Goal: Task Accomplishment & Management: Complete application form

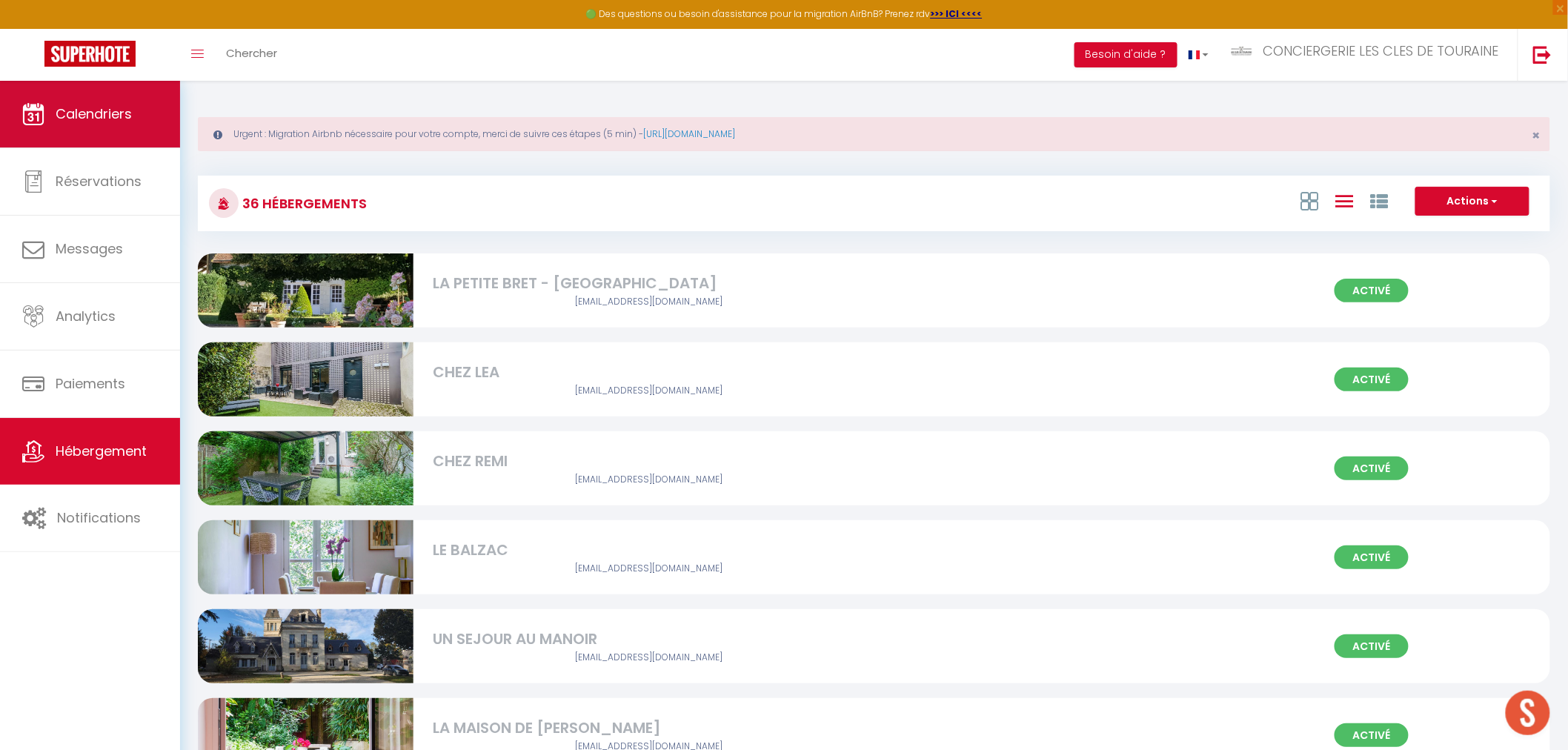
scroll to position [493, 0]
click at [101, 134] on link "Calendriers" at bounding box center [90, 113] width 180 height 67
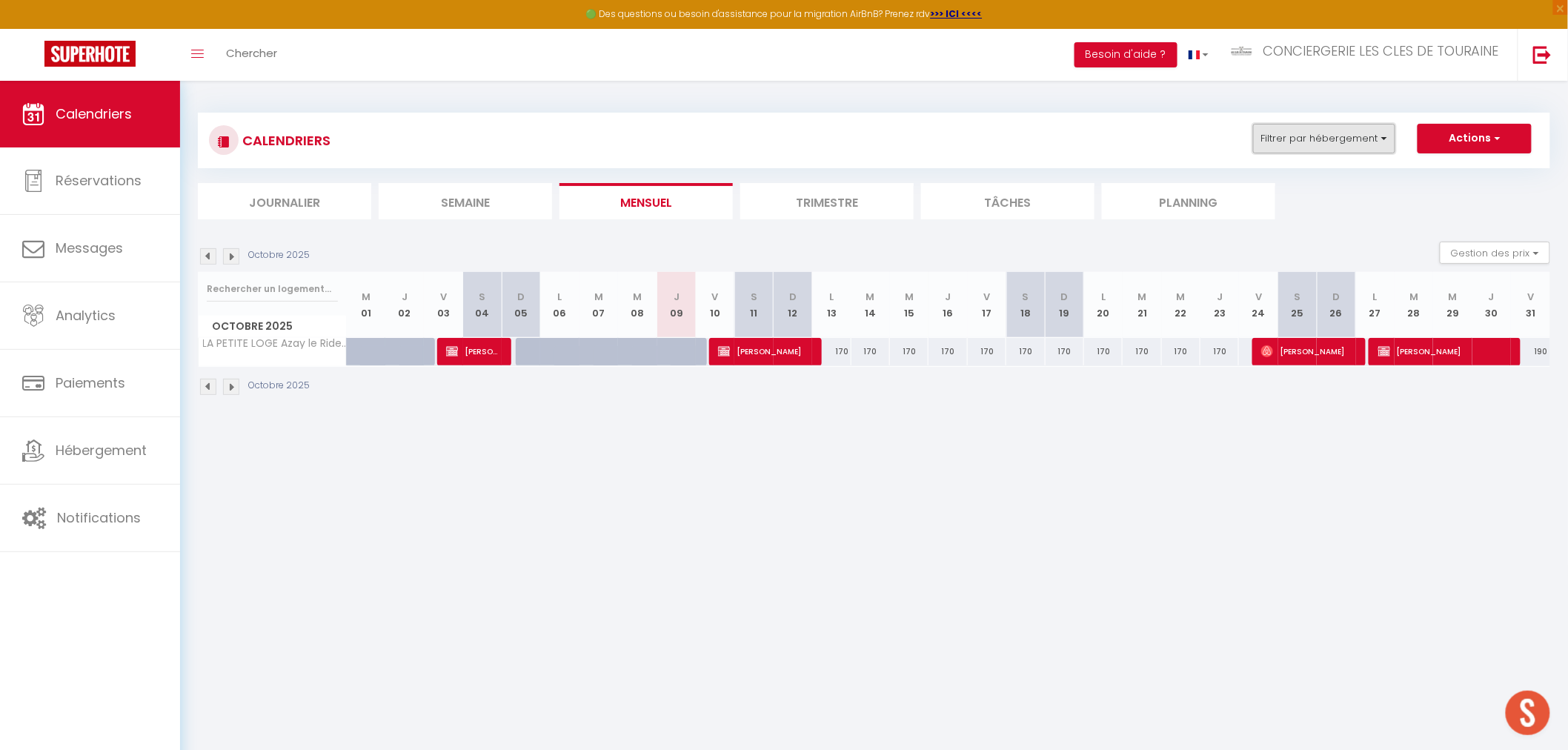
click at [1360, 149] on button "Filtrer par hébergement" at bounding box center [1324, 138] width 142 height 30
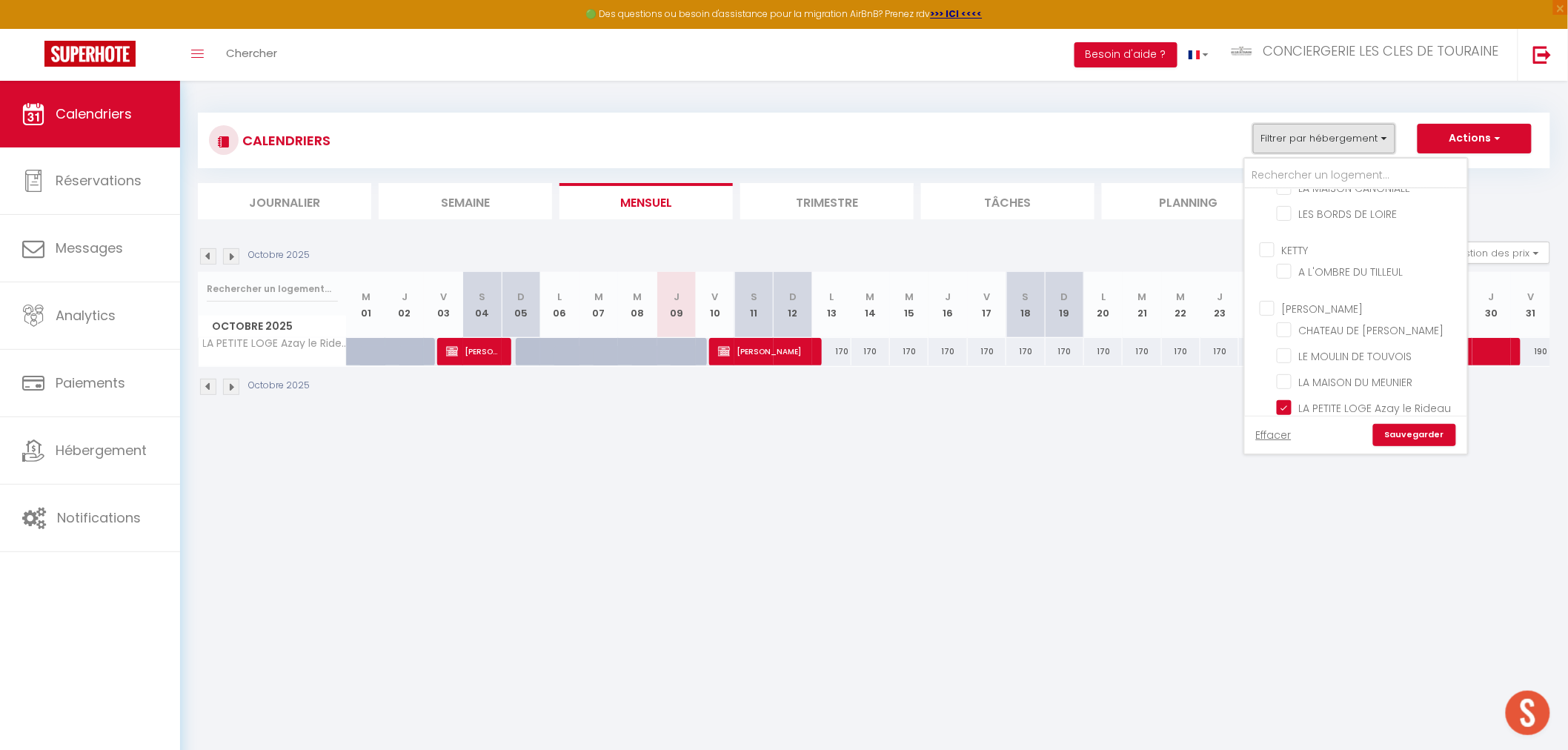
scroll to position [411, 0]
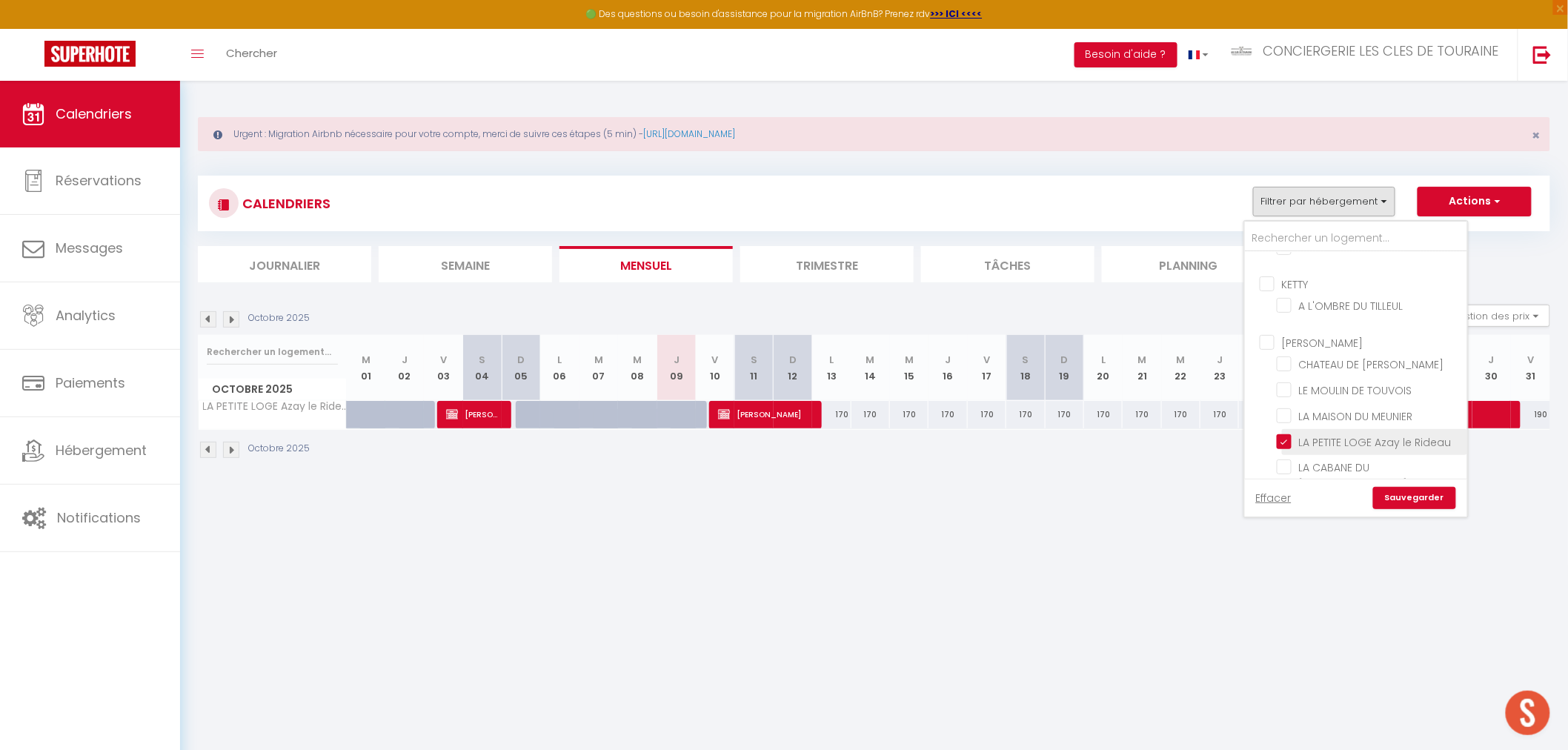
click at [1330, 434] on input "LA PETITE LOGE Azay le Rideau" at bounding box center [1369, 441] width 185 height 14
checkbox input "false"
click at [1335, 360] on input "CHEZ ROSE" at bounding box center [1369, 356] width 185 height 14
checkbox input "true"
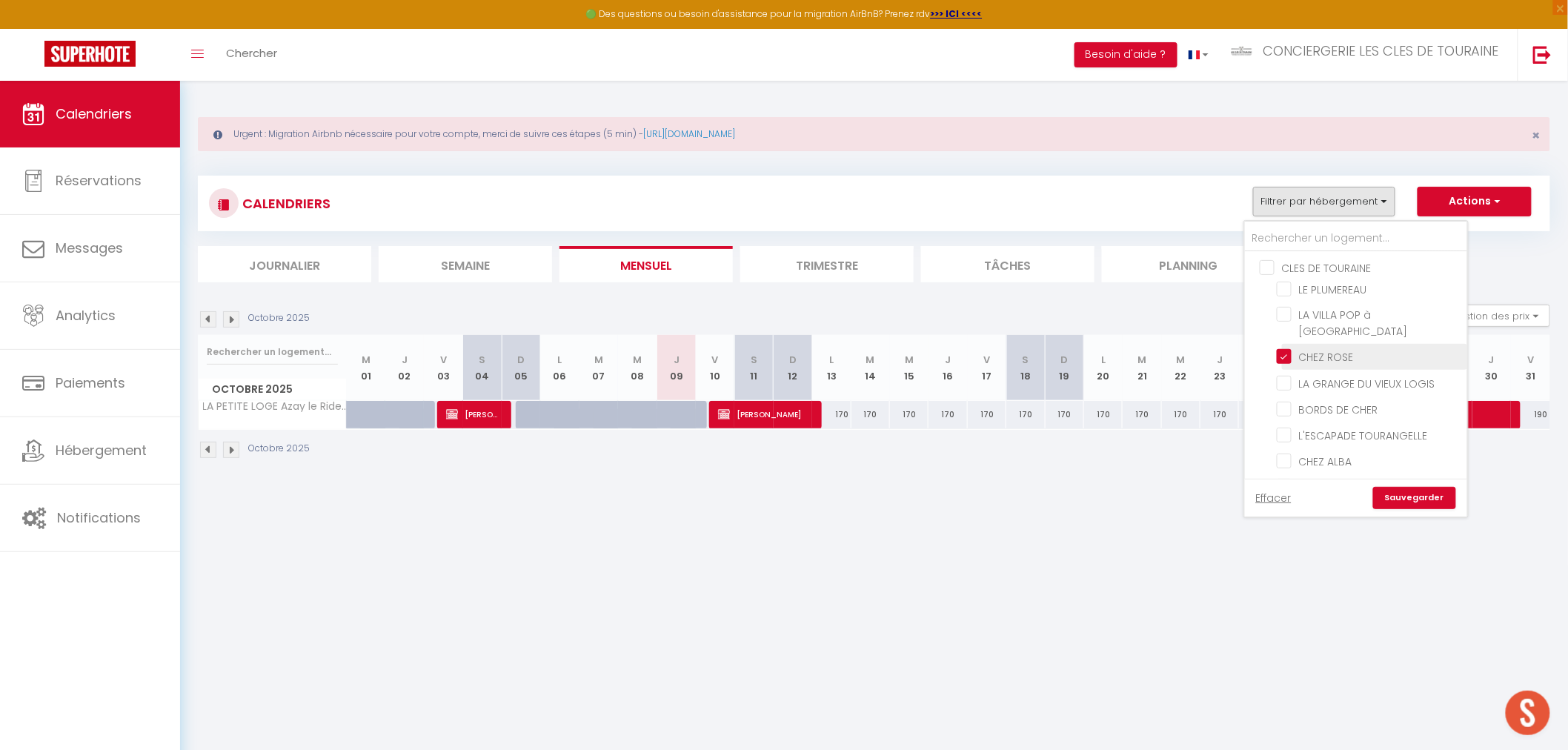
checkbox input "false"
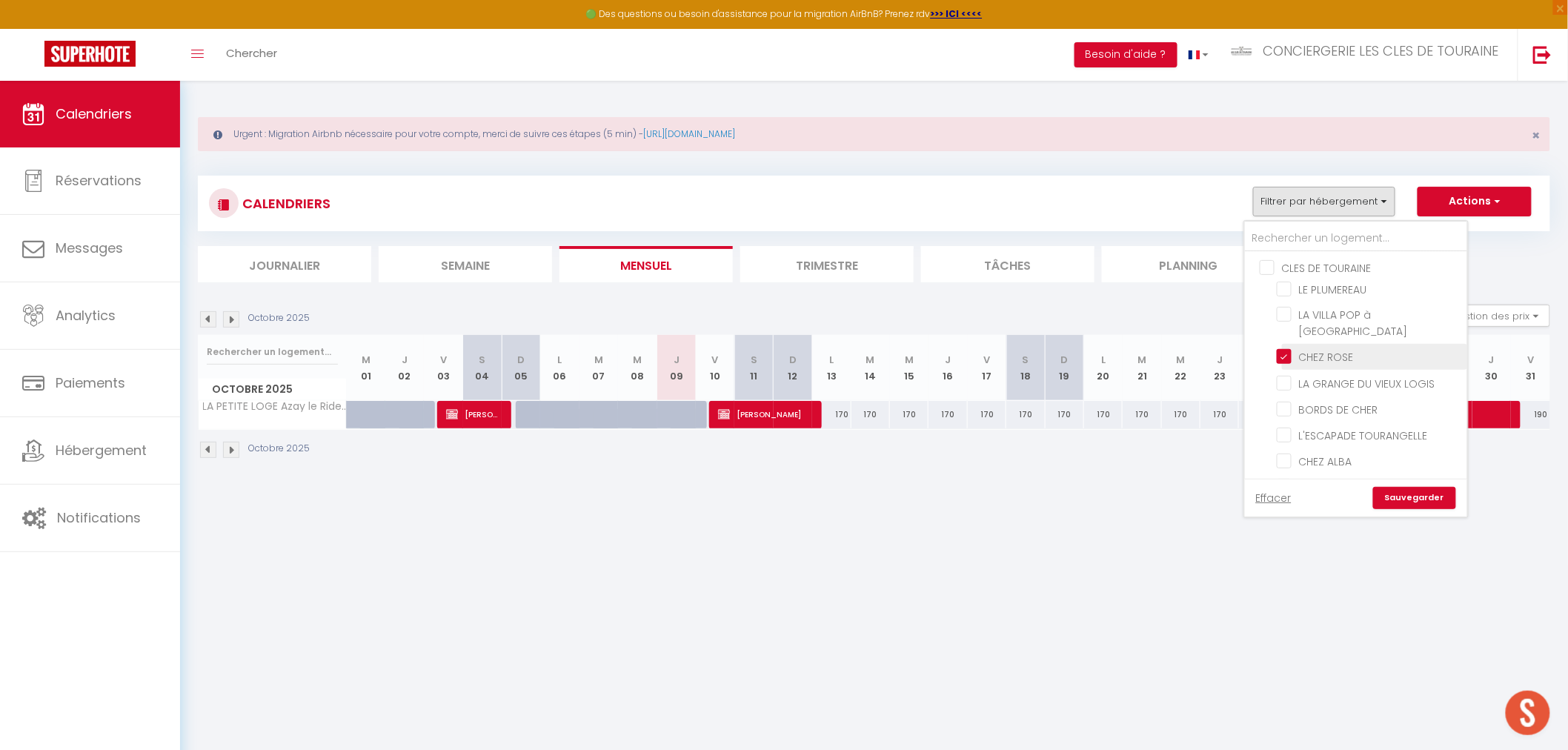
checkbox input "false"
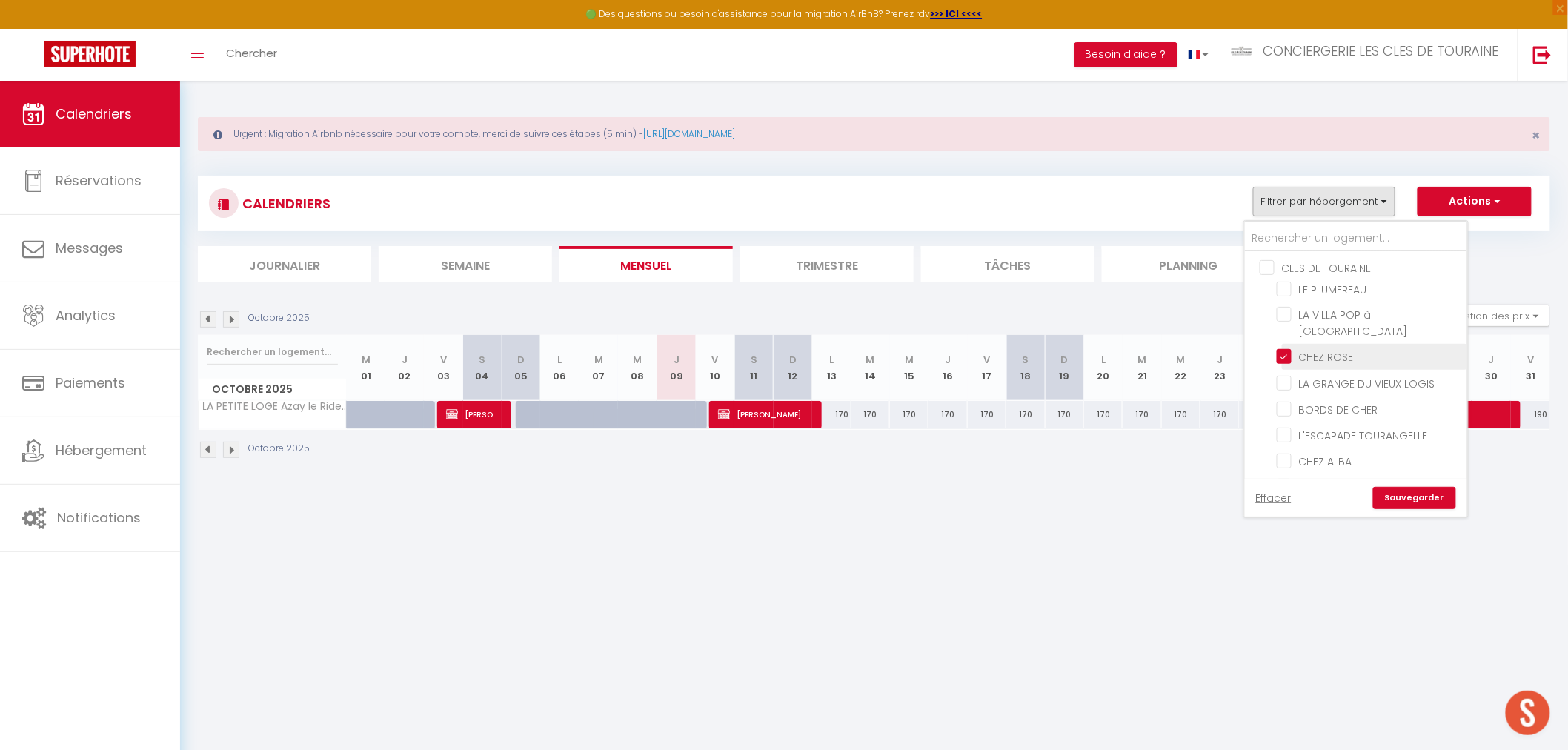
checkbox input "false"
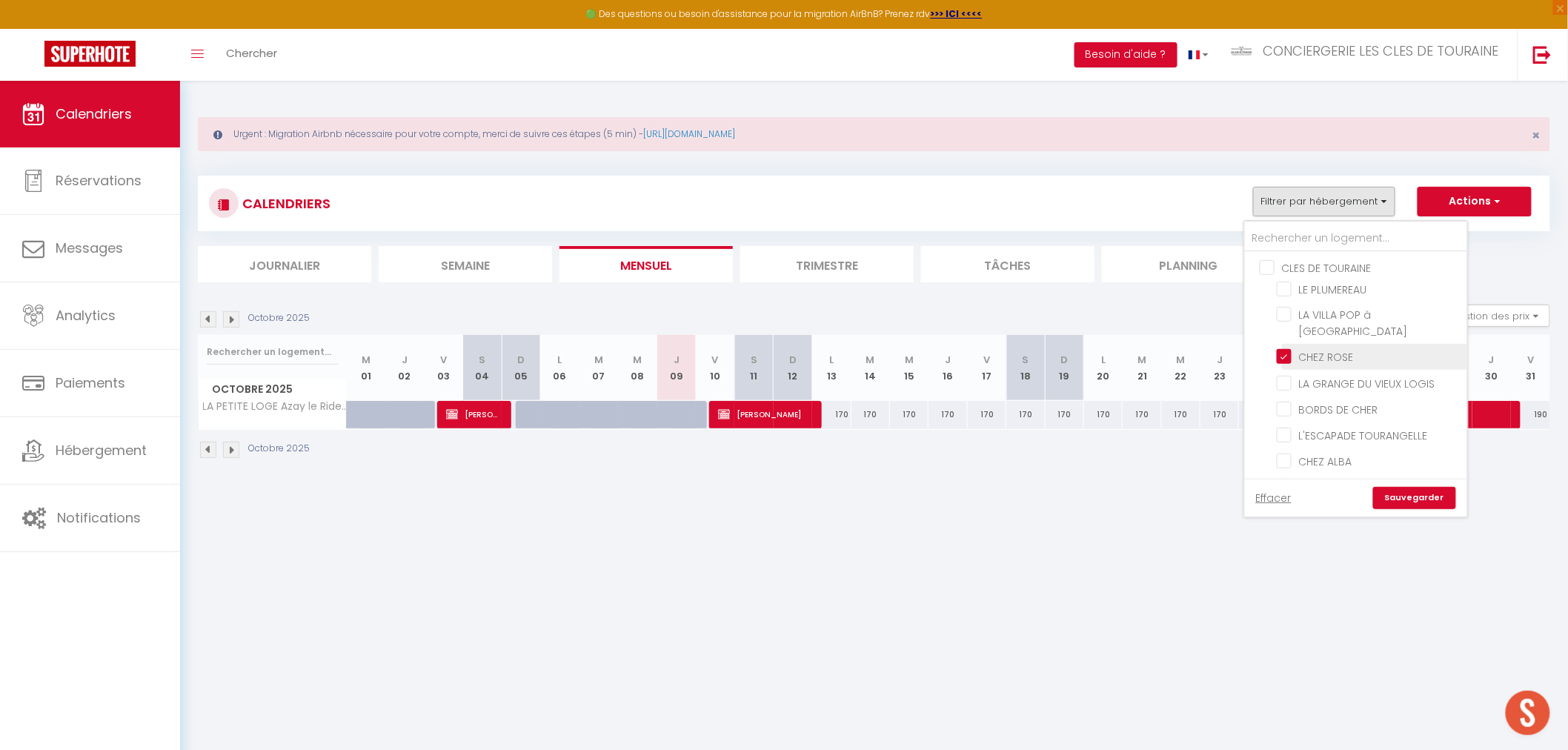
checkbox input "false"
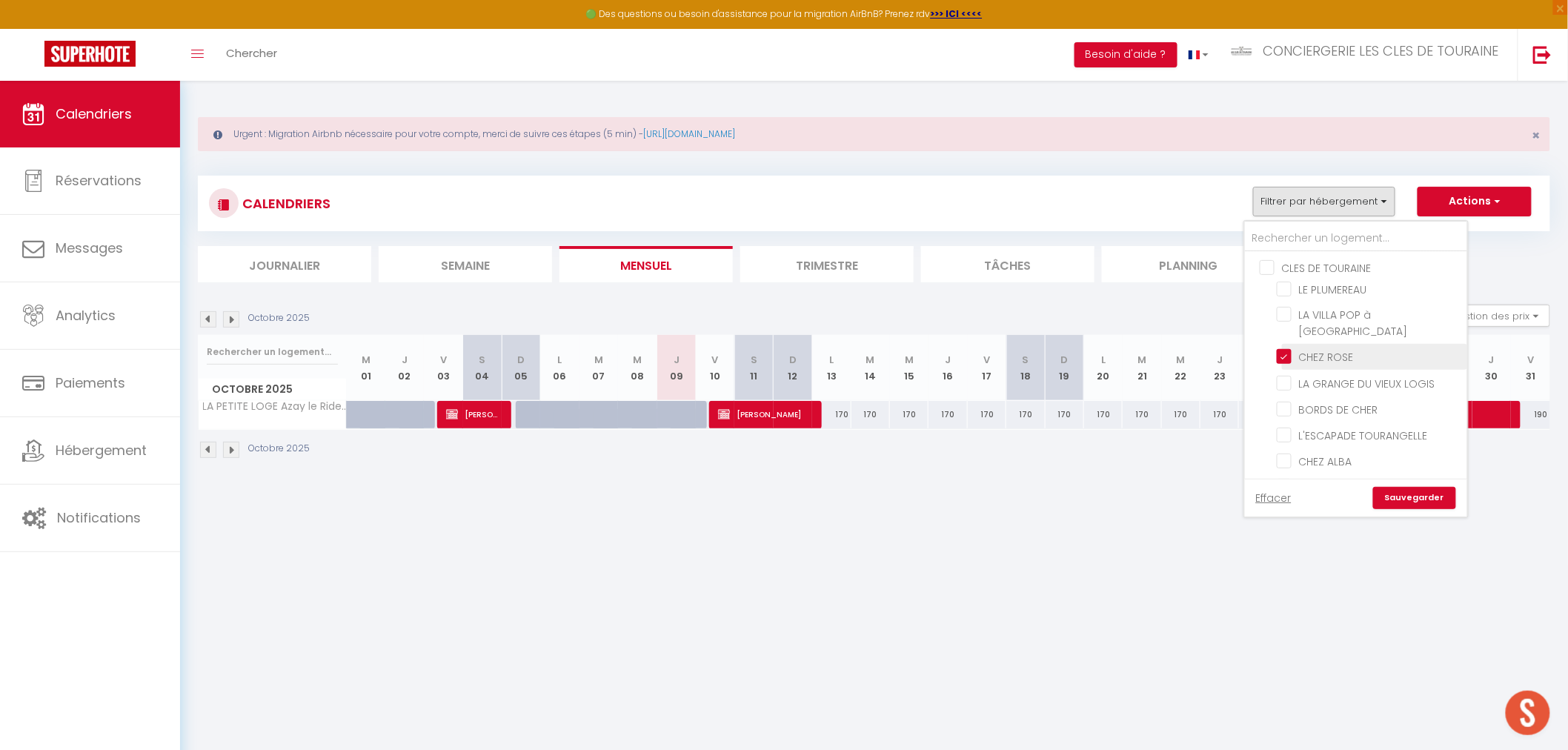
checkbox input "false"
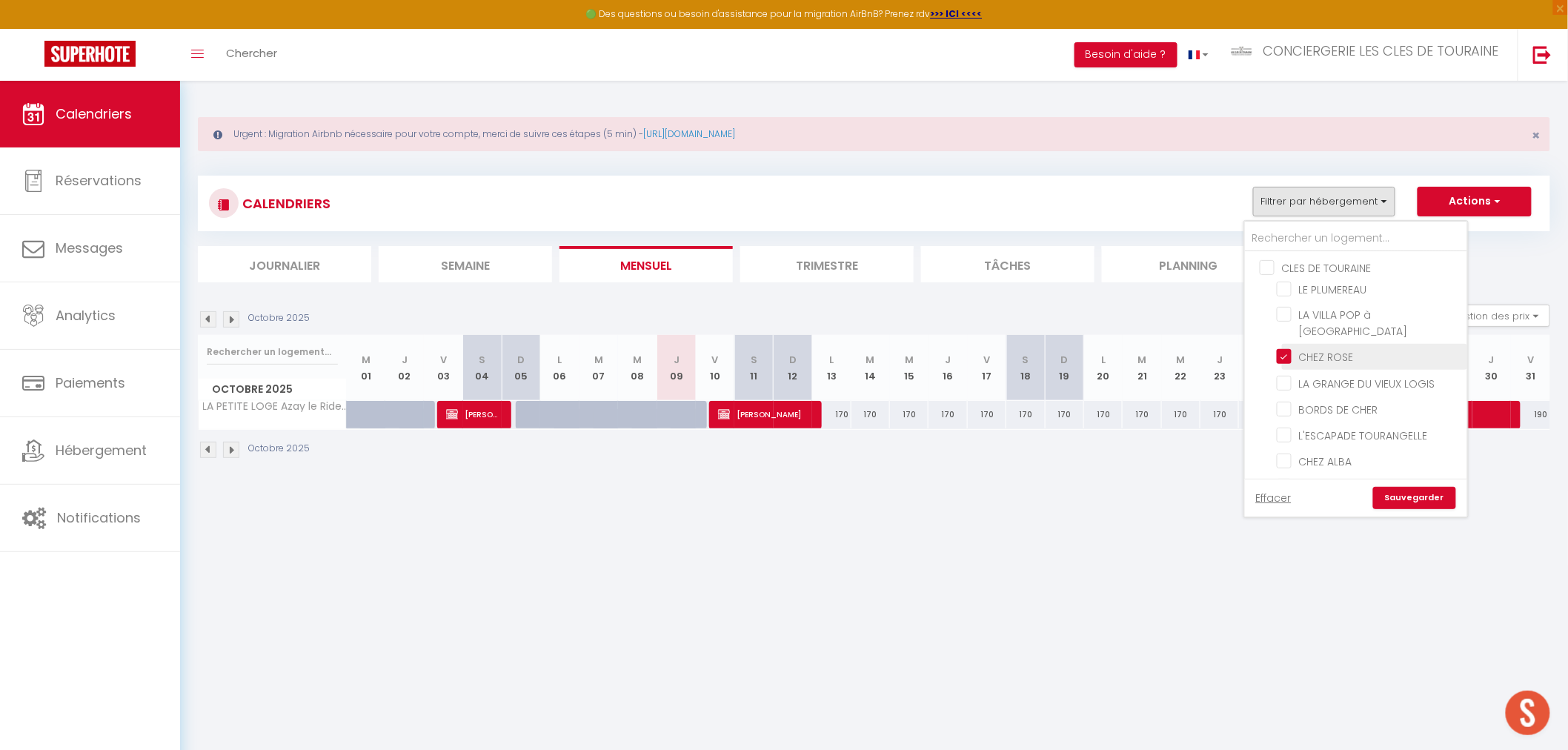
checkbox input "false"
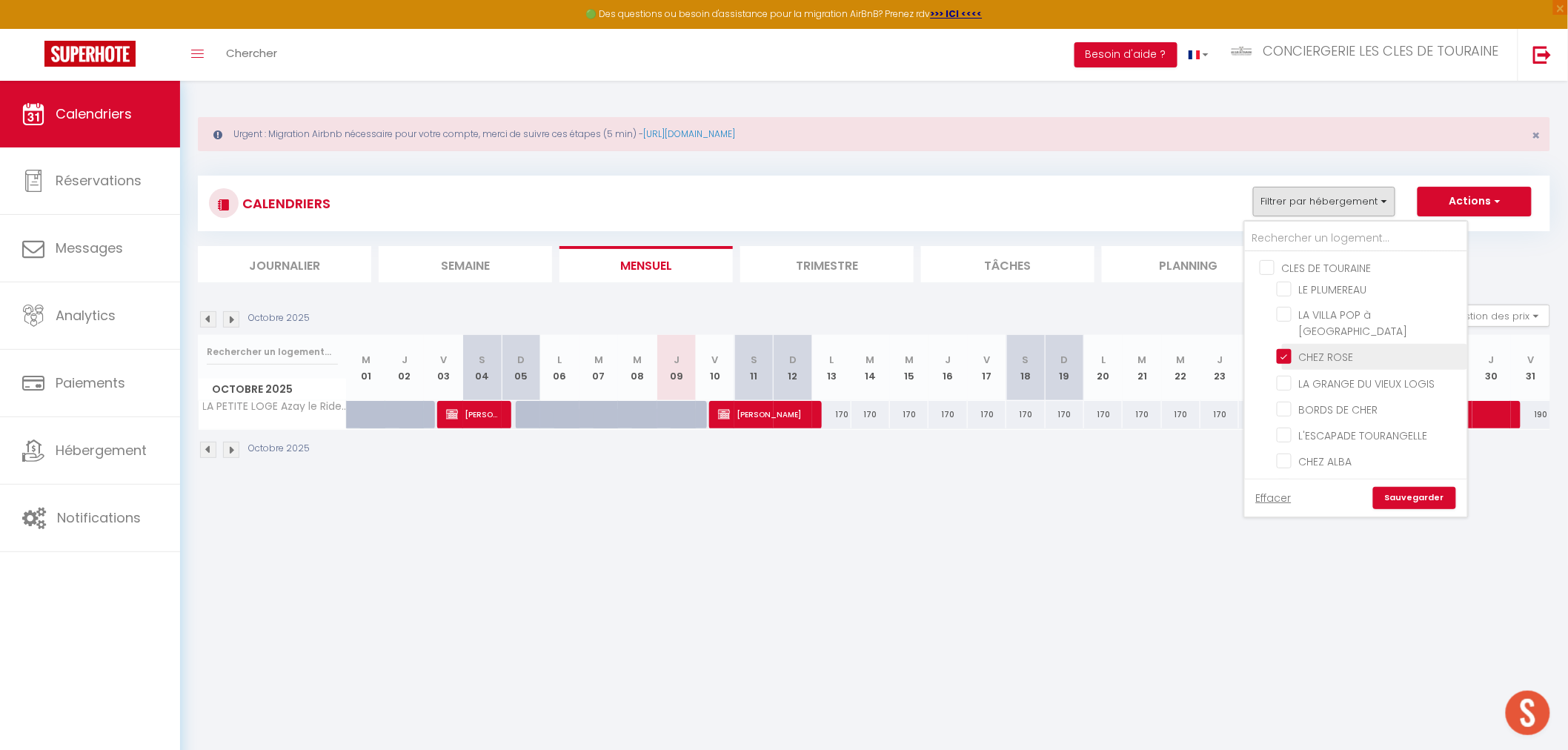
checkbox input "false"
click at [1406, 492] on link "Sauvegarder" at bounding box center [1414, 498] width 83 height 23
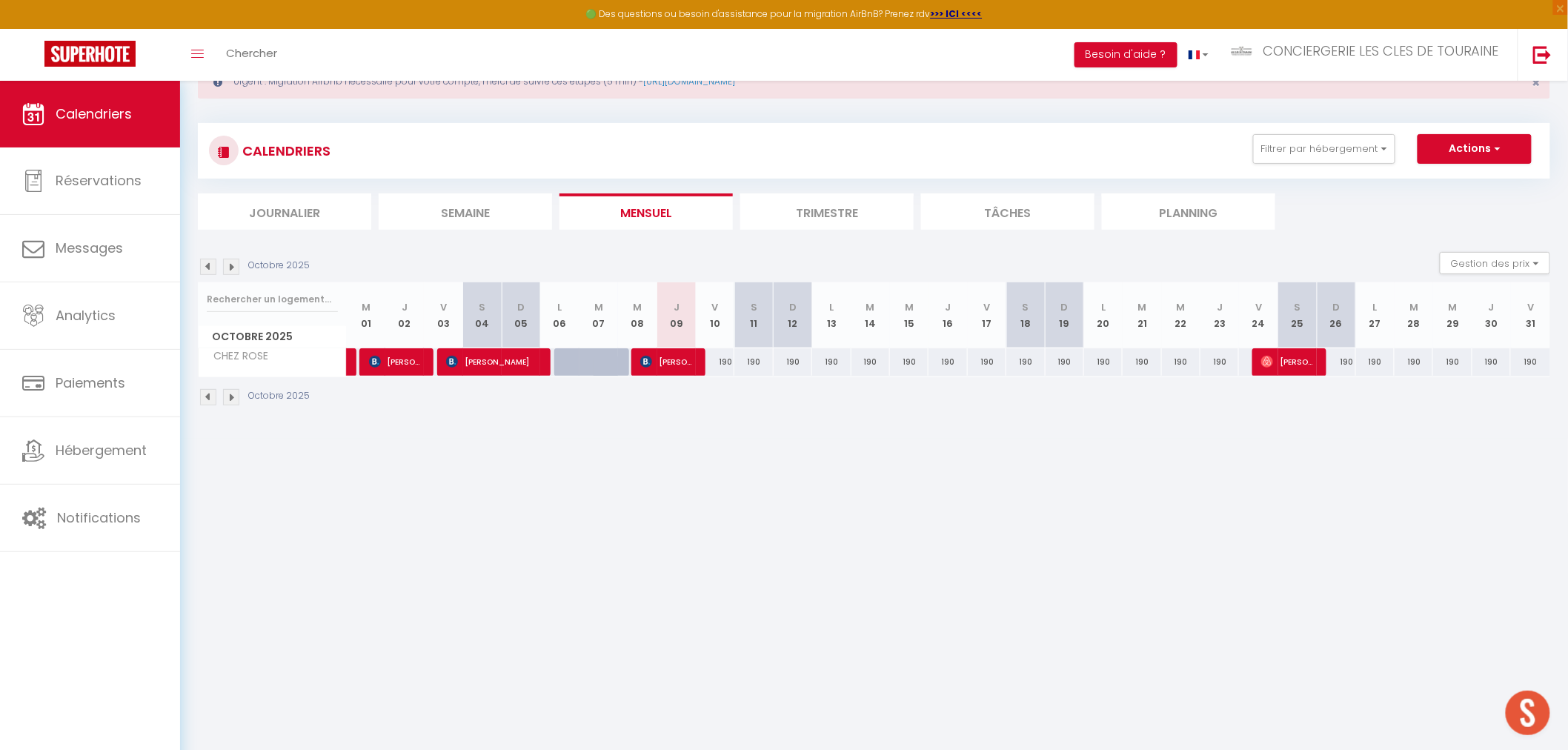
scroll to position [80, 0]
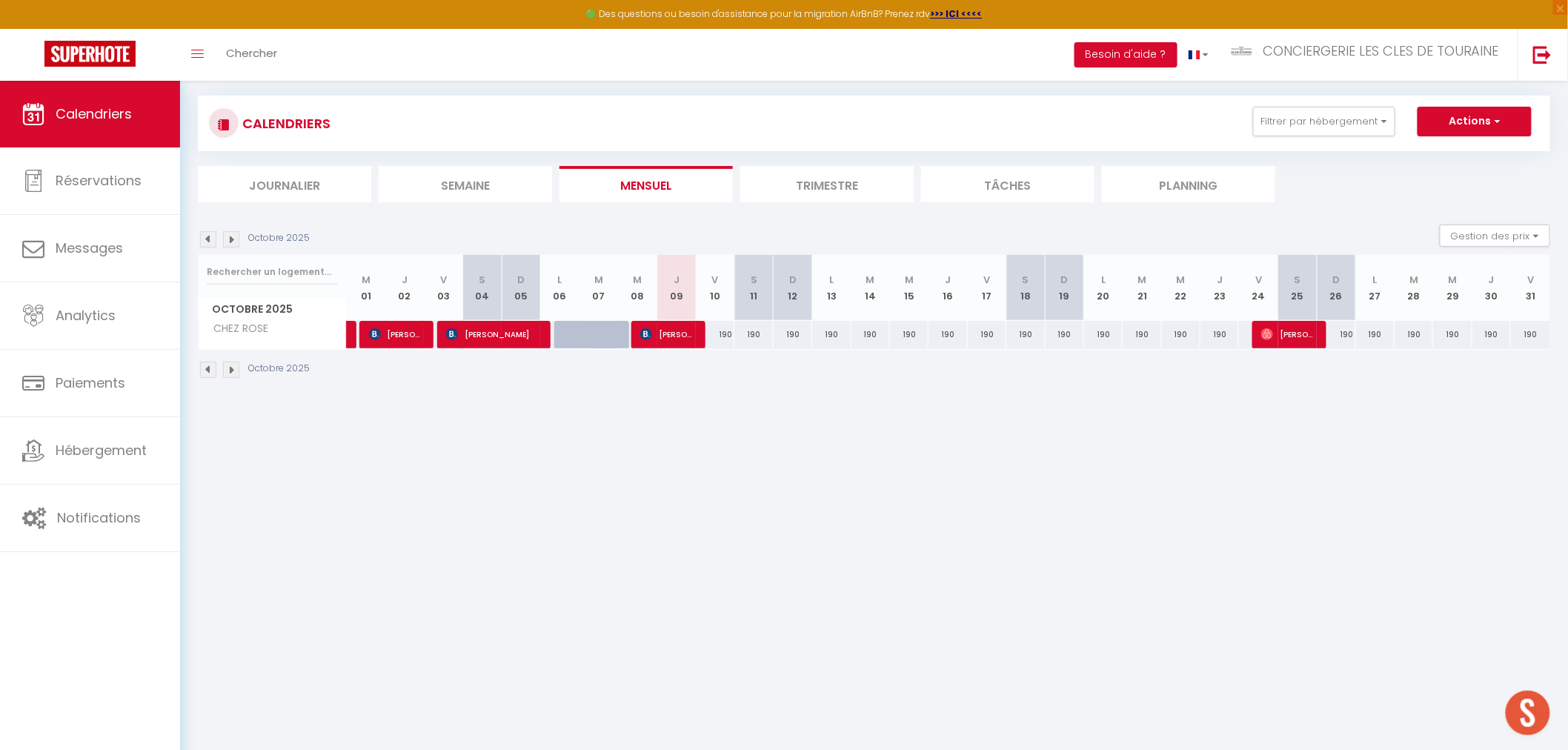
click at [824, 388] on div "Octobre 2025" at bounding box center [874, 372] width 1352 height 43
click at [233, 241] on img at bounding box center [231, 239] width 16 height 16
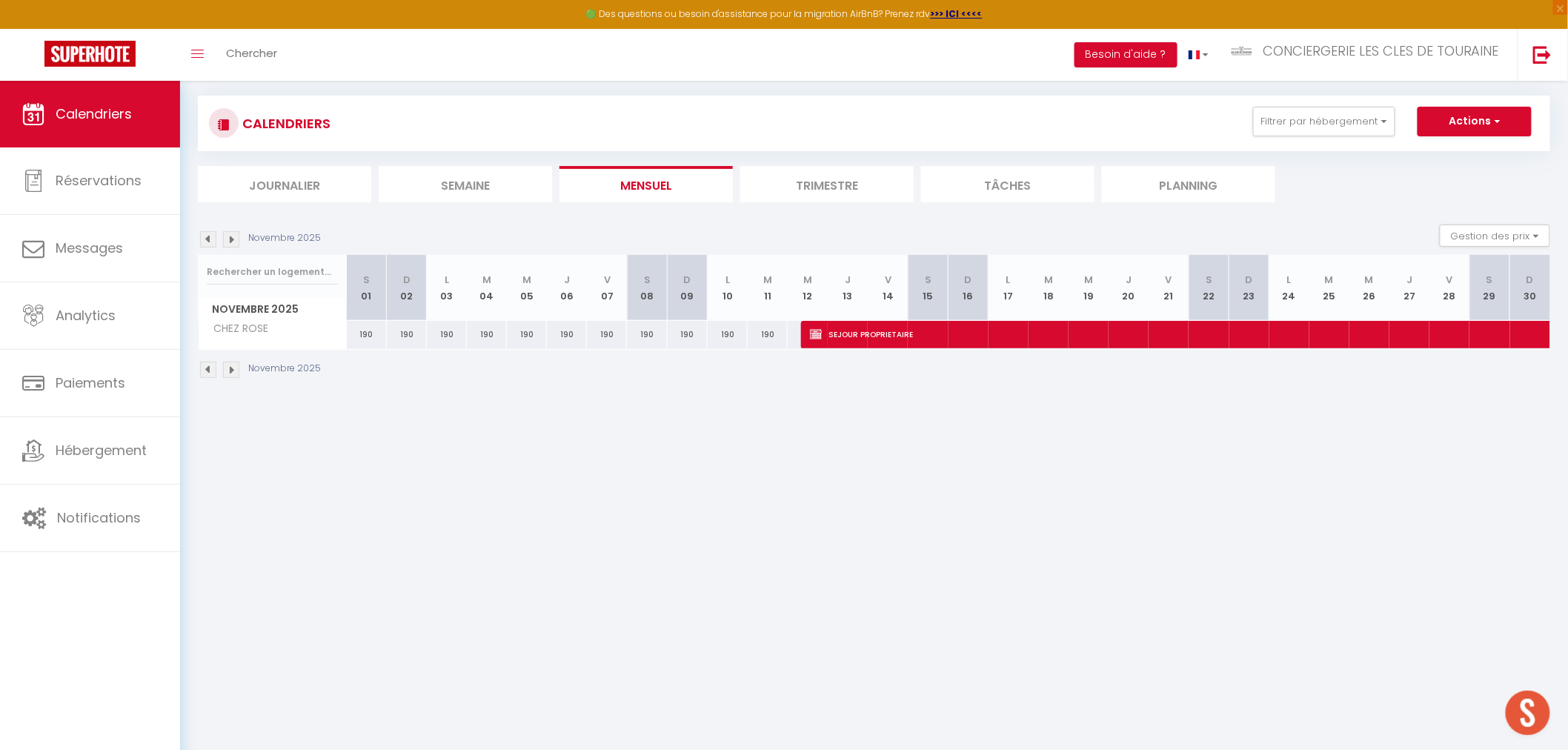
click at [203, 241] on img at bounding box center [208, 239] width 16 height 16
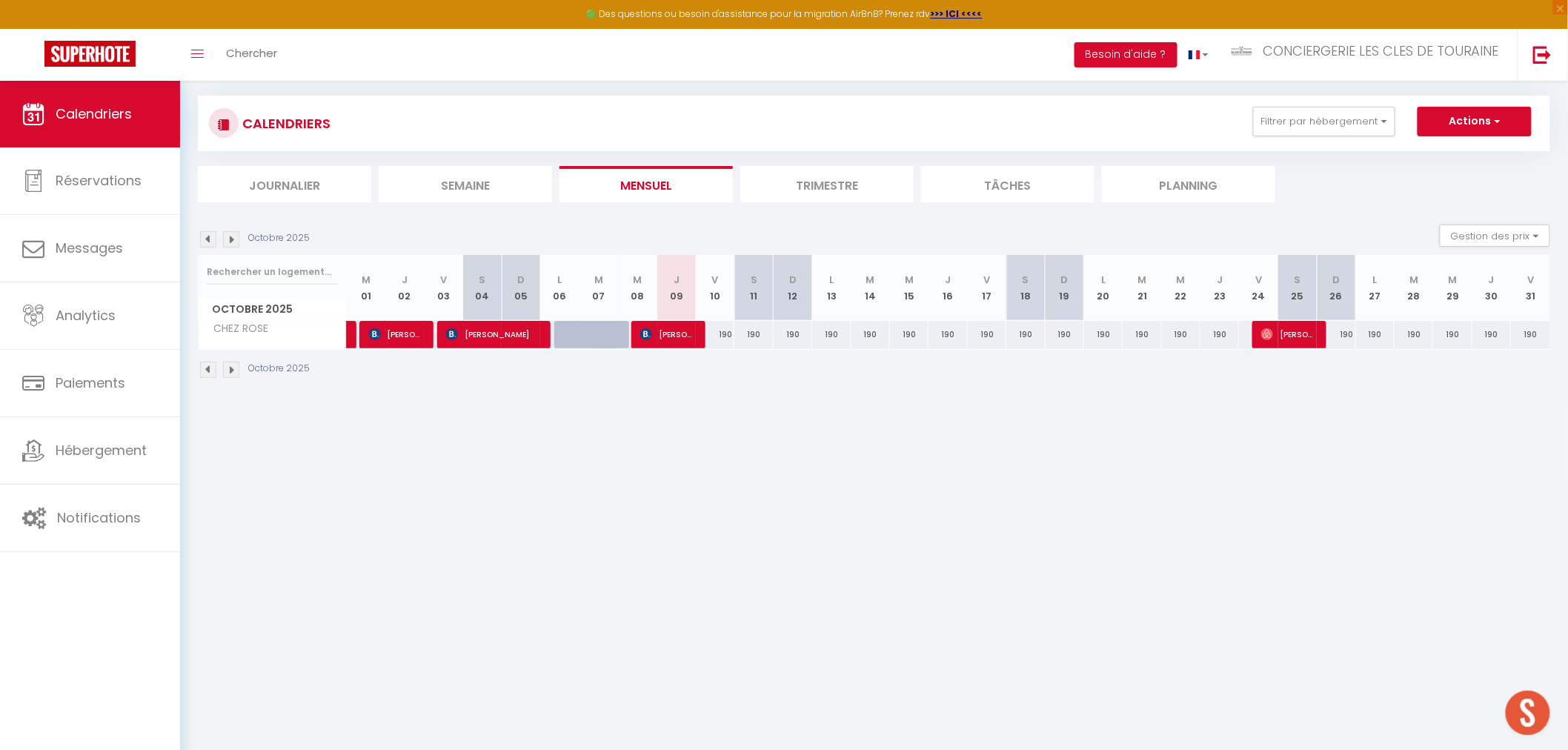
click at [226, 239] on img at bounding box center [231, 239] width 16 height 16
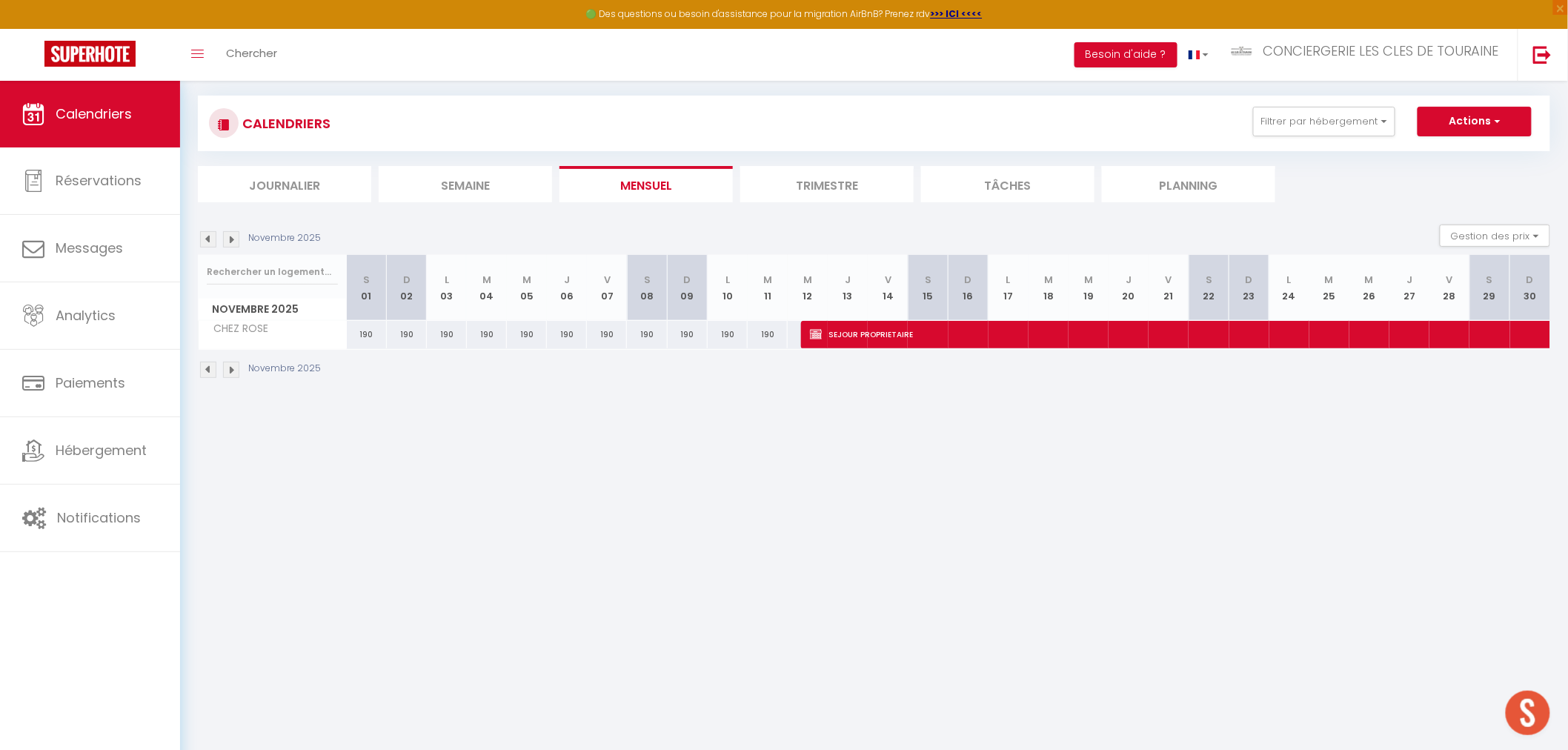
click at [226, 239] on img at bounding box center [231, 239] width 16 height 16
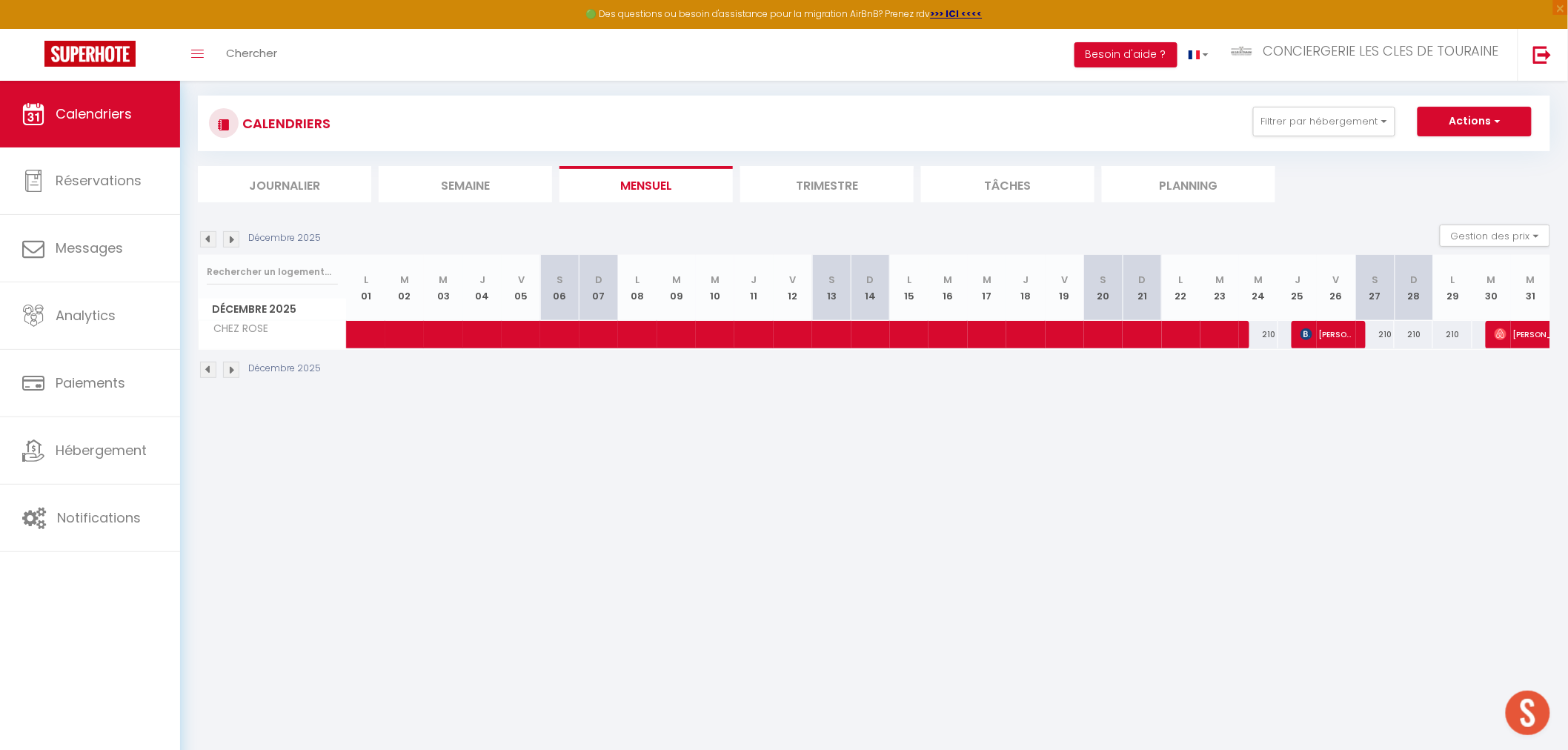
click at [210, 241] on img at bounding box center [208, 239] width 16 height 16
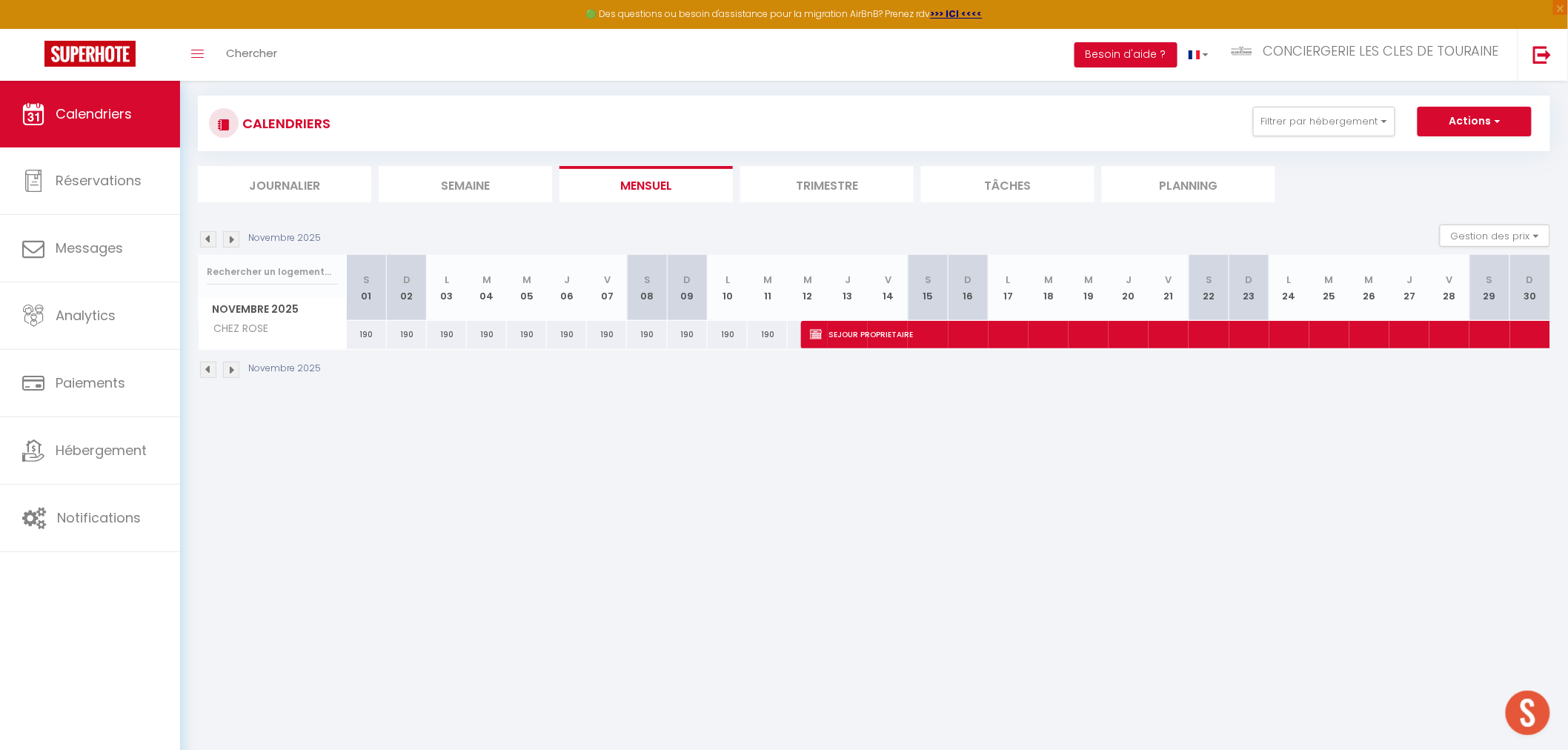
click at [210, 241] on img at bounding box center [208, 239] width 16 height 16
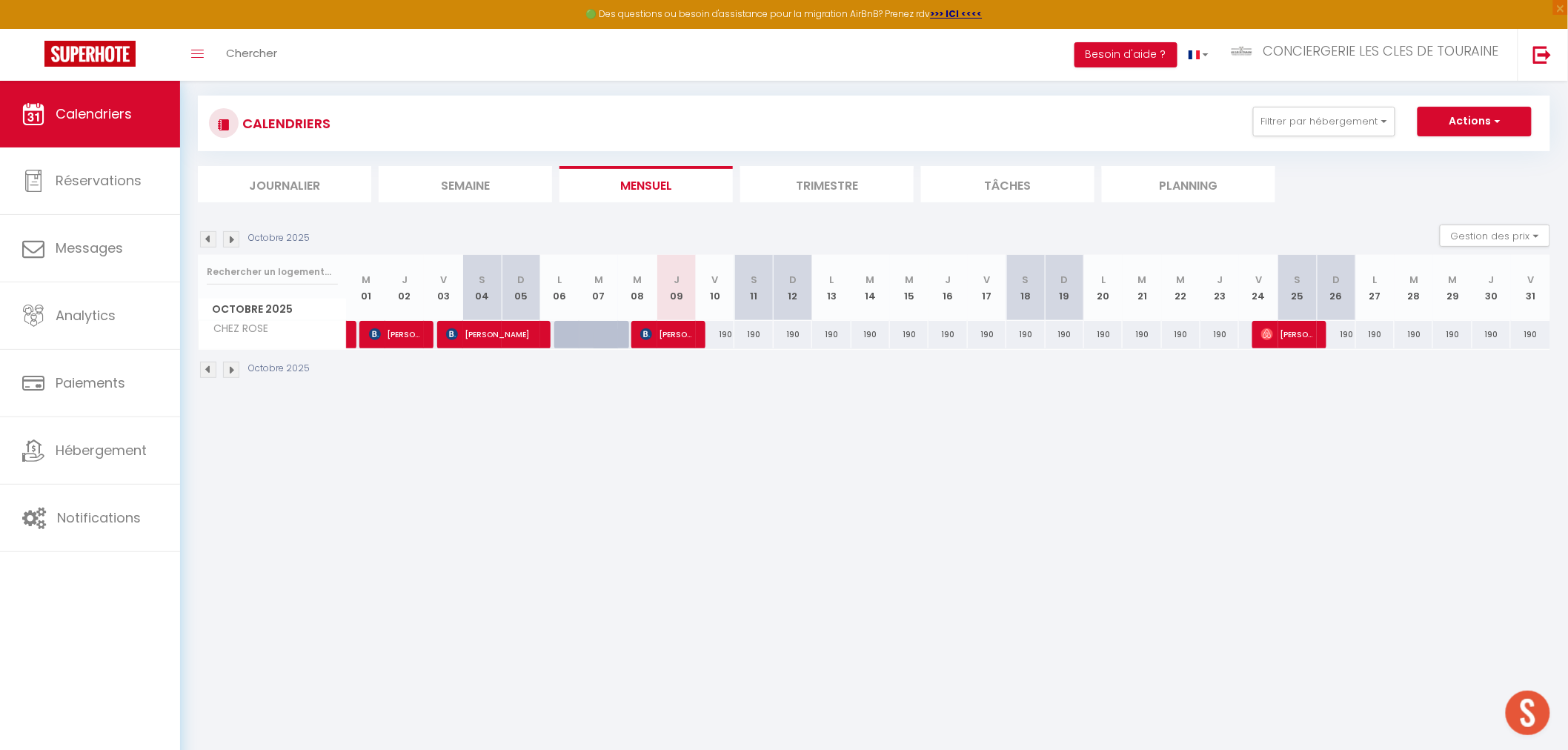
click at [758, 336] on div "190" at bounding box center [753, 335] width 39 height 27
type input "190"
type input "Sam 11 Octobre 2025"
type input "Dim 12 Octobre 2025"
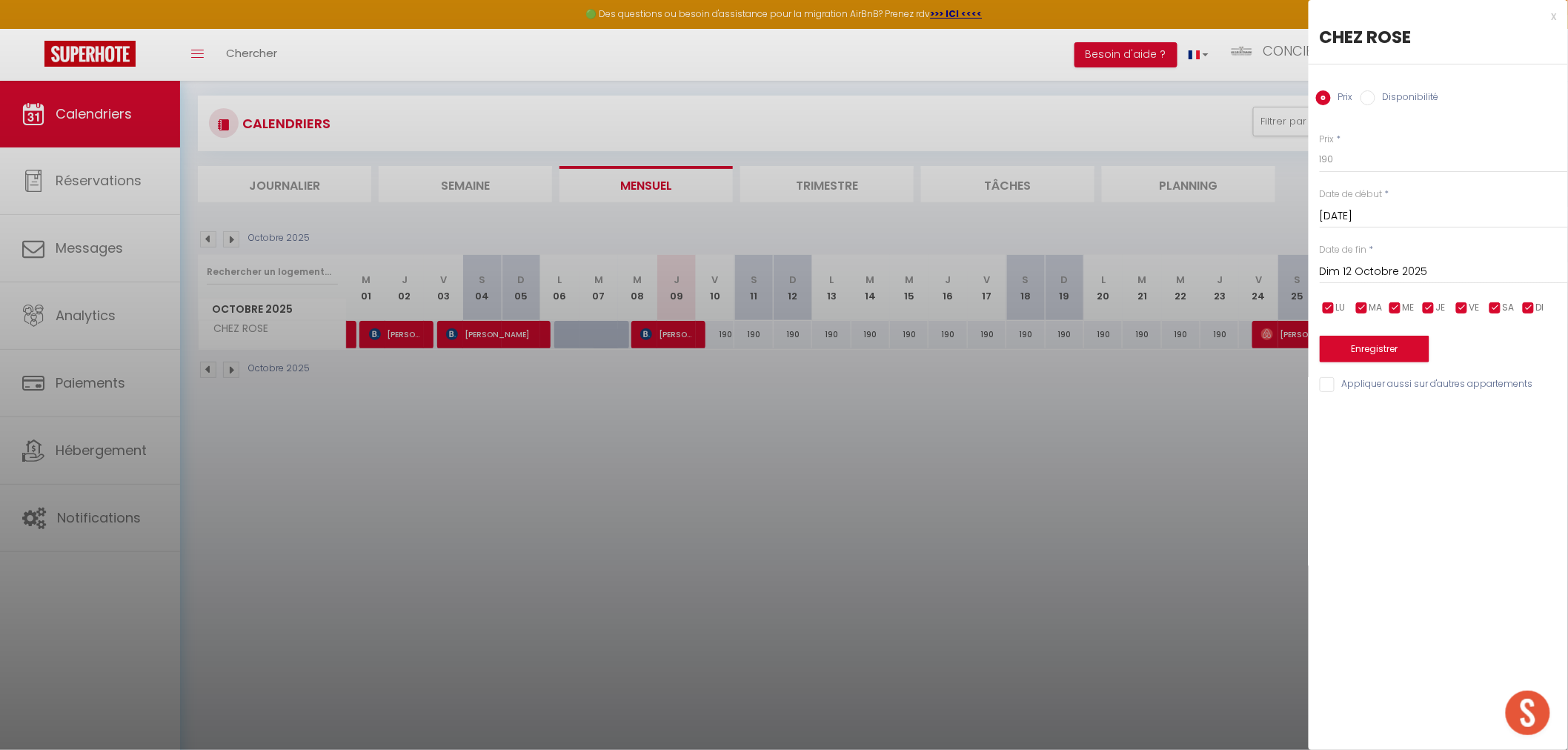
click at [924, 452] on div at bounding box center [784, 375] width 1568 height 750
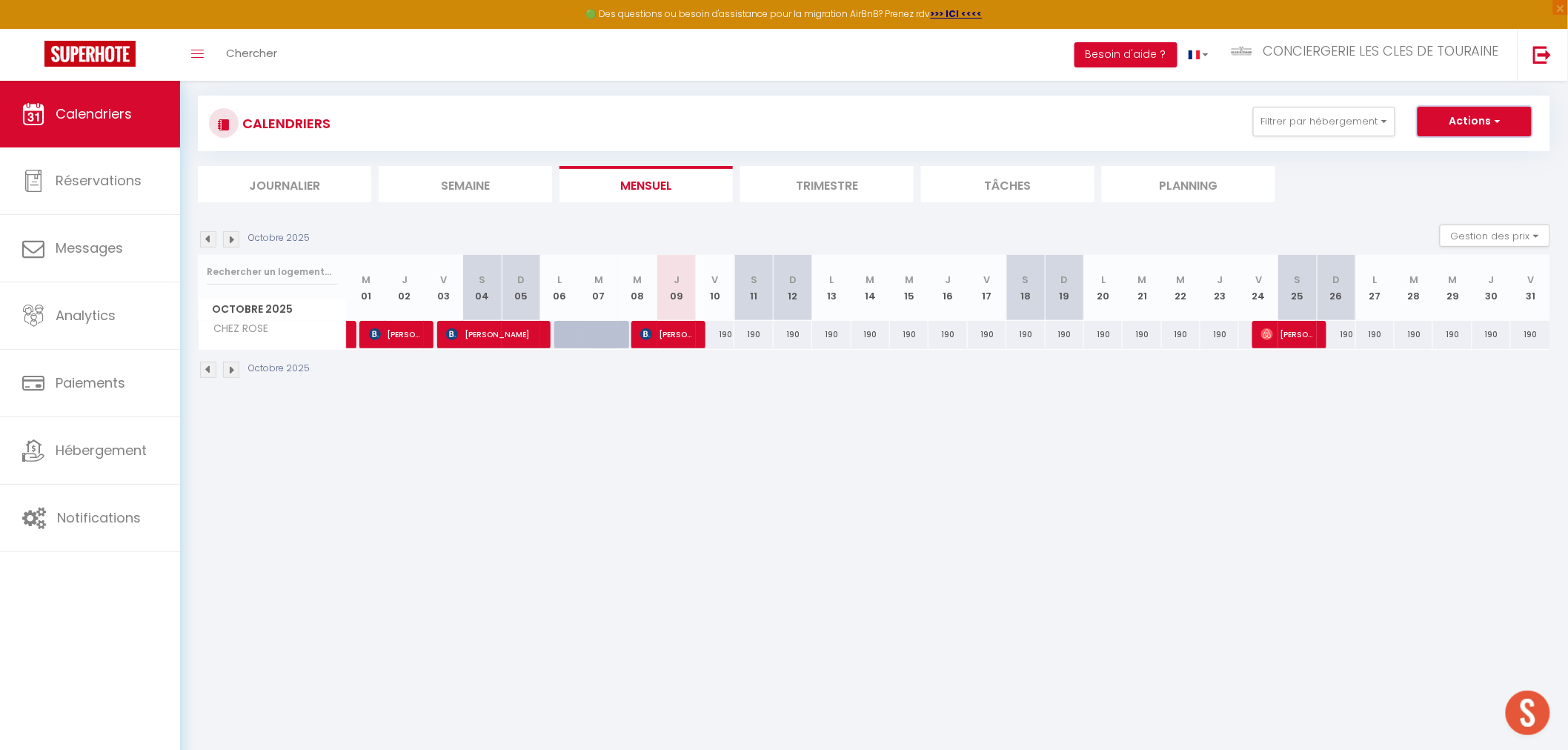
click at [1481, 127] on button "Actions" at bounding box center [1475, 122] width 114 height 30
click at [1447, 159] on link "Nouvelle réservation" at bounding box center [1459, 156] width 129 height 23
select select
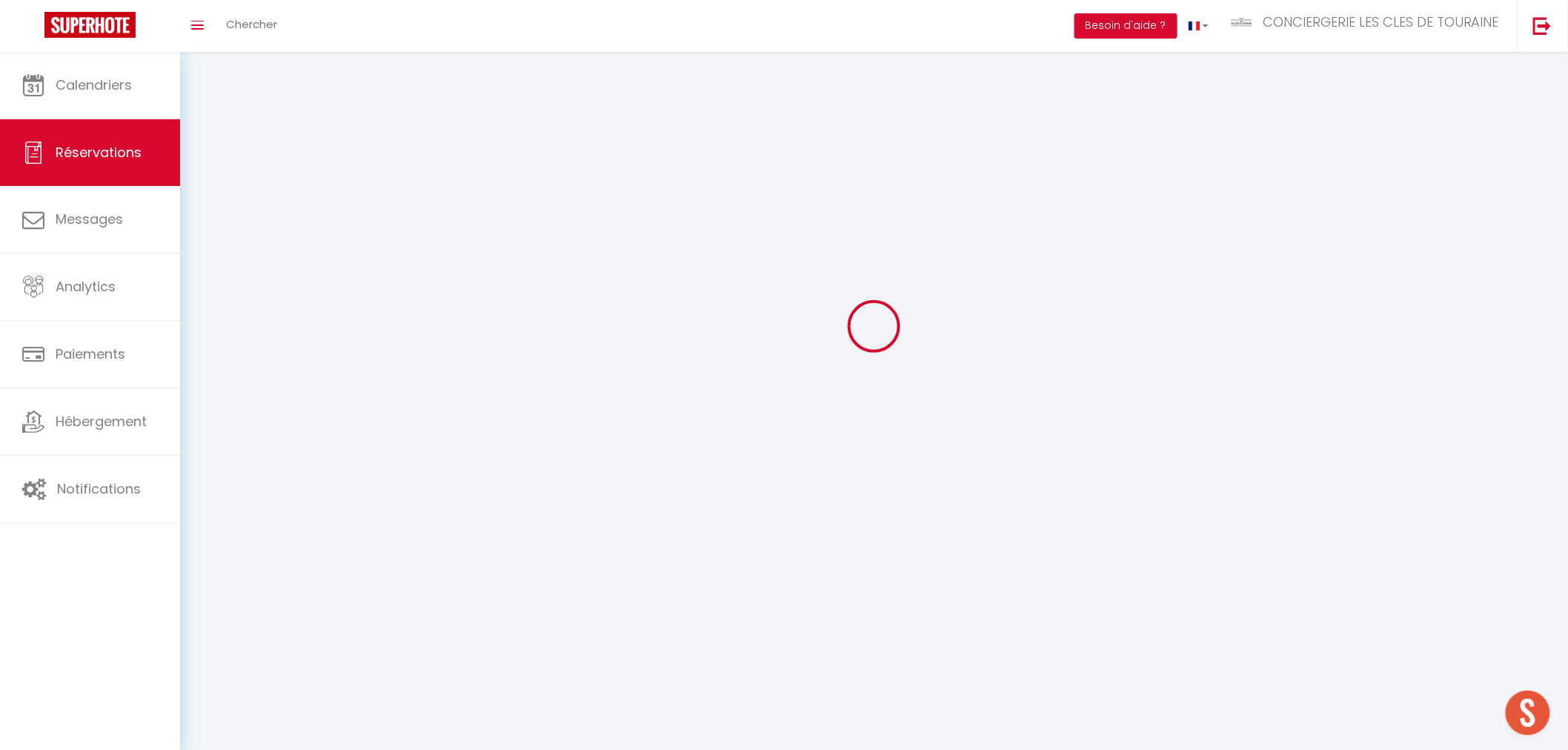
select select
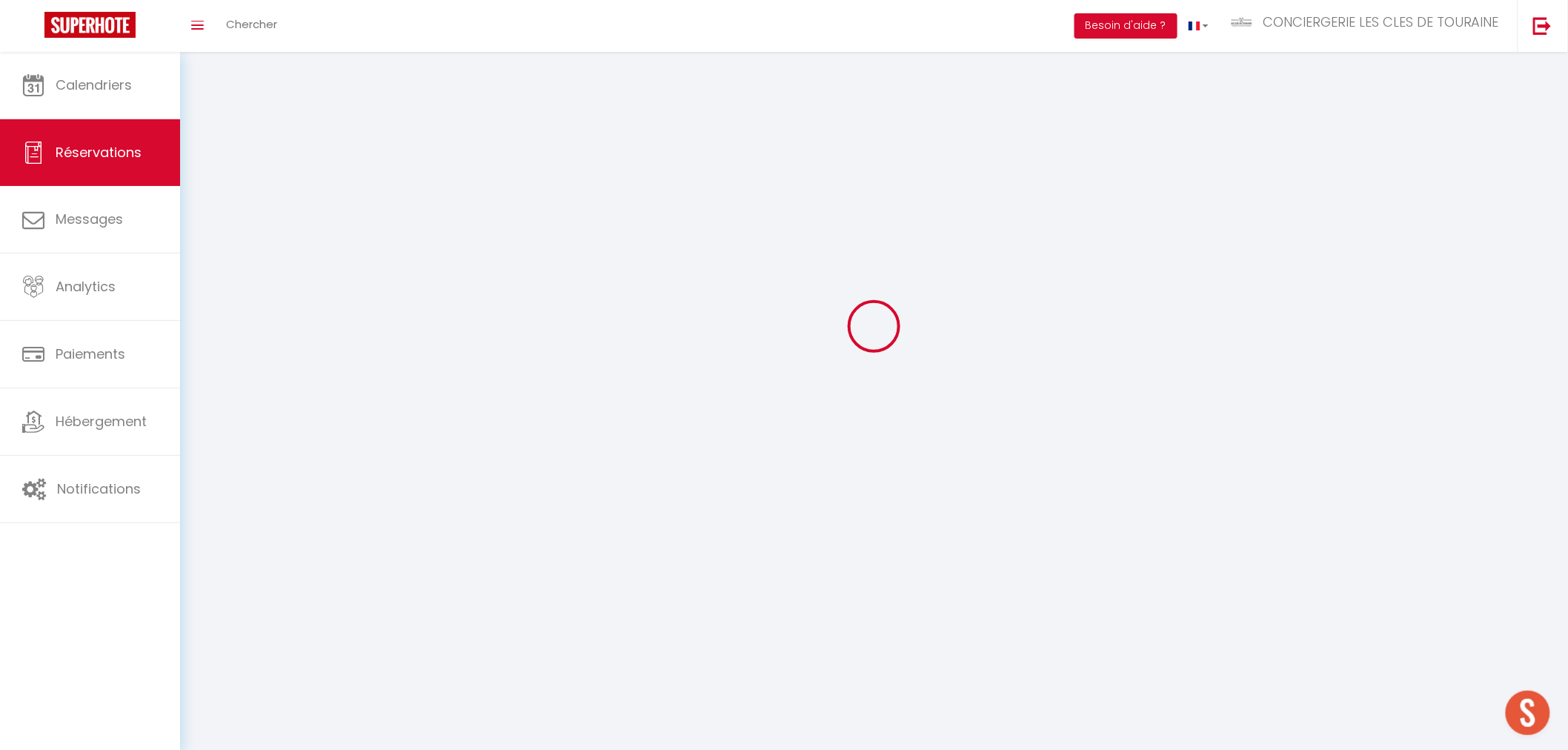
select select
checkbox input "false"
select select
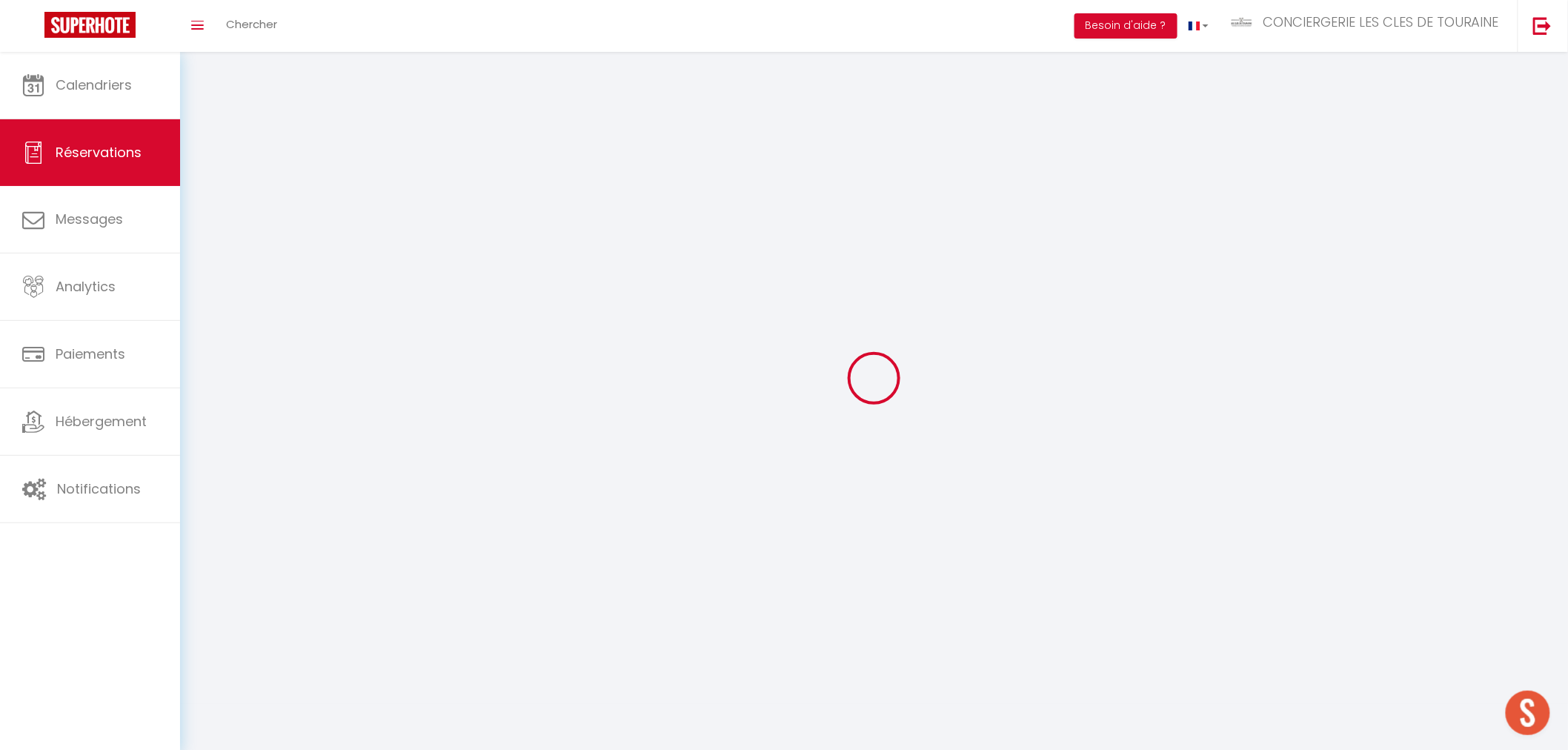
select select
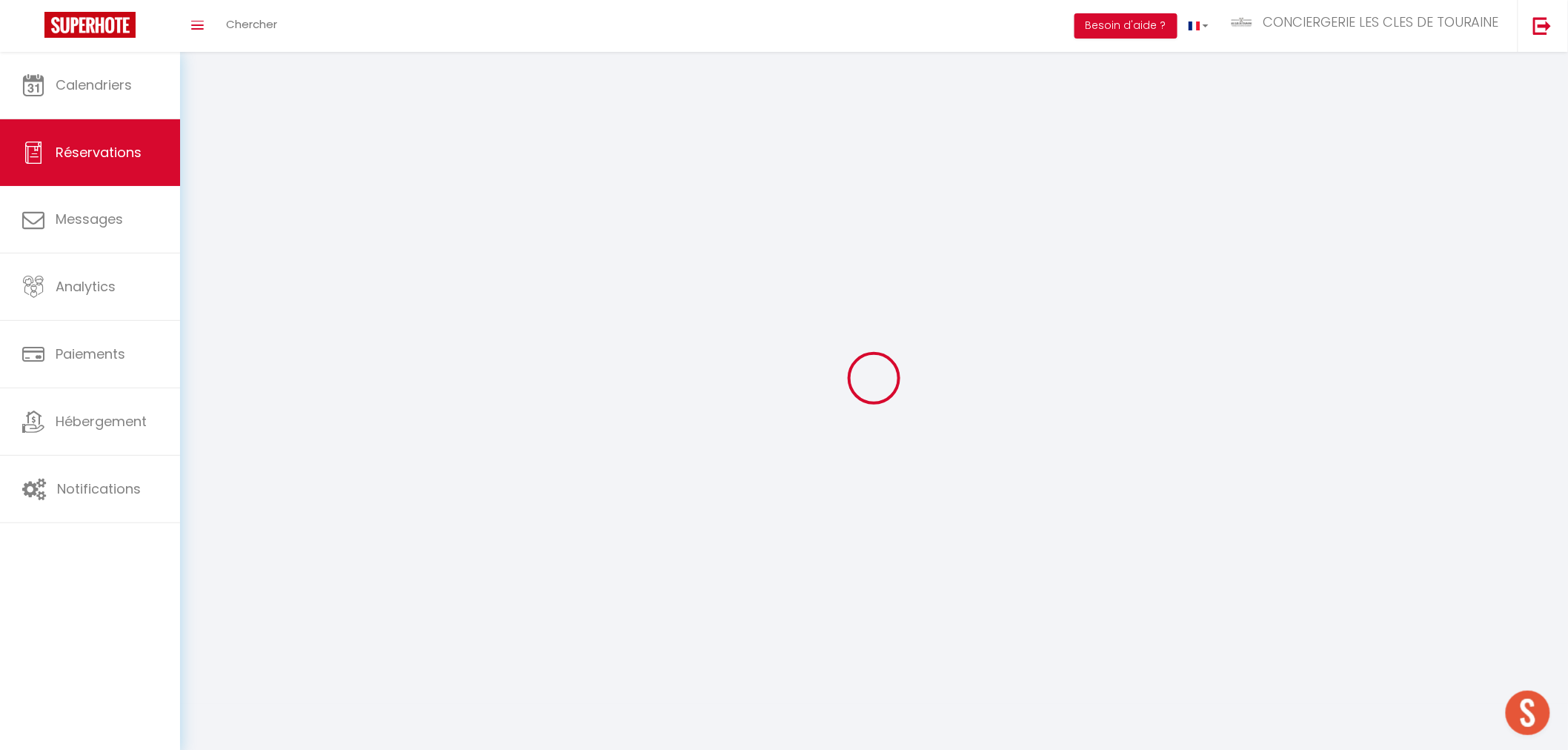
checkbox input "false"
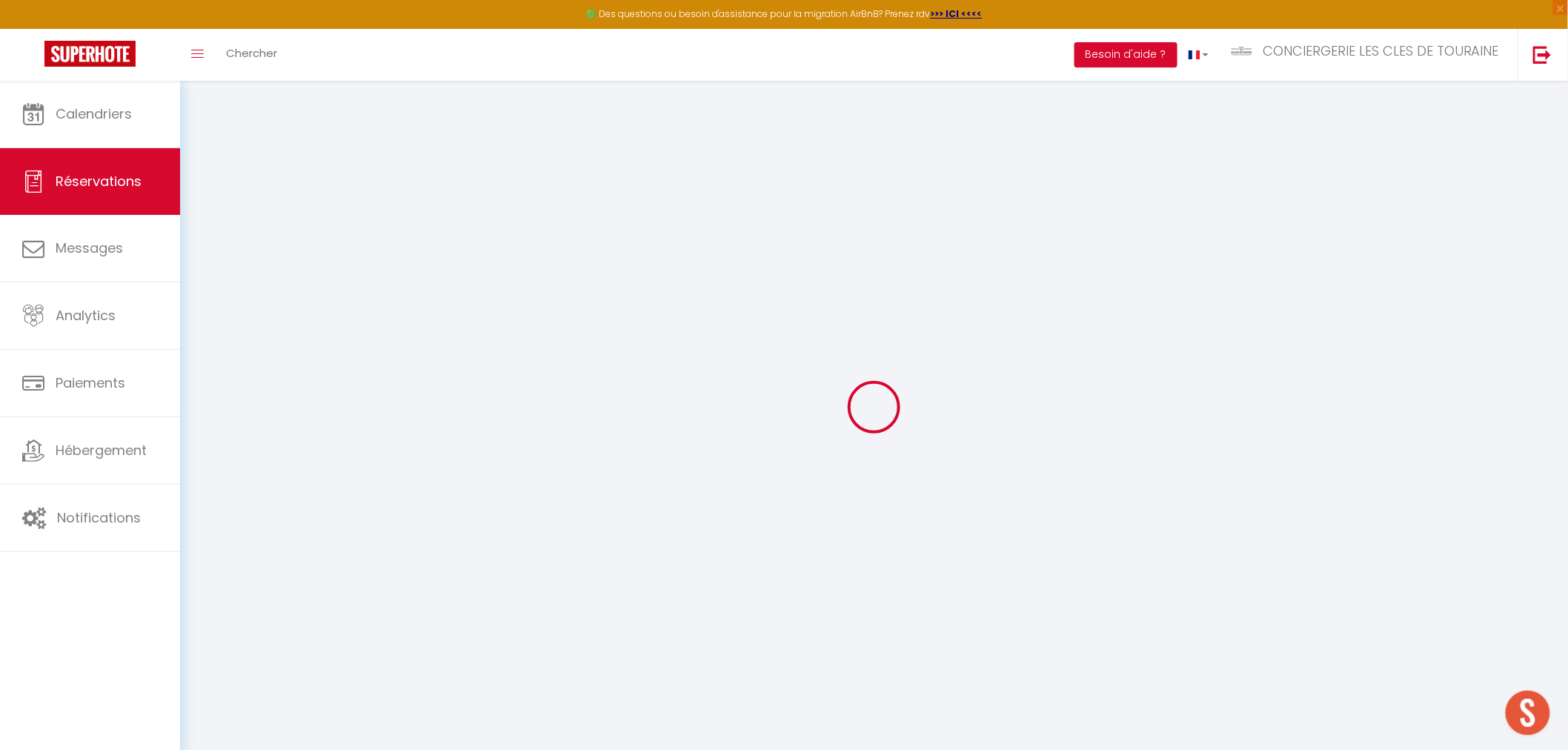
select select
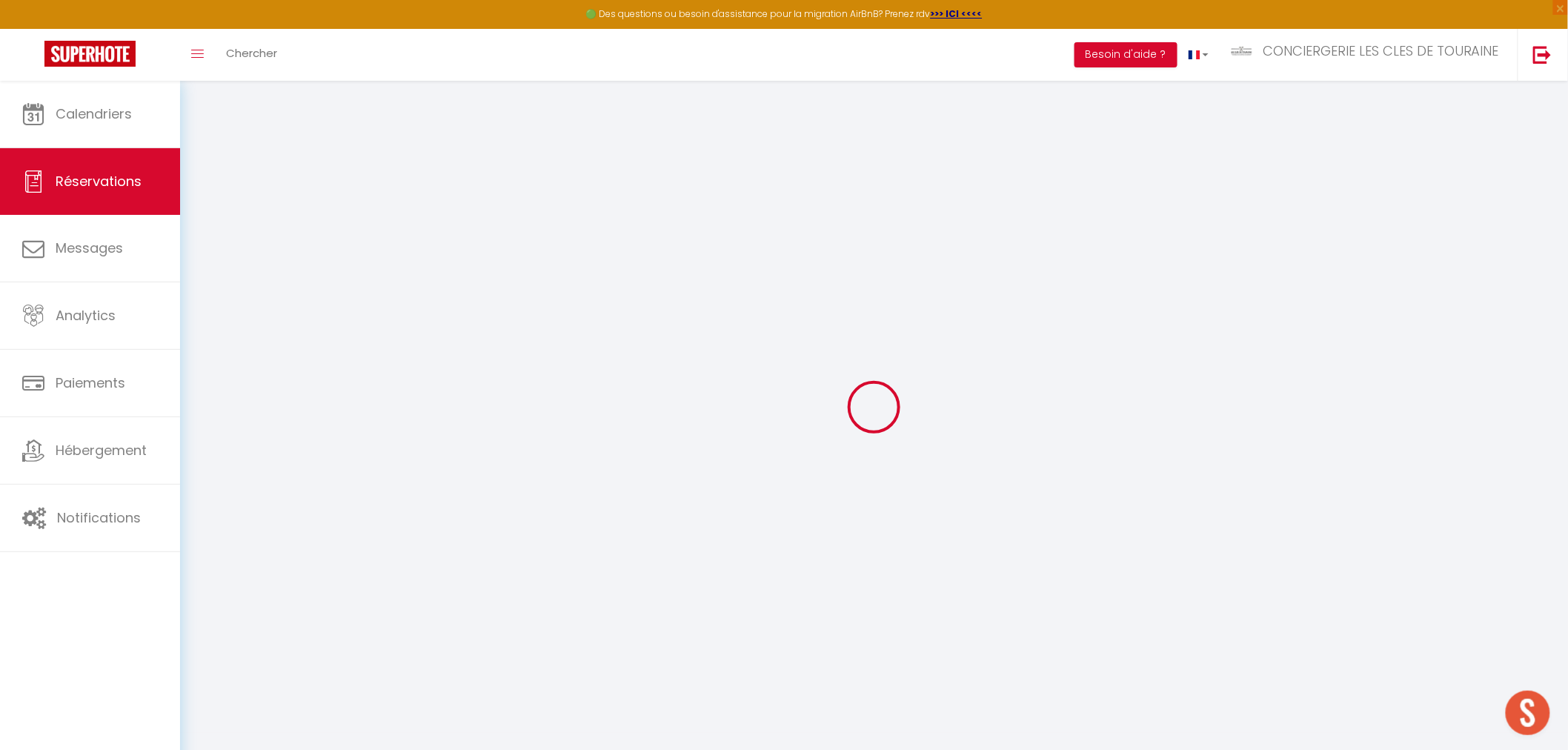
select select
checkbox input "false"
select select
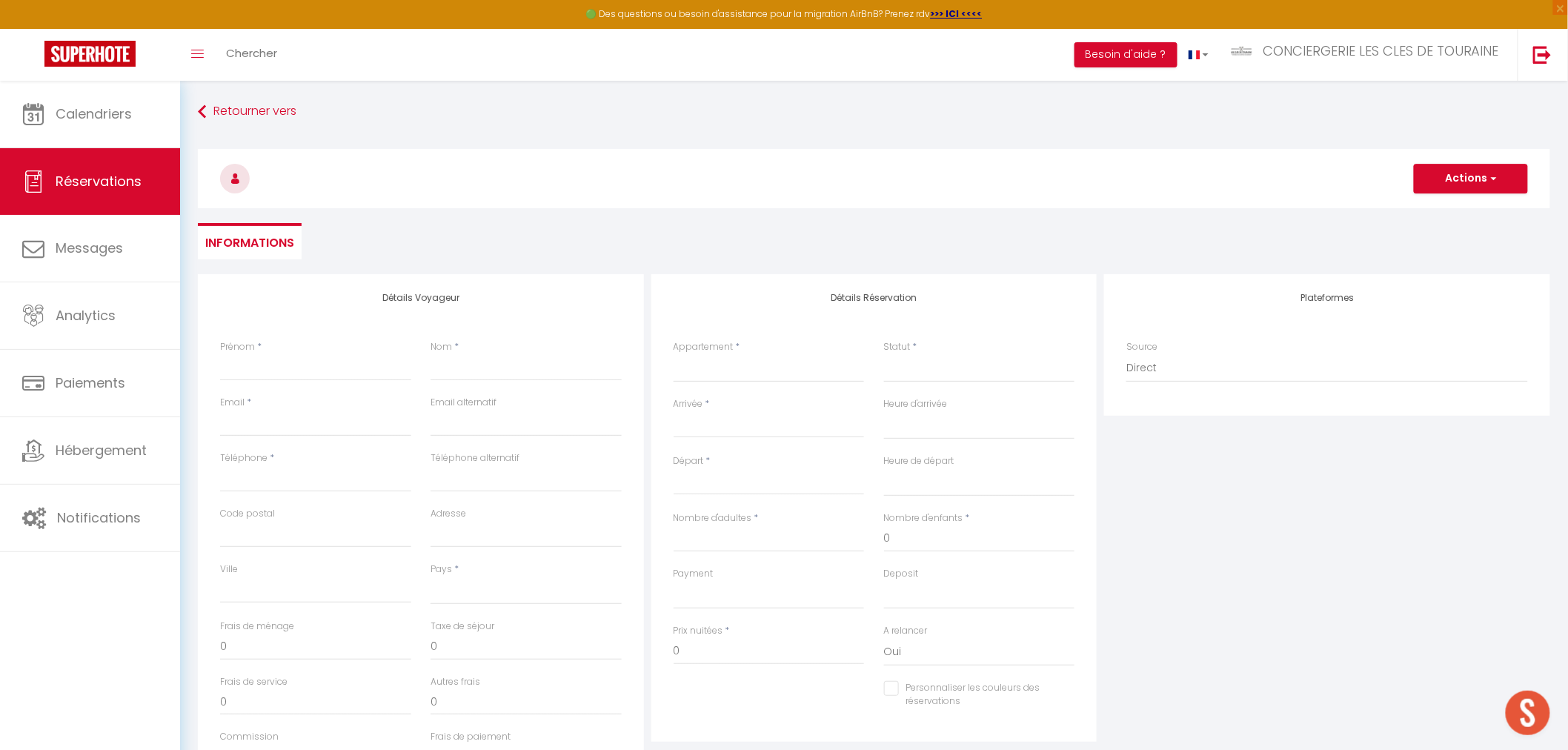
select select
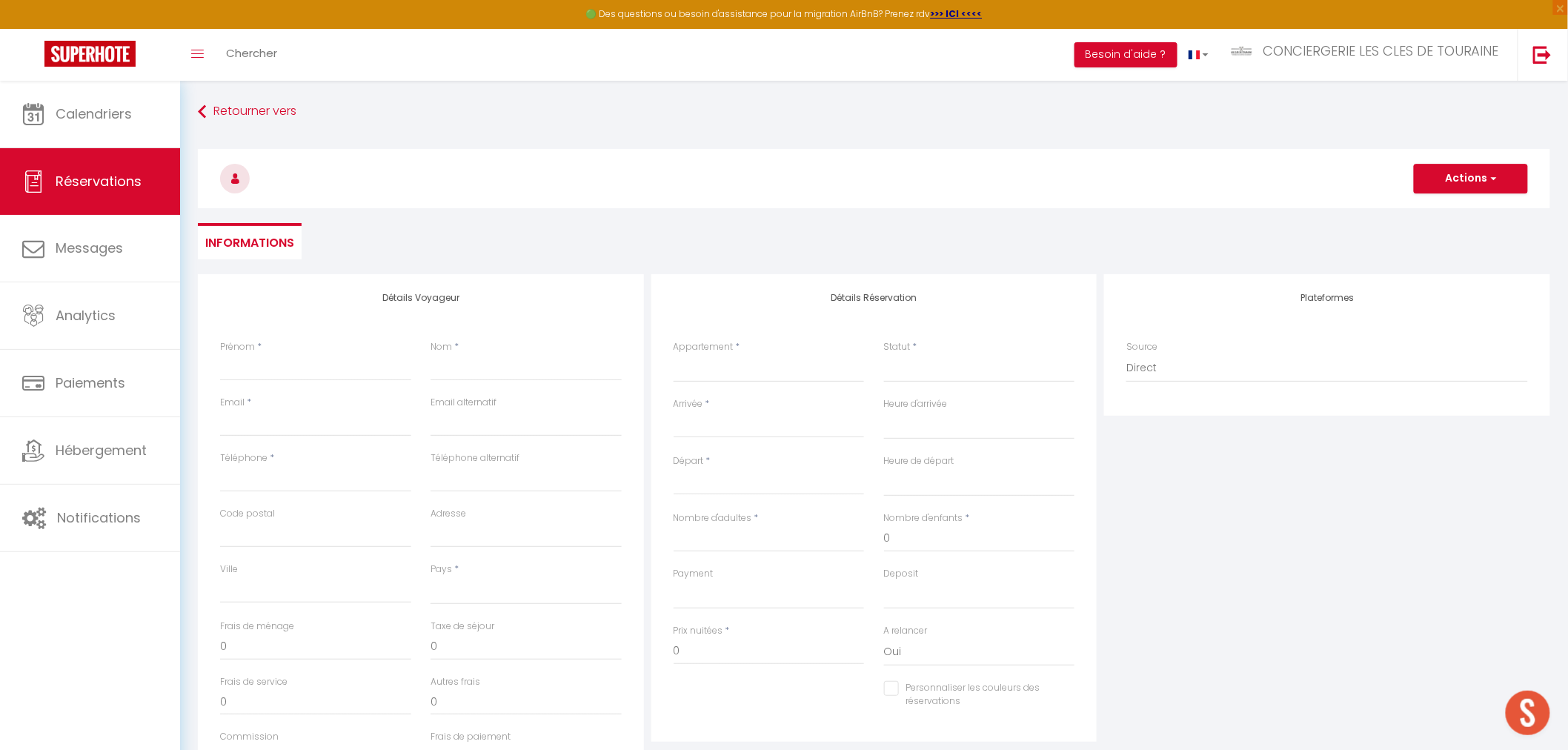
checkbox input "false"
select select
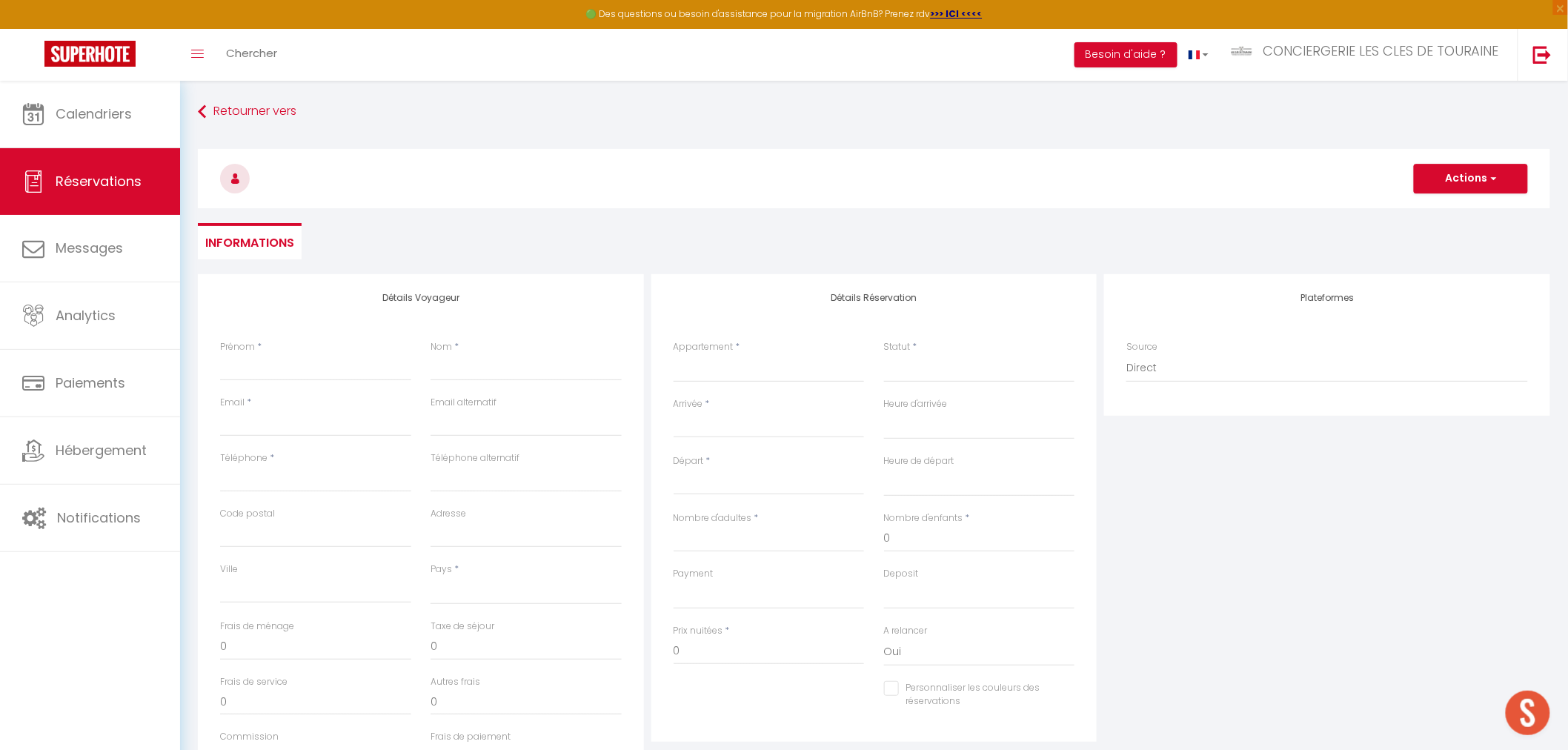
select select
checkbox input "false"
select select
click at [254, 370] on input "Prénom" at bounding box center [316, 367] width 192 height 27
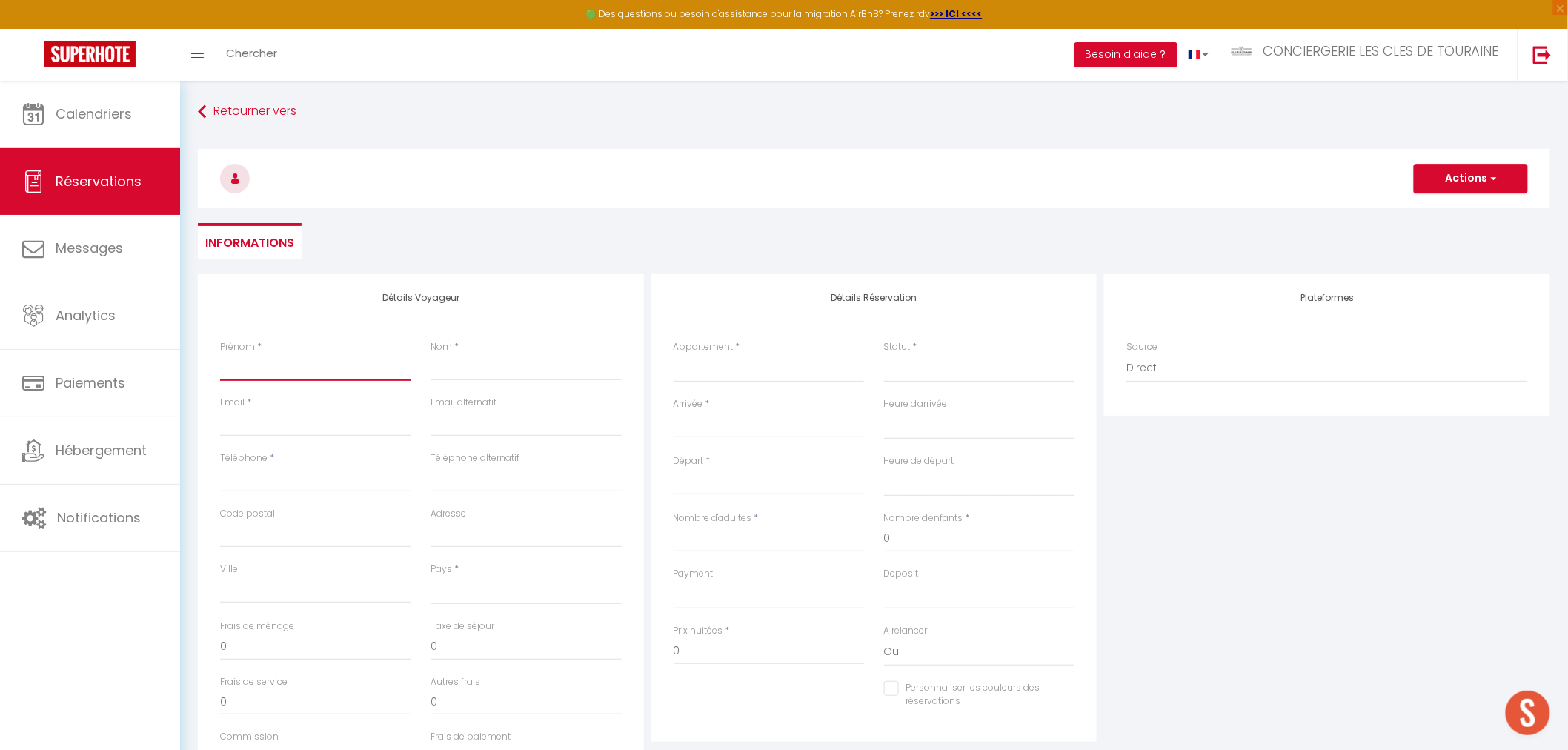
type input "S"
select select
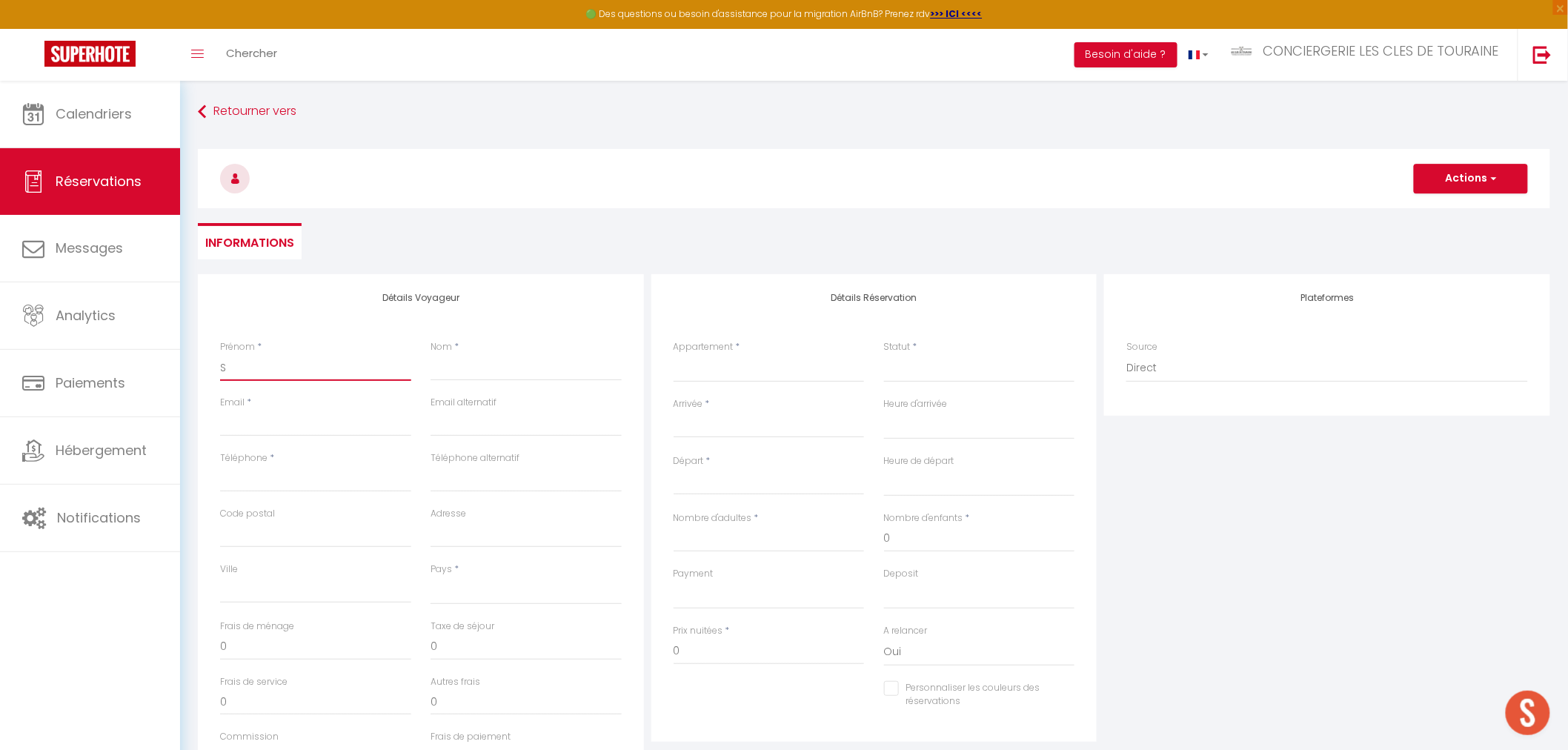
select select
checkbox input "false"
type input "SE"
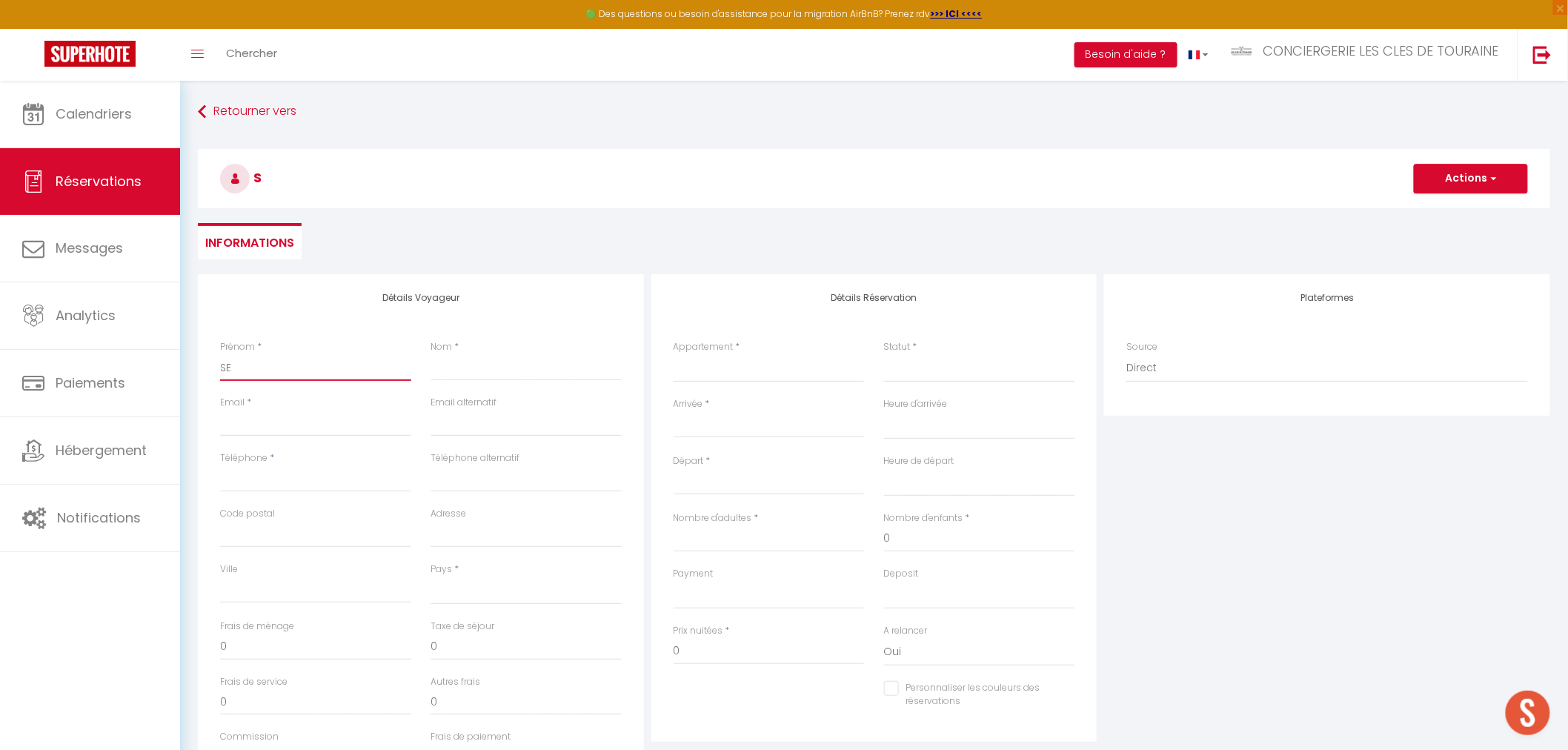
select select
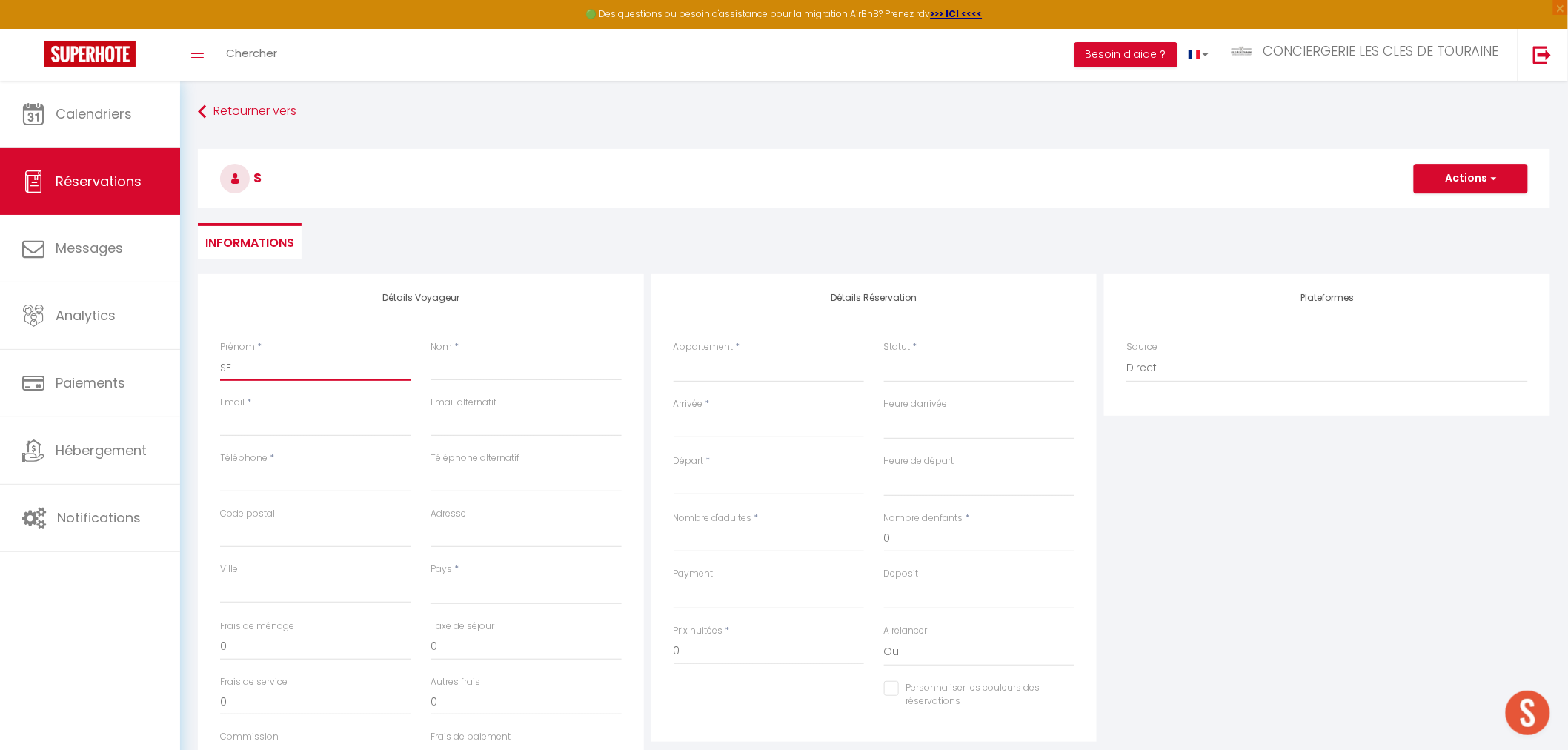
select select
checkbox input "false"
type input "SEJ"
select select
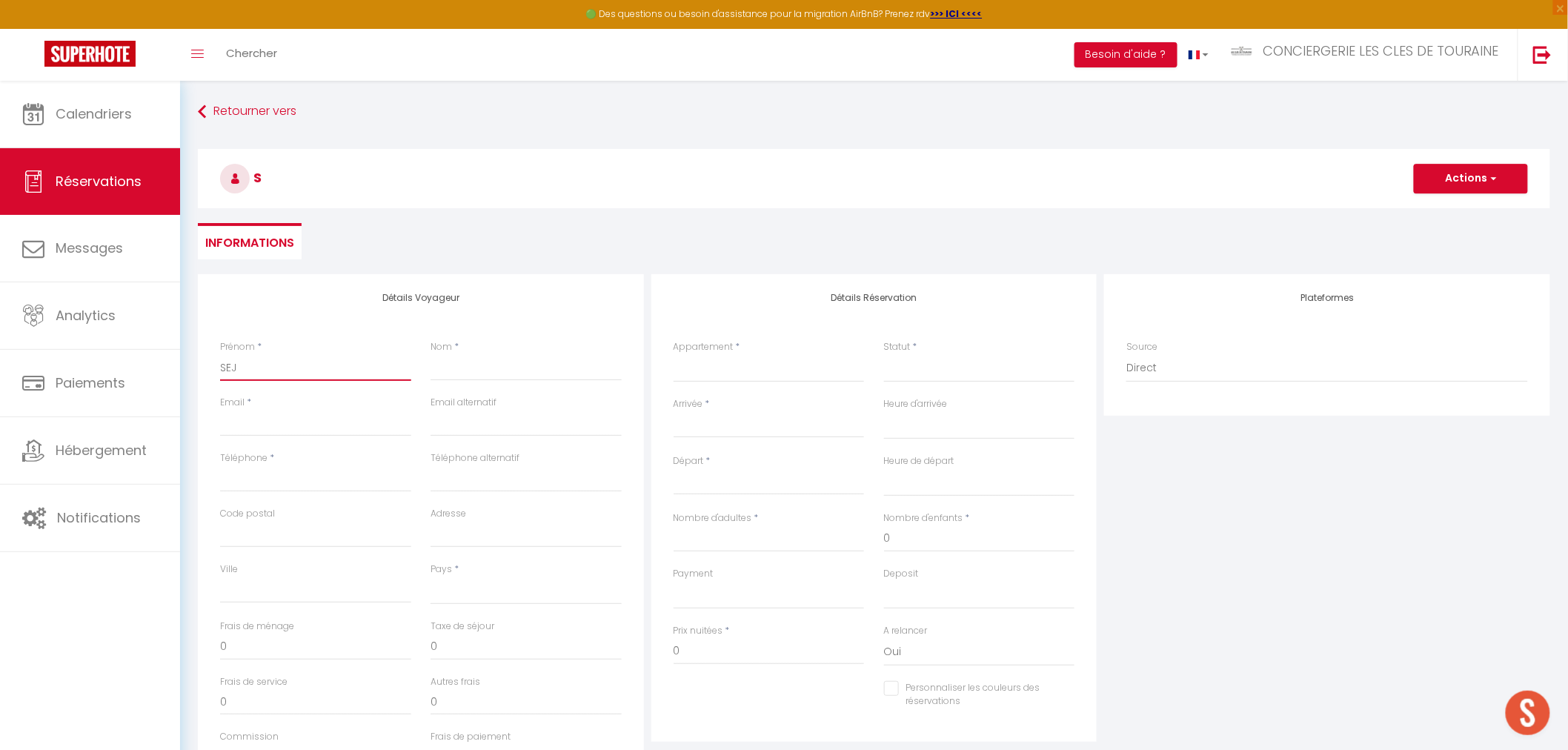
select select
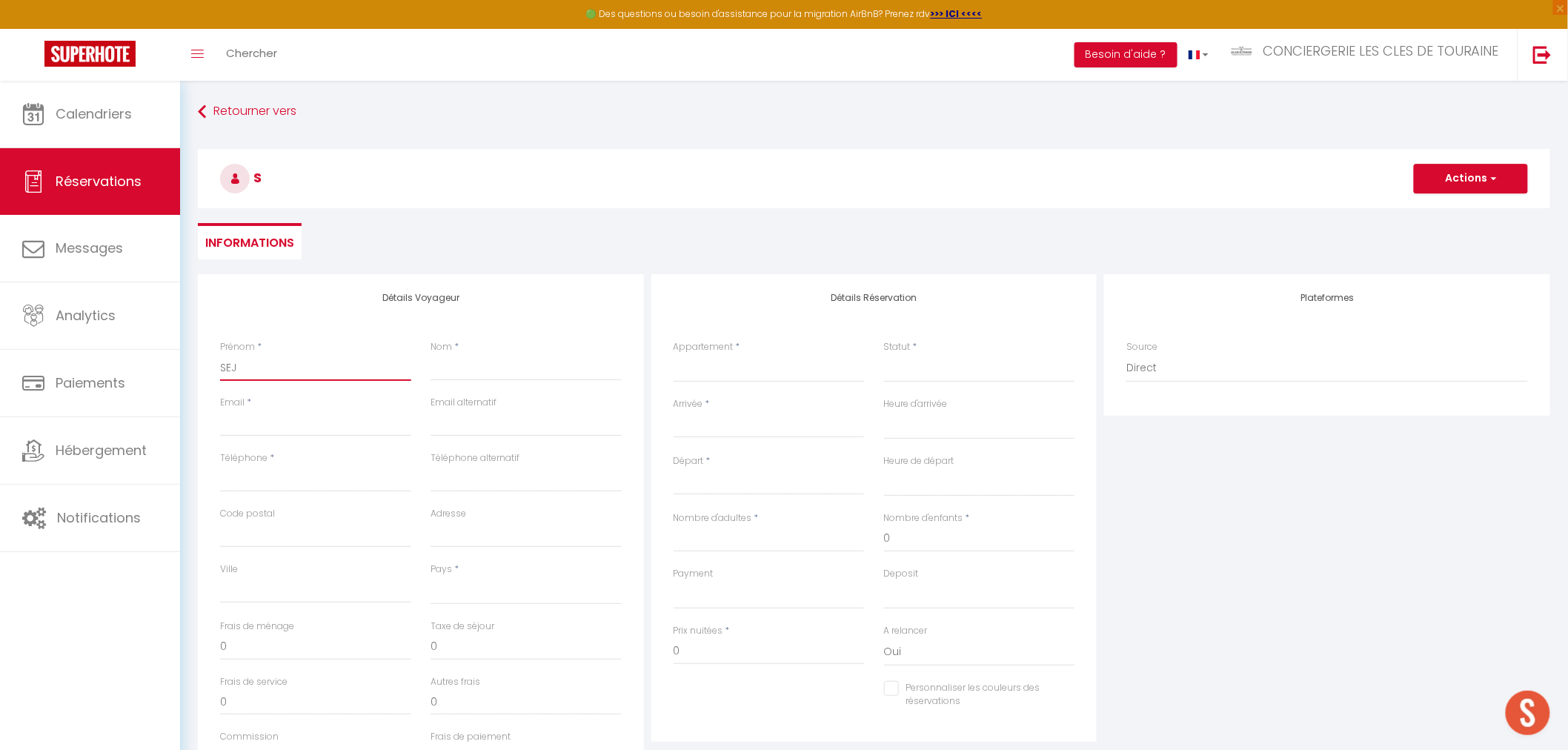
select select
checkbox input "false"
type input "SEJOU"
select select
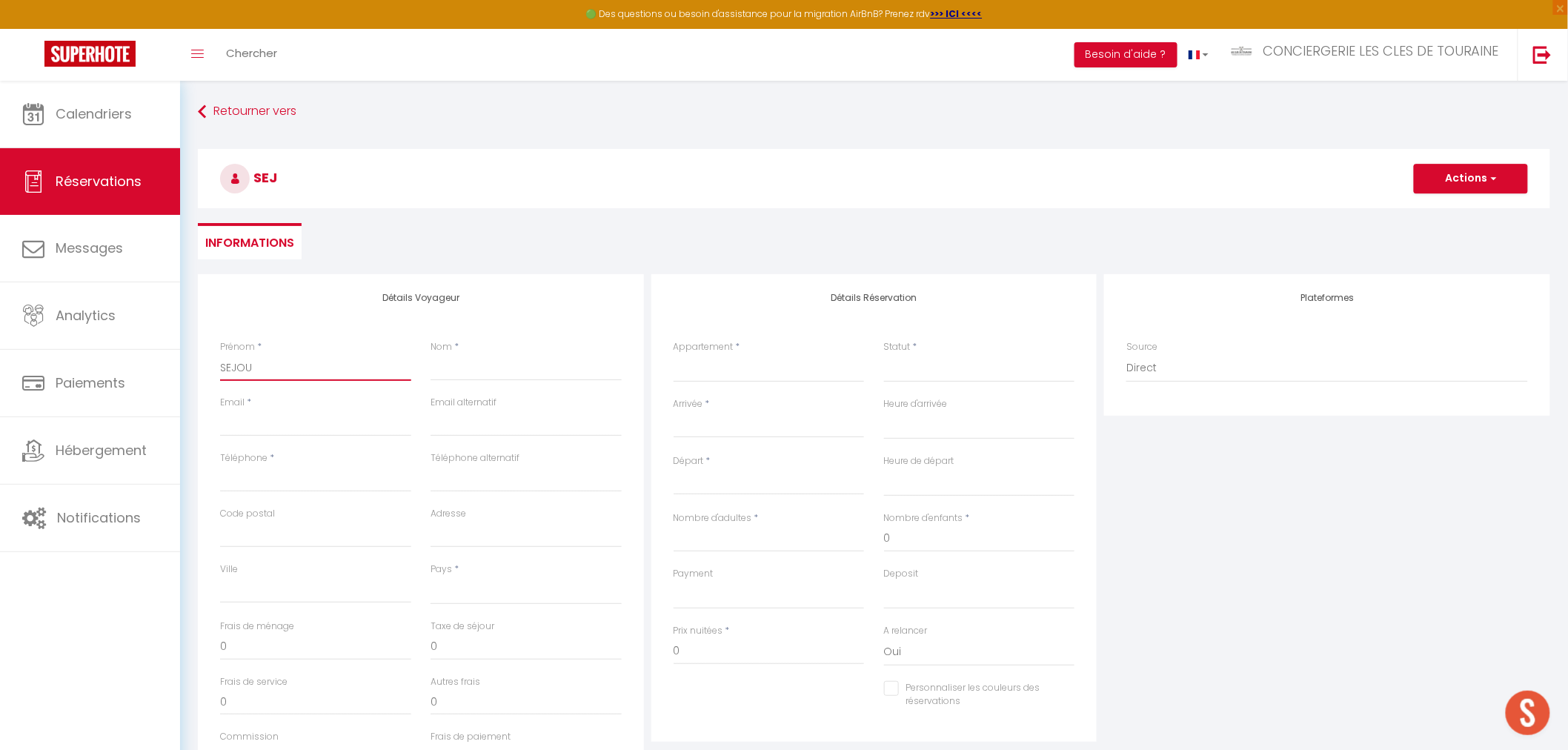
select select
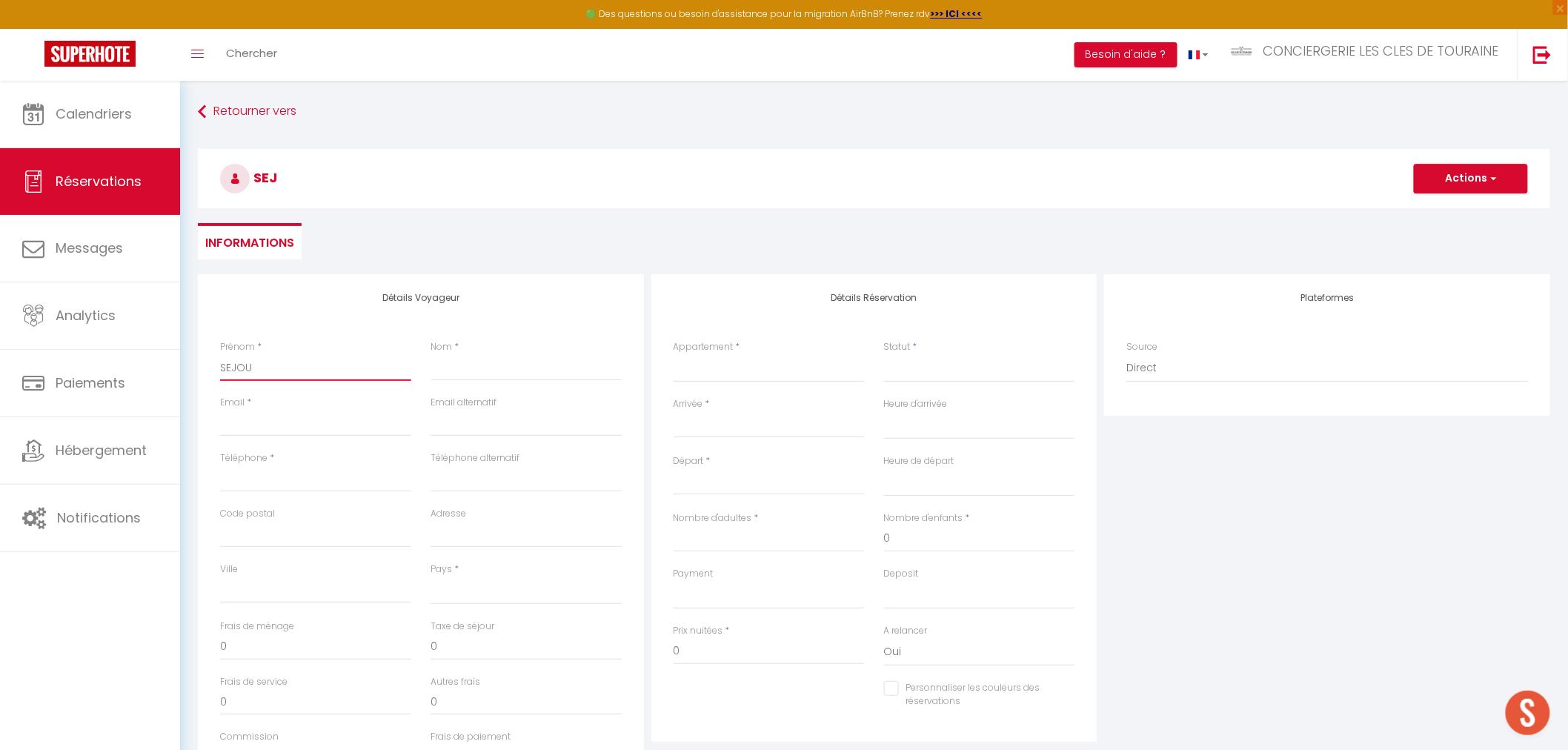
checkbox input "false"
select select
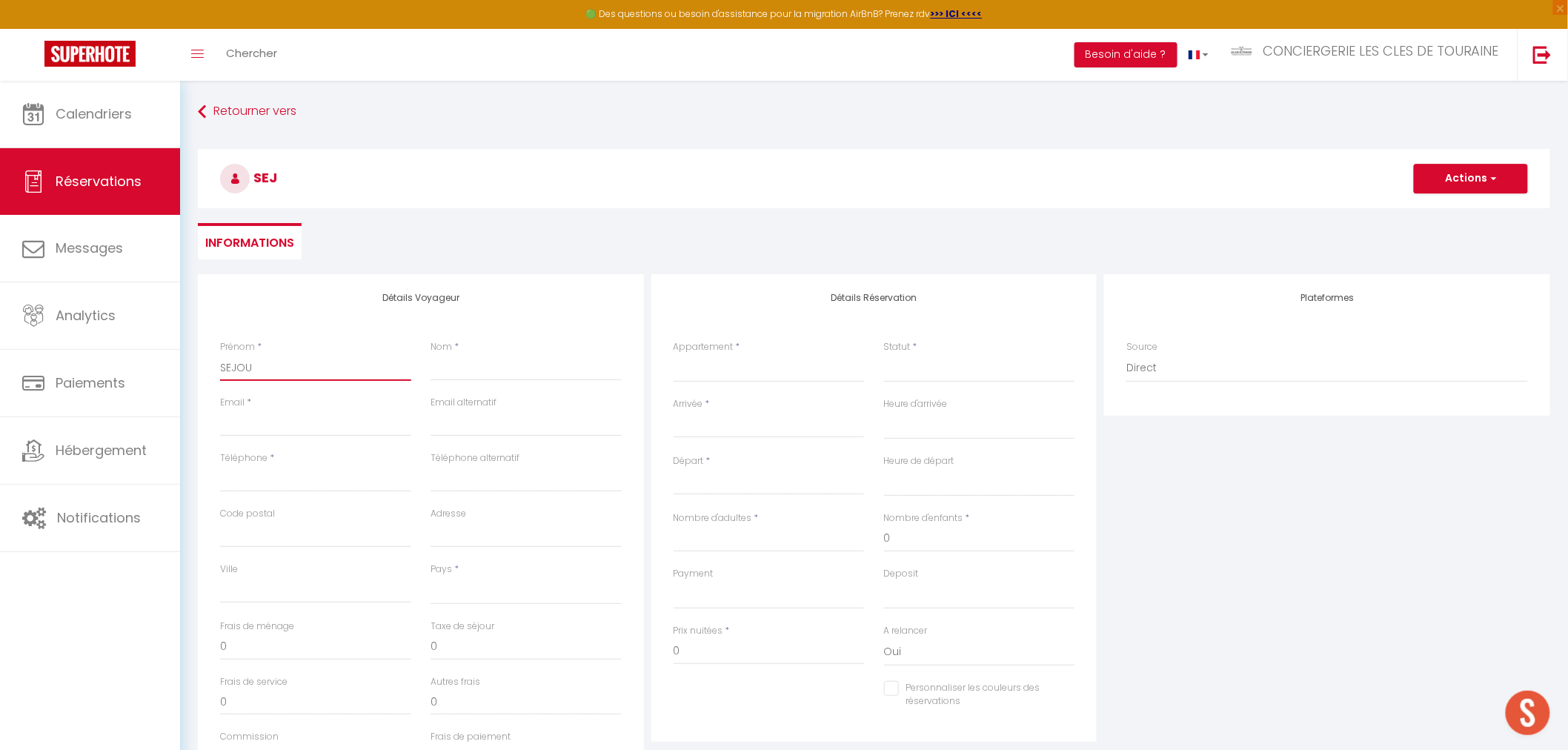
select select
checkbox input "false"
type input "SEJOUR"
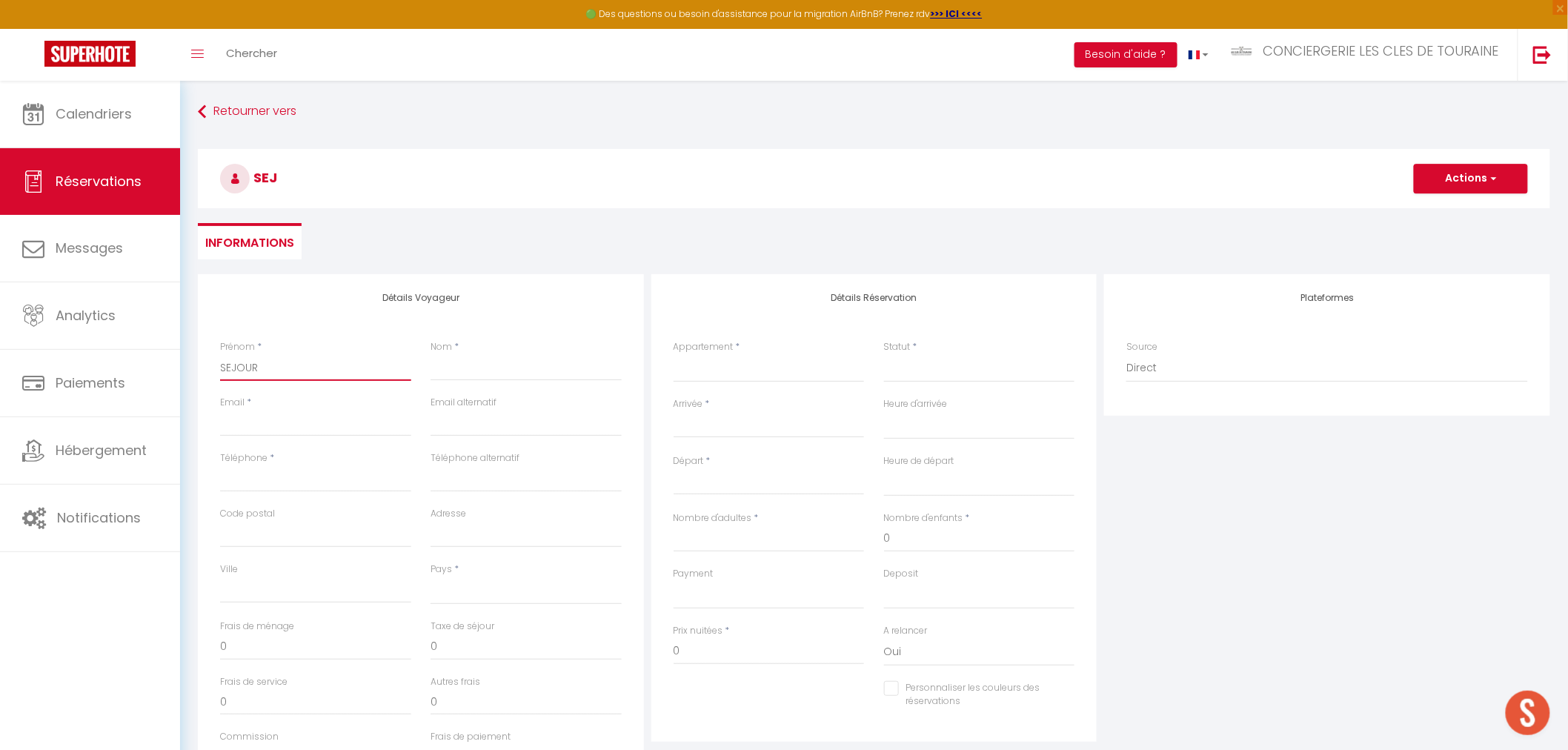
select select
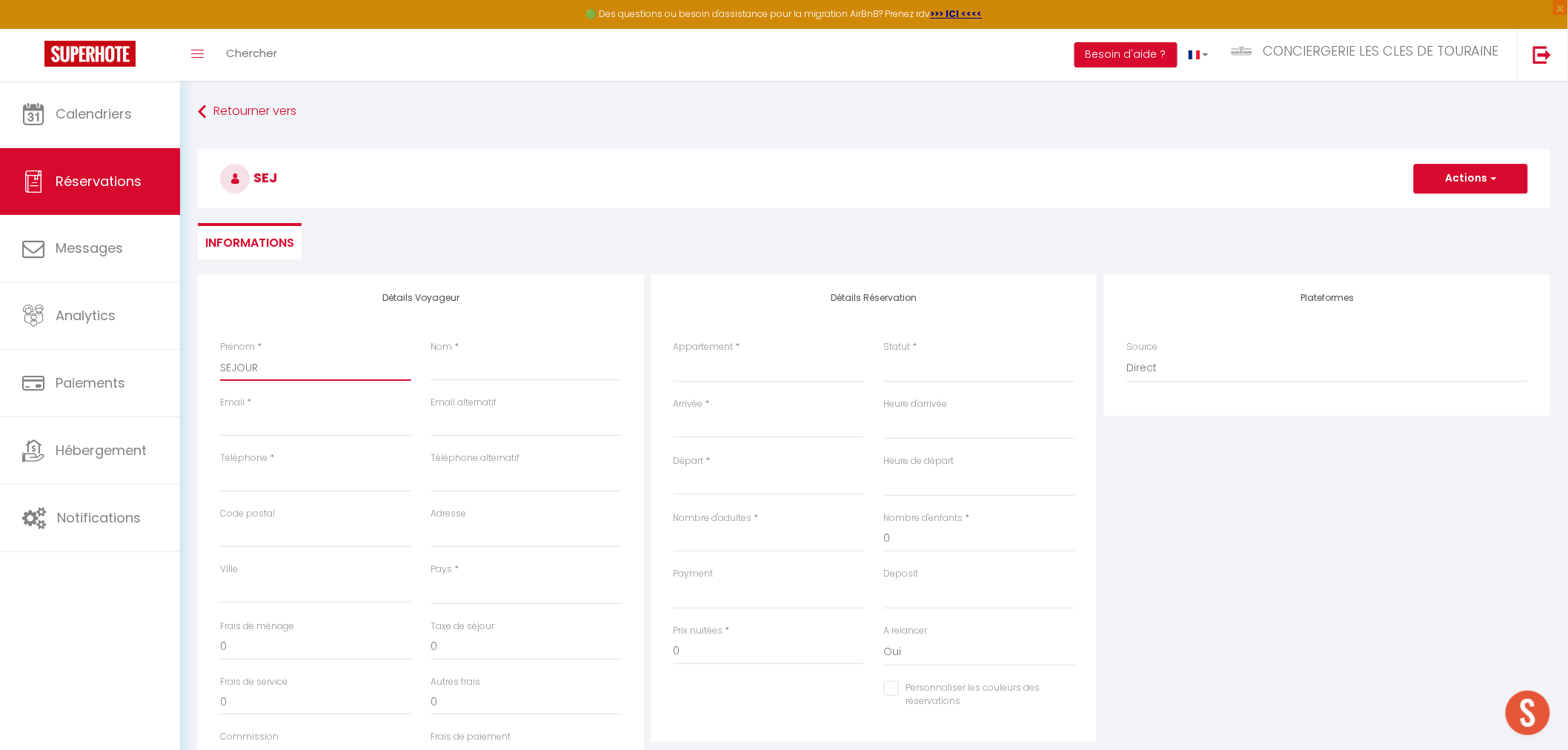
select select
checkbox input "false"
type input "SEJOURP"
select select
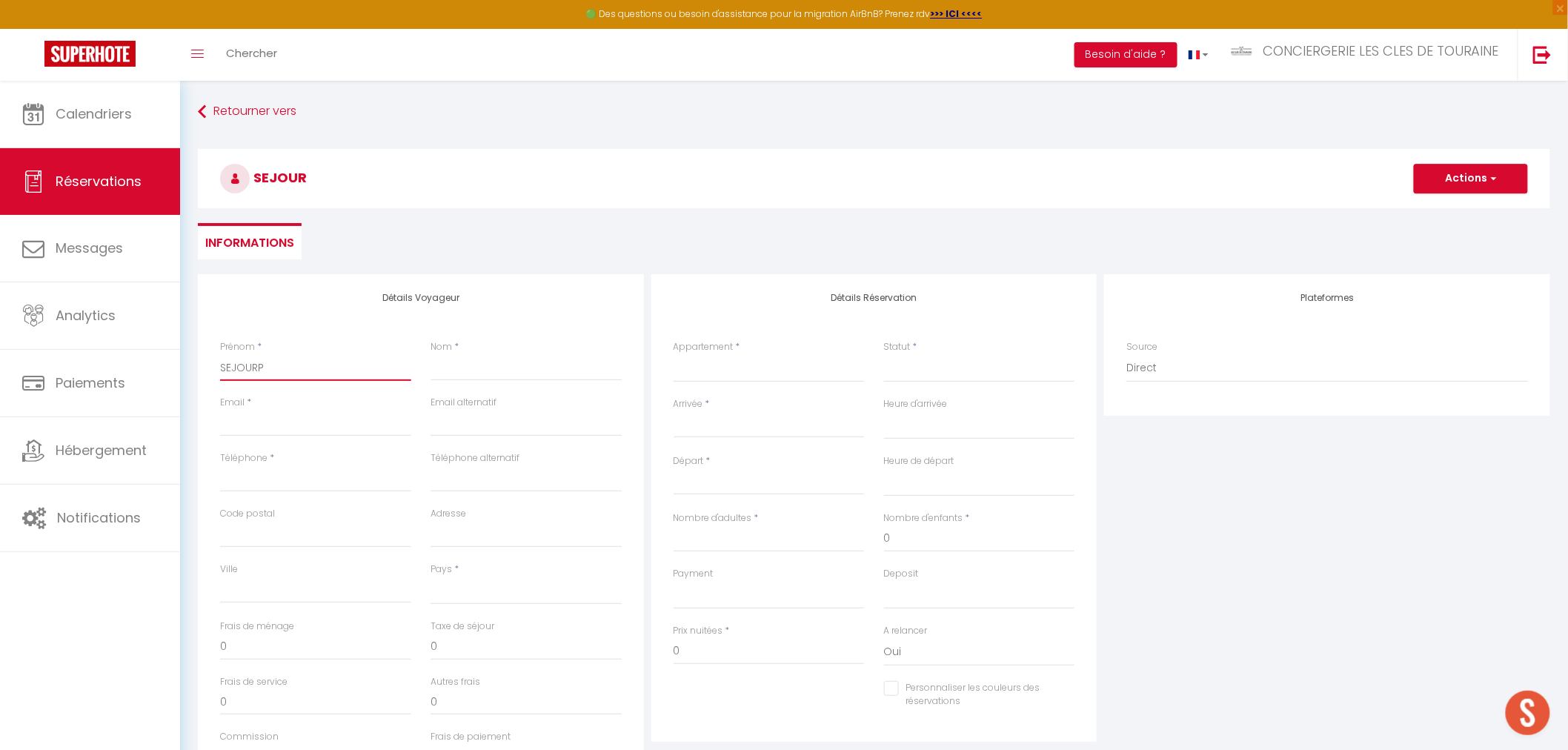
select select
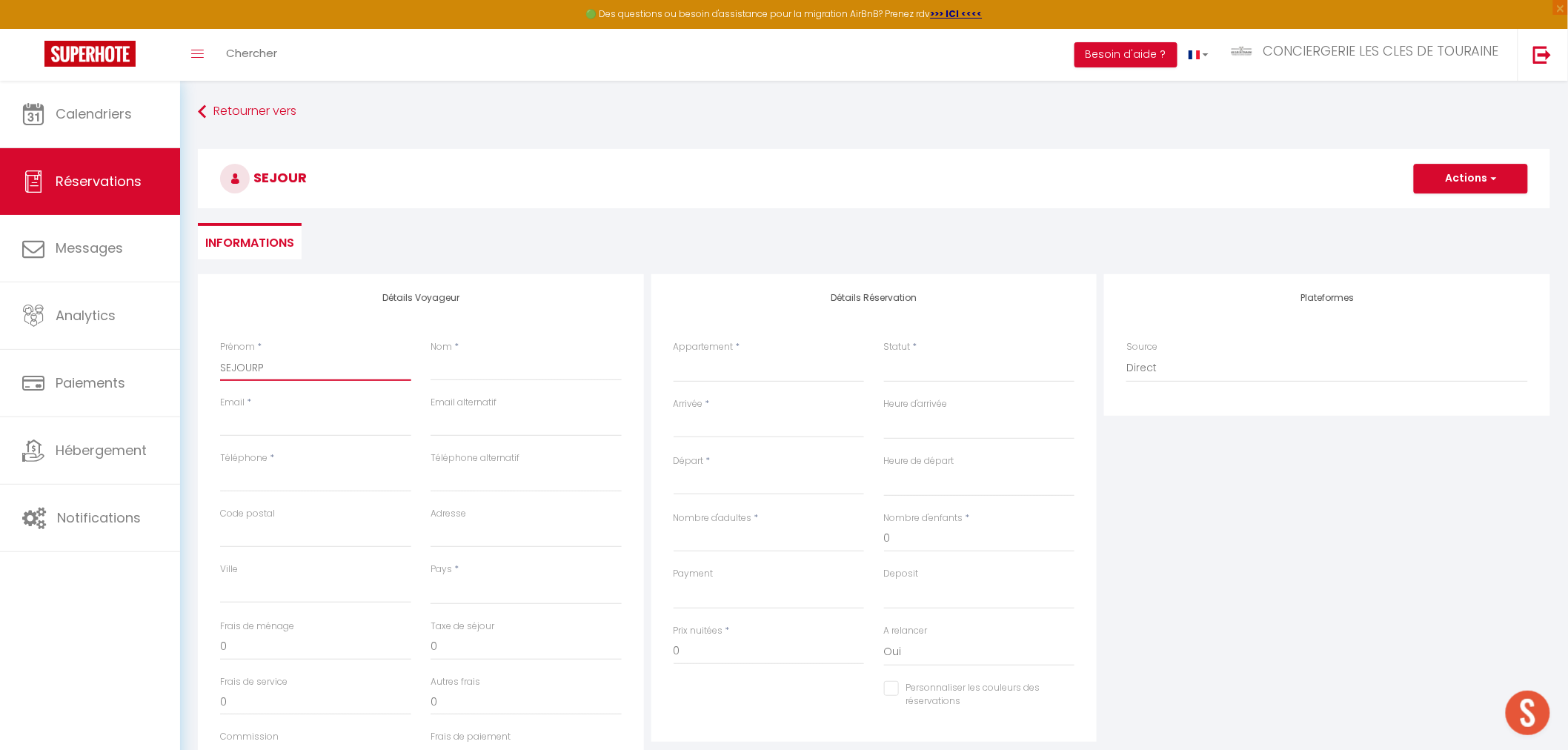
select select
checkbox input "false"
type input "SEJOUR"
select select
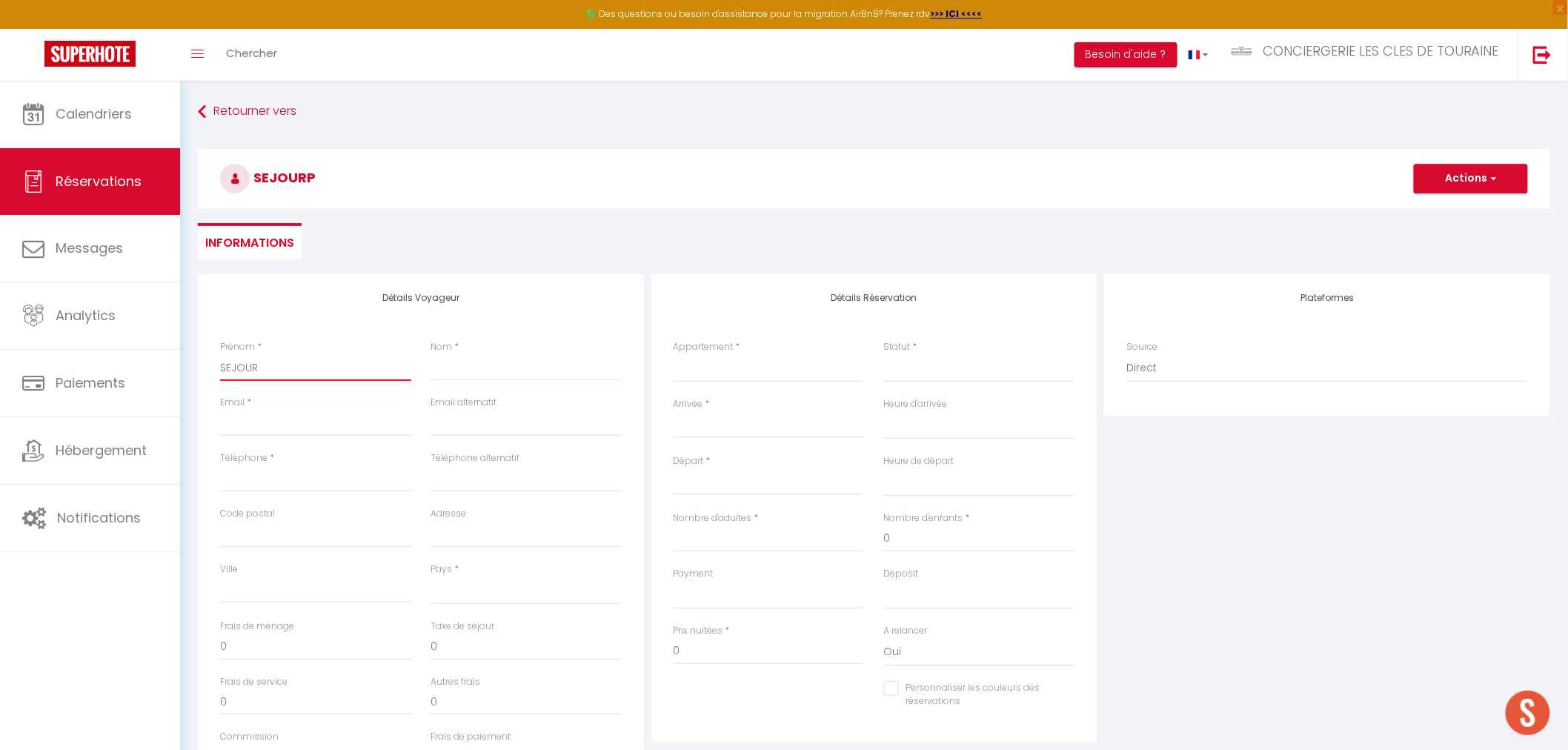
select select
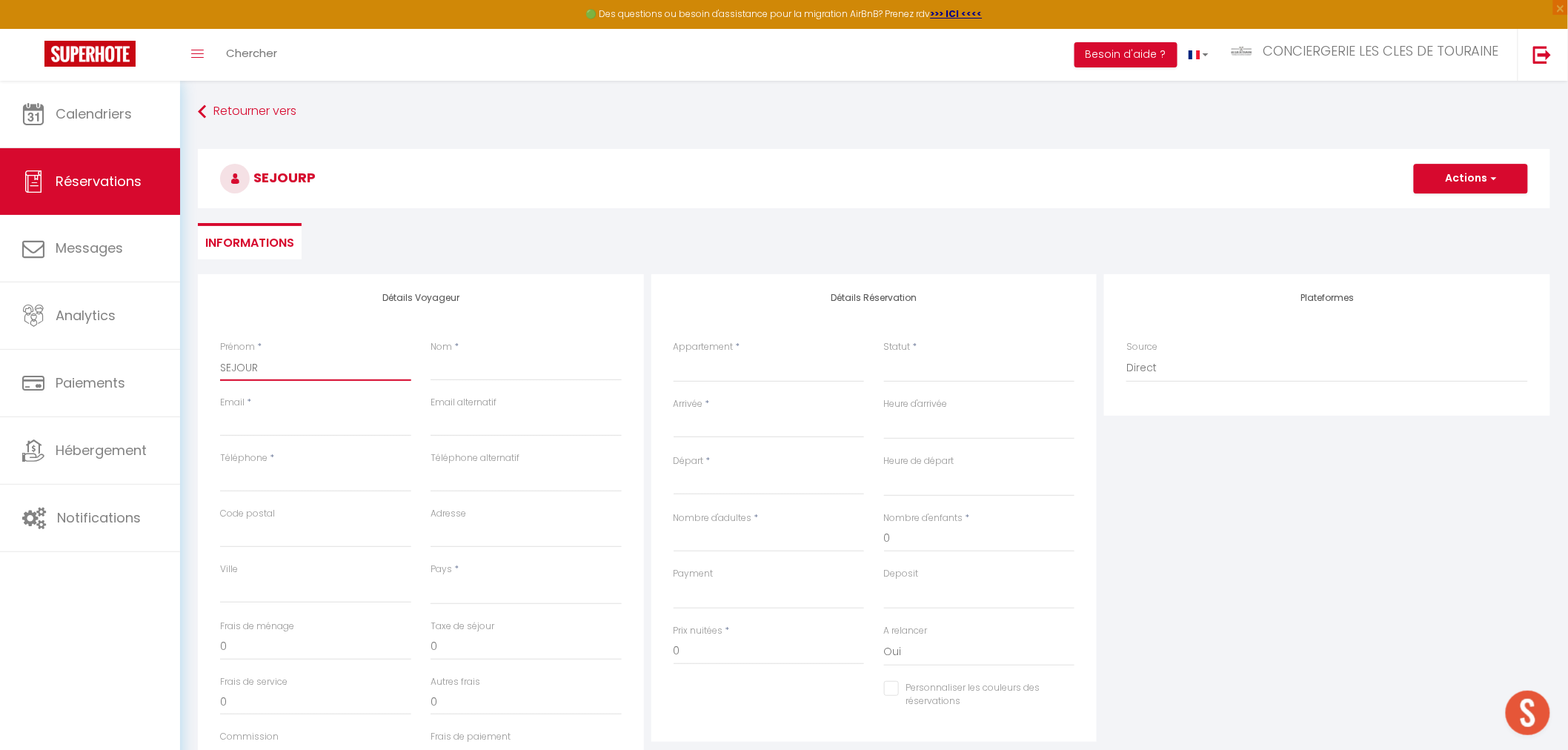
checkbox input "false"
type input "SEJOUR"
click at [446, 370] on input "Nom" at bounding box center [526, 367] width 192 height 27
type input "P"
select select
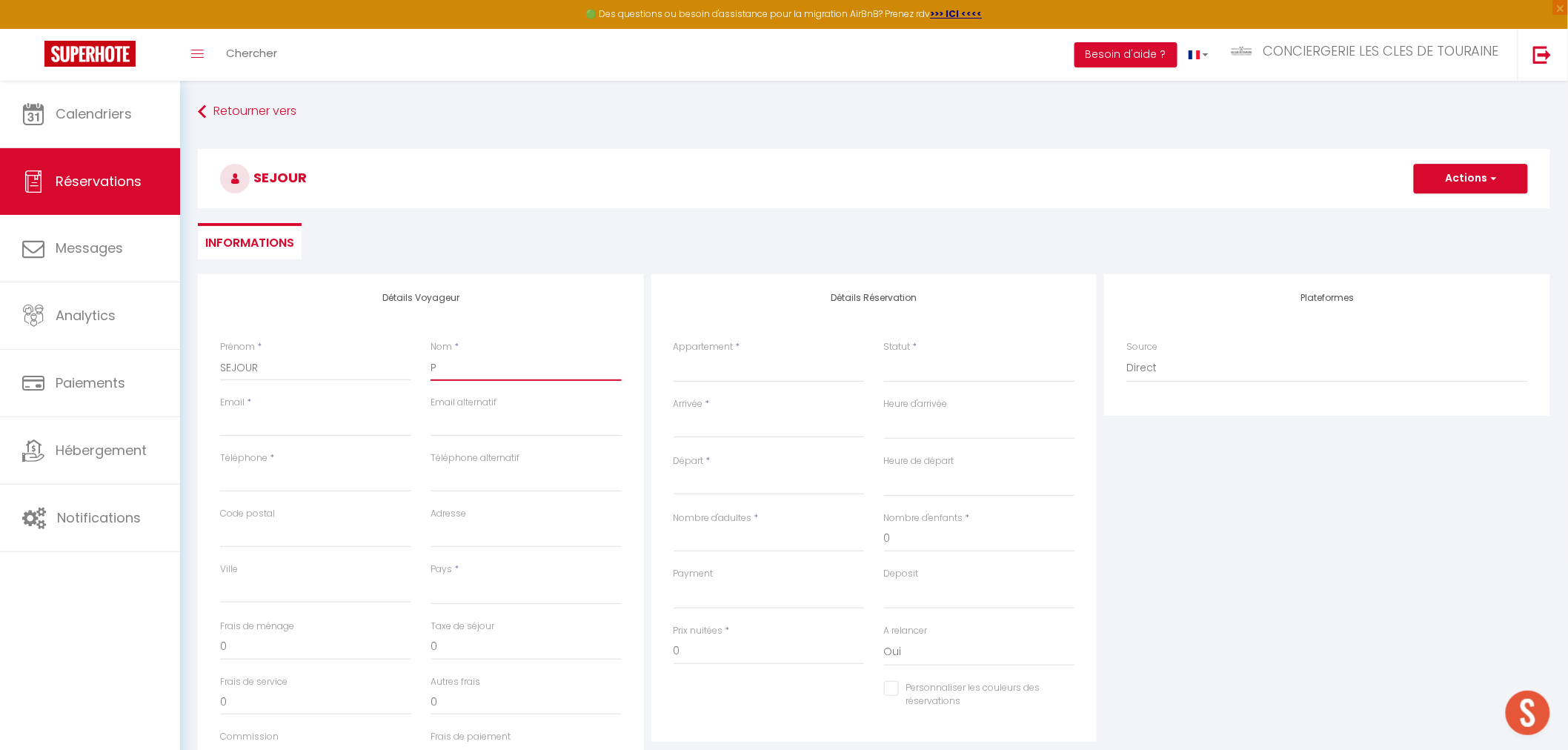
select select
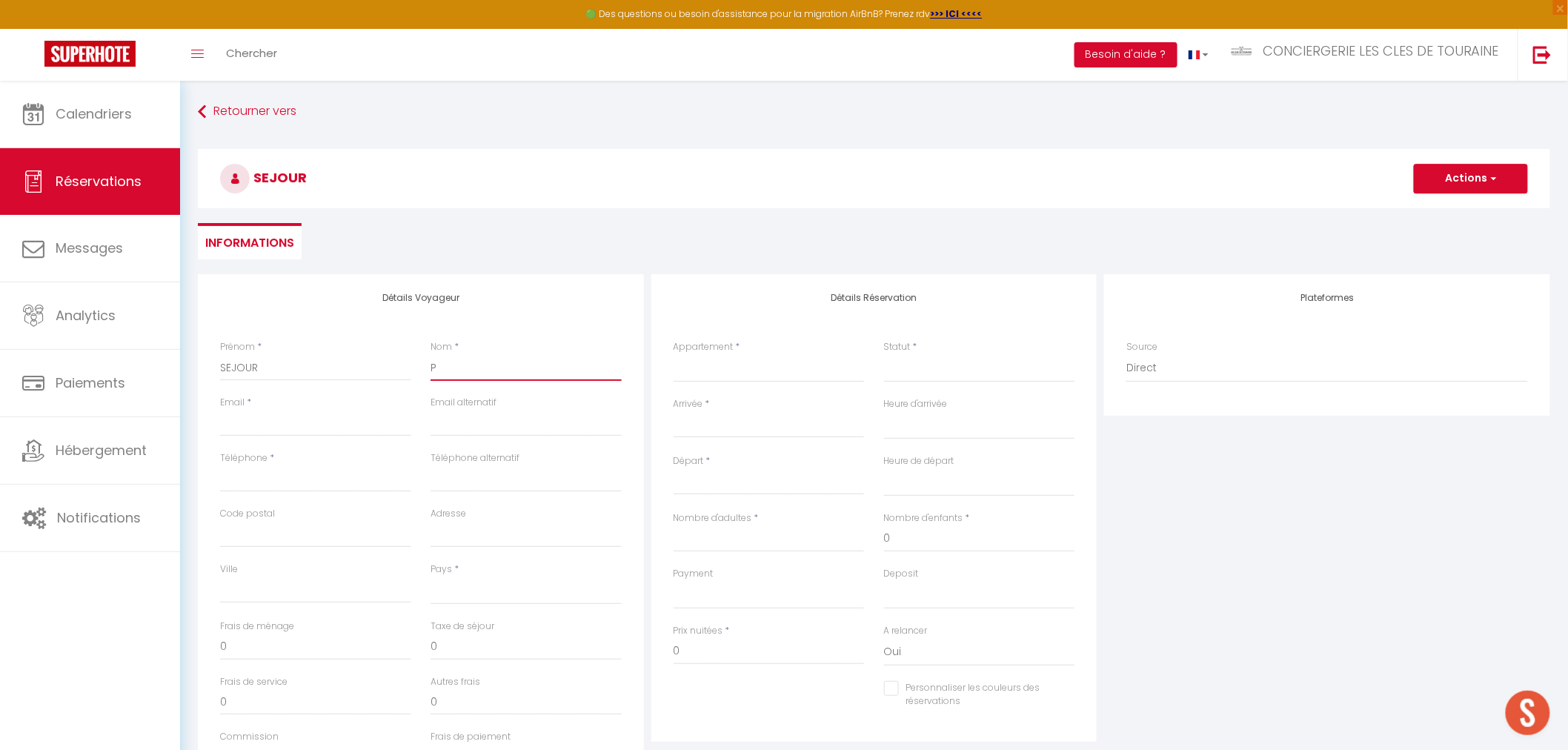
select select
checkbox input "false"
type input "PR"
select select
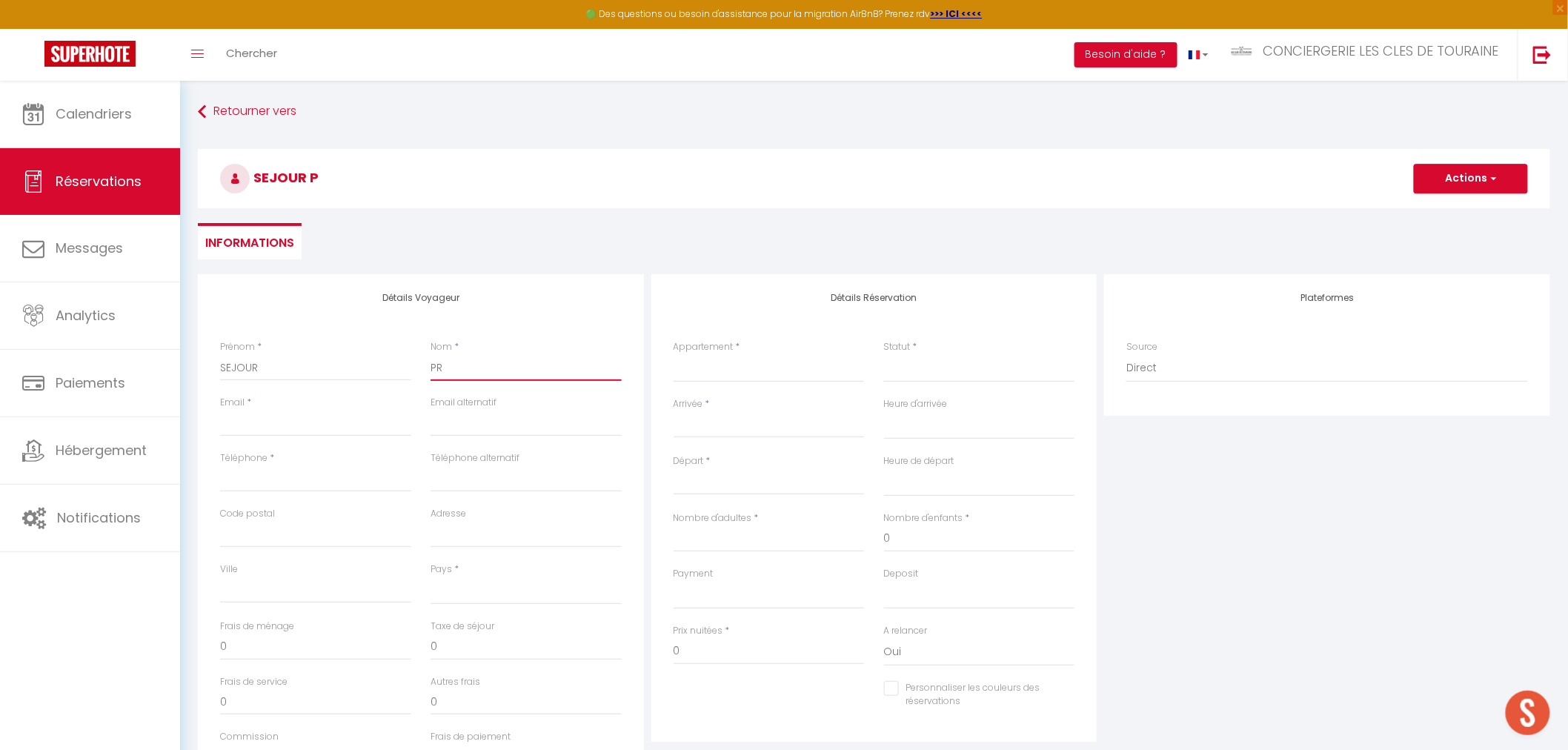
select select
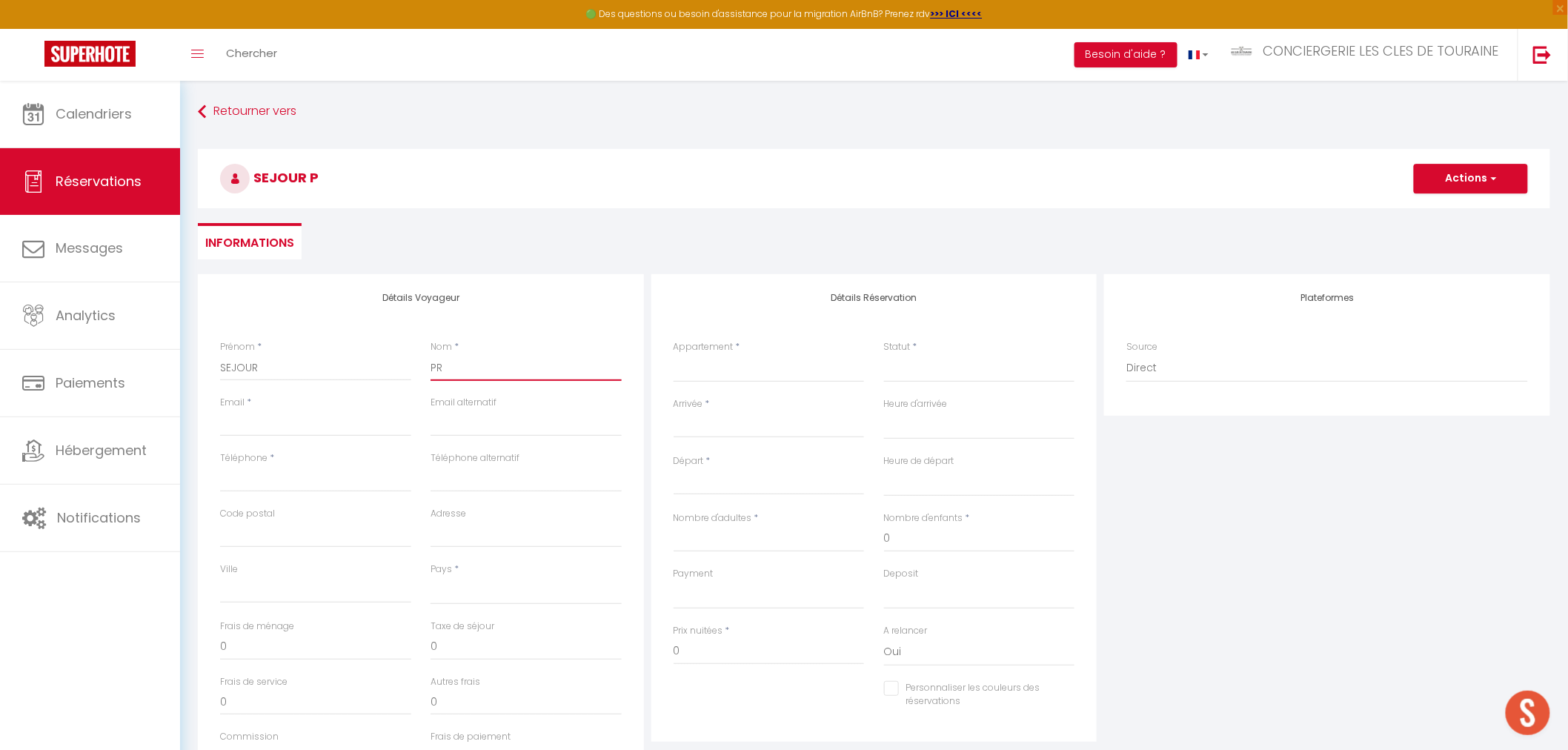
checkbox input "false"
type input "PRO"
select select
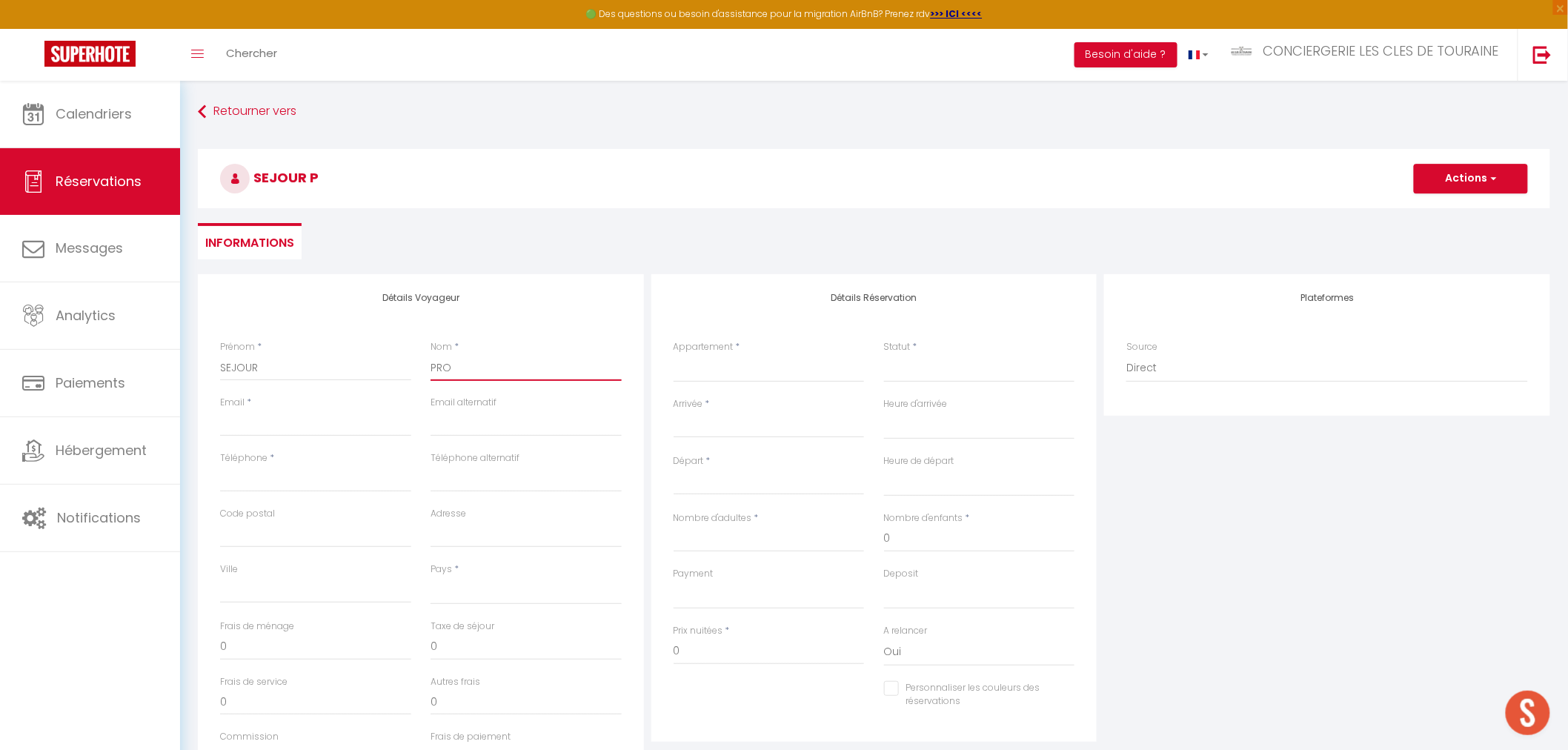
select select
checkbox input "false"
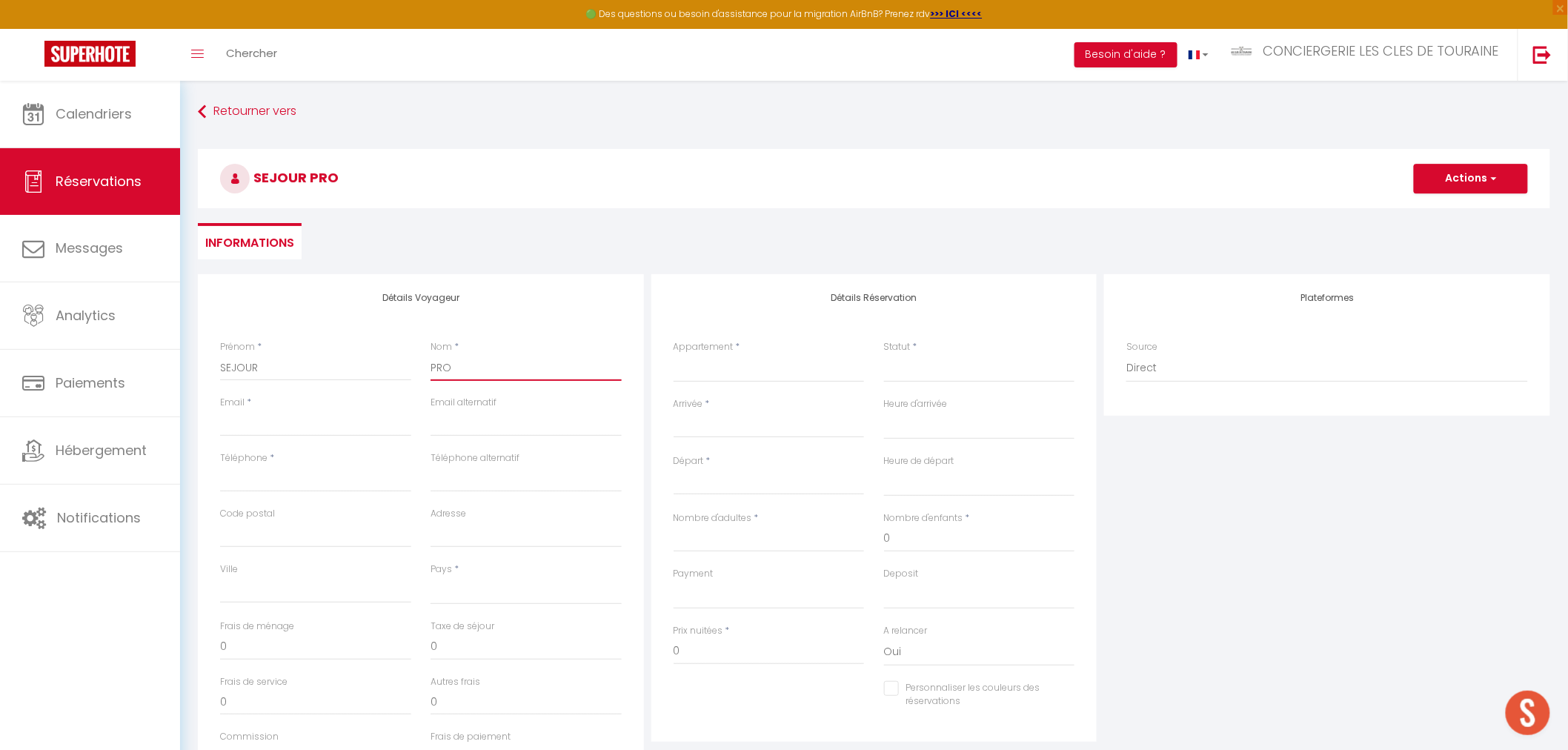
type input "PROP"
select select
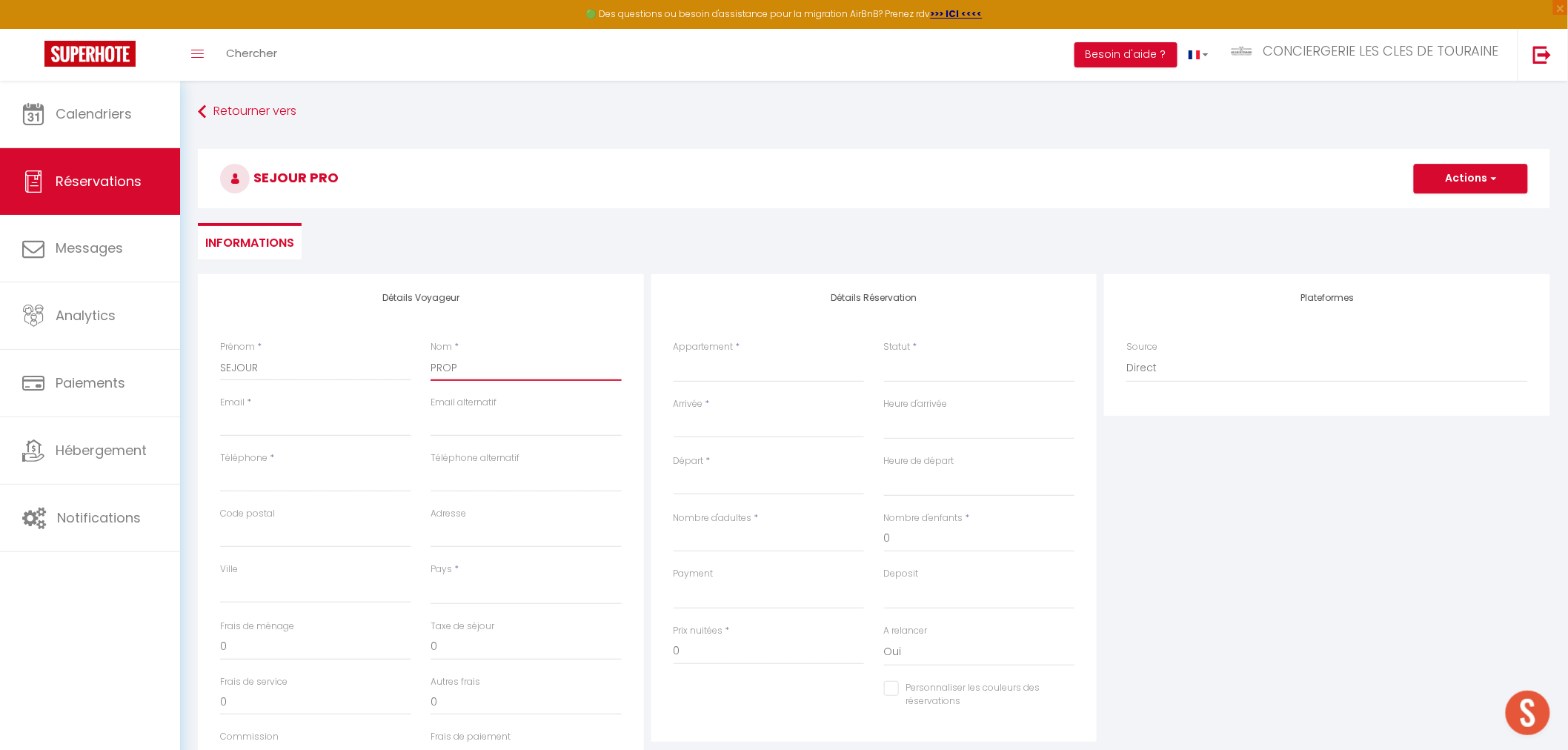
select select
checkbox input "false"
type input "PROPR"
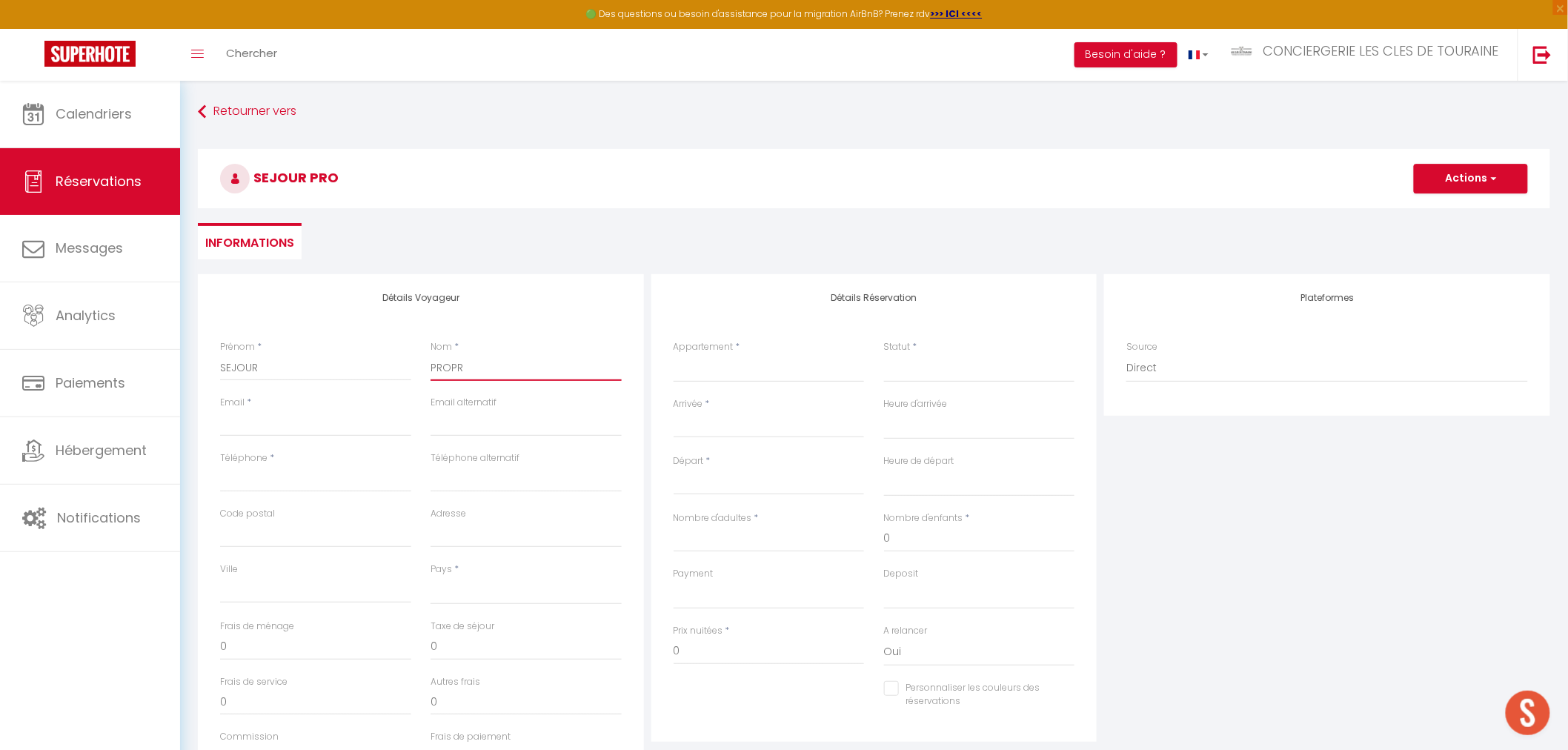
select select
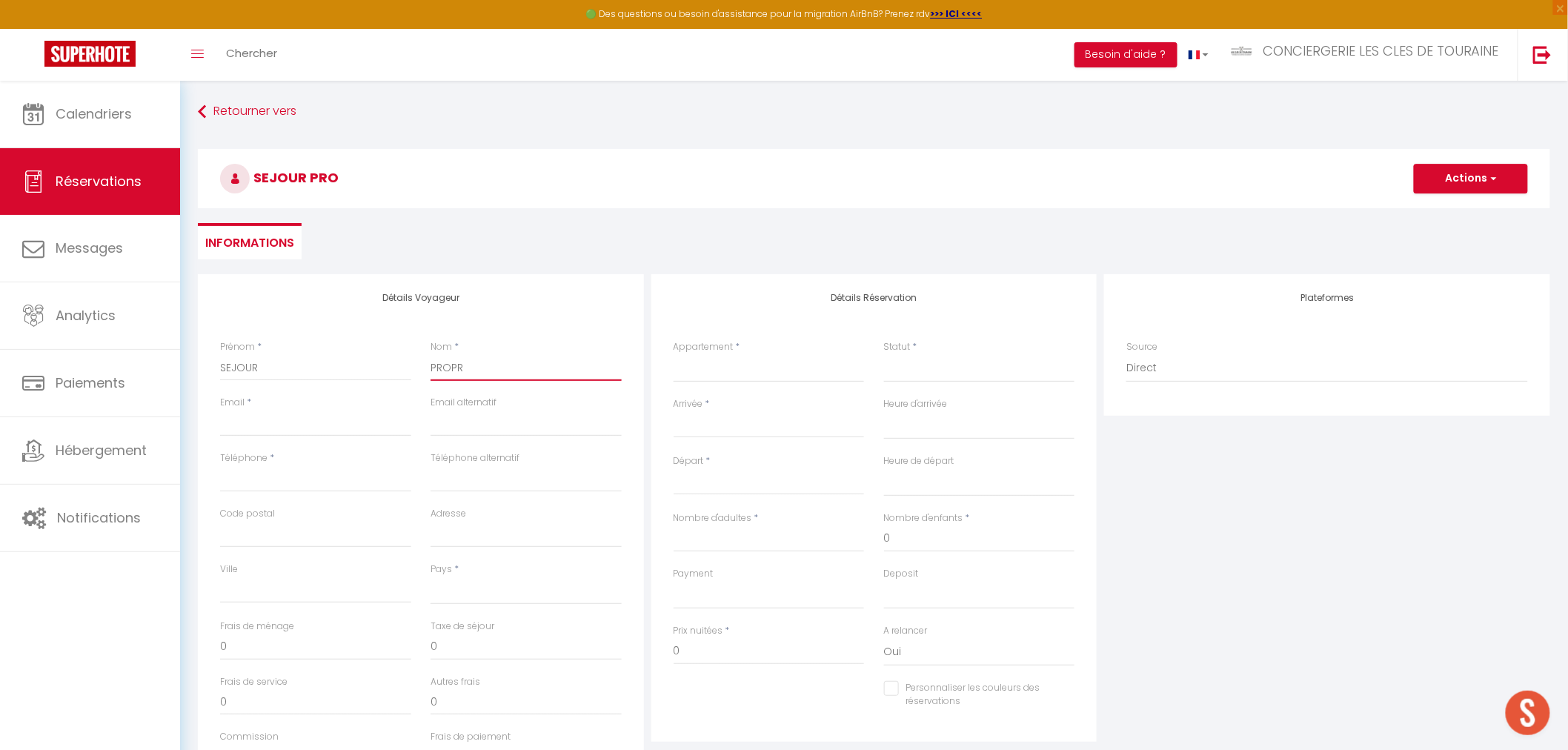
select select
checkbox input "false"
type input "PROPRI"
select select
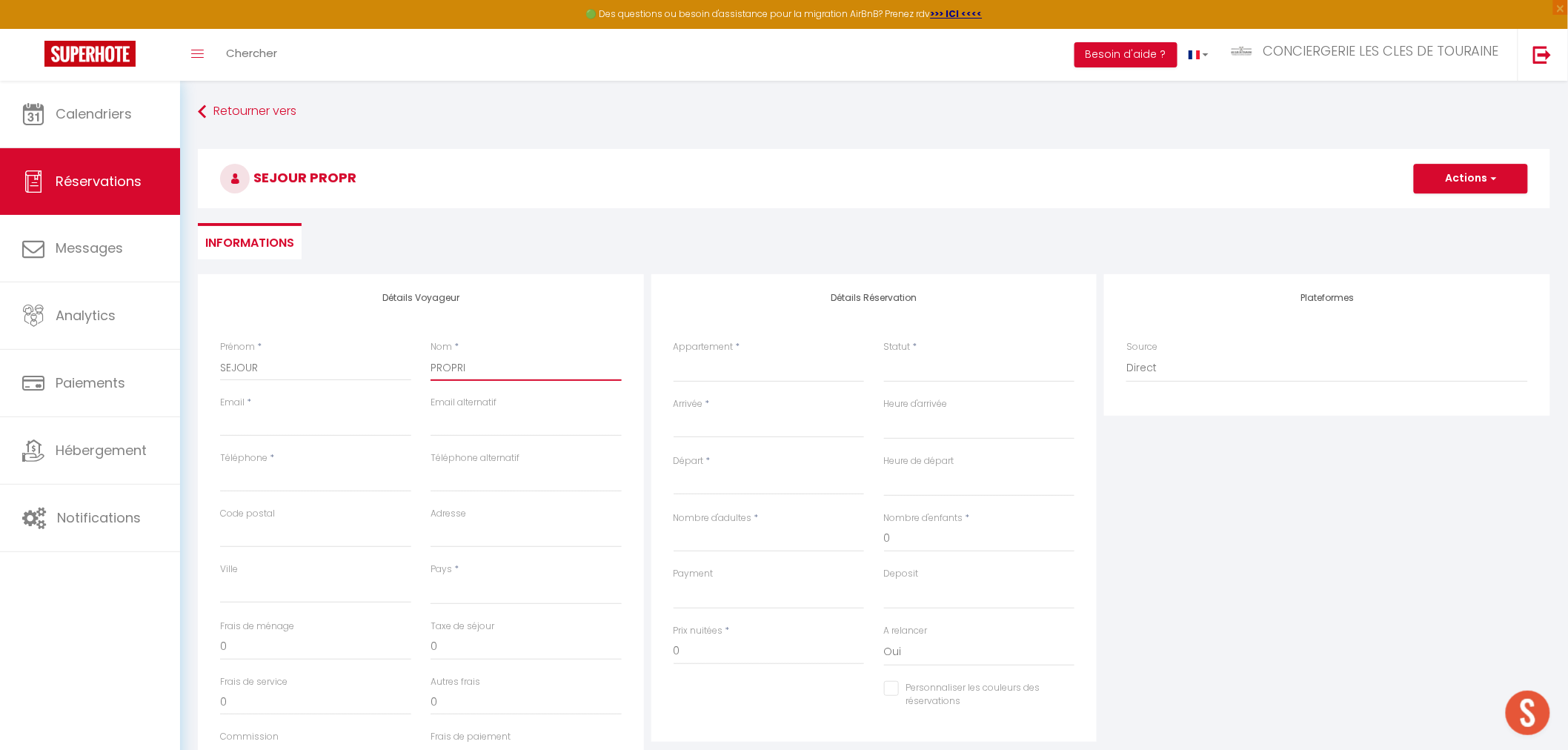
select select
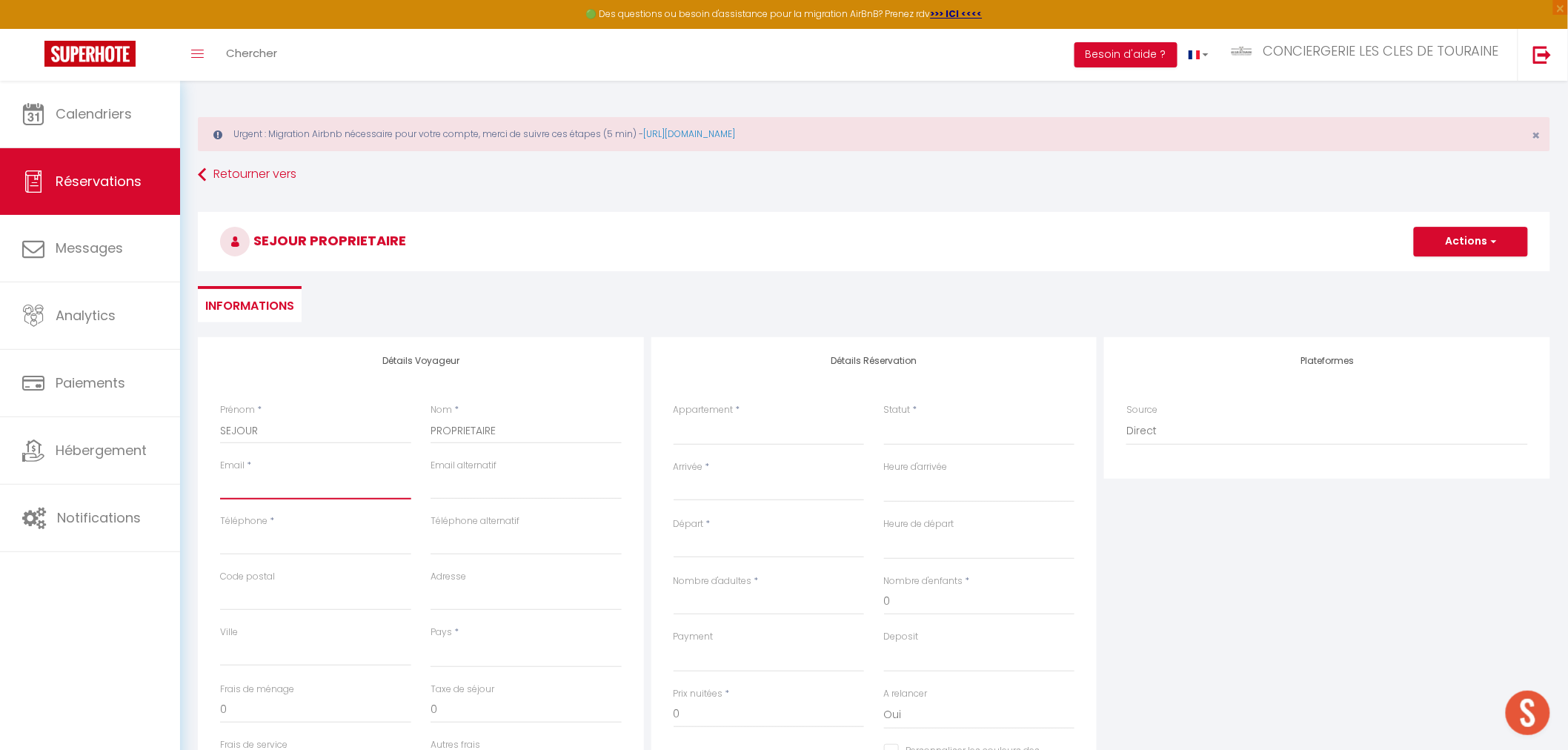
click at [262, 492] on input "Email client" at bounding box center [316, 485] width 192 height 27
click at [714, 431] on select "LA PETITE BRET - Savonnières CHEZ LEA CHEZ REMI LE BALZAC UN SEJOUR AU MANOIR L…" at bounding box center [770, 431] width 192 height 28
click at [674, 417] on select "LA PETITE BRET - Savonnières CHEZ LEA CHEZ REMI LE BALZAC UN SEJOUR AU MANOIR L…" at bounding box center [770, 431] width 192 height 28
click at [915, 420] on select "Confirmé Non Confirmé Annulé Annulé par le voyageur No Show Request" at bounding box center [980, 431] width 192 height 28
click at [916, 435] on select "Confirmé Non Confirmé Annulé Annulé par le voyageur No Show Request" at bounding box center [980, 431] width 192 height 28
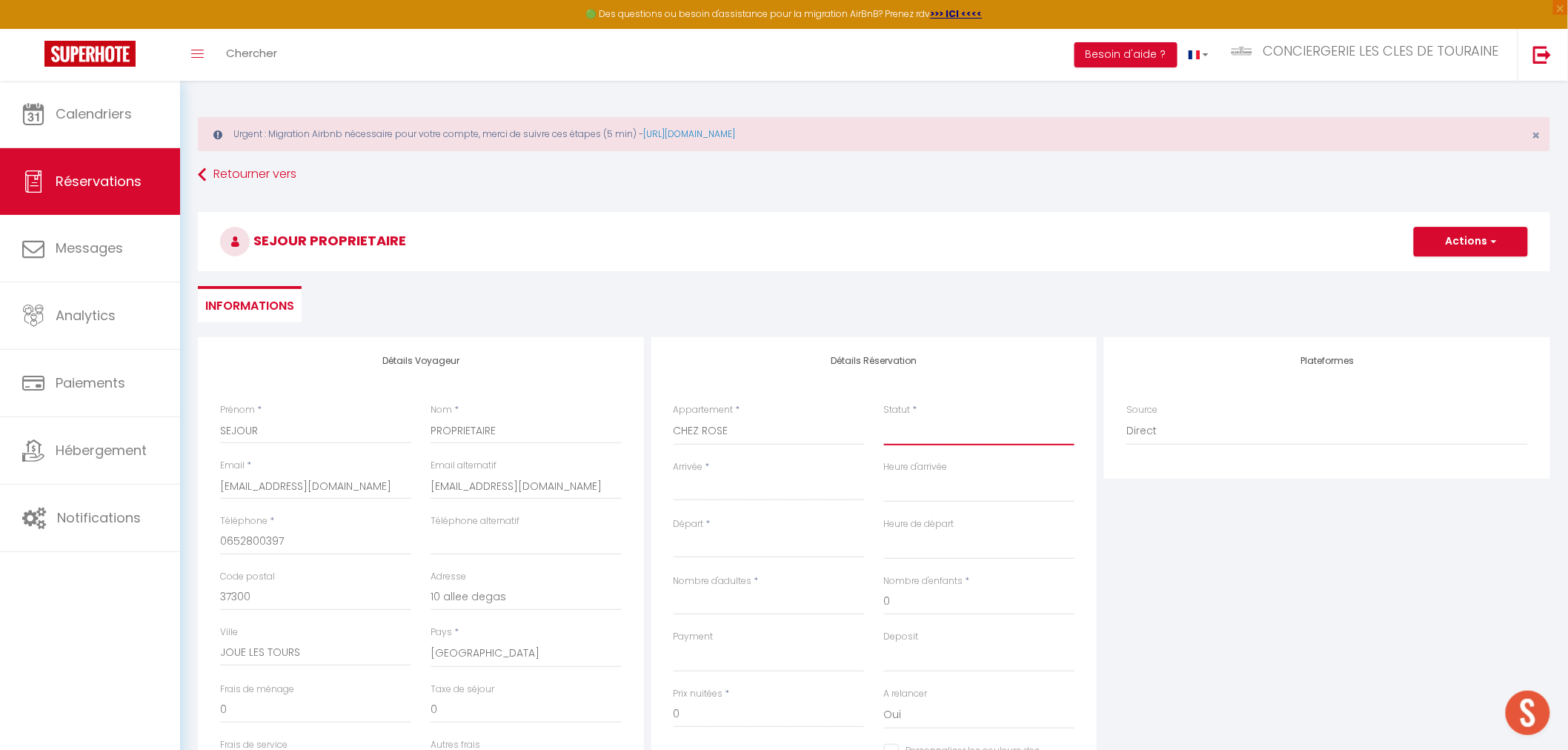
click at [916, 435] on select "Confirmé Non Confirmé Annulé Annulé par le voyageur No Show Request" at bounding box center [980, 431] width 192 height 28
click at [884, 417] on select "Confirmé Non Confirmé Annulé Annulé par le voyageur No Show Request" at bounding box center [980, 431] width 192 height 28
click at [753, 481] on input "Arrivée" at bounding box center [770, 489] width 192 height 19
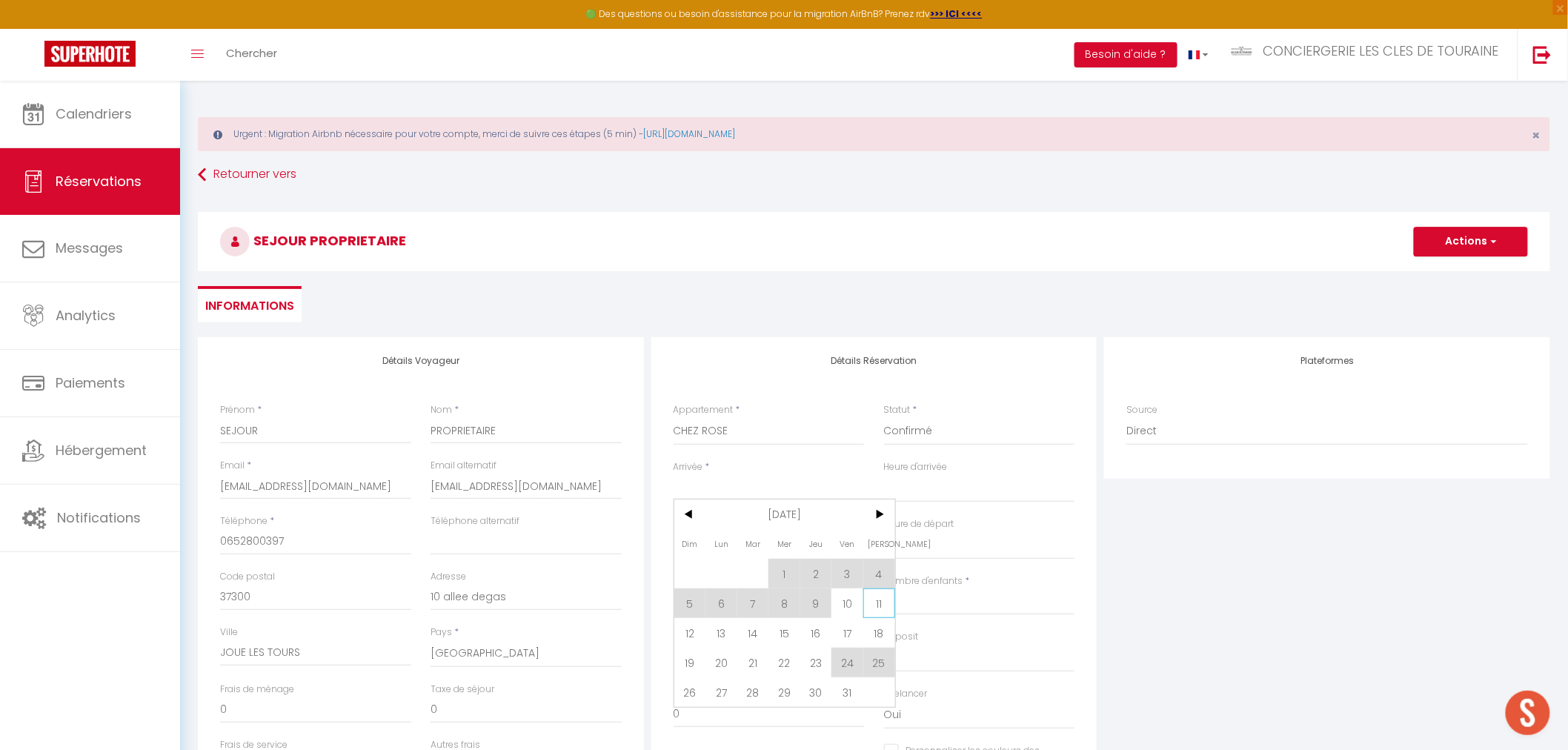
click at [877, 608] on span "11" at bounding box center [880, 603] width 32 height 30
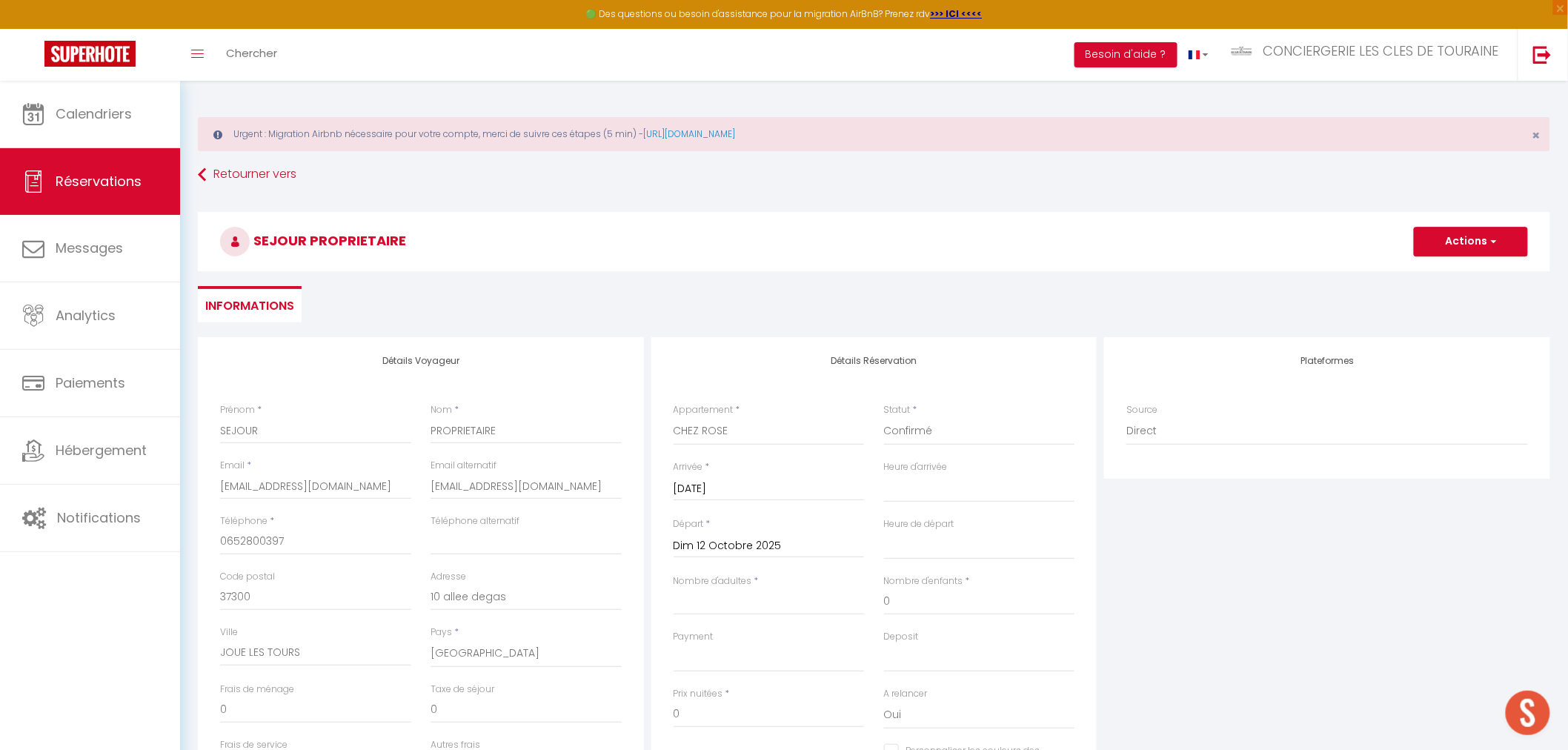
click at [775, 543] on input "Dim 12 Octobre 2025" at bounding box center [770, 546] width 192 height 19
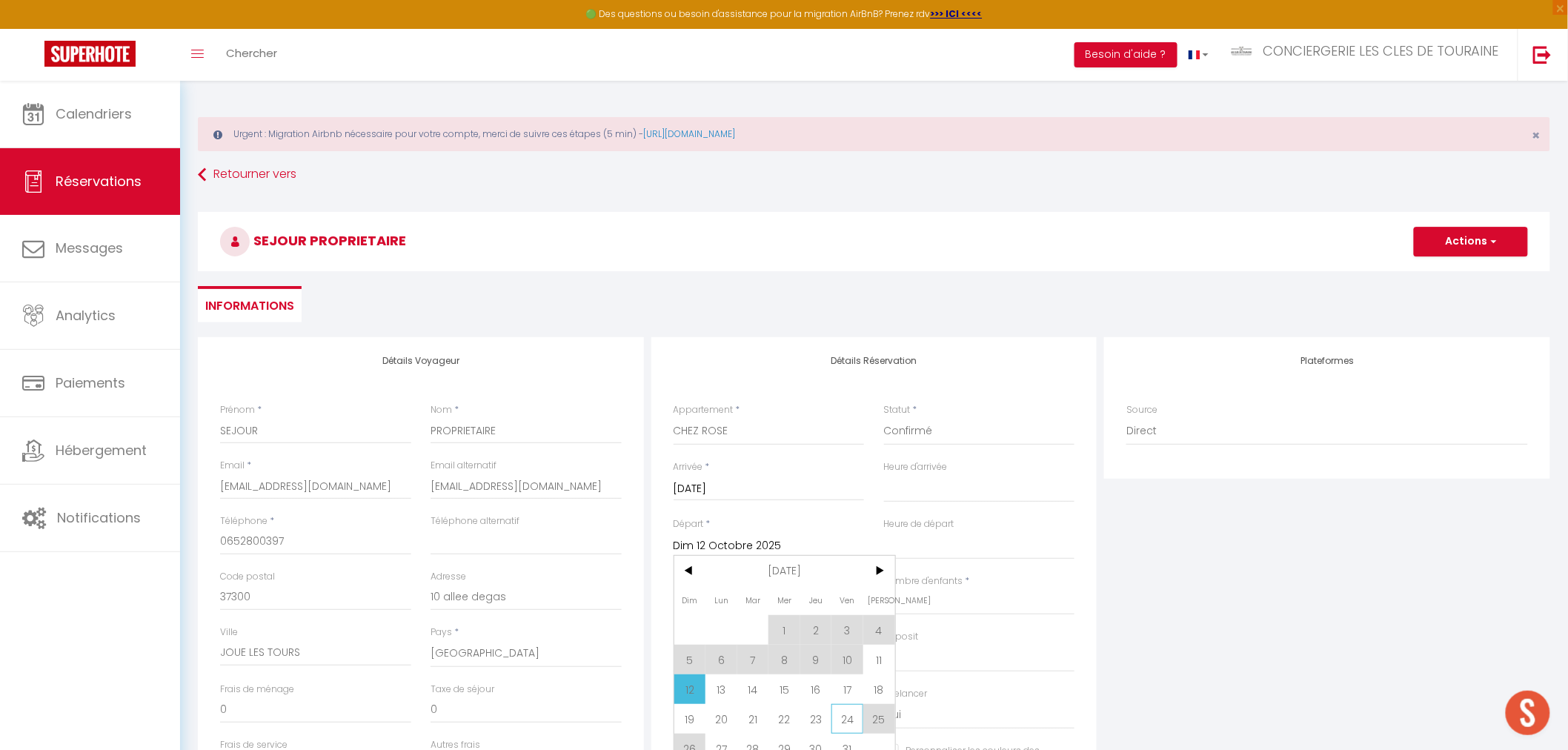
click at [860, 721] on span "24" at bounding box center [848, 719] width 32 height 30
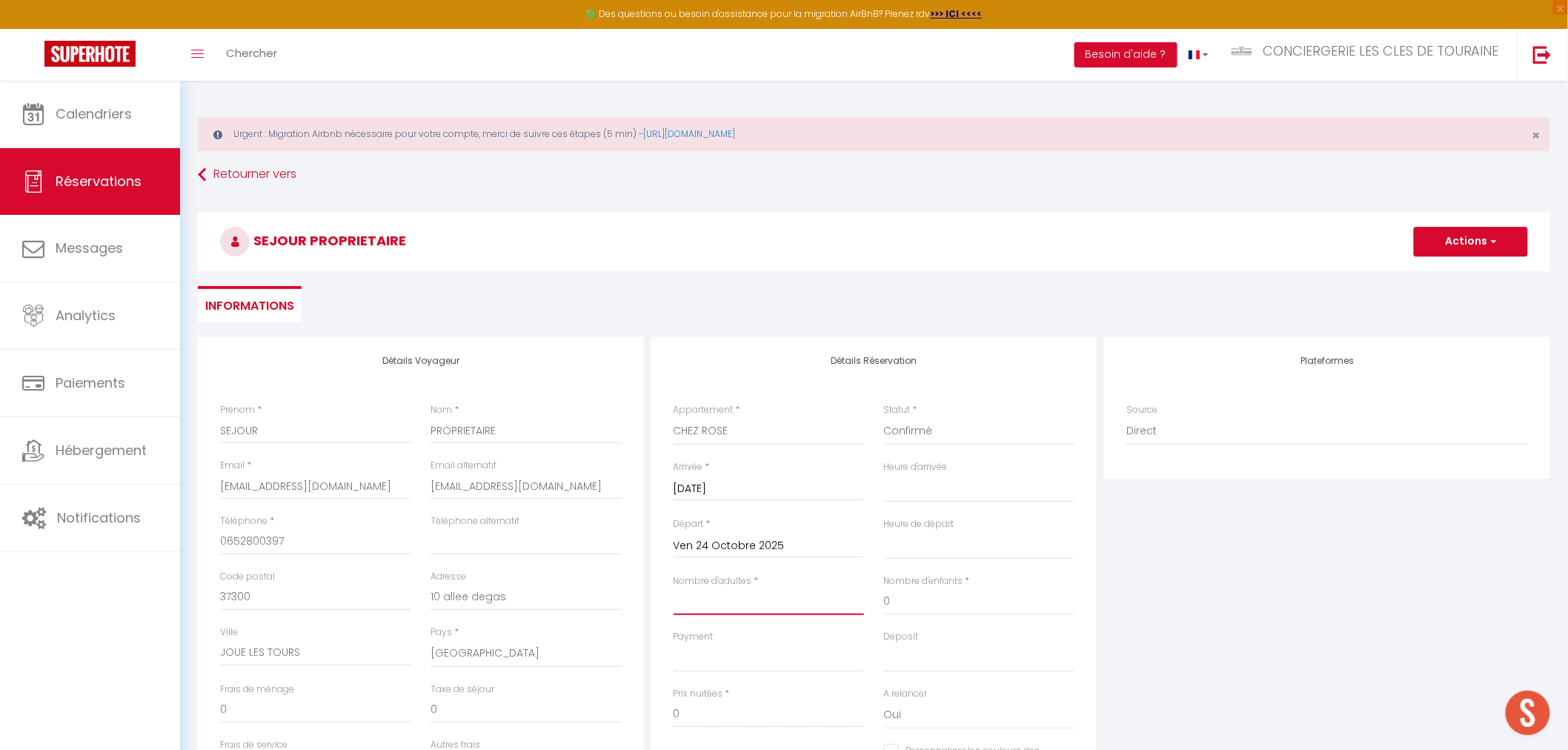
click at [749, 602] on input "Nombre d'adultes" at bounding box center [770, 601] width 192 height 27
click at [1447, 248] on button "Actions" at bounding box center [1471, 241] width 114 height 30
click at [1434, 275] on link "Enregistrer" at bounding box center [1455, 274] width 117 height 19
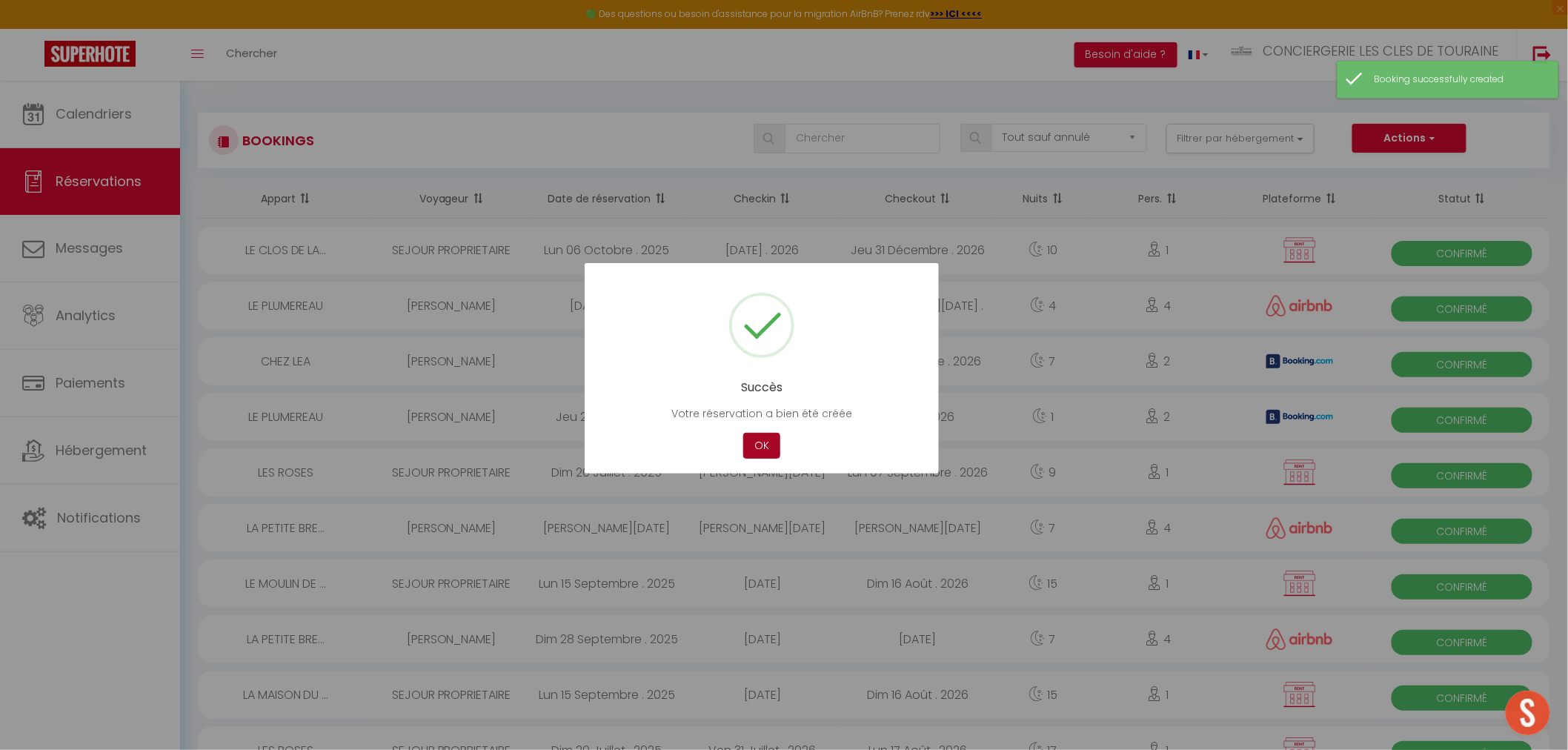
click at [757, 450] on button "OK" at bounding box center [761, 446] width 37 height 26
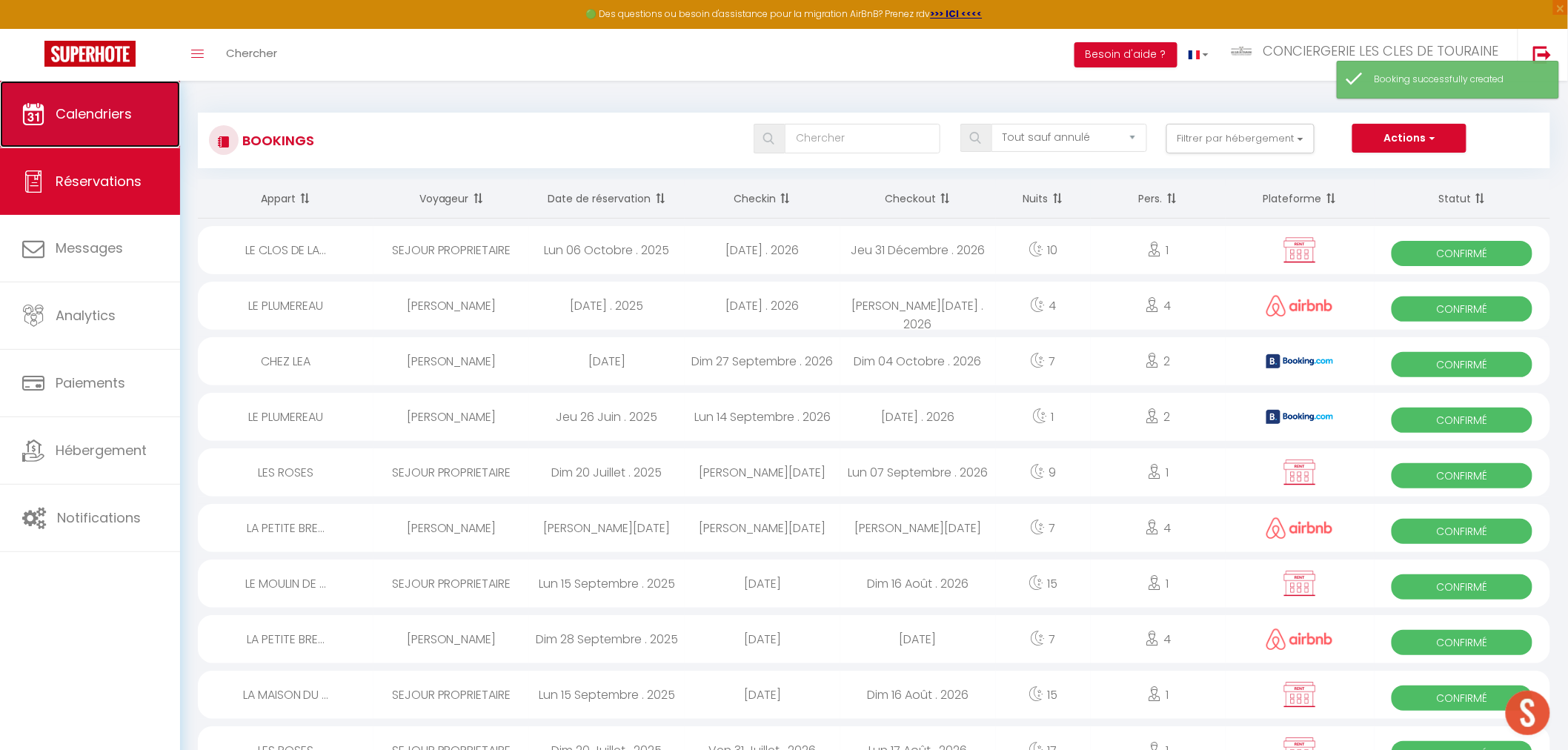
click at [67, 84] on link "Calendriers" at bounding box center [90, 113] width 180 height 67
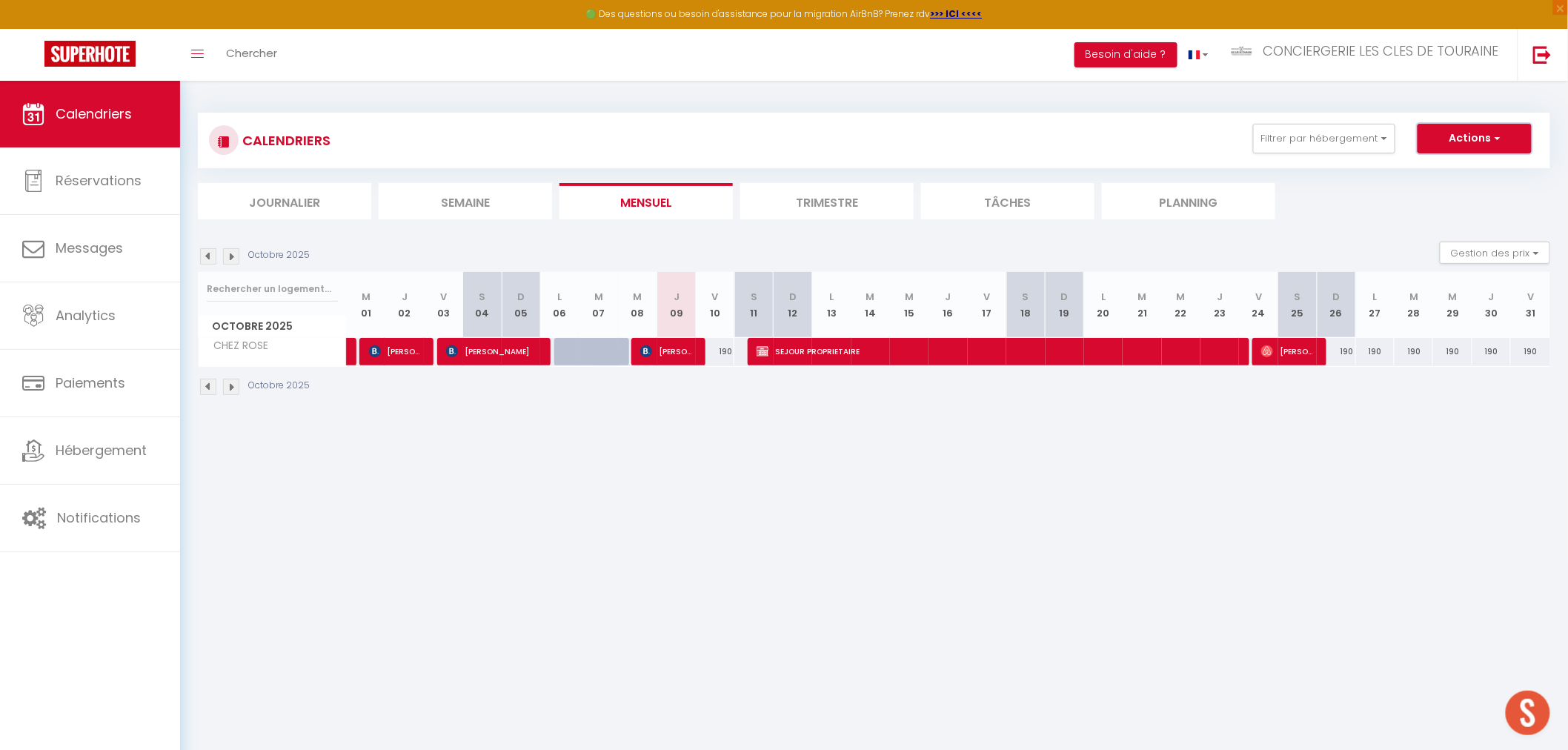
click at [1504, 138] on button "Actions" at bounding box center [1475, 138] width 114 height 30
click at [1439, 171] on link "Nouvelle réservation" at bounding box center [1459, 173] width 129 height 23
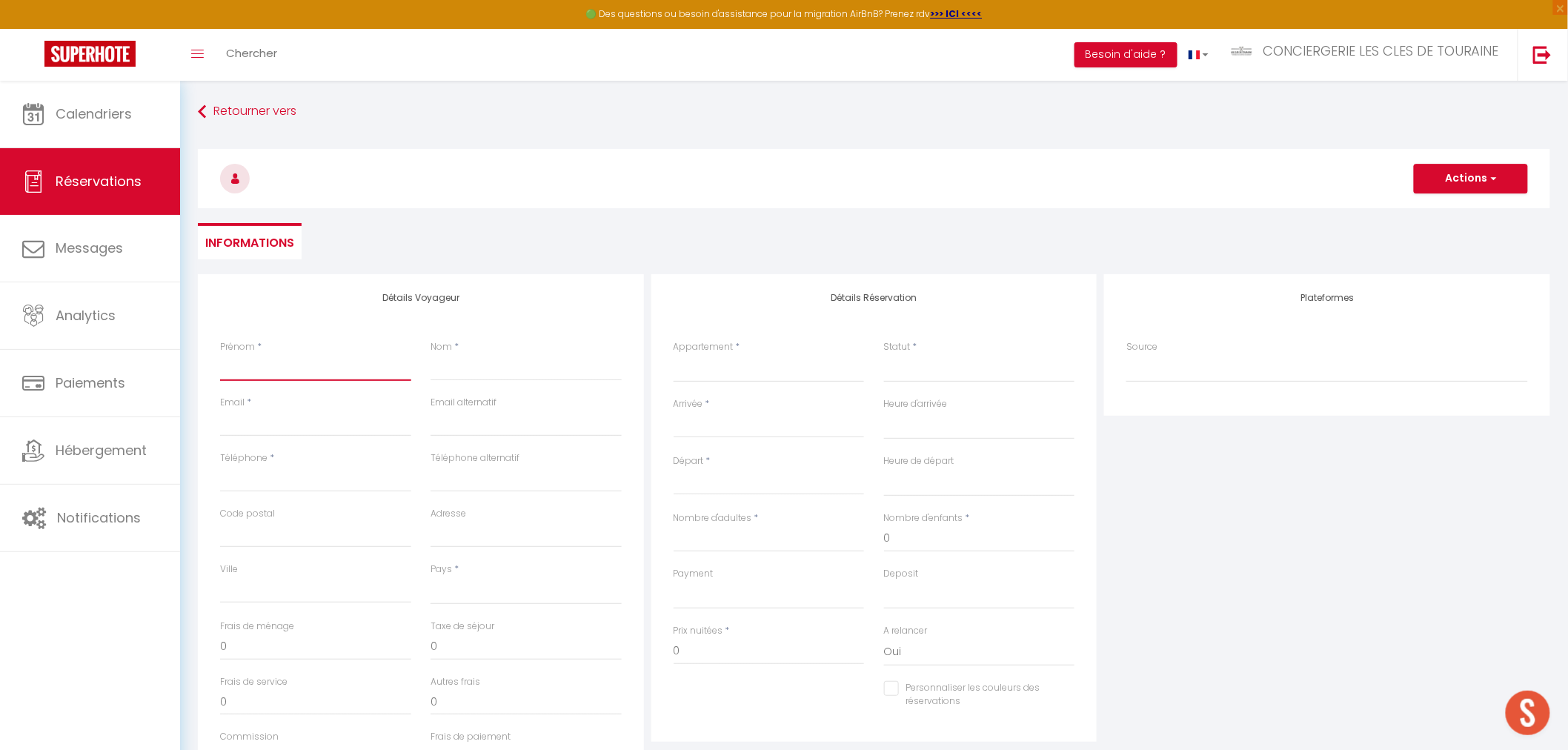
click at [361, 370] on input "Prénom" at bounding box center [316, 367] width 192 height 27
click at [435, 368] on input "Nom" at bounding box center [526, 367] width 192 height 27
click at [293, 432] on input "Email client" at bounding box center [316, 422] width 192 height 27
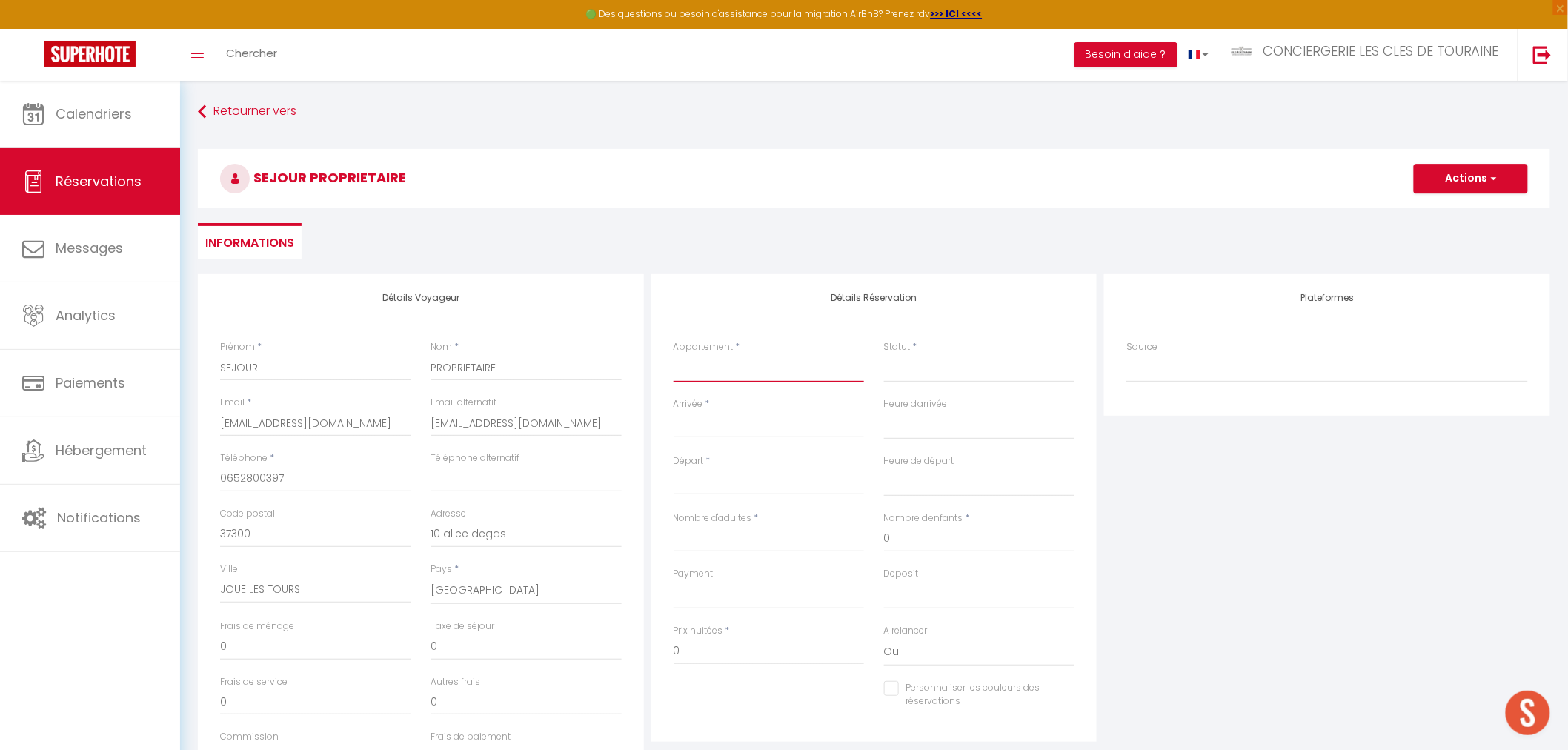
click at [756, 364] on select "LA PETITE BRET - Savonnières CHEZ LEA CHEZ REMI LE BALZAC UN SEJOUR AU MANOIR L…" at bounding box center [770, 368] width 192 height 28
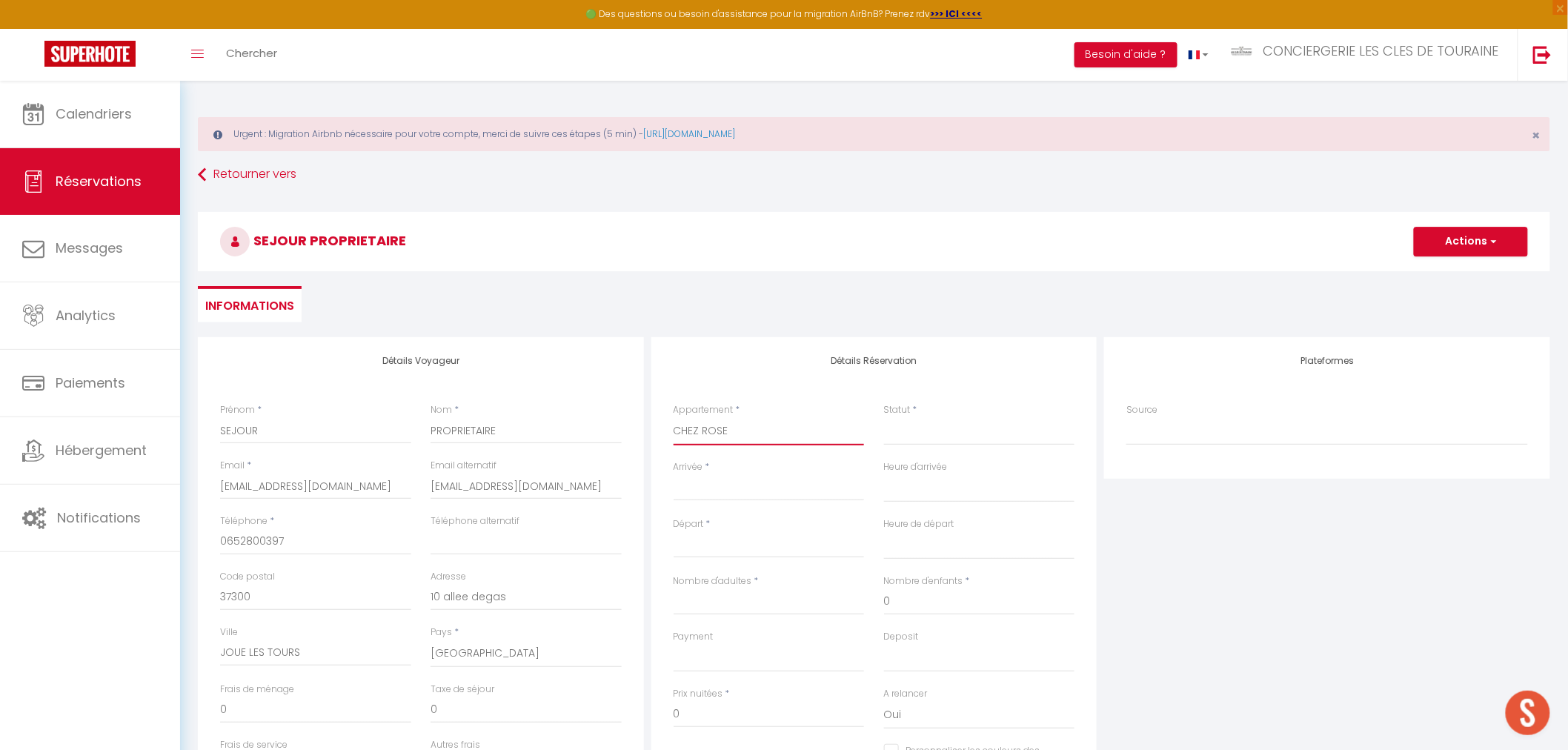
click at [674, 417] on select "LA PETITE BRET - Savonnières CHEZ LEA CHEZ REMI LE BALZAC UN SEJOUR AU MANOIR L…" at bounding box center [770, 431] width 192 height 28
click at [893, 432] on select "Confirmé Non Confirmé Annulé Annulé par le voyageur No Show Request" at bounding box center [980, 431] width 192 height 28
click at [884, 417] on select "Confirmé Non Confirmé Annulé Annulé par le voyageur No Show Request" at bounding box center [980, 431] width 192 height 28
click at [774, 480] on input "Arrivée" at bounding box center [770, 489] width 192 height 19
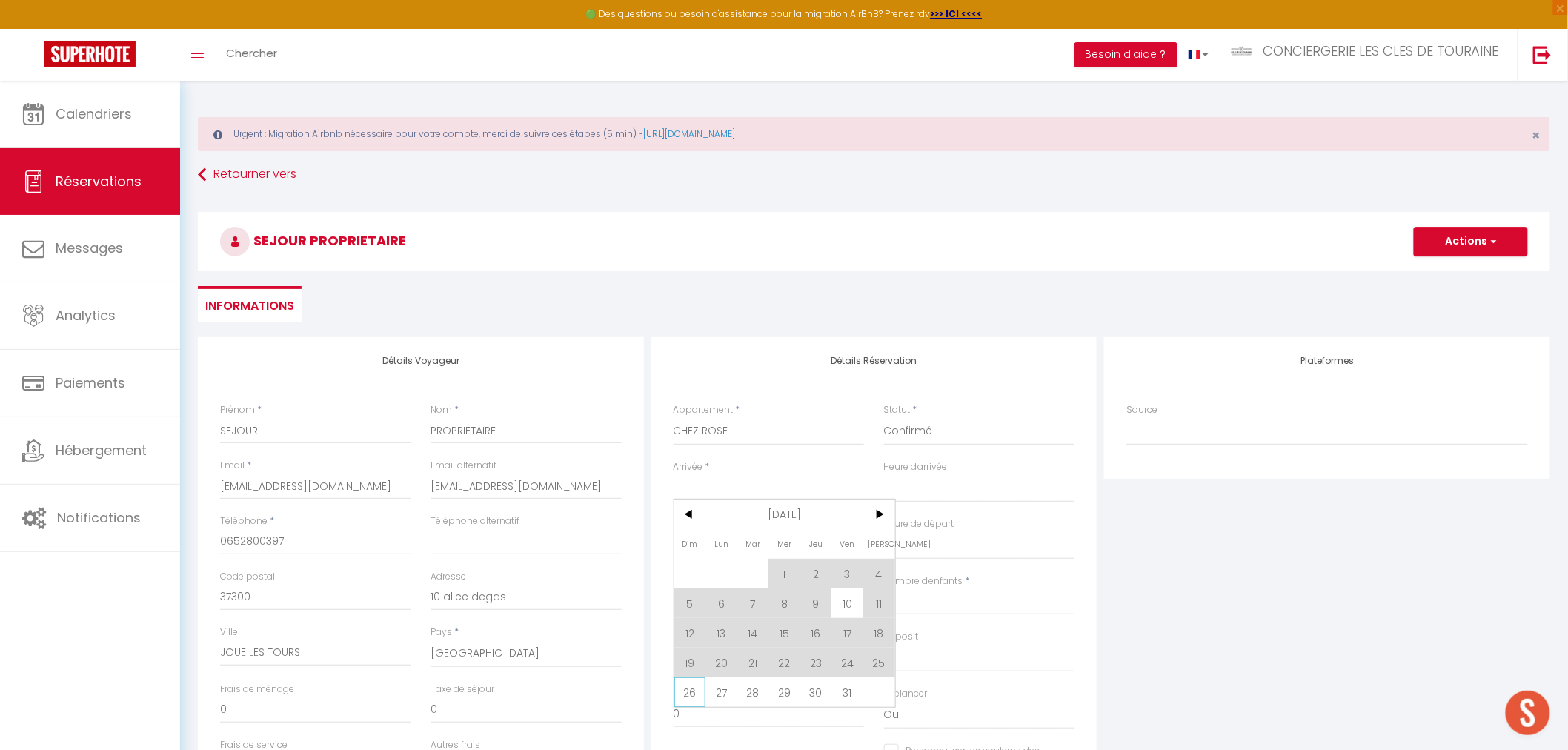
click at [685, 693] on span "26" at bounding box center [691, 692] width 32 height 30
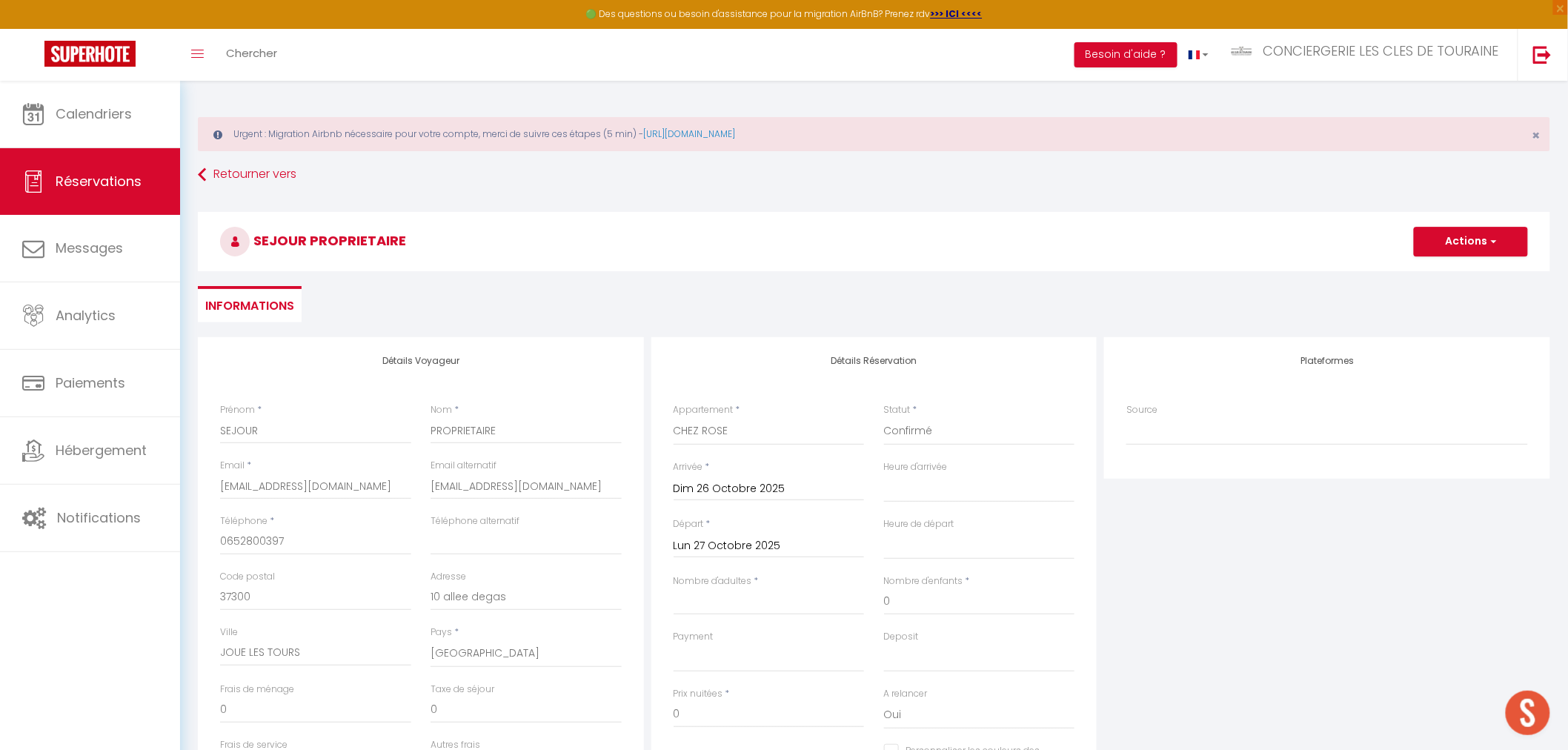
click at [779, 551] on input "Lun 27 Octobre 2025" at bounding box center [770, 546] width 192 height 19
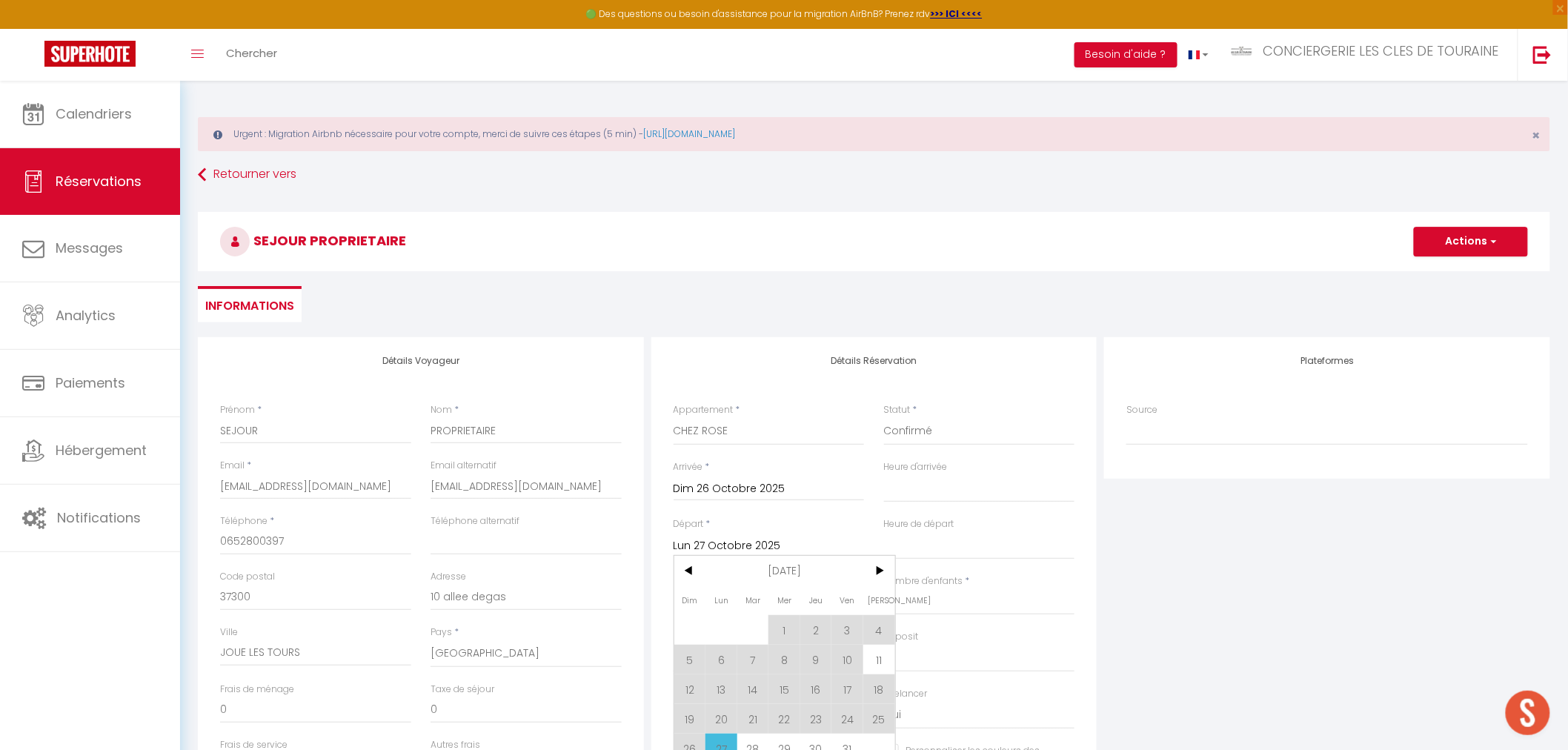
click at [894, 572] on div "< Oct 2025 > Dim Lun Mar Mer Jeu Ven Sam 1 2 3 4 5 6 7 8 9 10 11 12 13 14 15 16…" at bounding box center [785, 660] width 222 height 209
click at [884, 569] on span ">" at bounding box center [880, 571] width 32 height 30
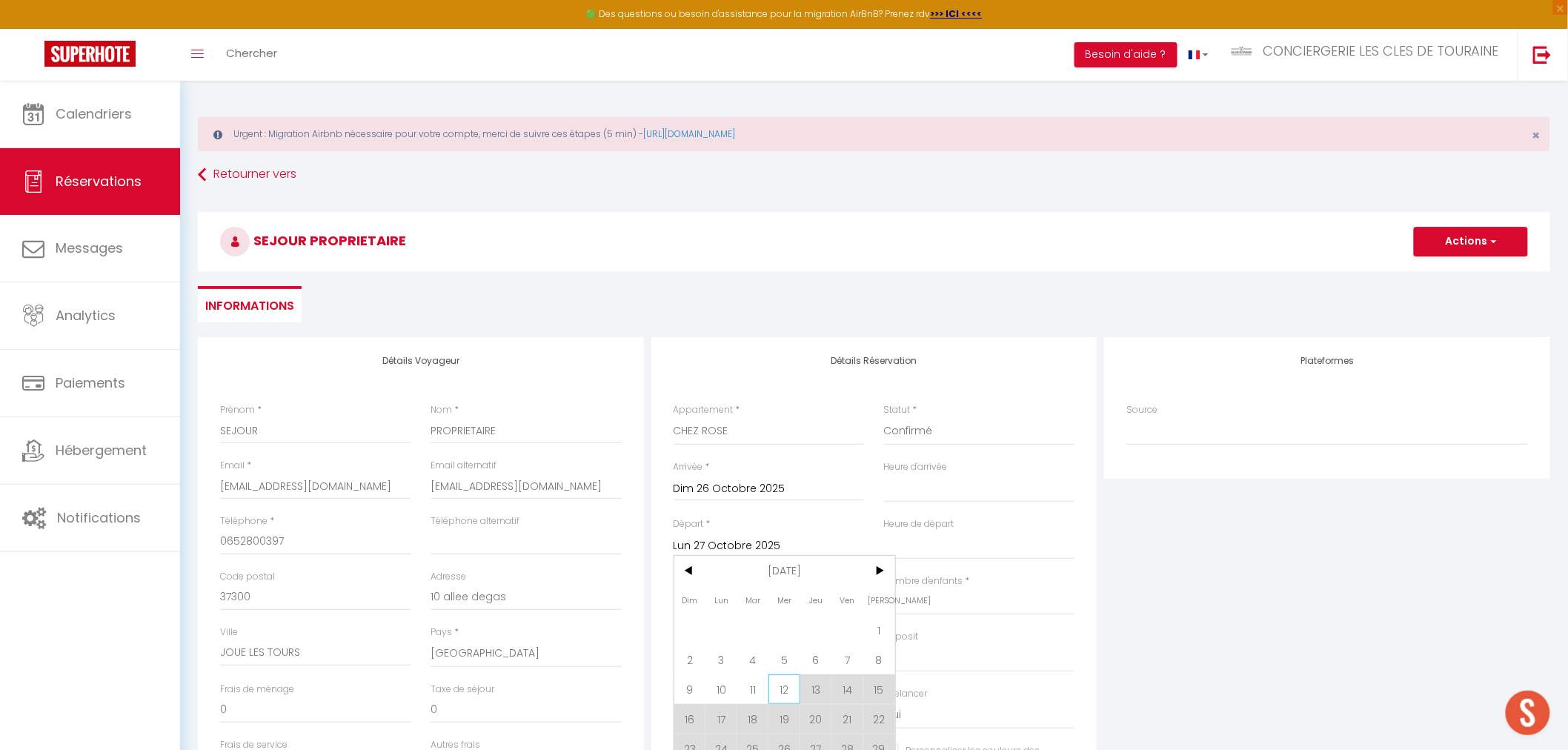
click at [793, 692] on span "12" at bounding box center [785, 689] width 32 height 30
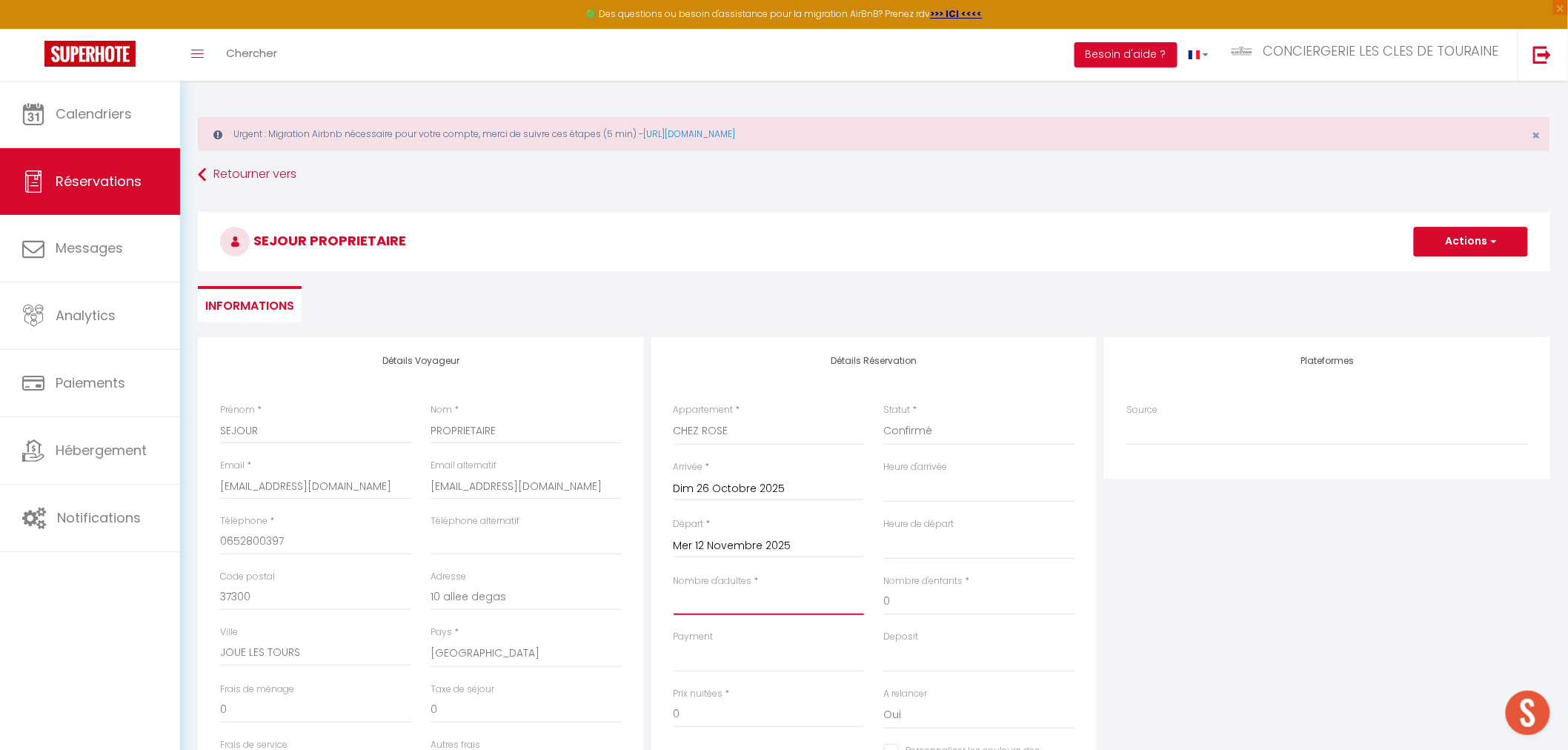
click at [784, 608] on input "Nombre d'adultes" at bounding box center [770, 601] width 192 height 27
click at [1462, 249] on button "Actions" at bounding box center [1471, 241] width 114 height 30
click at [1449, 278] on link "Enregistrer" at bounding box center [1455, 274] width 117 height 19
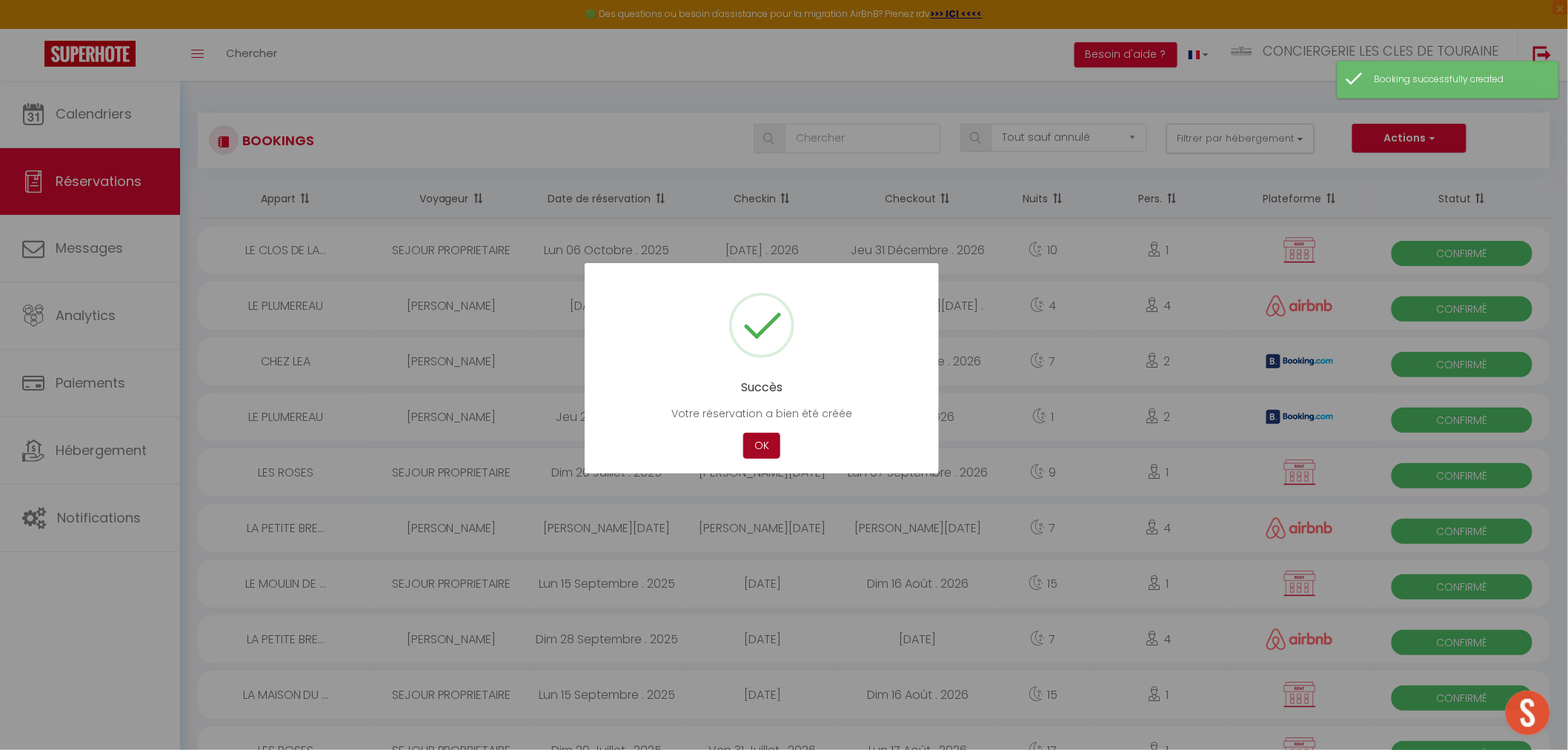
click at [757, 443] on button "OK" at bounding box center [761, 446] width 37 height 26
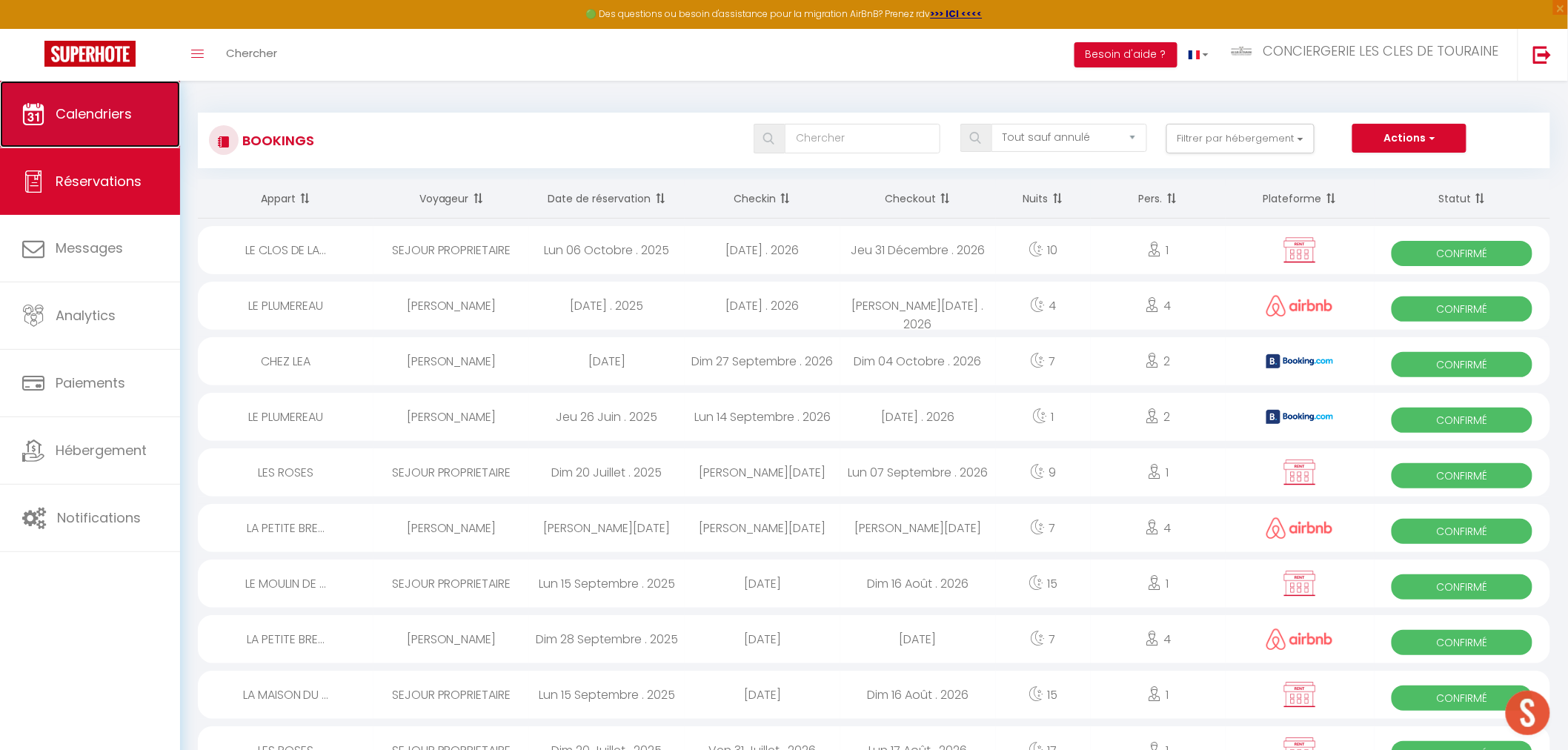
click at [144, 98] on link "Calendriers" at bounding box center [90, 113] width 180 height 67
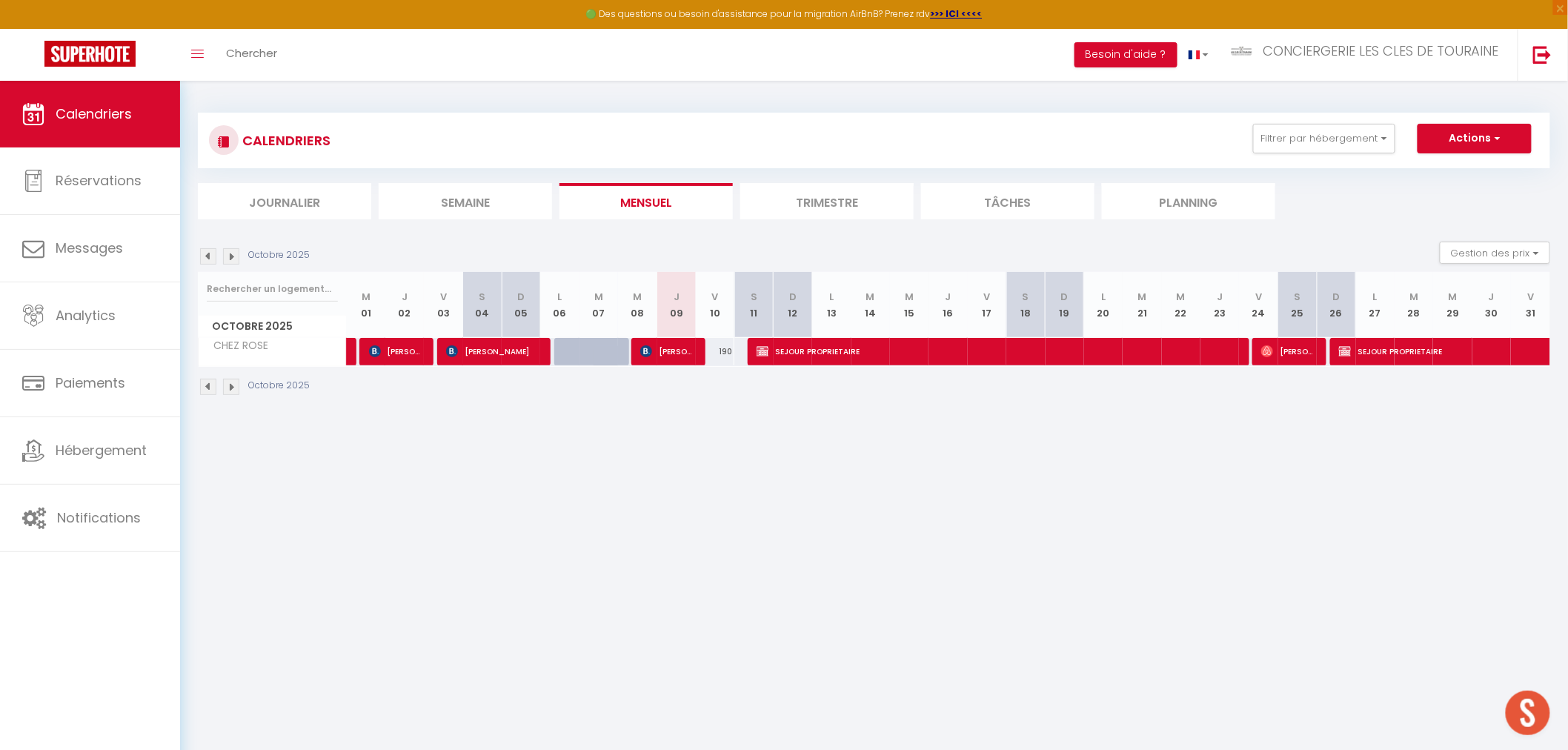
click at [227, 255] on img at bounding box center [231, 256] width 16 height 16
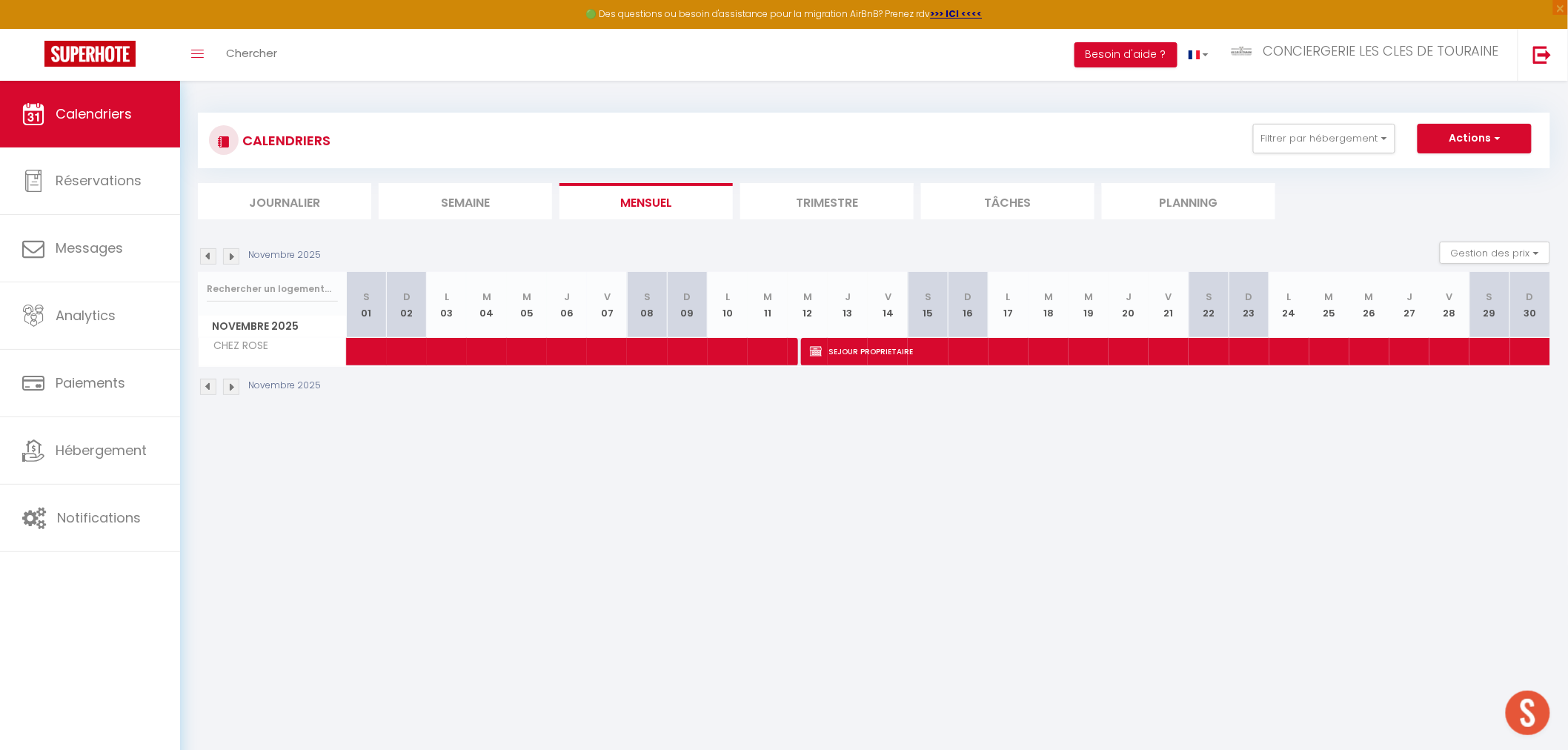
click at [205, 258] on img at bounding box center [208, 256] width 16 height 16
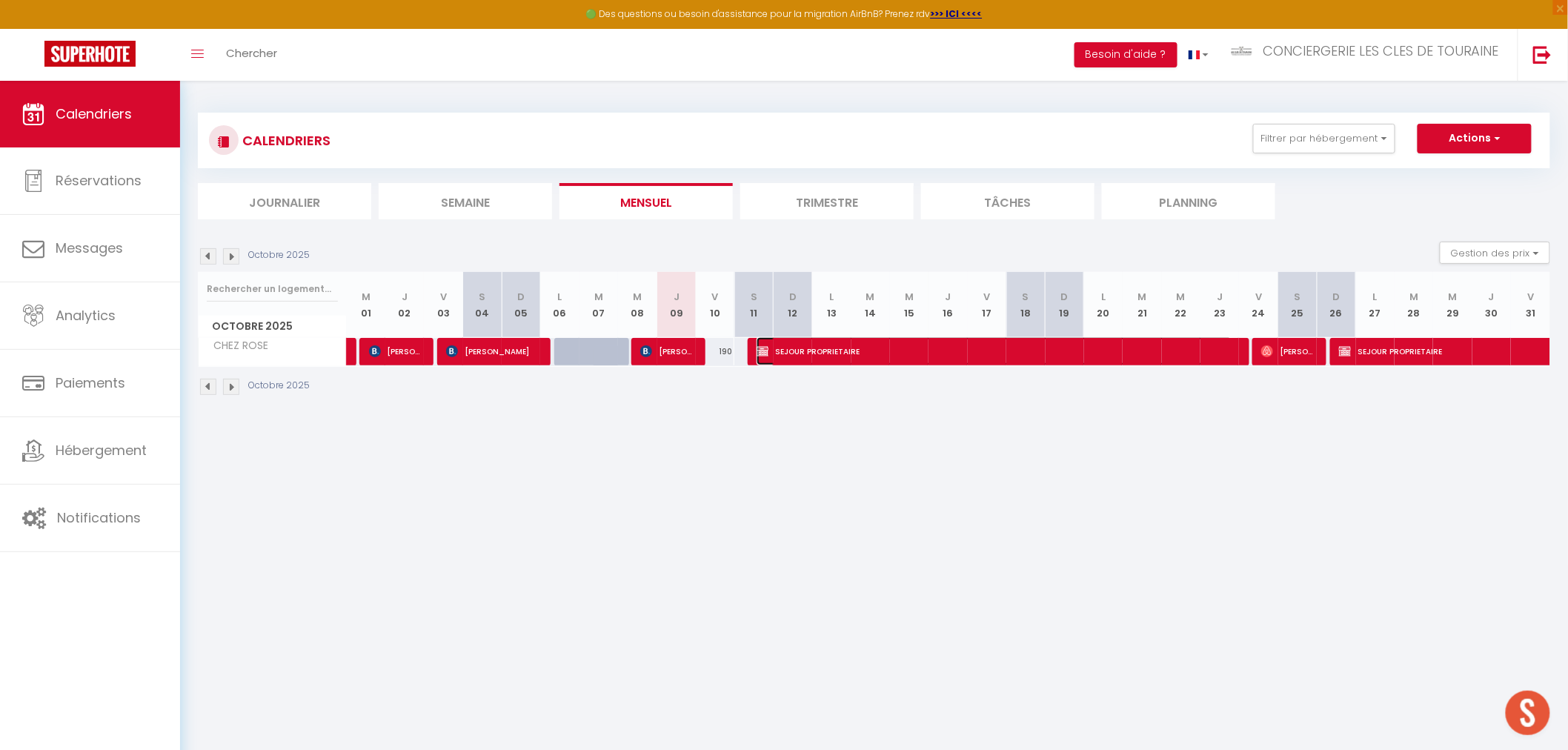
click at [1145, 352] on span "SEJOUR PROPRIETAIRE" at bounding box center [994, 351] width 475 height 28
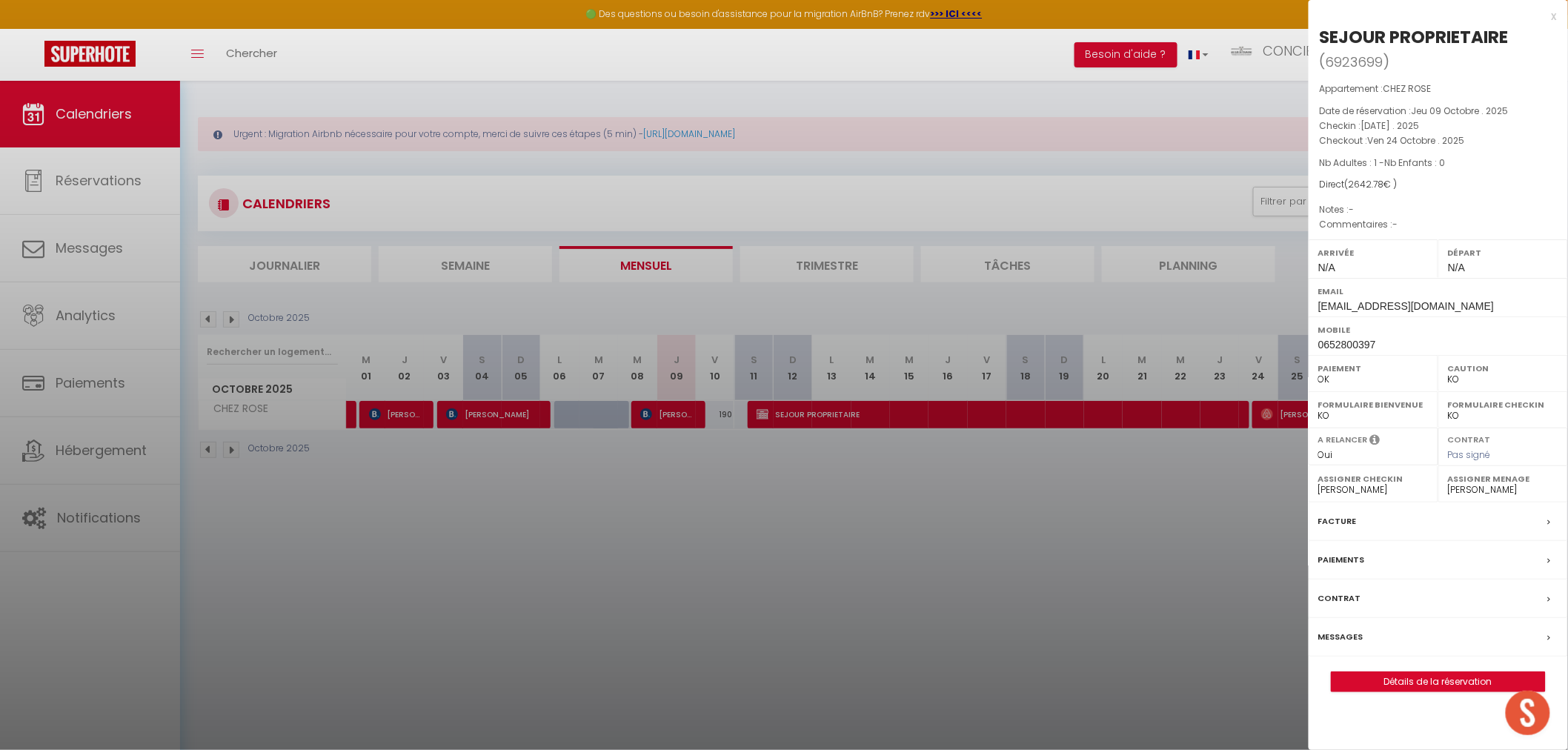
click at [1105, 636] on div at bounding box center [784, 375] width 1568 height 750
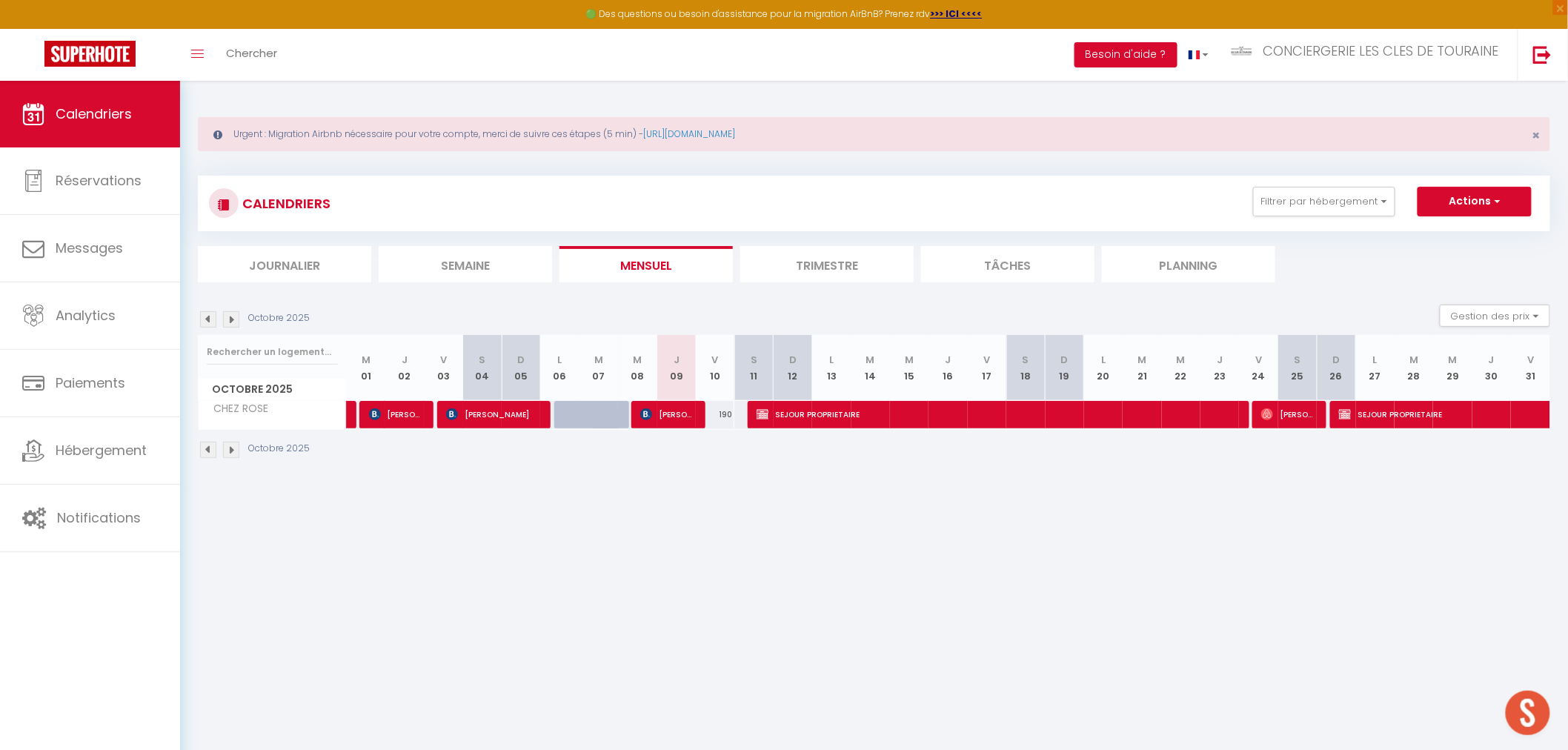
click at [229, 315] on img at bounding box center [231, 319] width 16 height 16
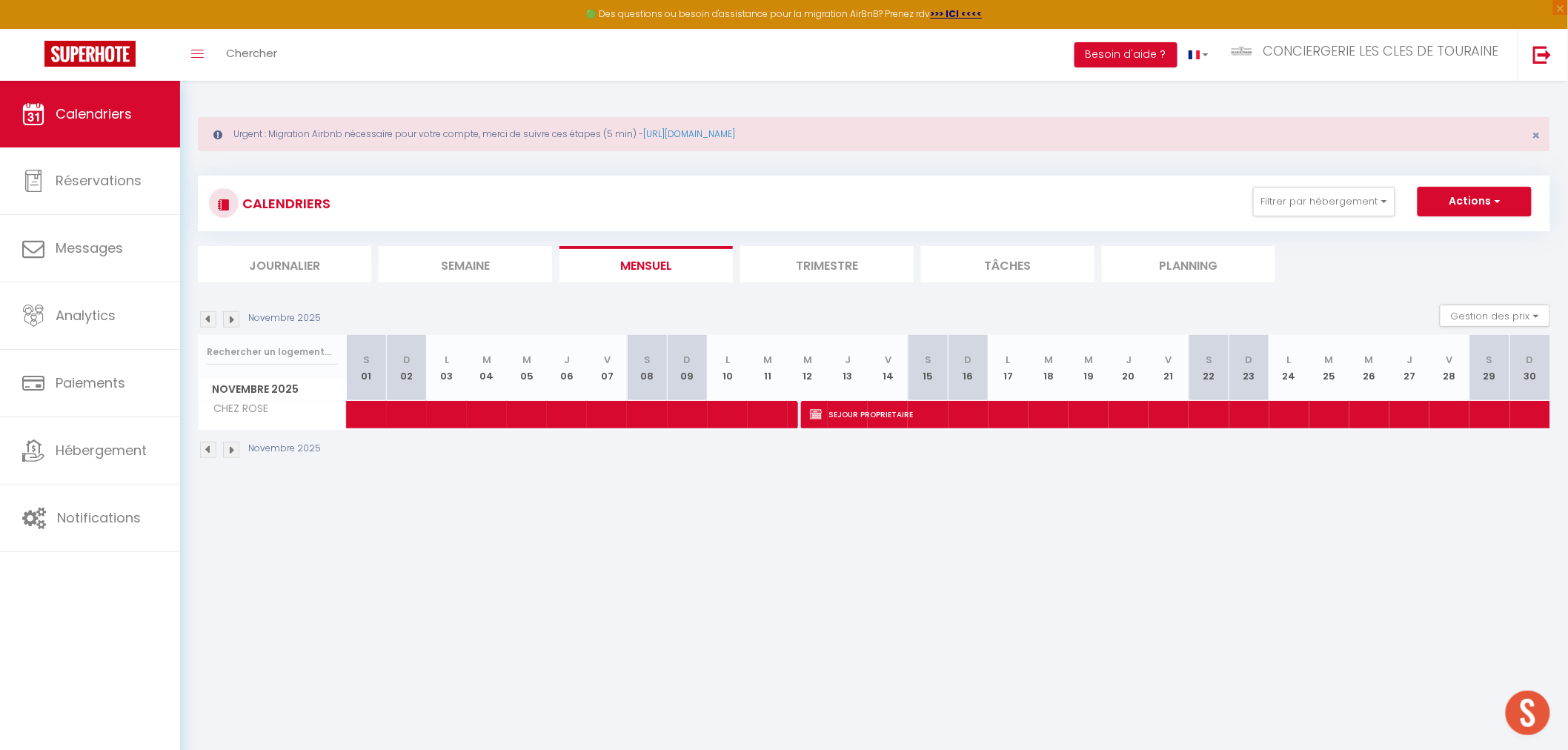
click at [229, 315] on img at bounding box center [231, 319] width 16 height 16
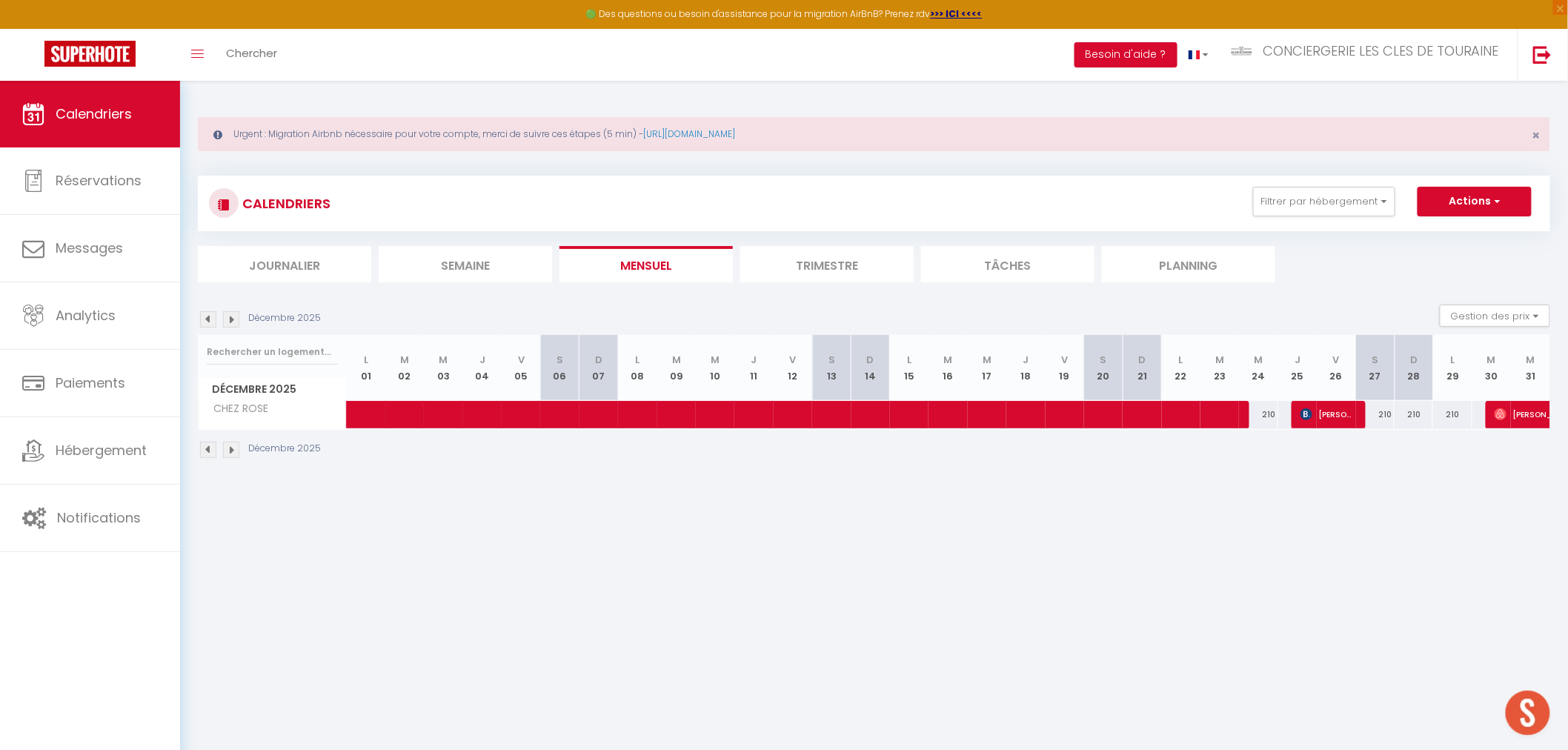
click at [814, 257] on li "Trimestre" at bounding box center [827, 264] width 173 height 36
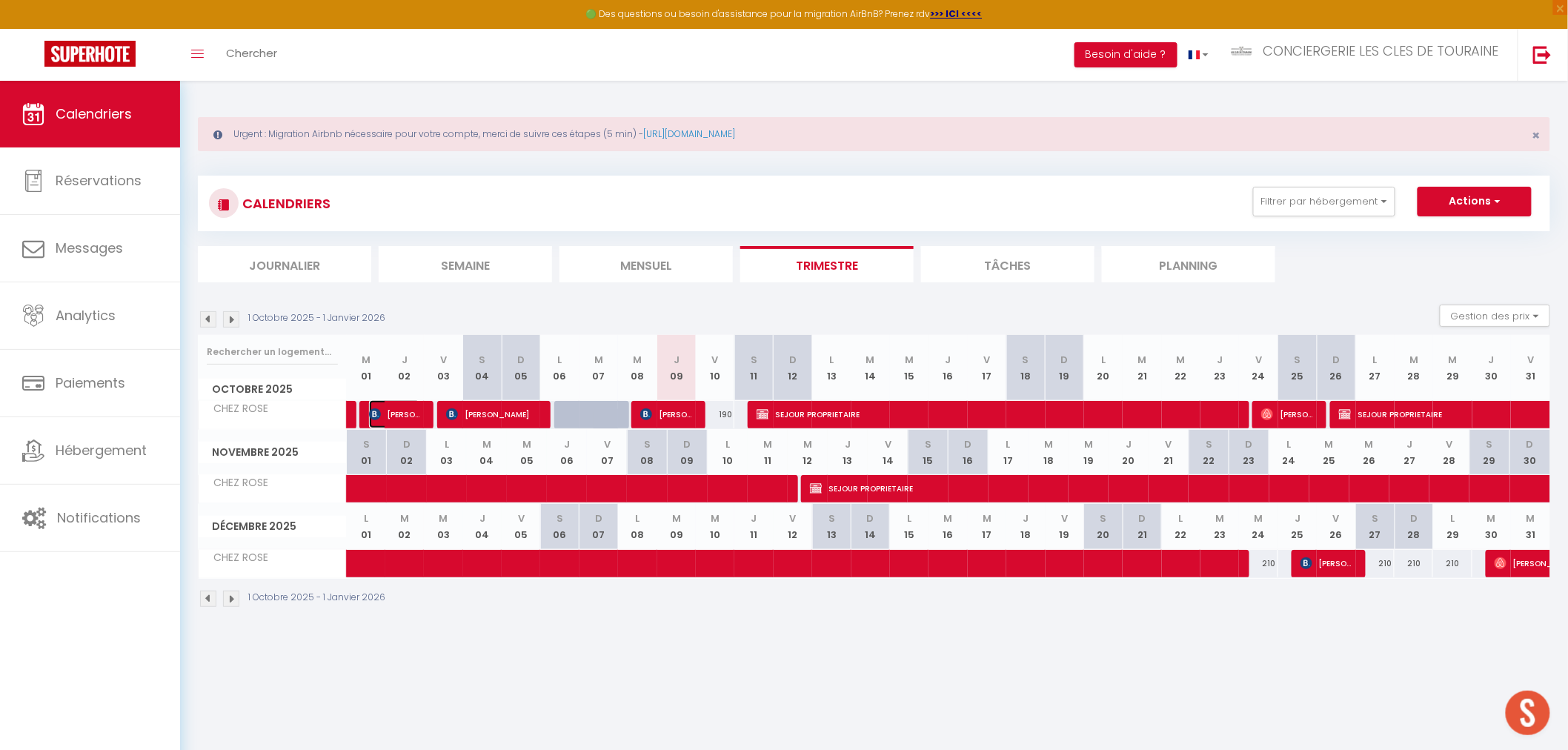
drag, startPoint x: 408, startPoint y: 419, endPoint x: 413, endPoint y: 413, distance: 7.8
click at [408, 419] on span "[PERSON_NAME]" at bounding box center [395, 414] width 52 height 28
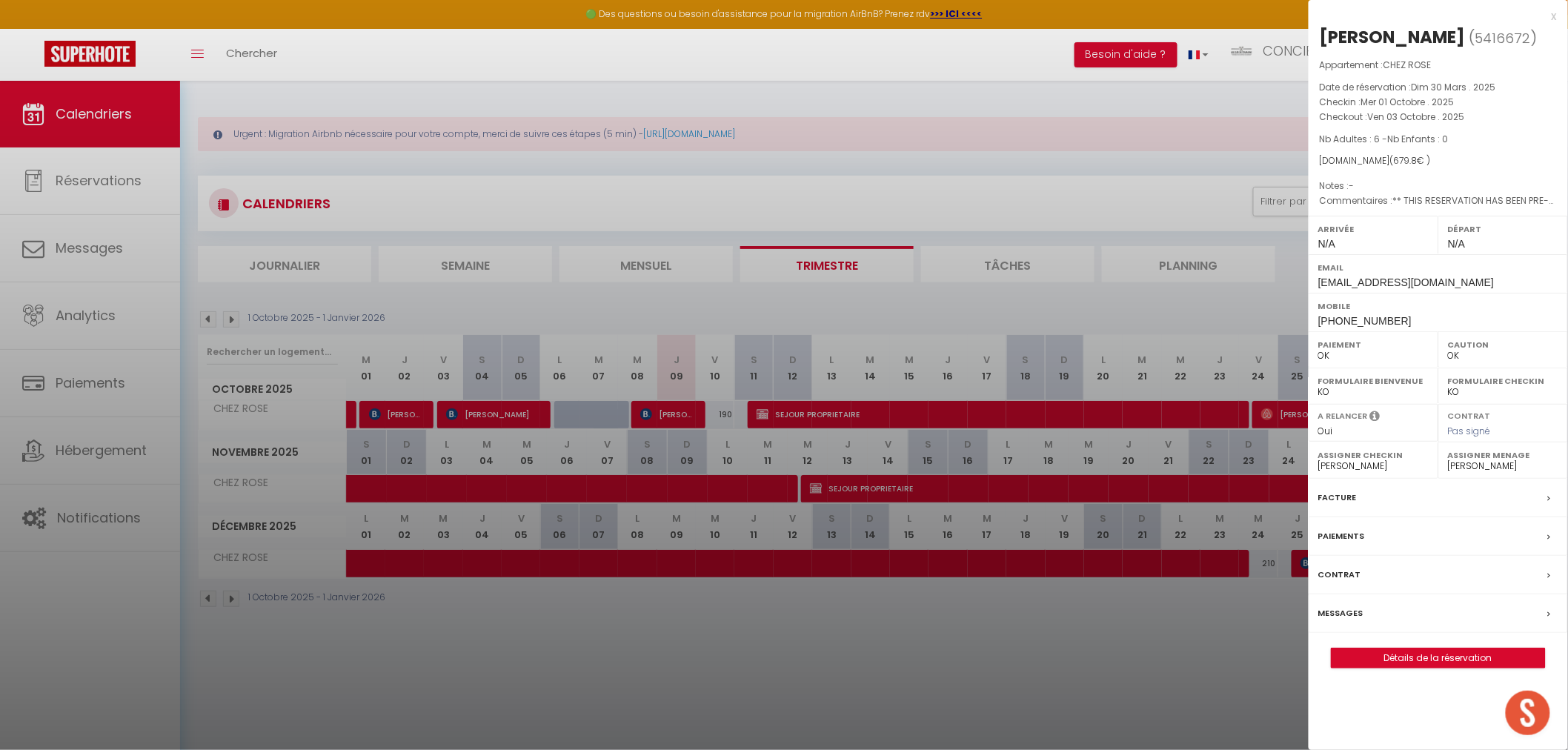
click at [565, 631] on div at bounding box center [784, 375] width 1568 height 750
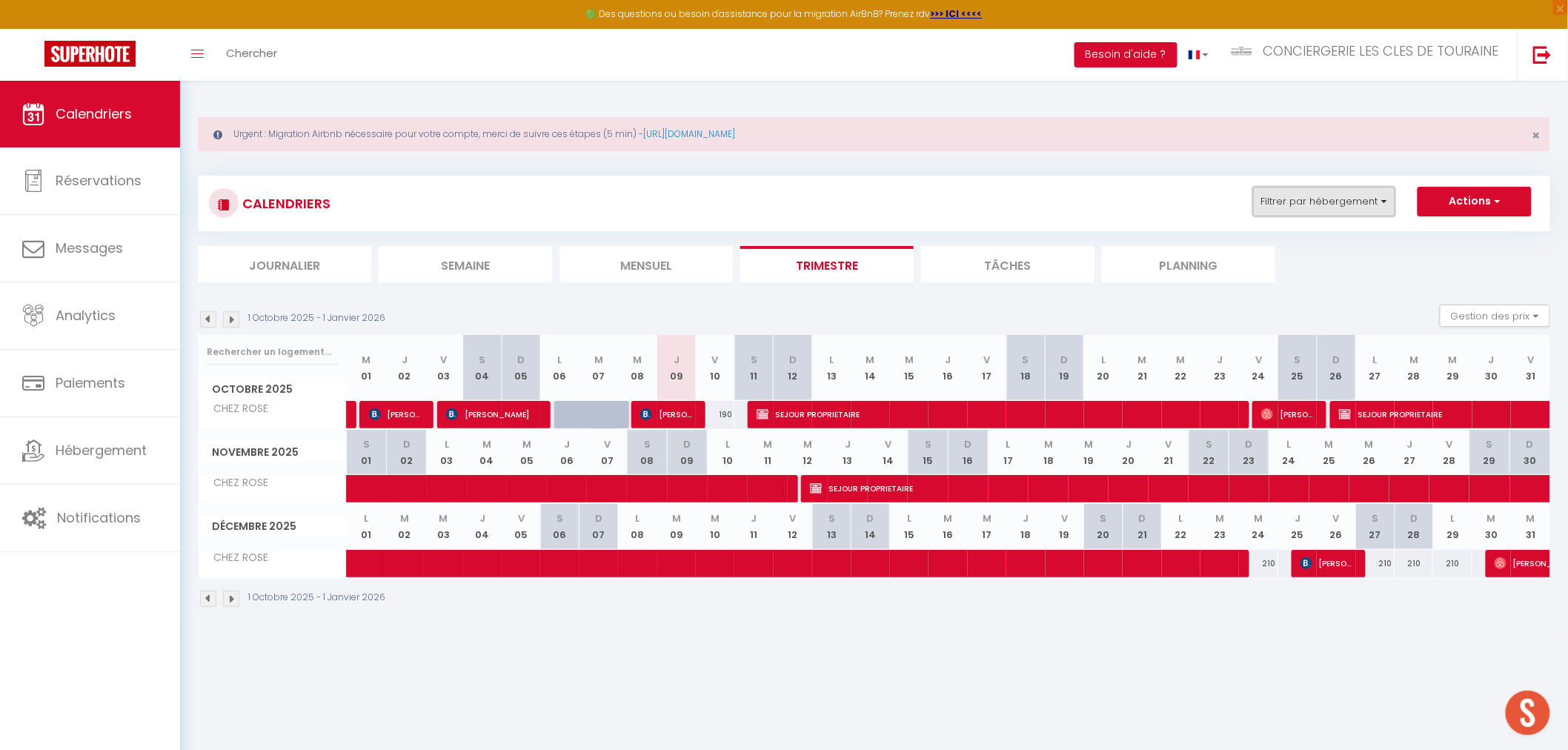
click at [1279, 213] on button "Filtrer par hébergement" at bounding box center [1324, 201] width 142 height 30
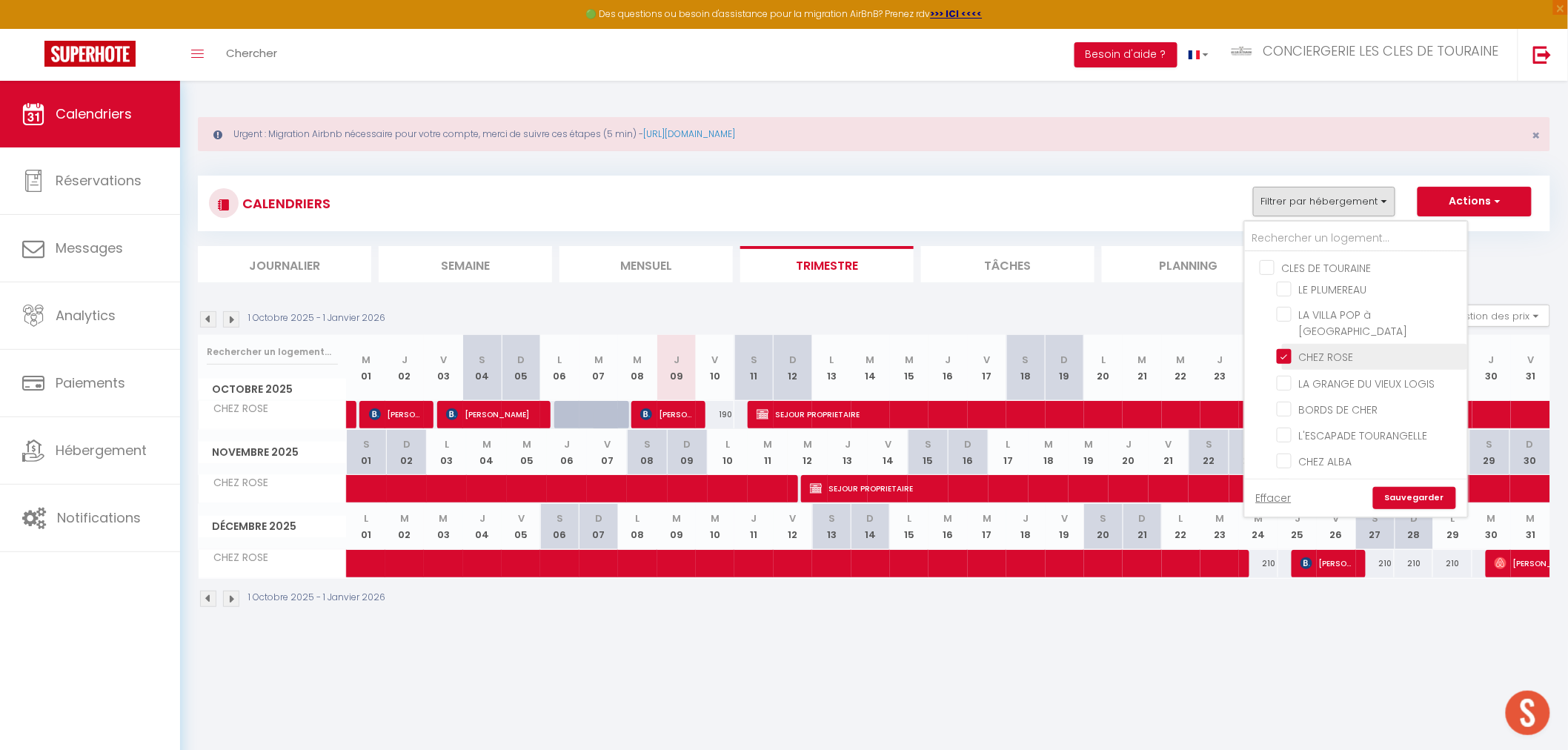
click at [1303, 353] on input "CHEZ ROSE" at bounding box center [1369, 356] width 185 height 14
click at [1327, 407] on input "LE BALZAC" at bounding box center [1369, 414] width 185 height 14
click at [1404, 490] on link "Sauvegarder" at bounding box center [1414, 498] width 83 height 23
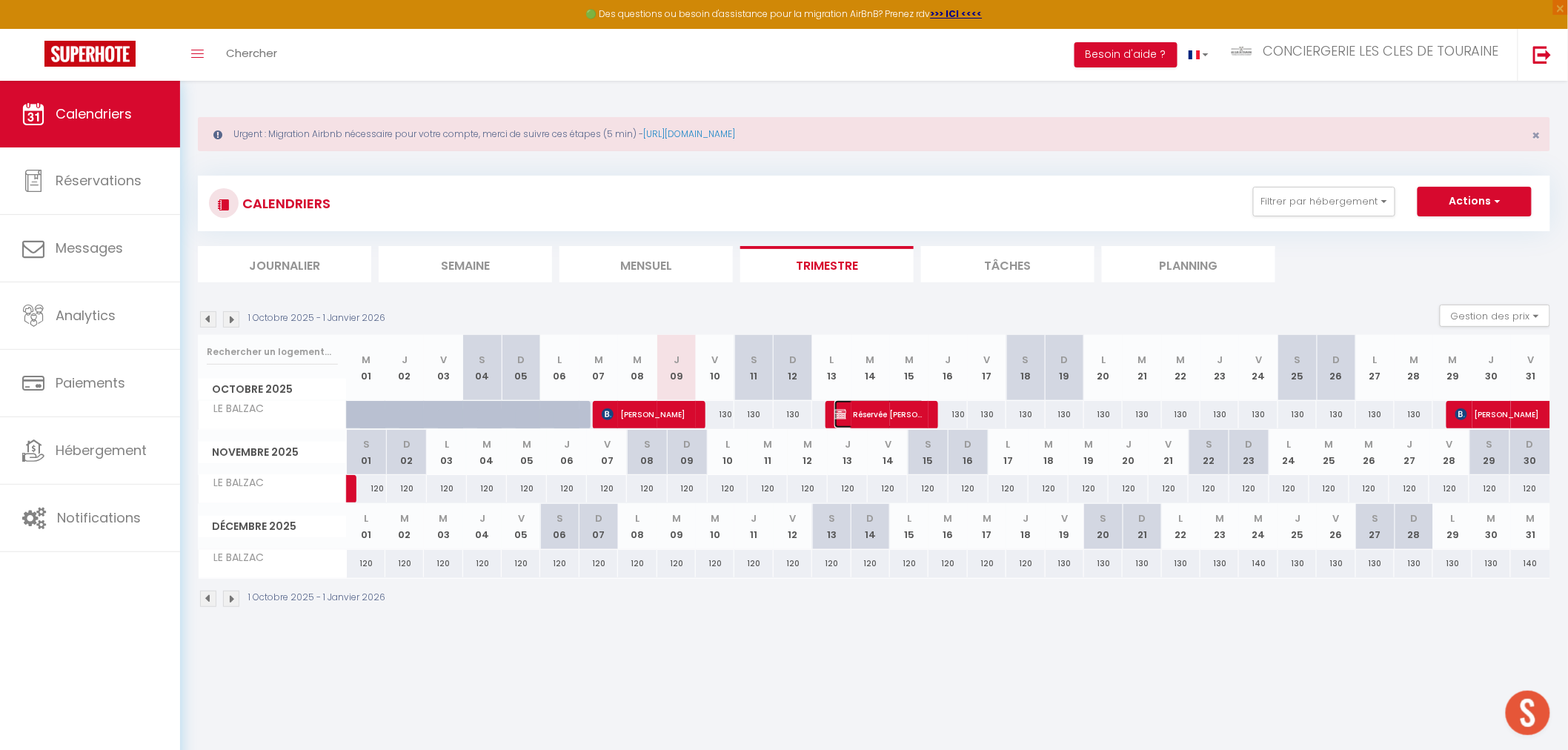
click at [895, 413] on span "Réservée Amanda" at bounding box center [879, 414] width 89 height 28
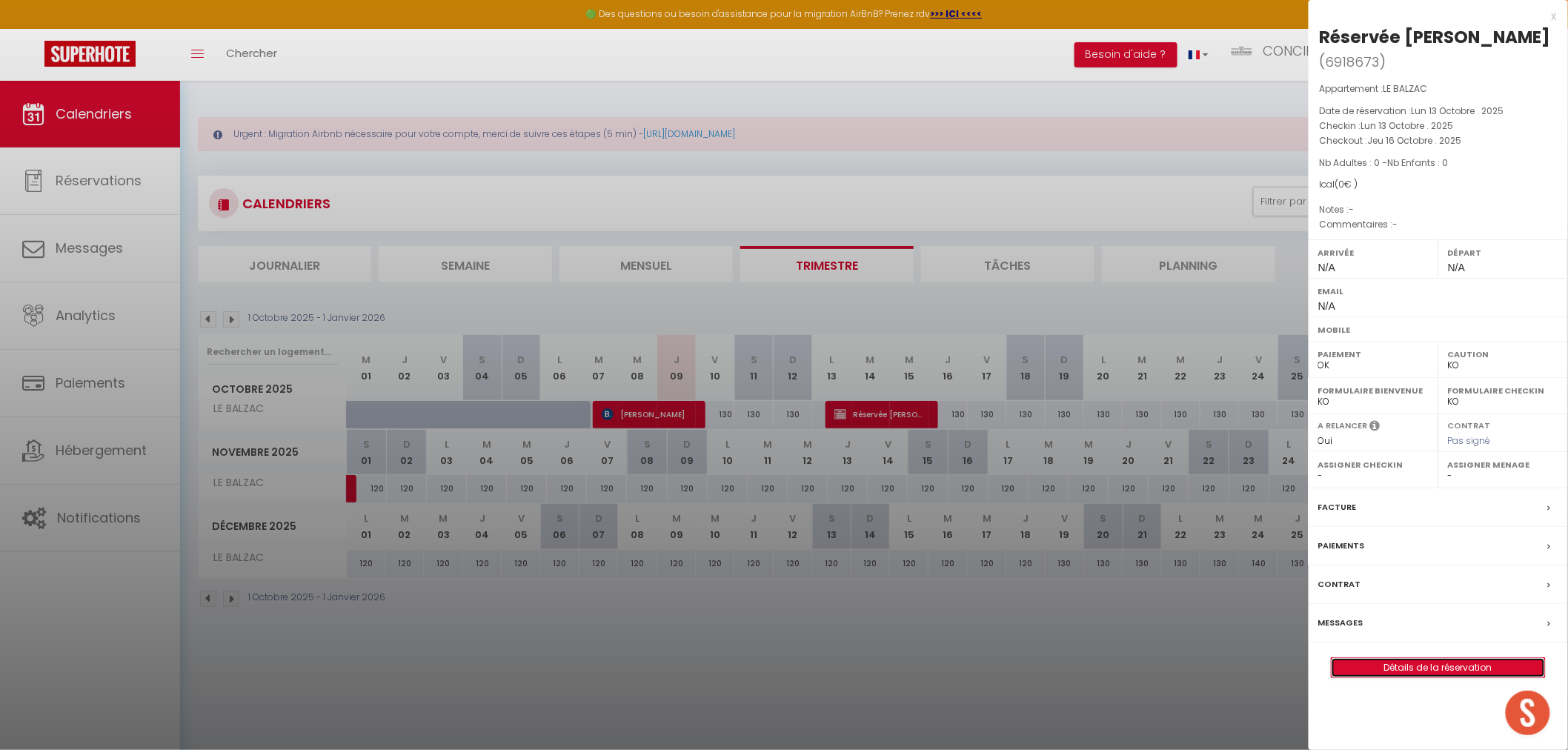
click at [1463, 658] on link "Détails de la réservation" at bounding box center [1438, 668] width 213 height 19
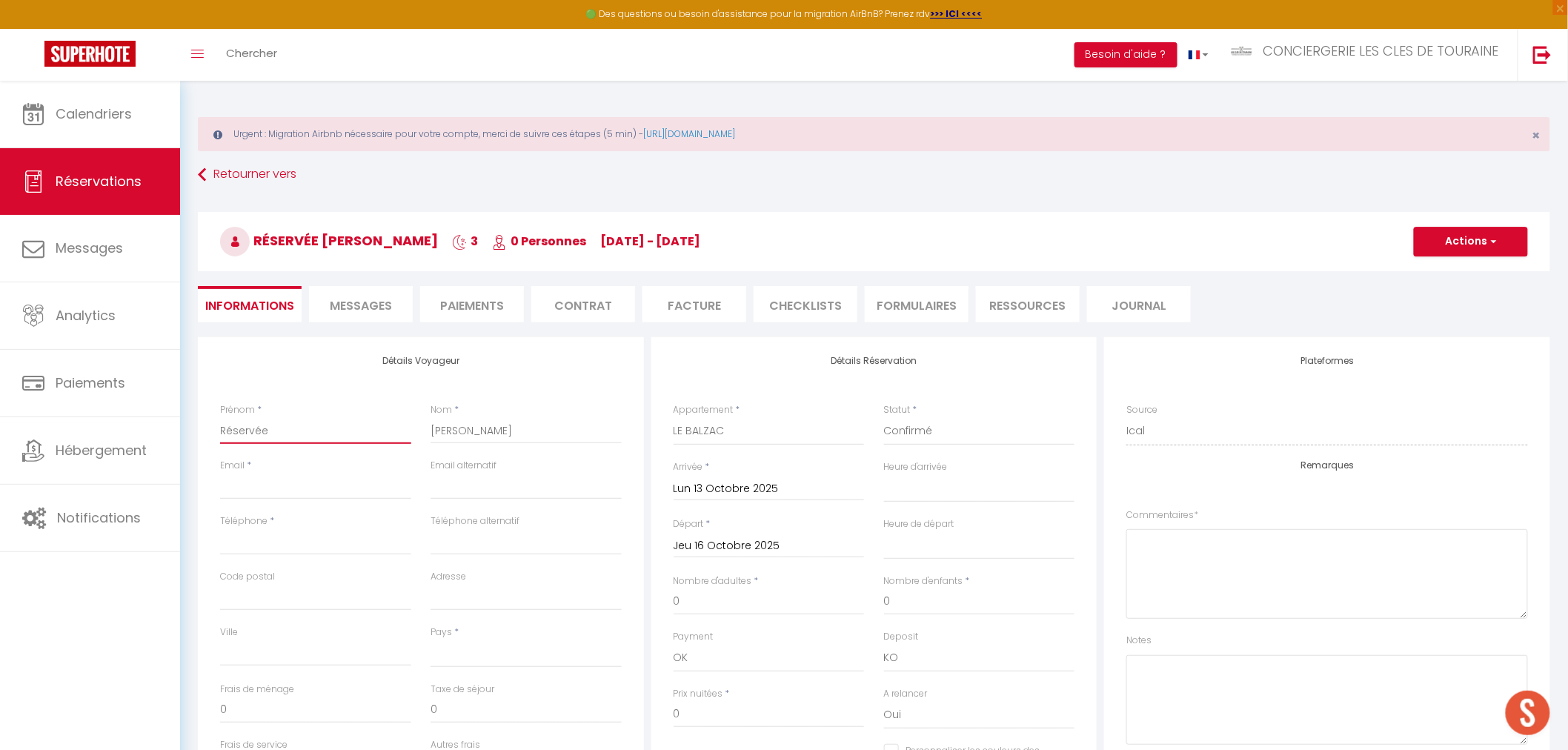
click at [250, 431] on input "Réservée" at bounding box center [316, 430] width 192 height 27
click at [460, 435] on input "Amanda" at bounding box center [526, 430] width 192 height 27
click at [301, 489] on input "Email client" at bounding box center [316, 485] width 192 height 27
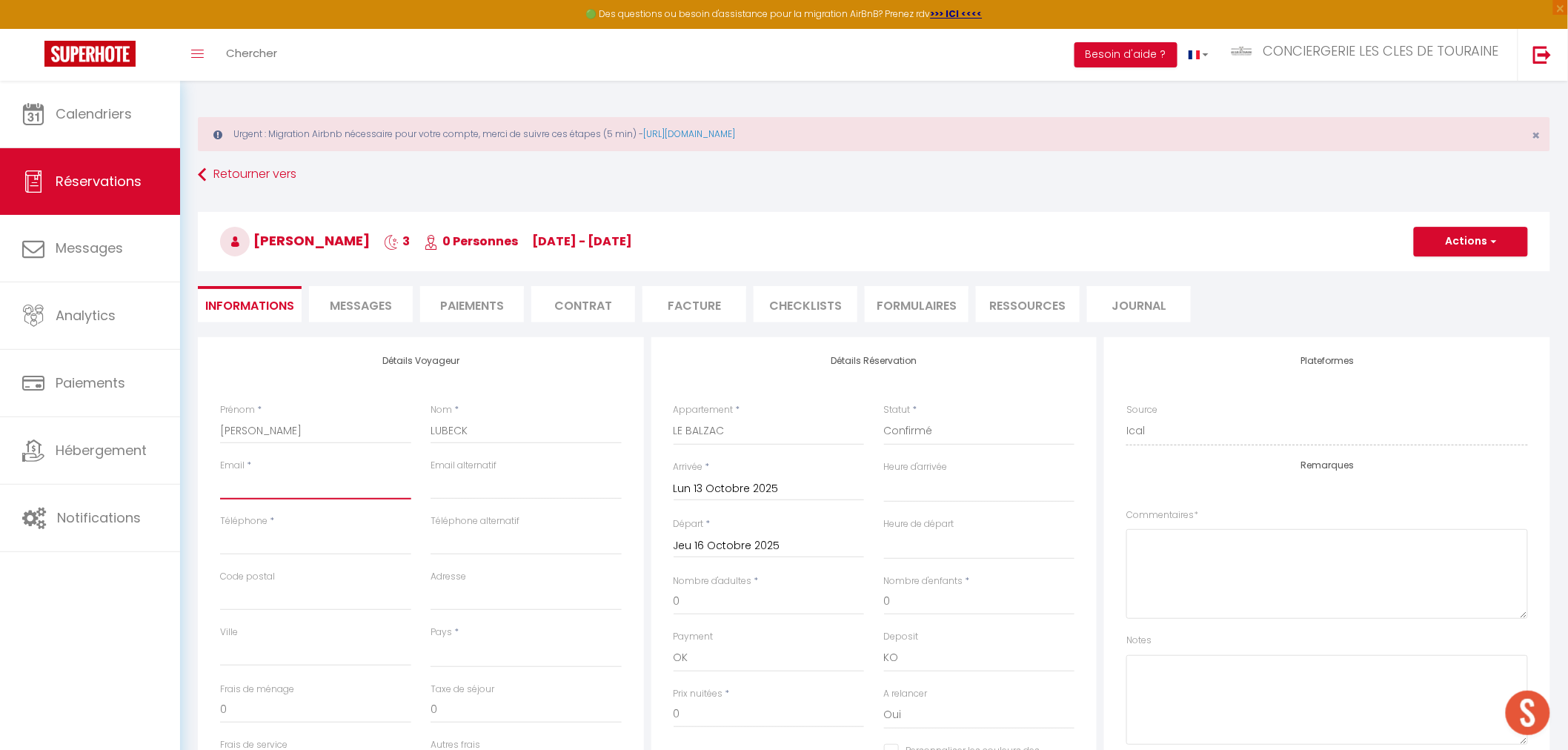
paste input "amanda.l.lubeck@gmail.com"
click at [321, 539] on input "Téléphone" at bounding box center [316, 541] width 192 height 27
paste input "+44 0744 830021"
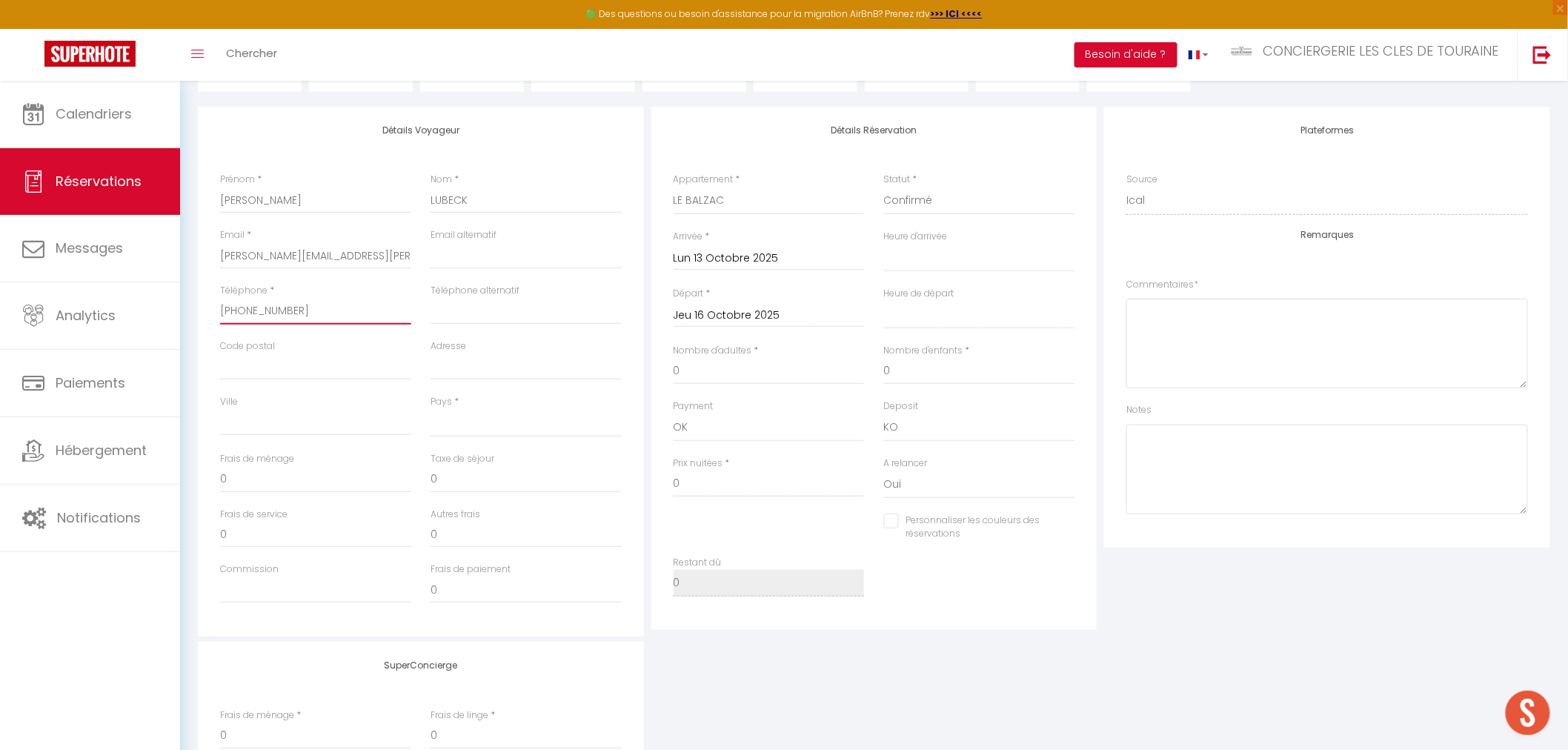
scroll to position [247, 0]
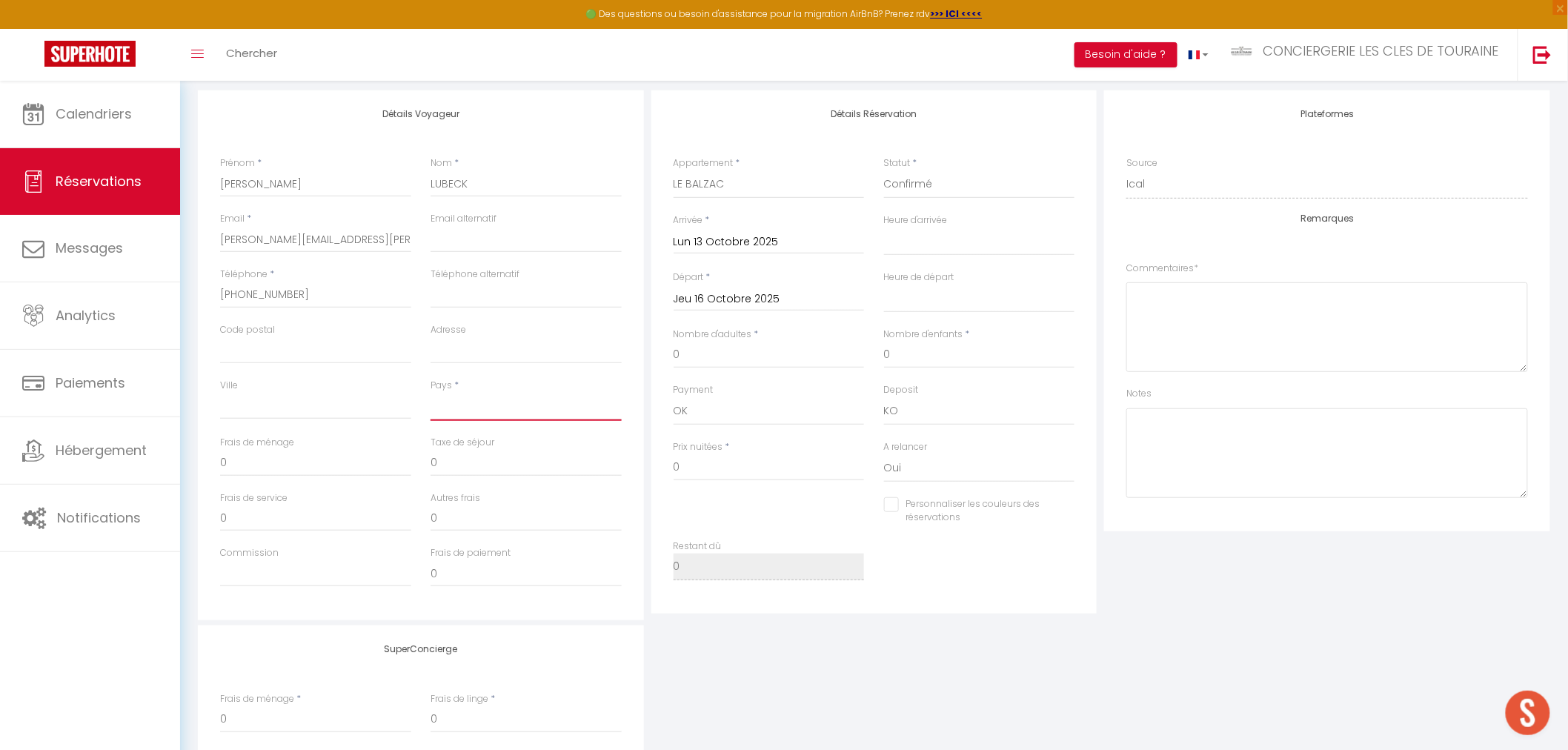
click at [460, 407] on select "France Portugal Afghanistan Albania Algeria American Samoa Andorra Angola Angui…" at bounding box center [526, 406] width 192 height 28
click at [431, 393] on select "France Portugal Afghanistan Albania Algeria American Samoa Andorra Angola Angui…" at bounding box center [526, 406] width 192 height 28
drag, startPoint x: 749, startPoint y: 346, endPoint x: 645, endPoint y: 347, distance: 104.0
click at [645, 347] on div "Détails Voyageur Prénom * AMANDA Nom * LUBECK Email * amanda.l.lubeck@gmail.com…" at bounding box center [873, 355] width 1360 height 530
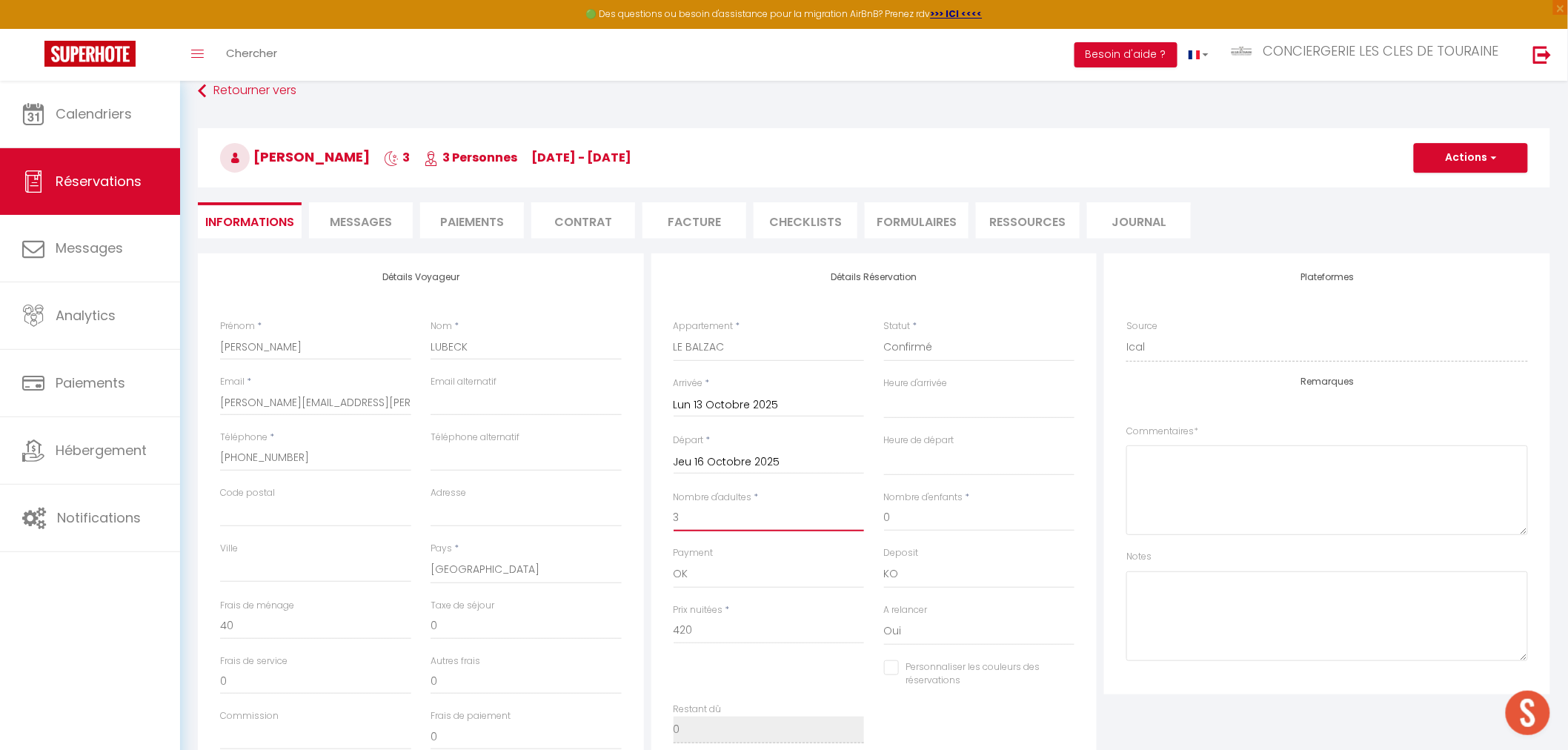
scroll to position [82, 0]
click at [1447, 162] on button "Actions" at bounding box center [1471, 159] width 114 height 30
click at [1435, 197] on link "Enregistrer" at bounding box center [1455, 192] width 117 height 19
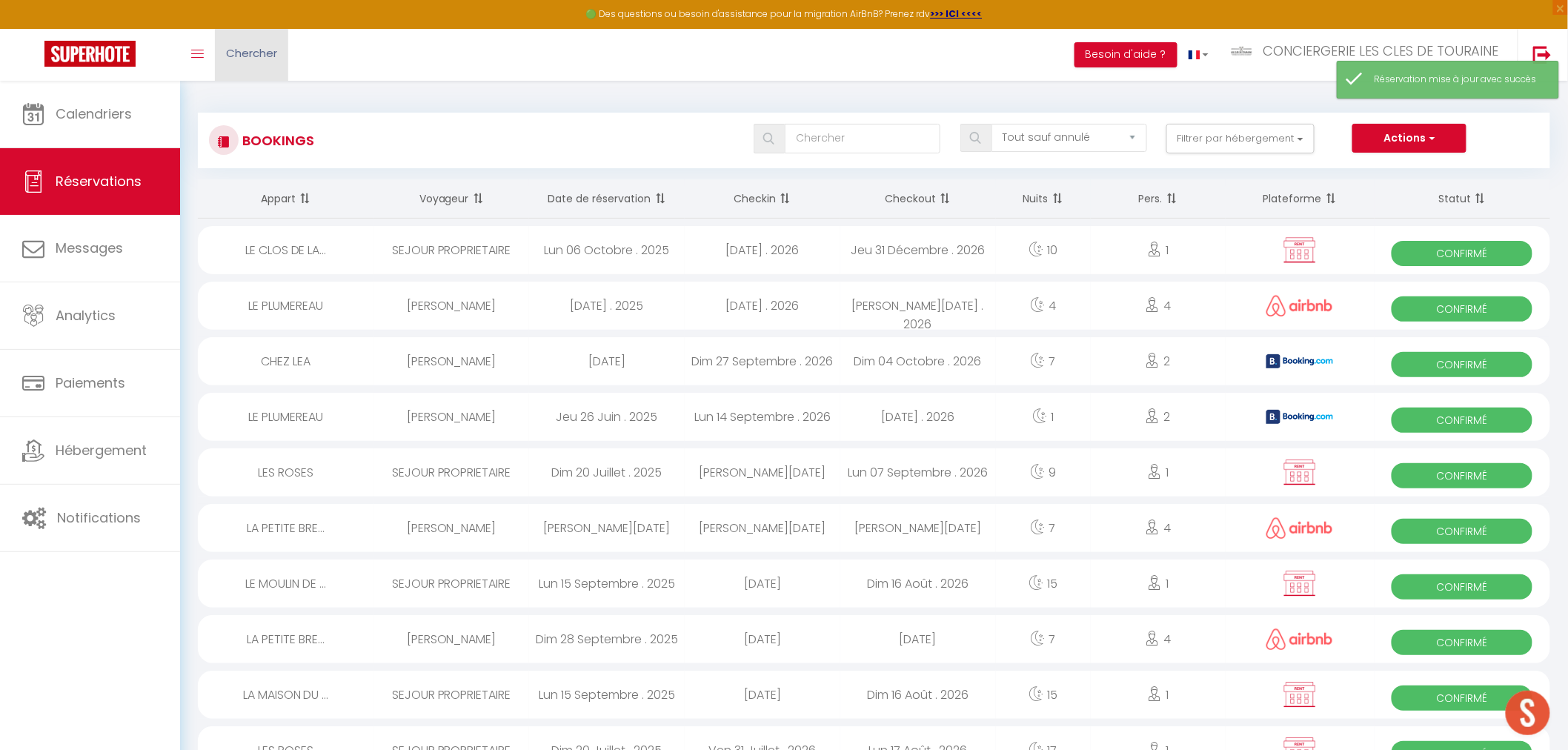
click at [254, 51] on span "Chercher" at bounding box center [252, 52] width 52 height 15
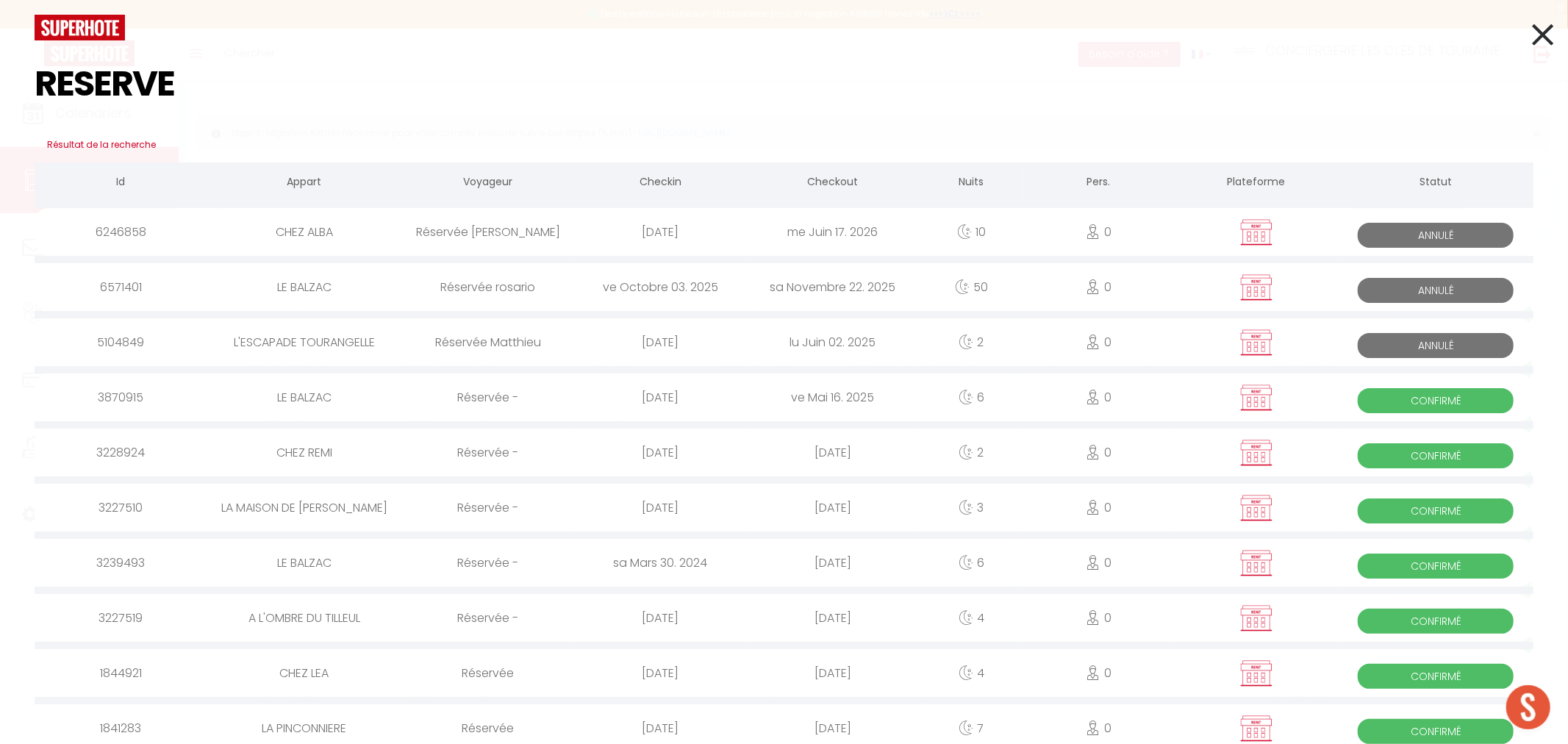
click at [1532, 38] on icon at bounding box center [1542, 34] width 22 height 37
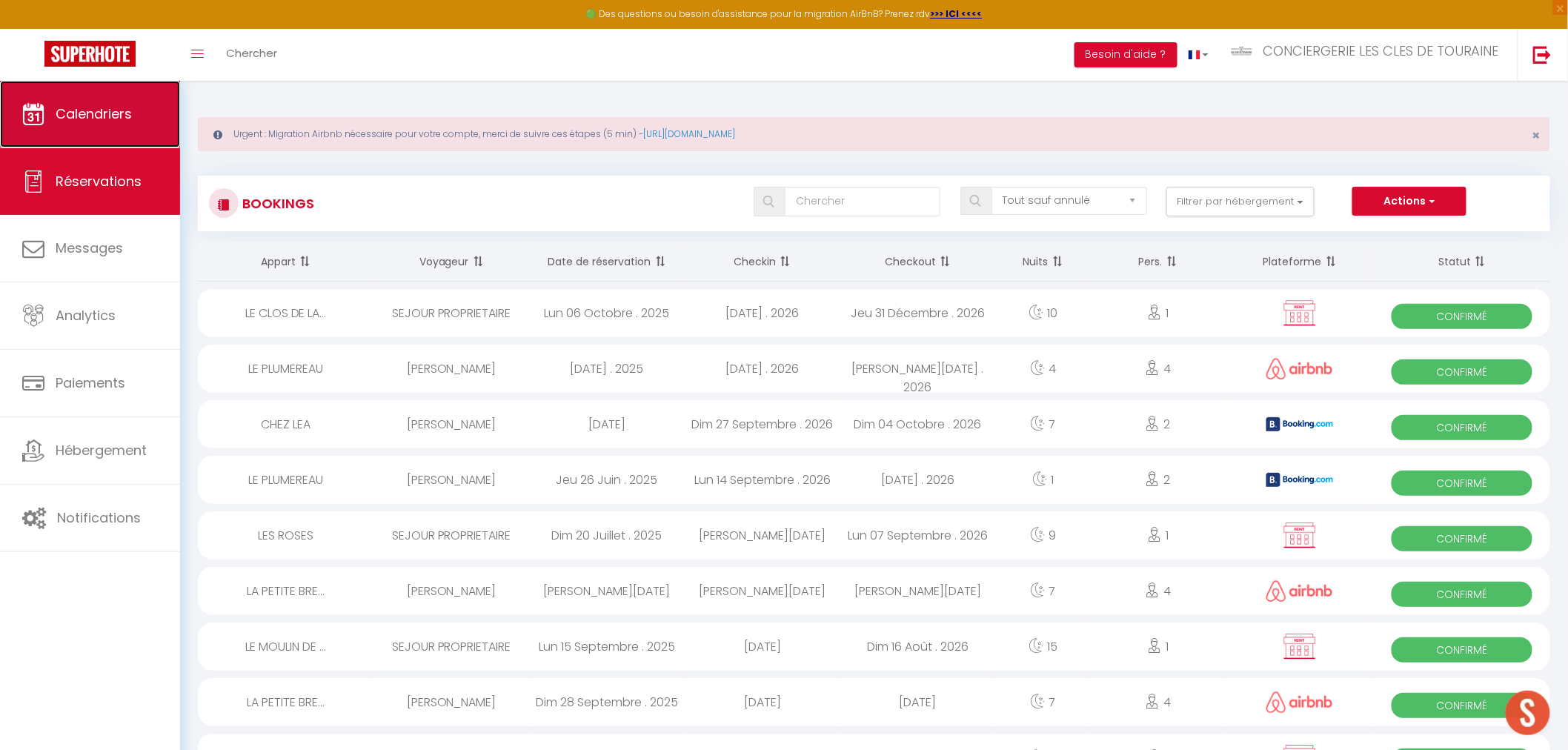
click at [135, 117] on link "Calendriers" at bounding box center [90, 113] width 180 height 67
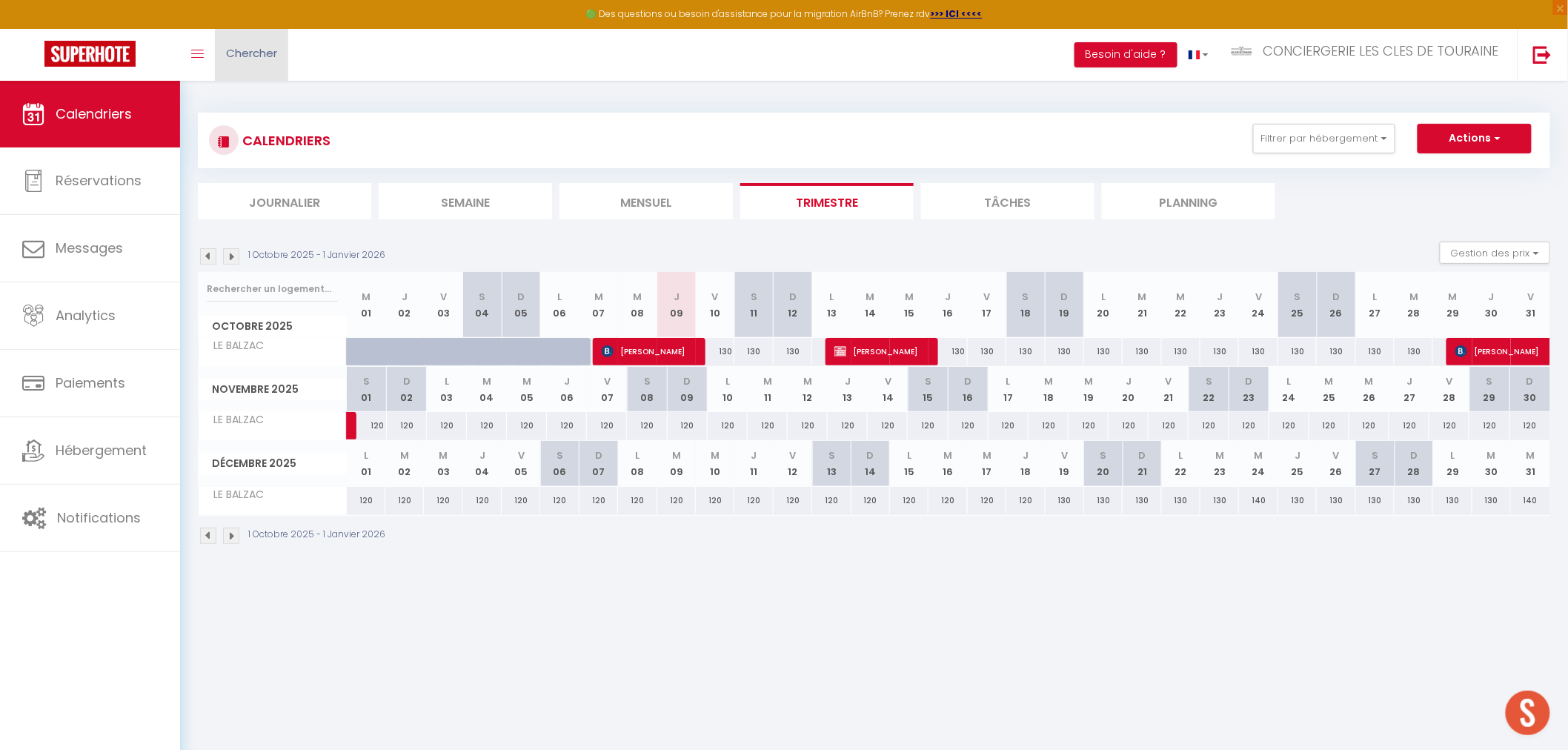
click at [271, 54] on span "Chercher" at bounding box center [252, 52] width 52 height 15
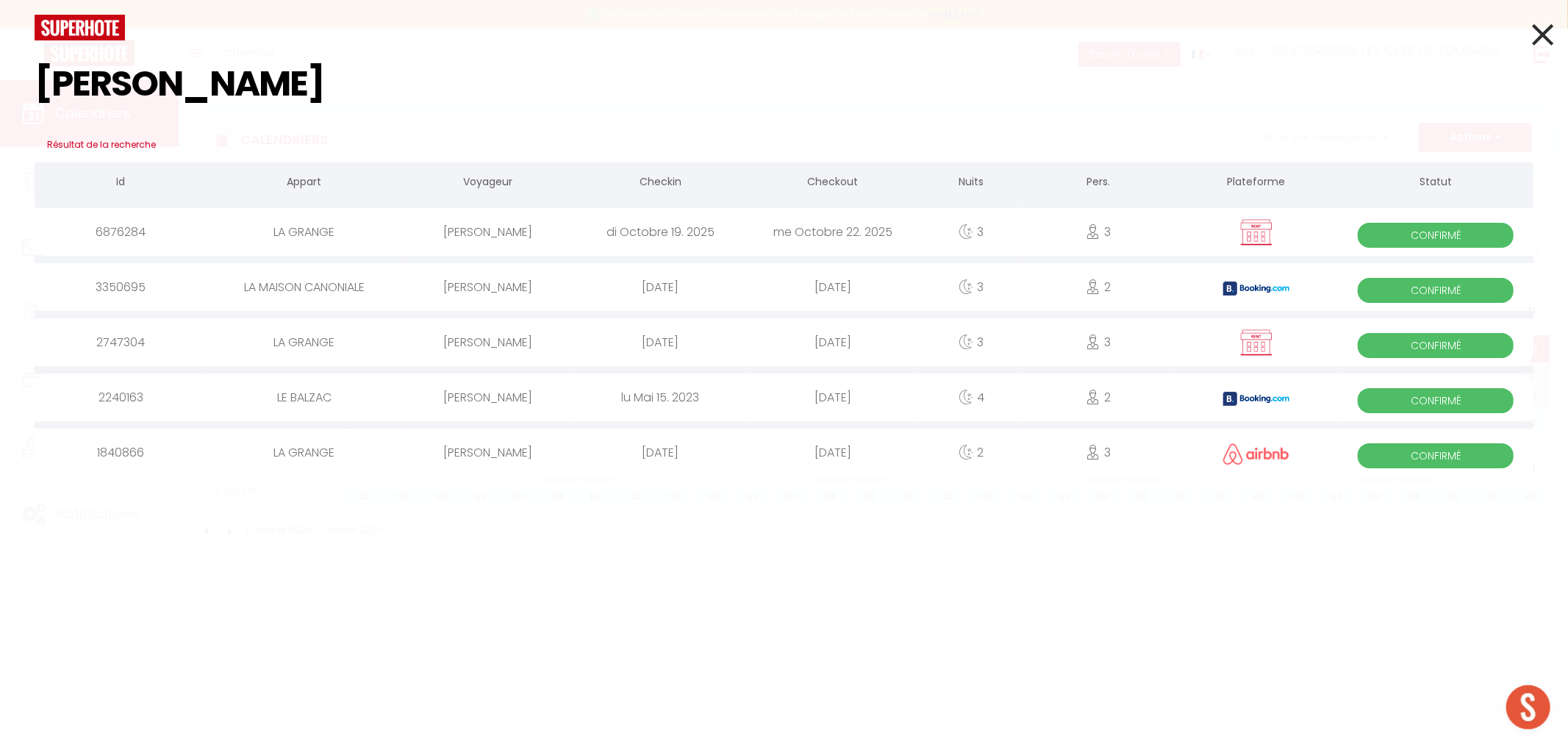
click at [711, 237] on div "di Octobre 19. 2025" at bounding box center [659, 232] width 172 height 48
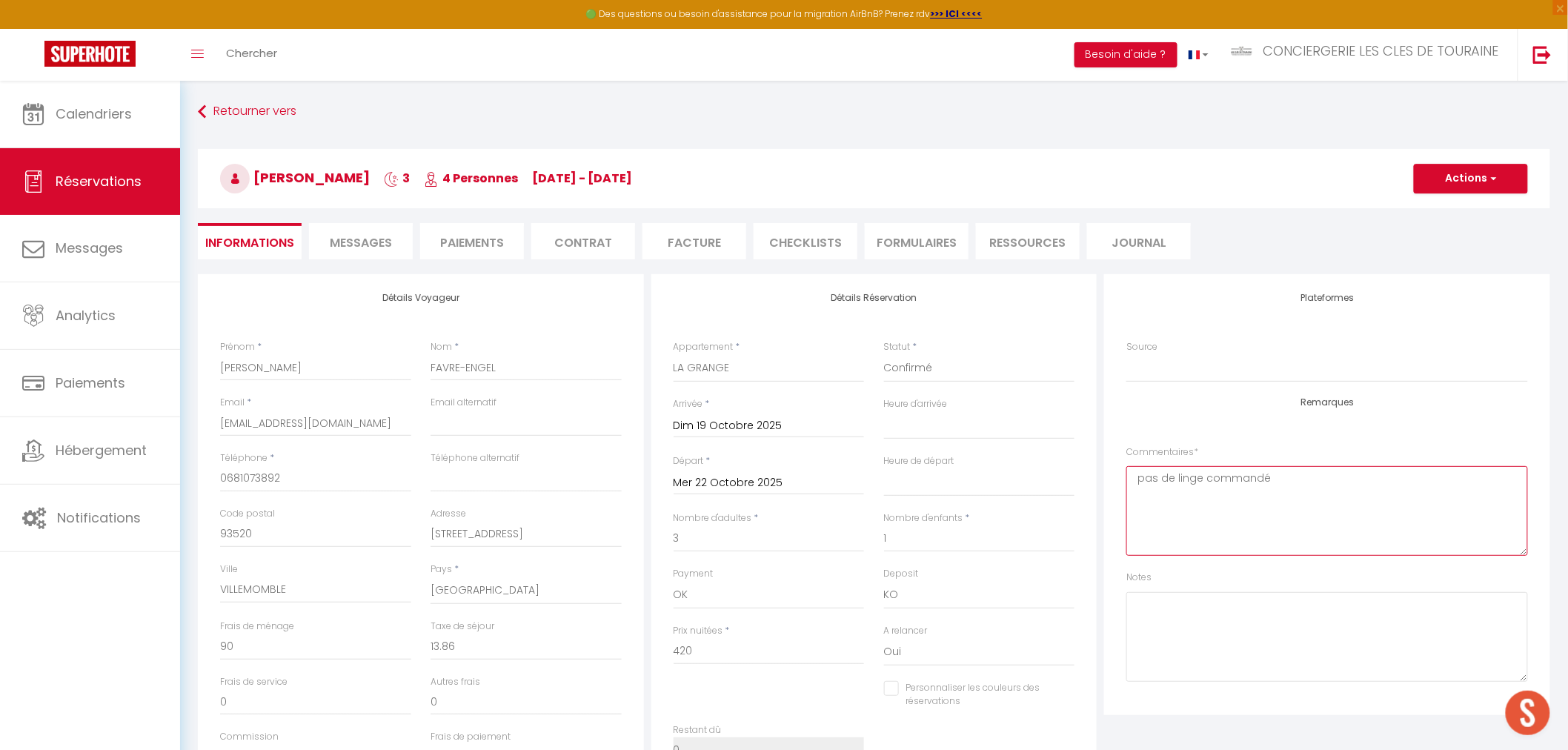
click at [1288, 478] on textarea "pas de linge commandé" at bounding box center [1327, 510] width 402 height 89
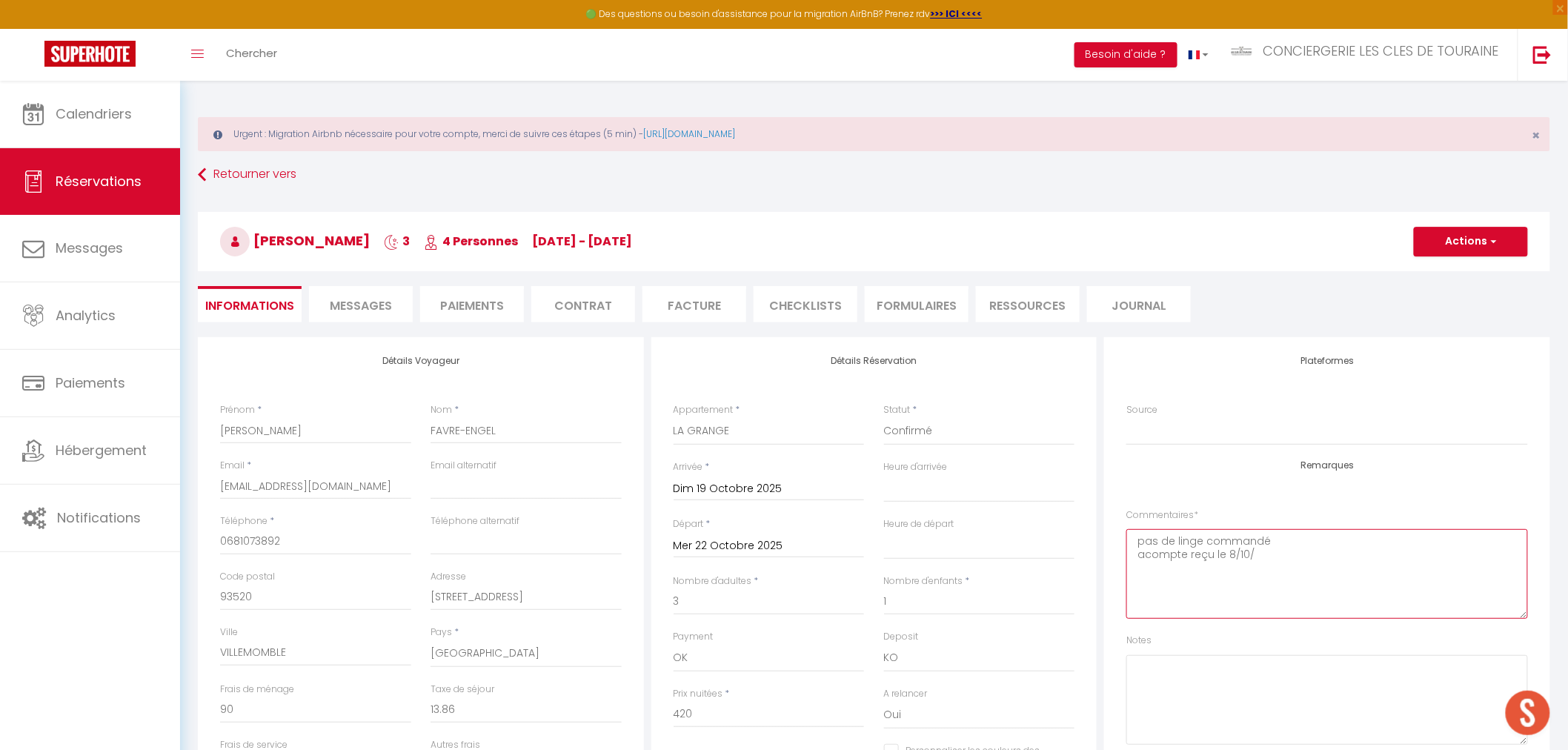
click at [1335, 568] on textarea "pas de linge commandé acompte reçu le 8/10/" at bounding box center [1327, 573] width 402 height 89
click at [1457, 237] on button "Actions" at bounding box center [1471, 241] width 114 height 30
click at [1441, 282] on link "Enregistrer" at bounding box center [1455, 274] width 117 height 19
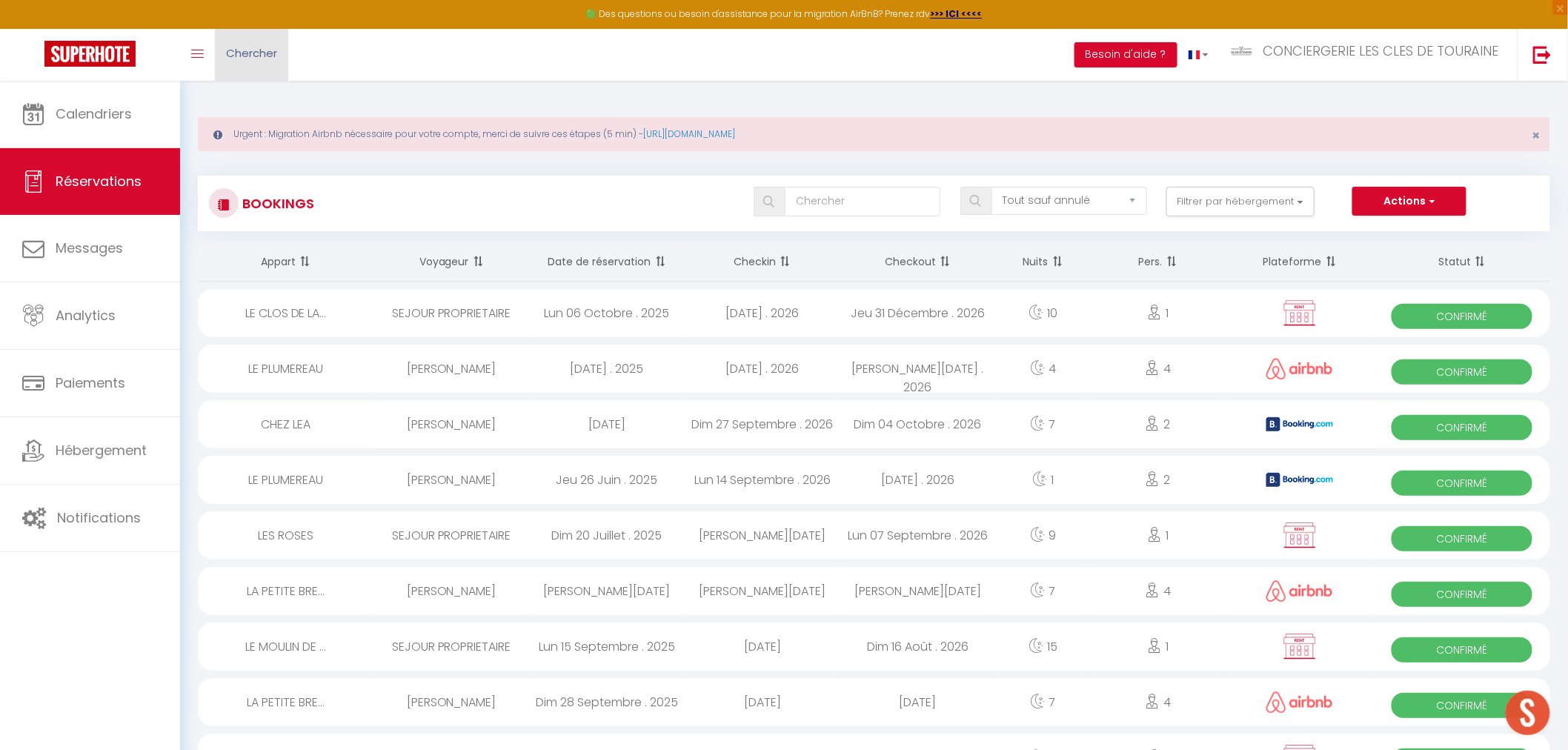
click at [235, 62] on link "Chercher" at bounding box center [251, 55] width 73 height 52
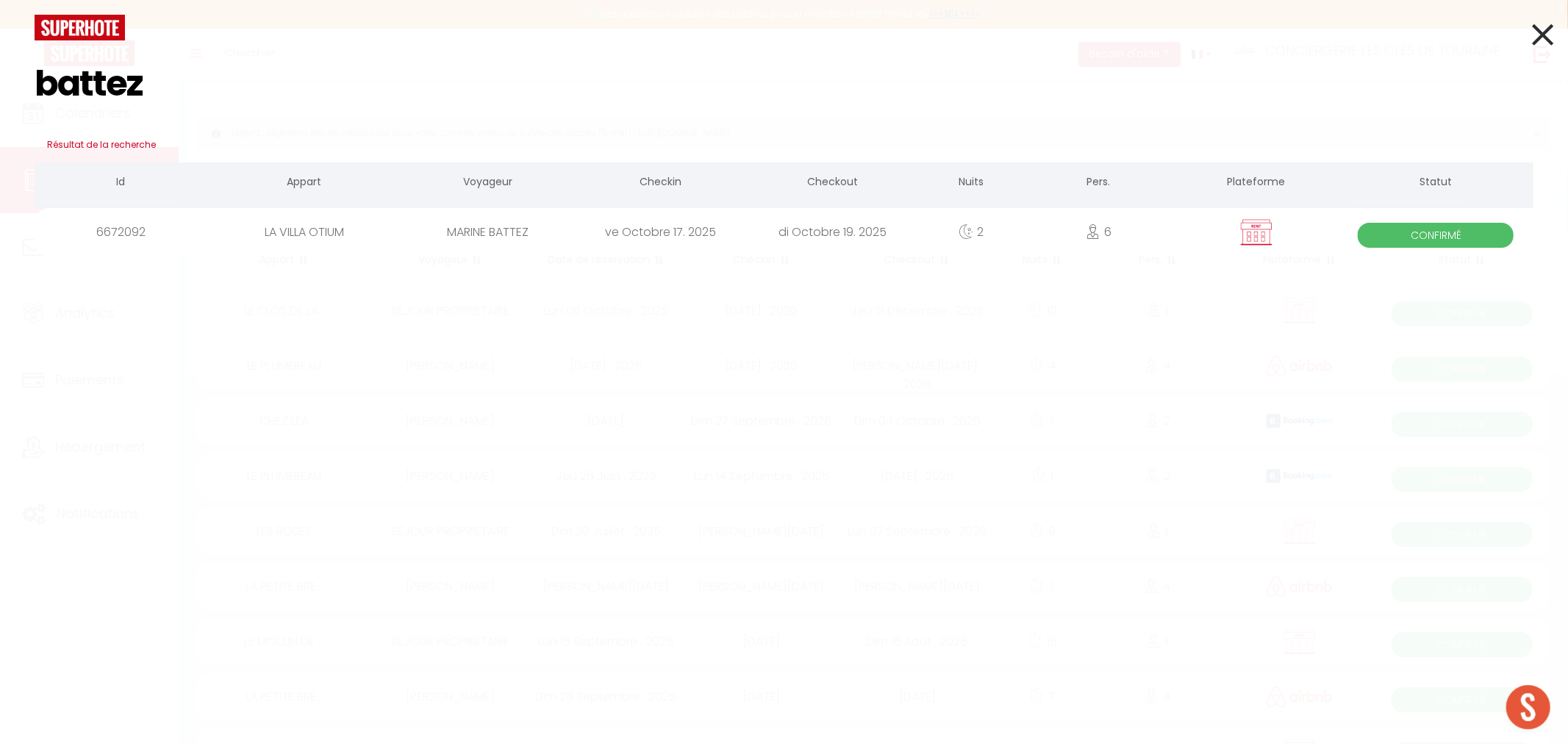
click at [561, 232] on div "MARINE BATTEZ" at bounding box center [488, 232] width 172 height 48
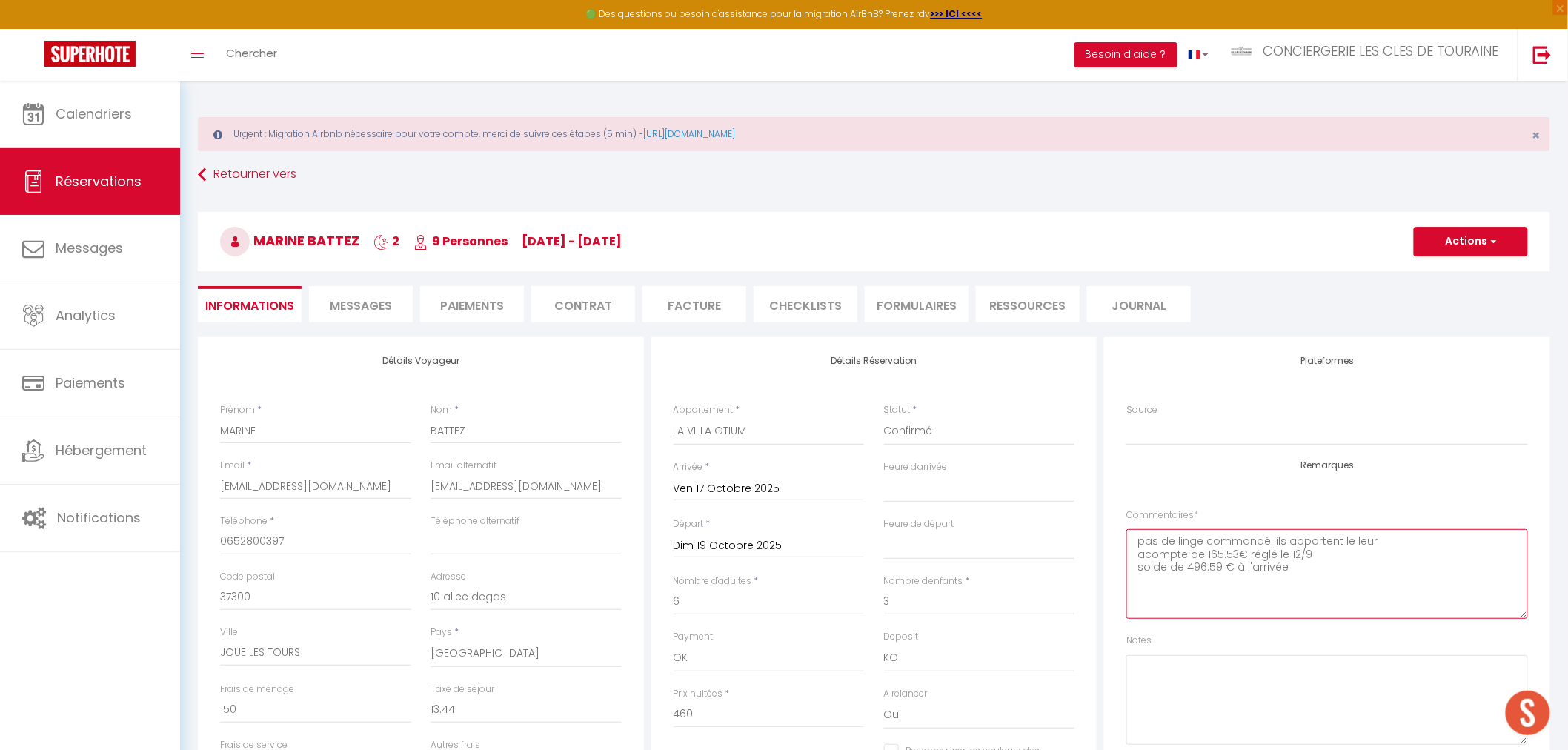
click at [1312, 509] on div "Commentaires * pas de linge commandé. ils apportent le leur acompte de 165.53€ …" at bounding box center [1327, 564] width 402 height 111
click at [230, 52] on span "Chercher" at bounding box center [252, 52] width 52 height 15
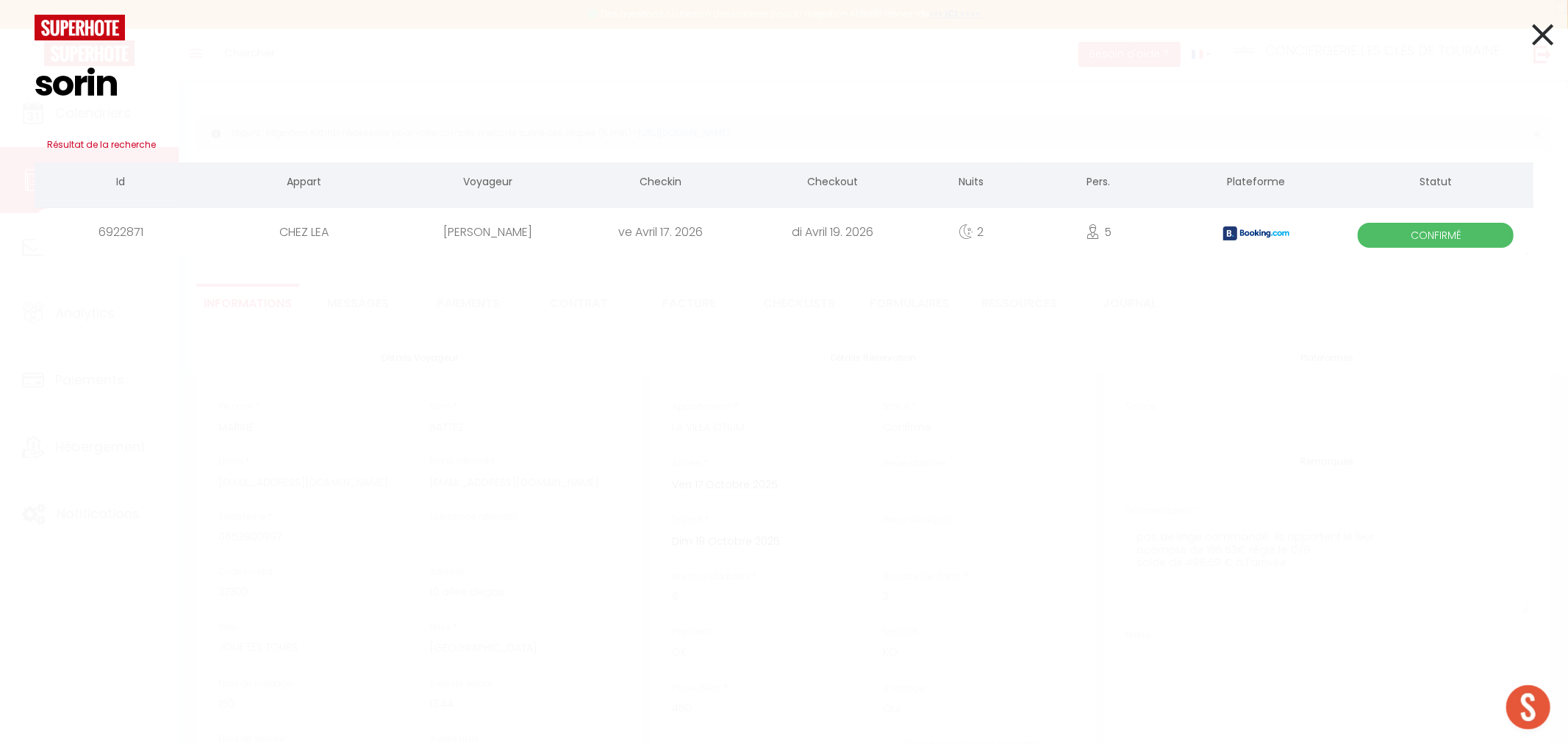
click at [445, 226] on div "[PERSON_NAME]" at bounding box center [488, 232] width 172 height 48
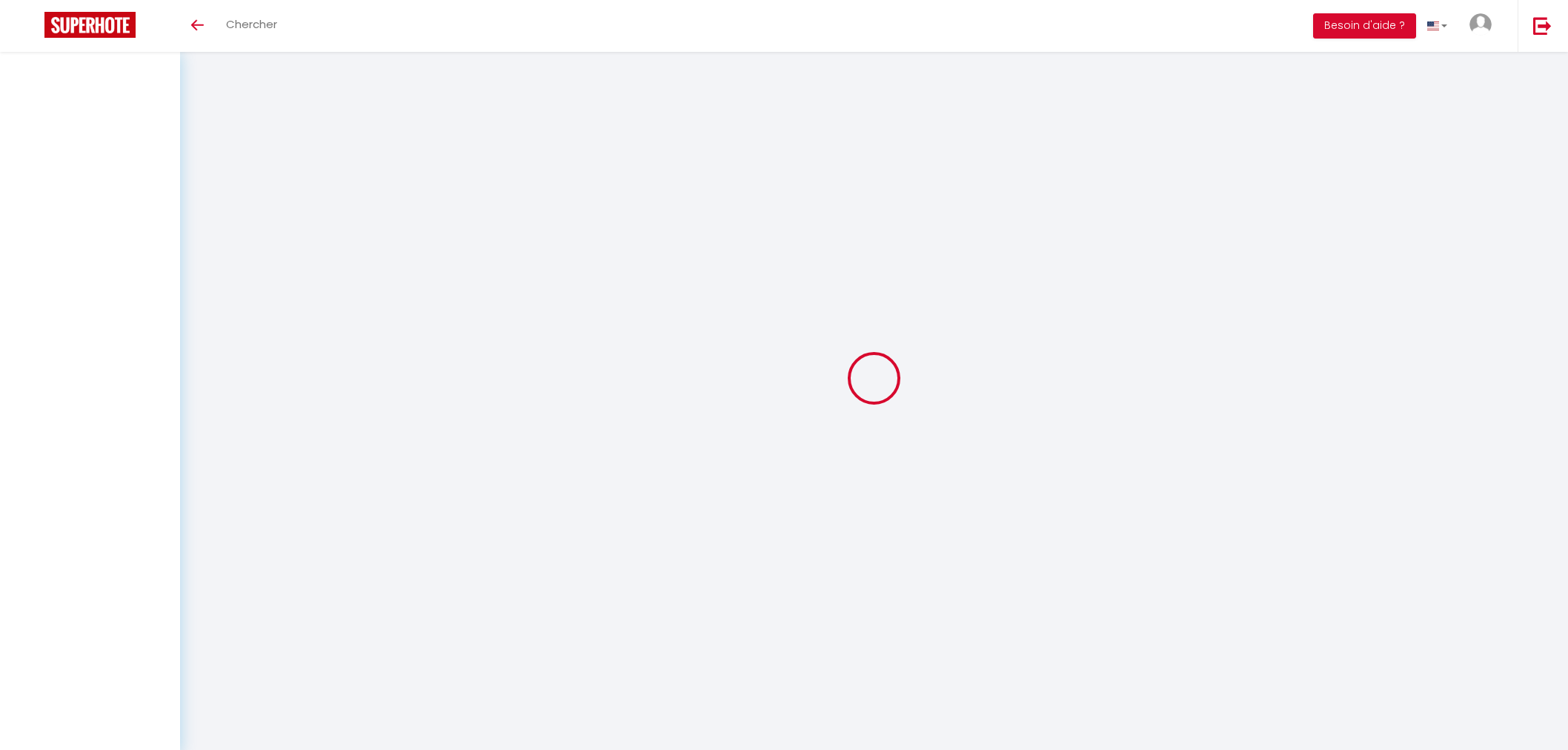
select select
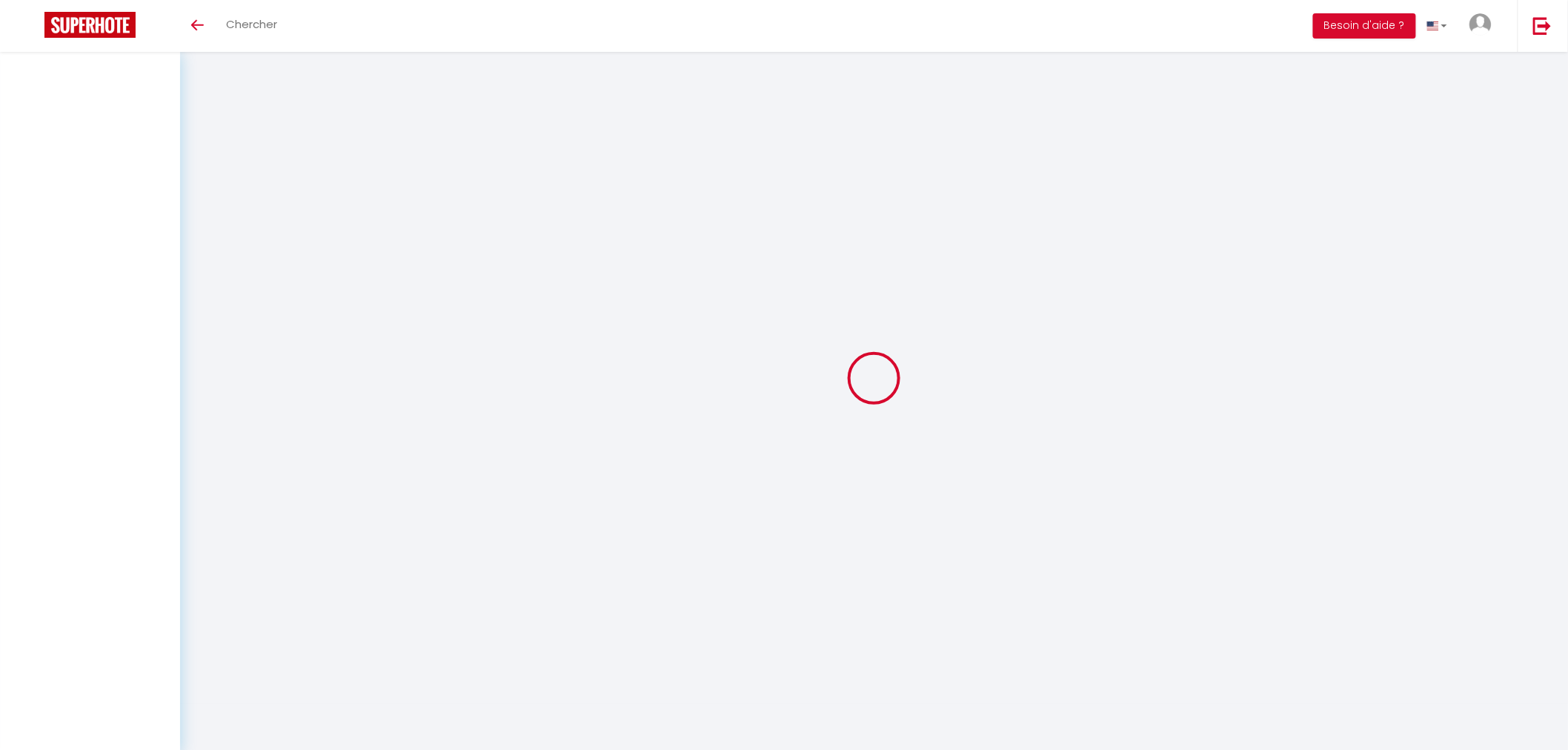
select select
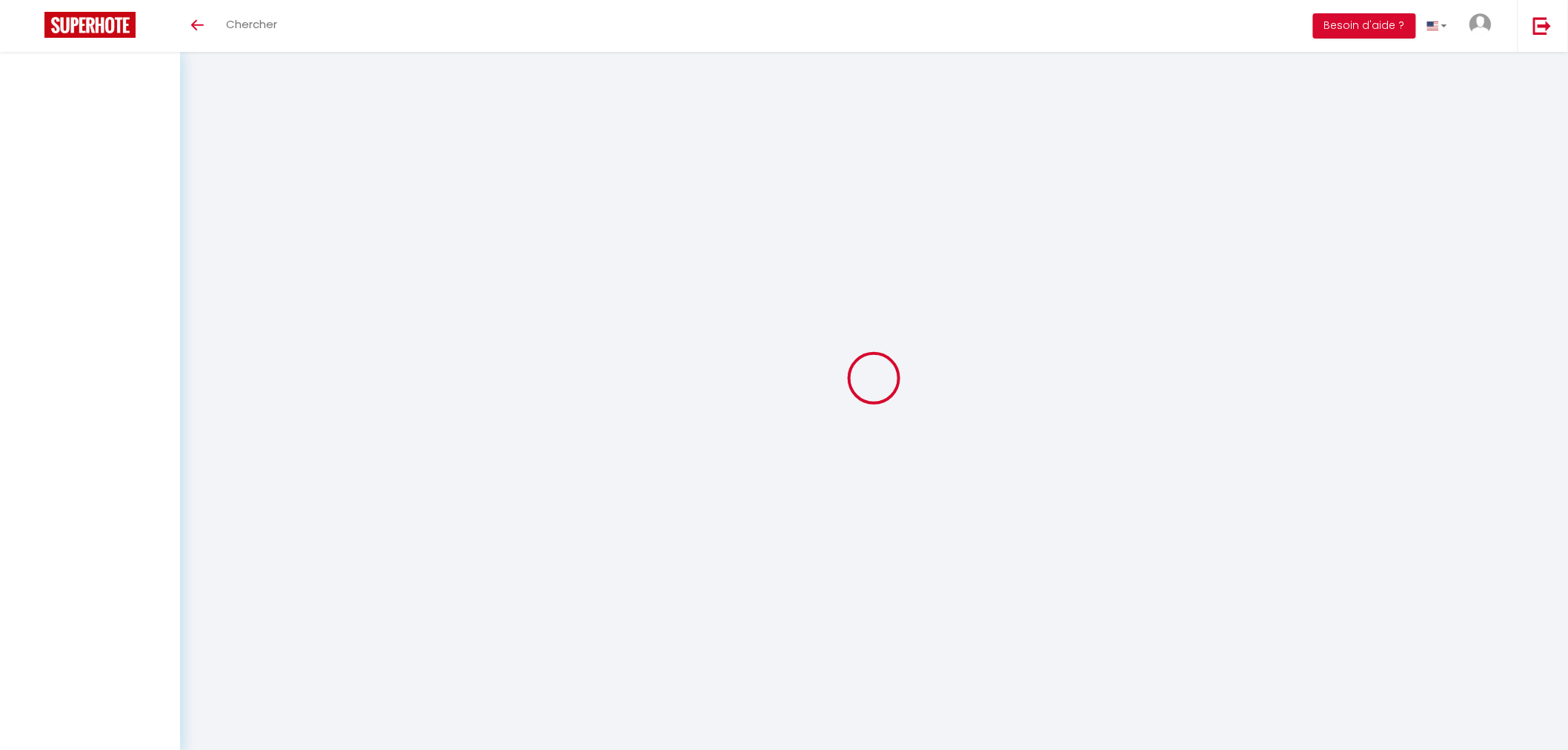
select select
checkbox input "false"
select select
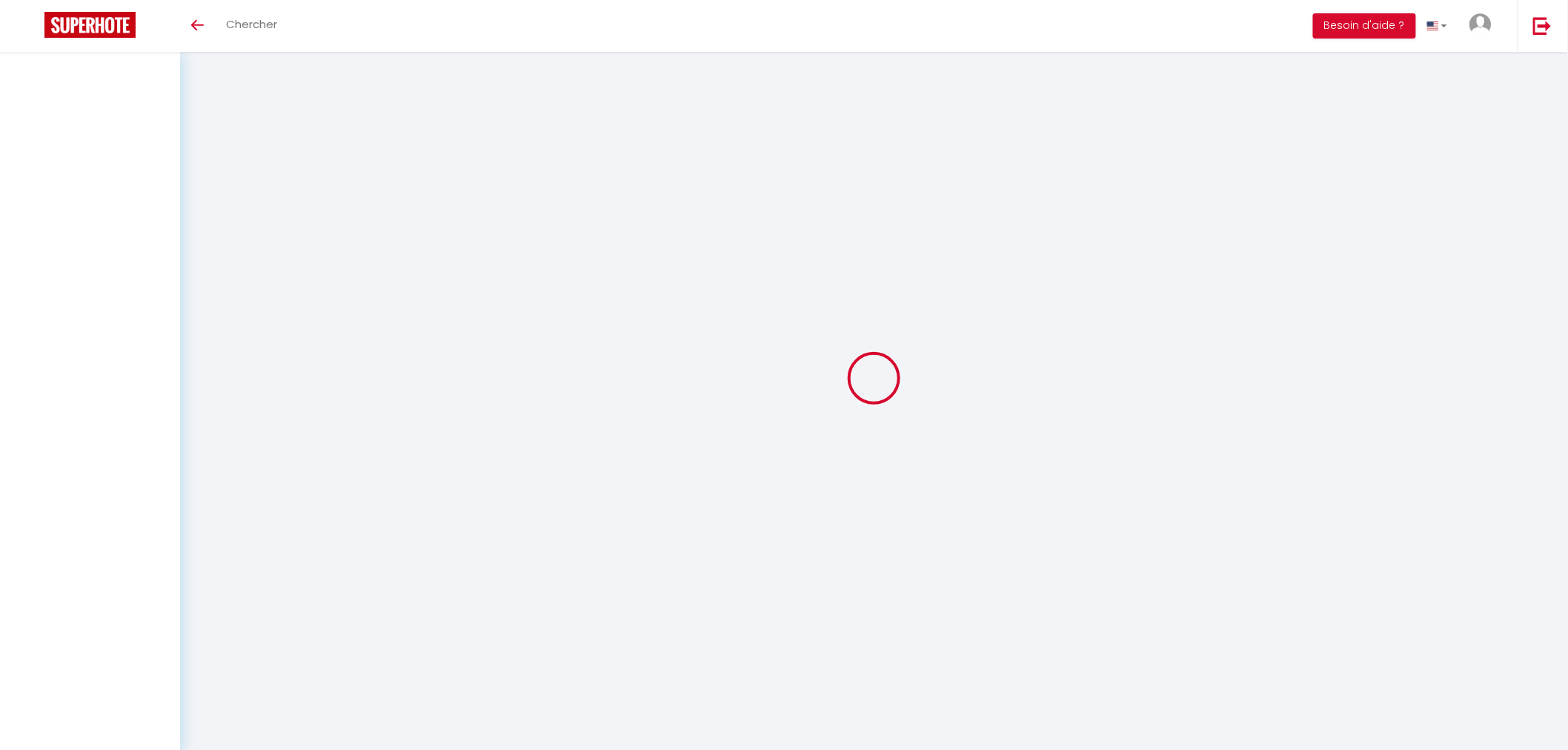
select select
checkbox input "false"
select select
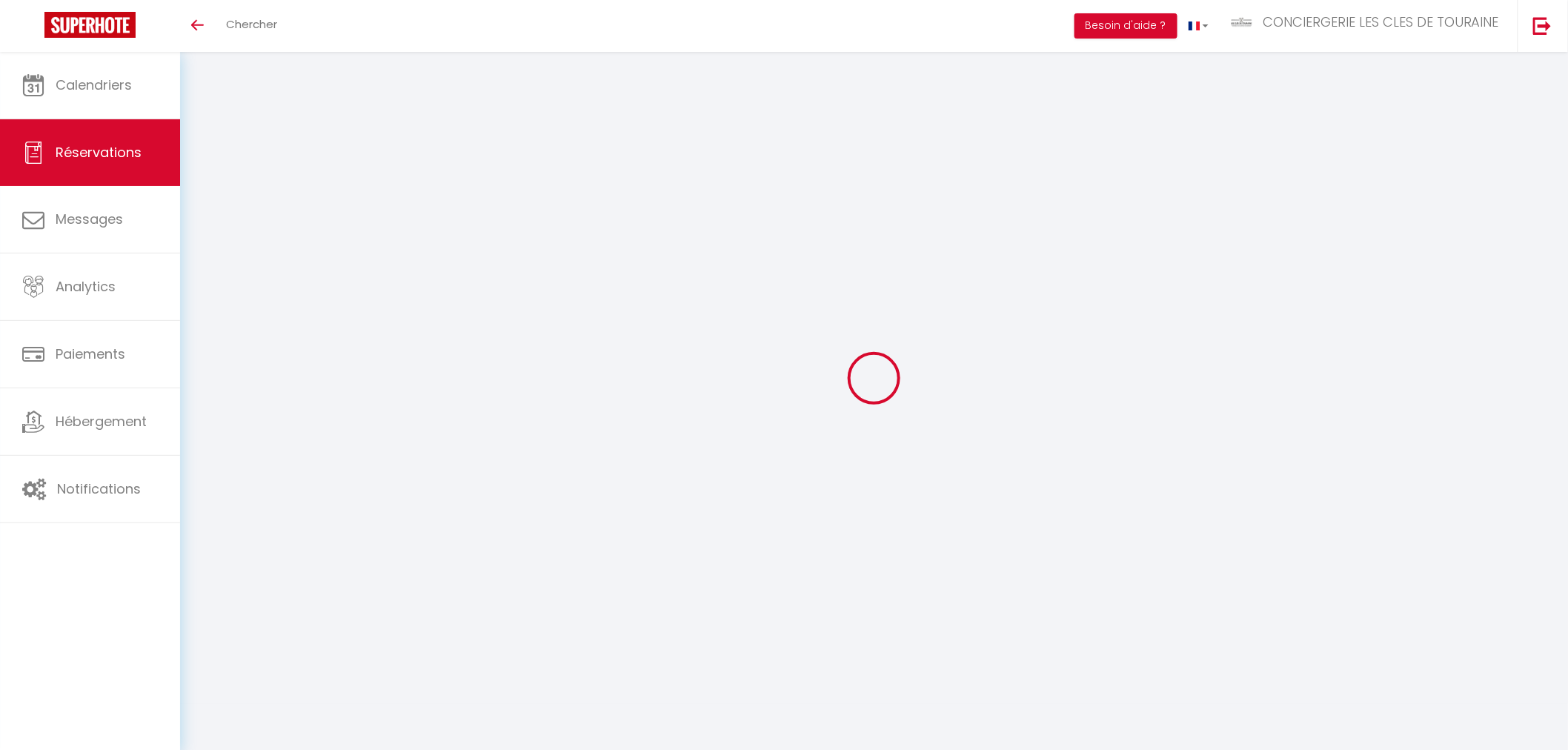
select select
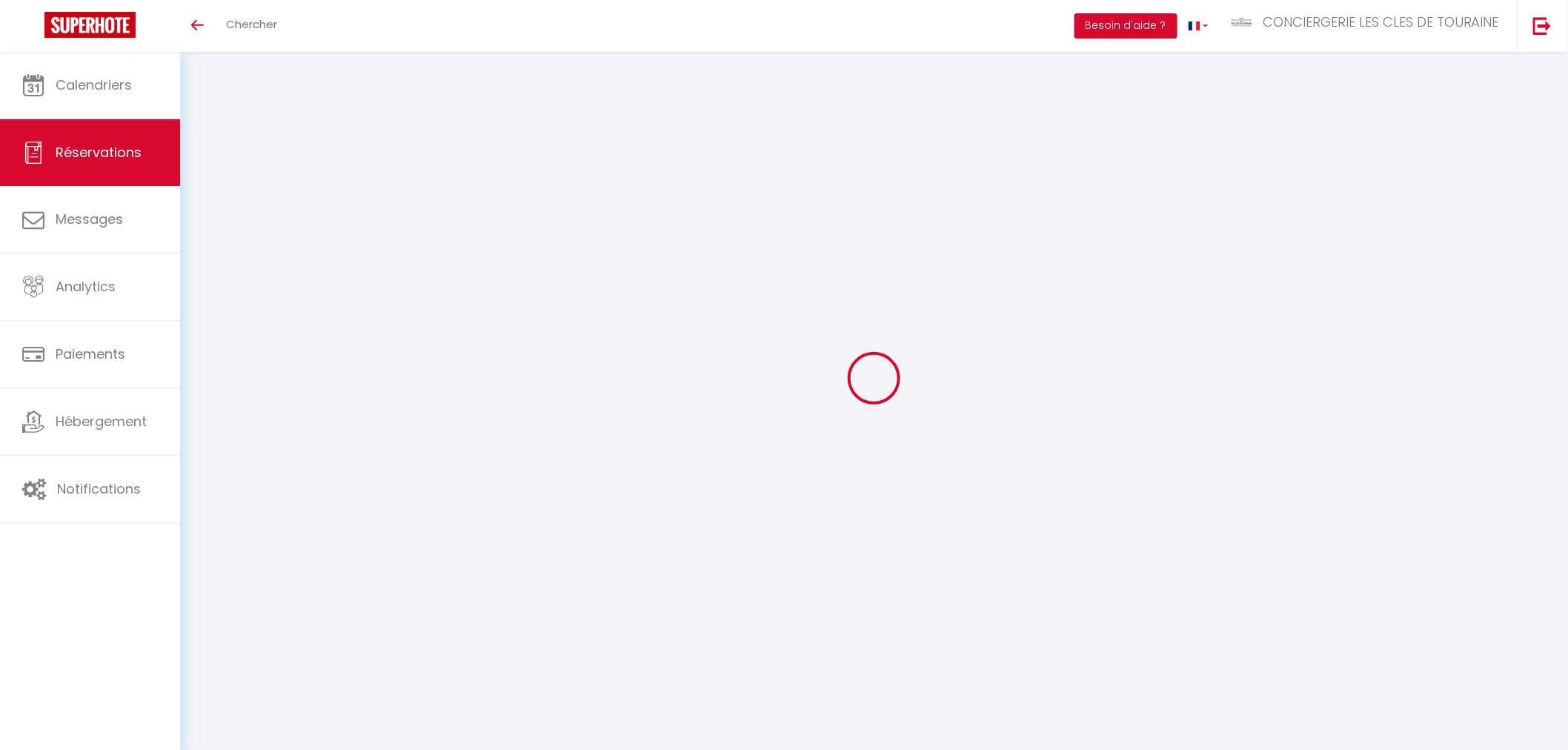
select select
checkbox input "false"
type input "[PERSON_NAME]"
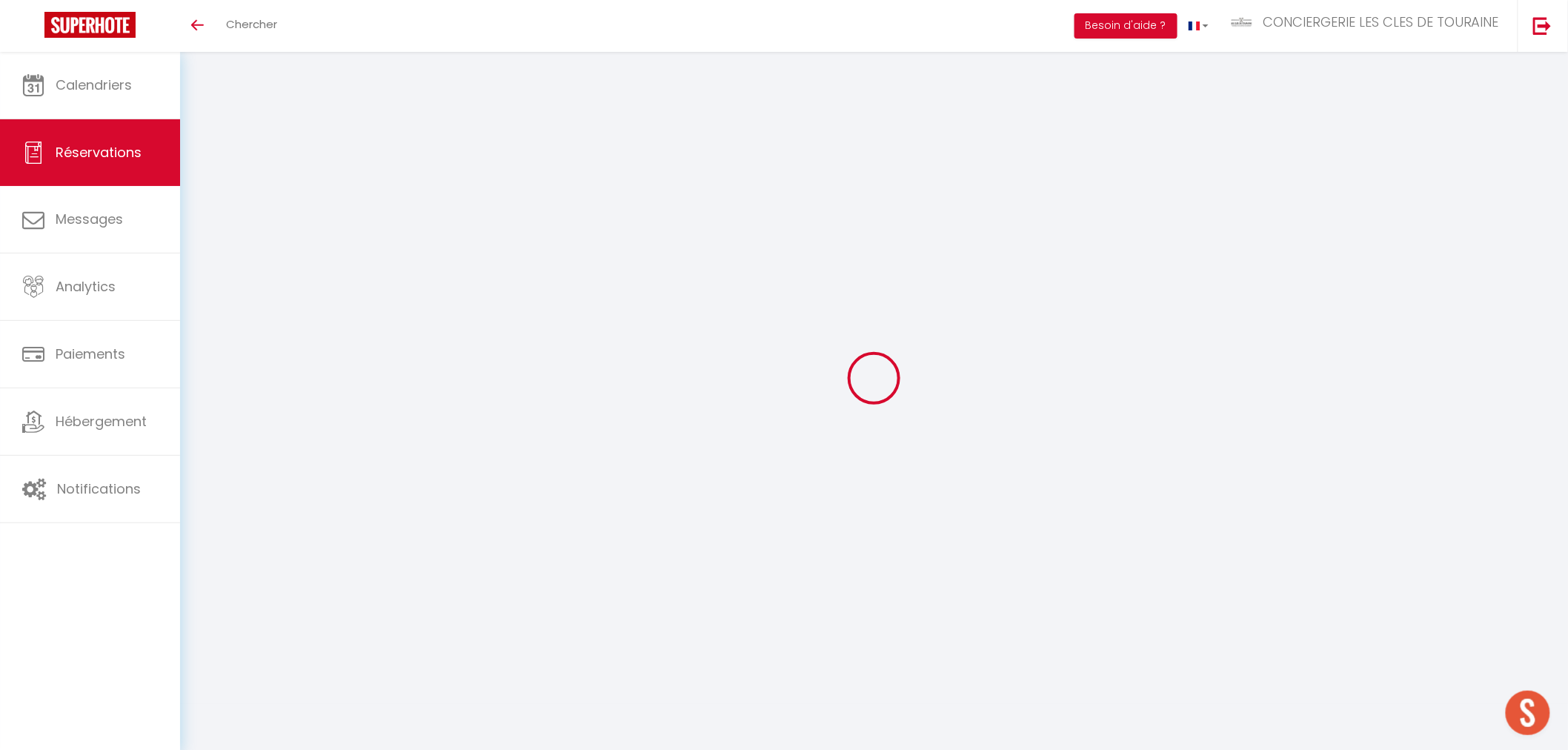
type input "SORIN"
type input "[EMAIL_ADDRESS][DOMAIN_NAME]"
type input "[PHONE_NUMBER]"
type input "17440"
type input "[STREET_ADDRESS]"
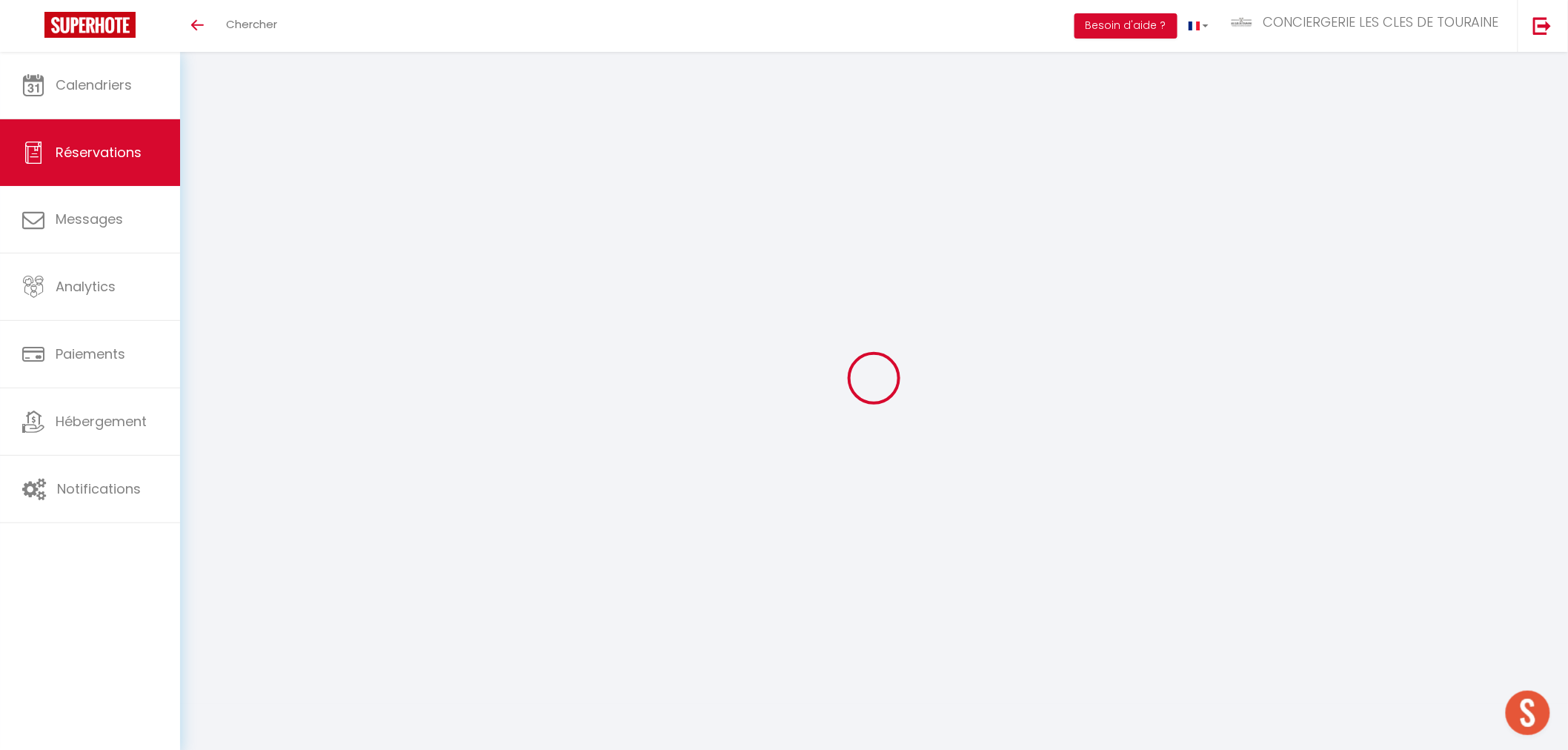
type input "Aytré"
select select "FR"
type input "40"
type input "87.58"
type input "7.48"
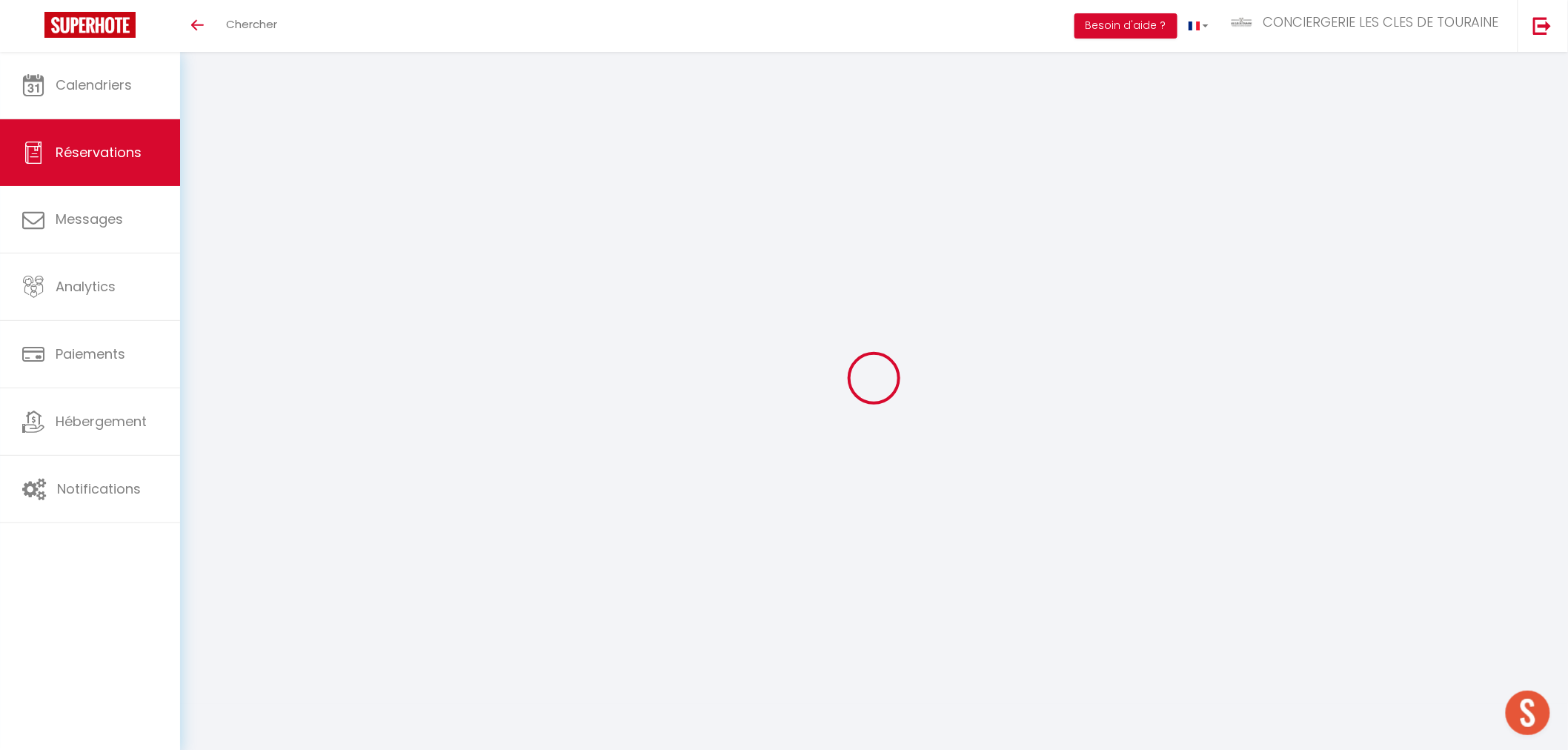
select select "12840"
select select "1"
select select
type input "5"
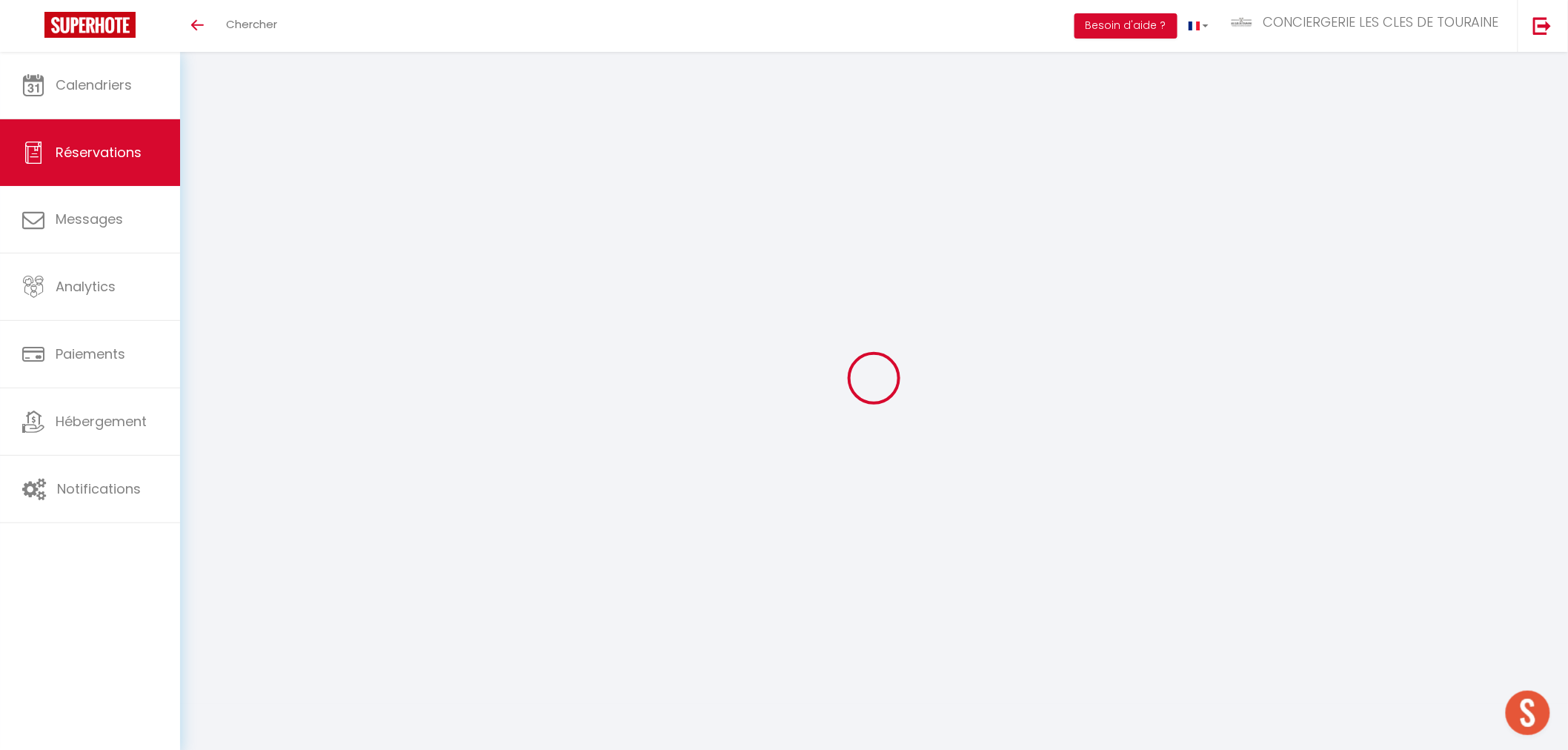
select select "12"
select select
type input "385.2"
checkbox input "false"
type input "0"
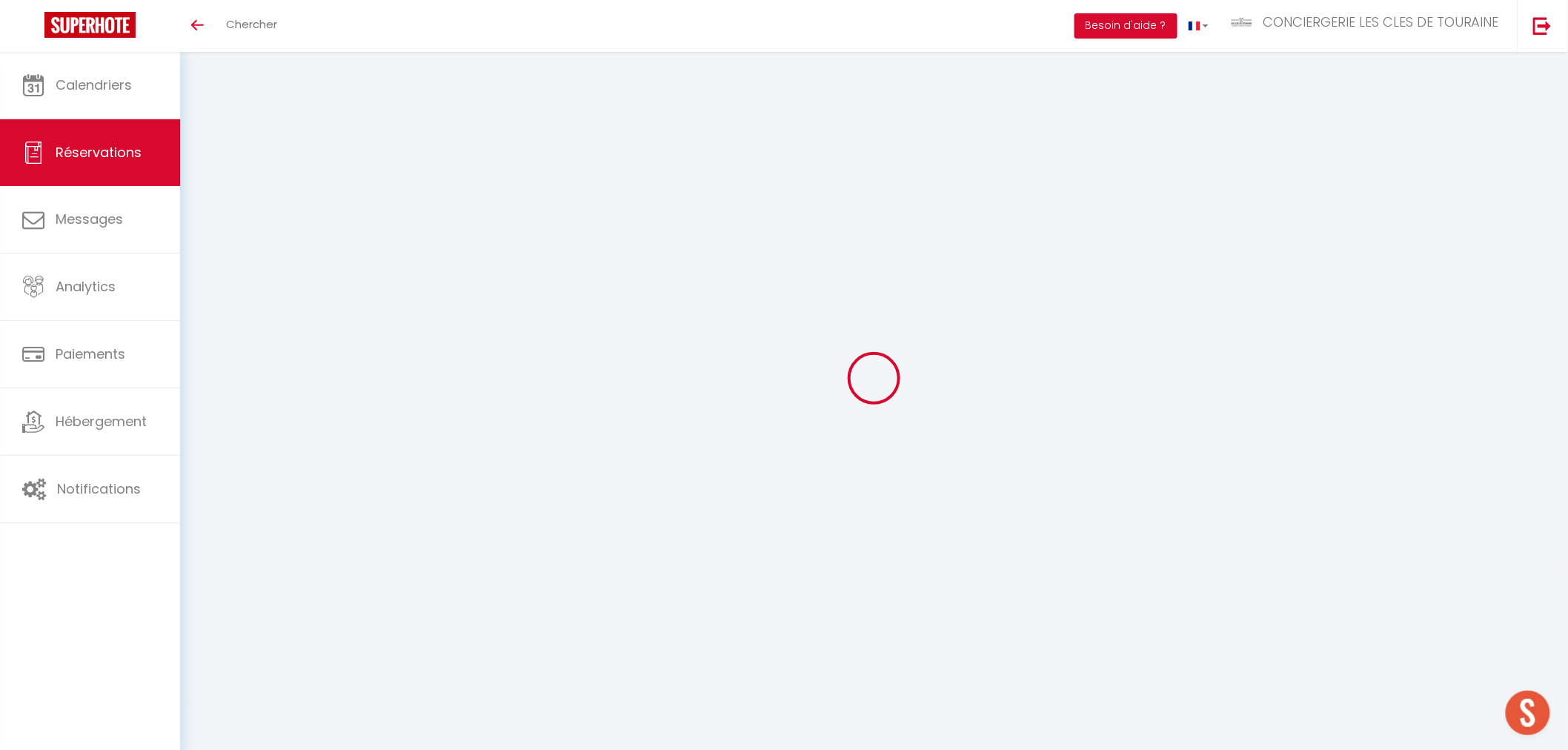
select select "2"
type input "0"
select select
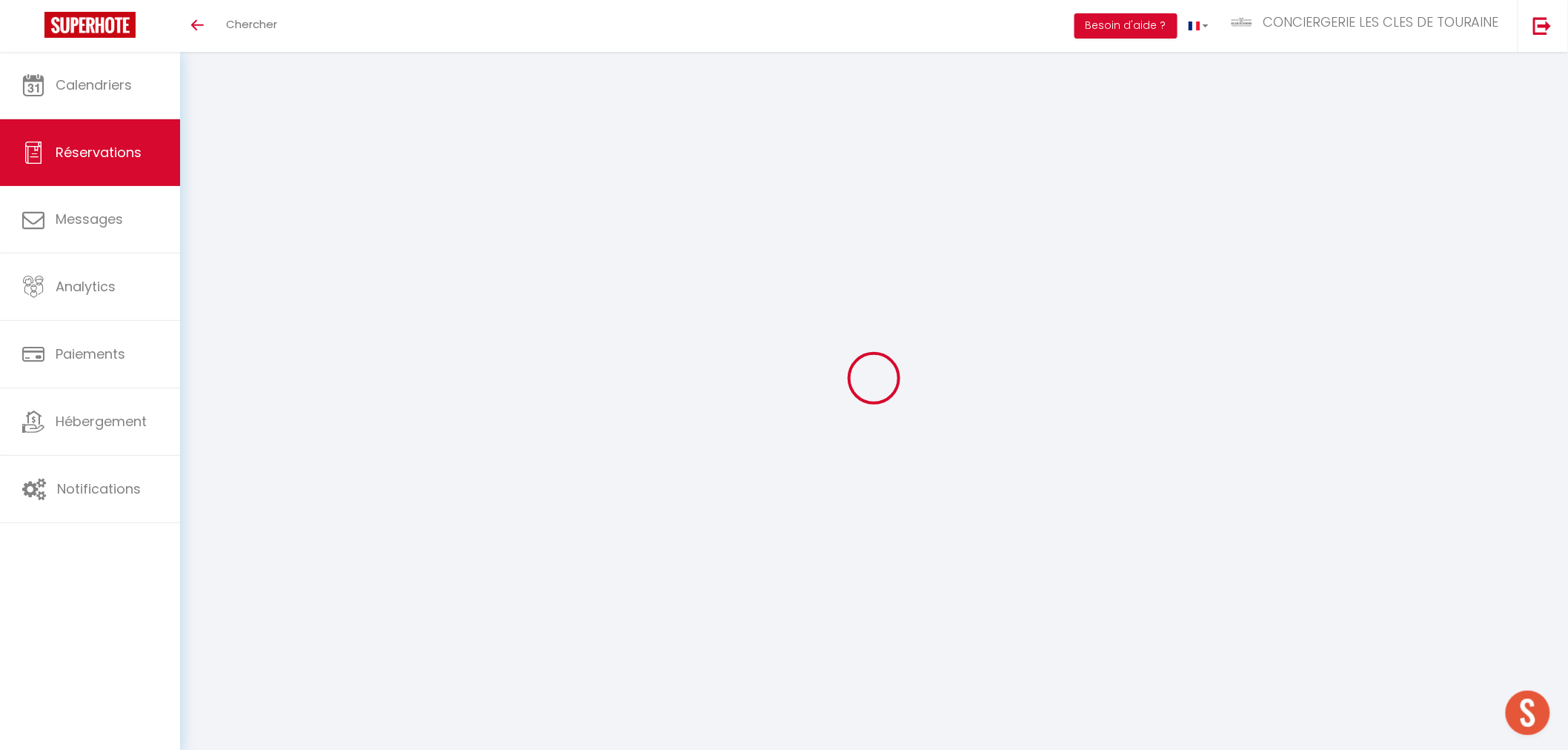
select select
select select "14"
checkbox input "false"
select select
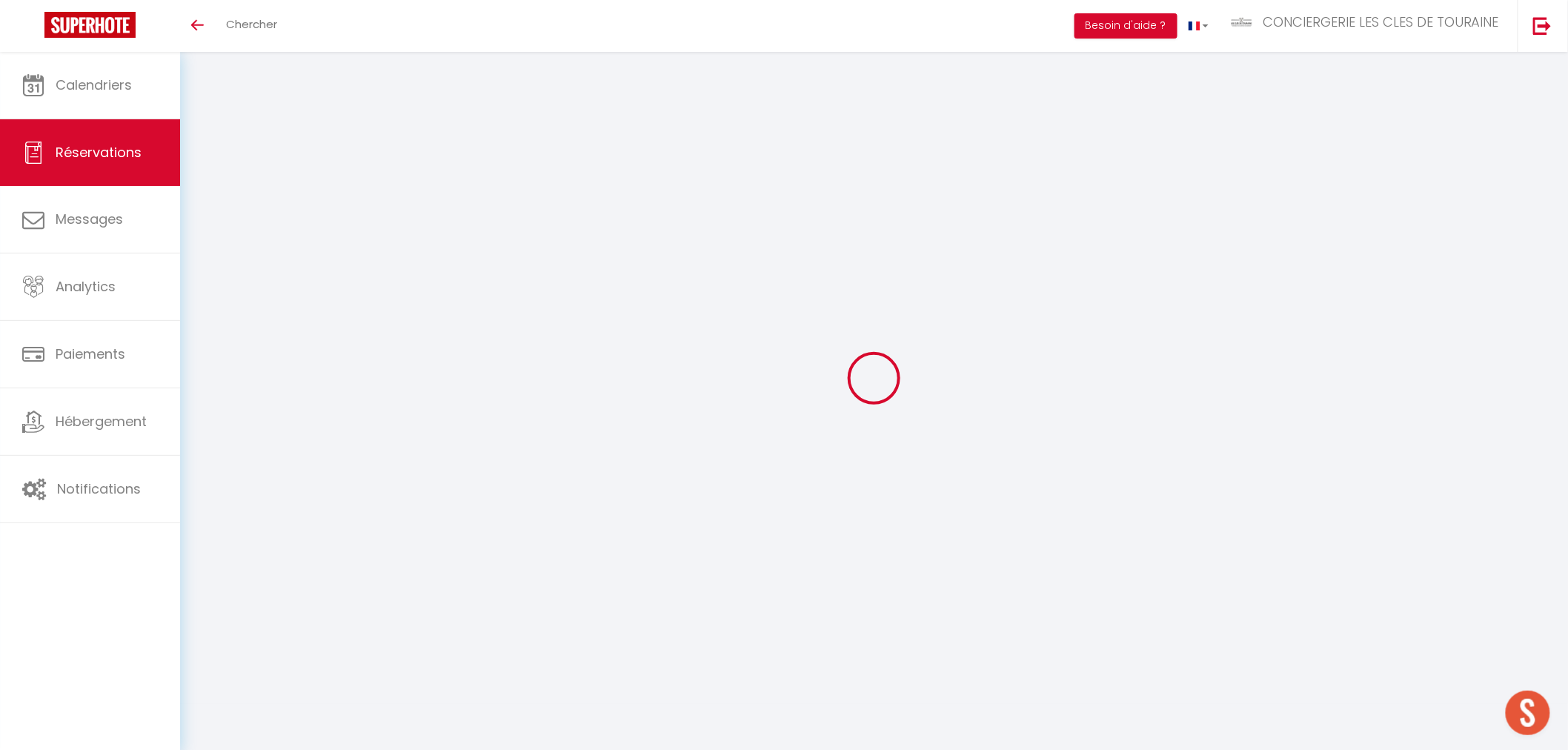
checkbox input "false"
select select
checkbox input "false"
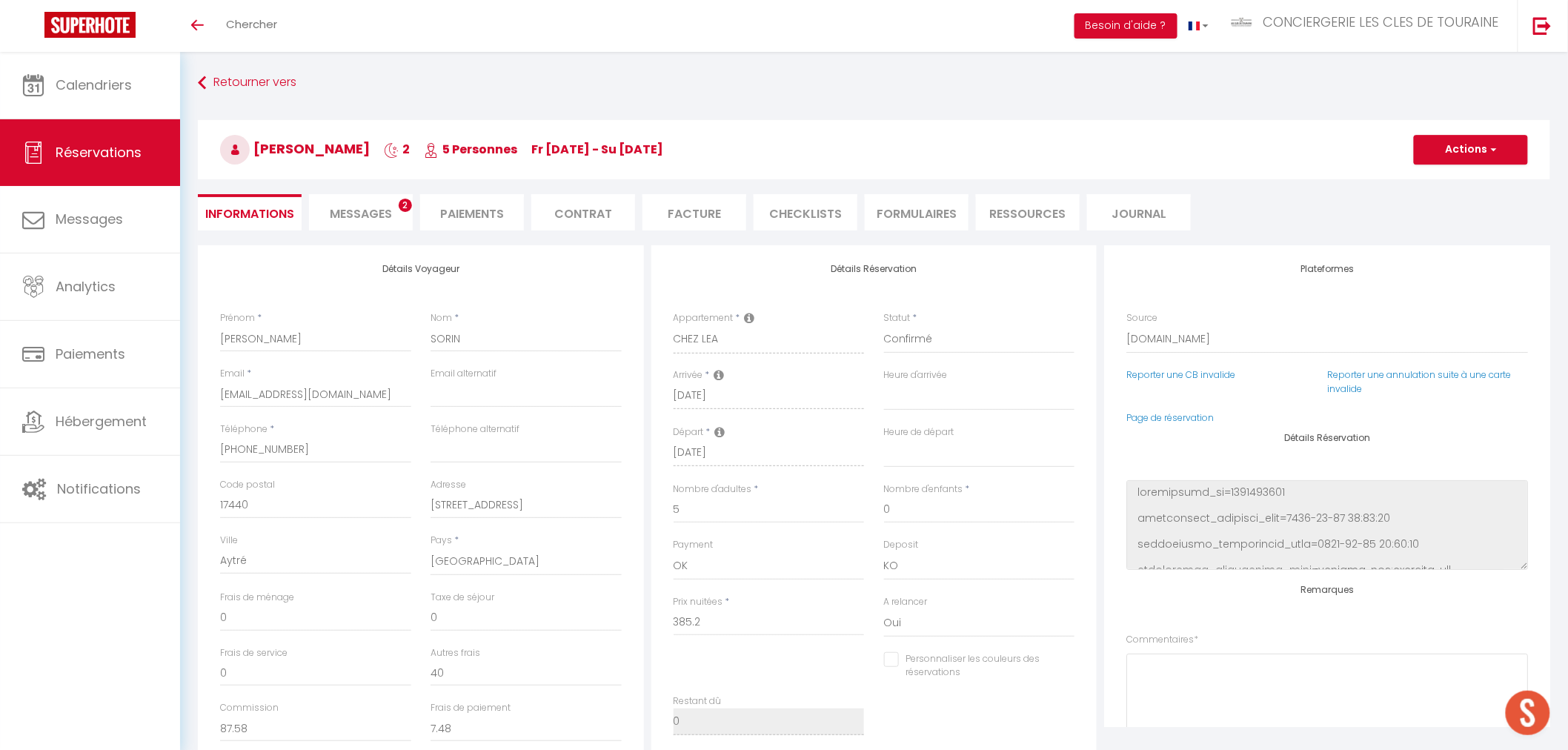
select select
checkbox input "false"
type textarea "** THIS RESERVATION HAS BEEN PRE-PAID ** Approximate time of arrival: between 1…"
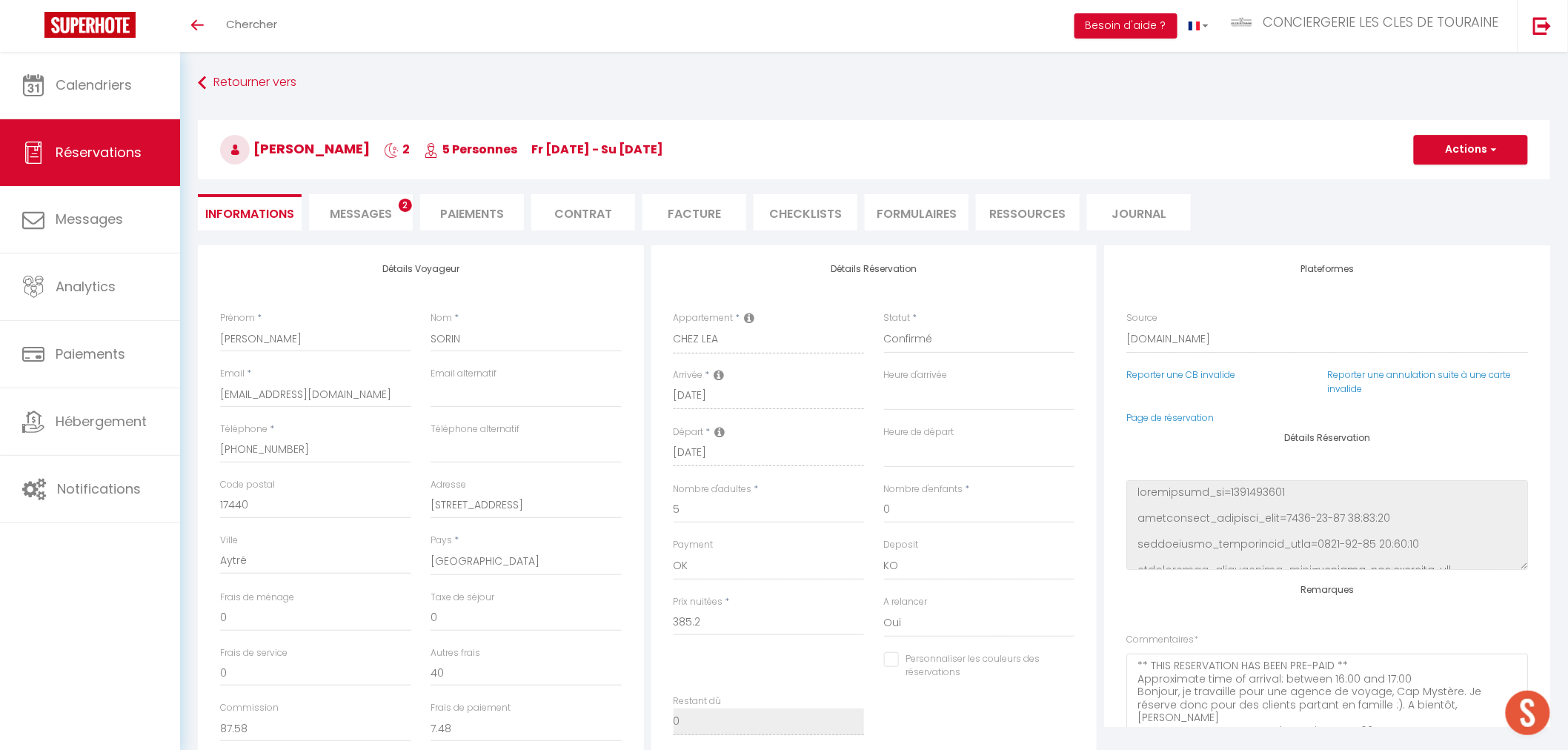
type input "90"
type input "19.26"
select select
checkbox input "false"
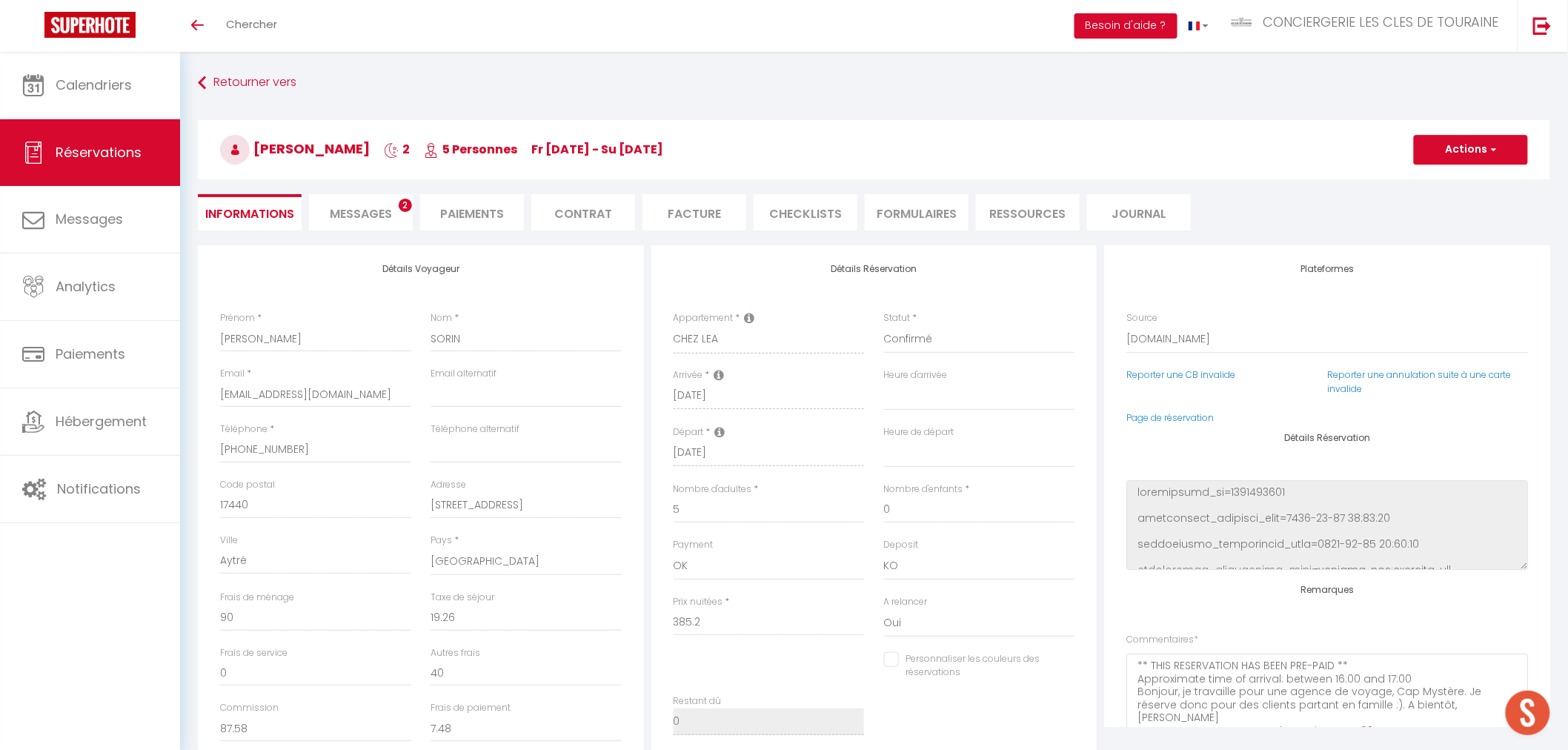
select select
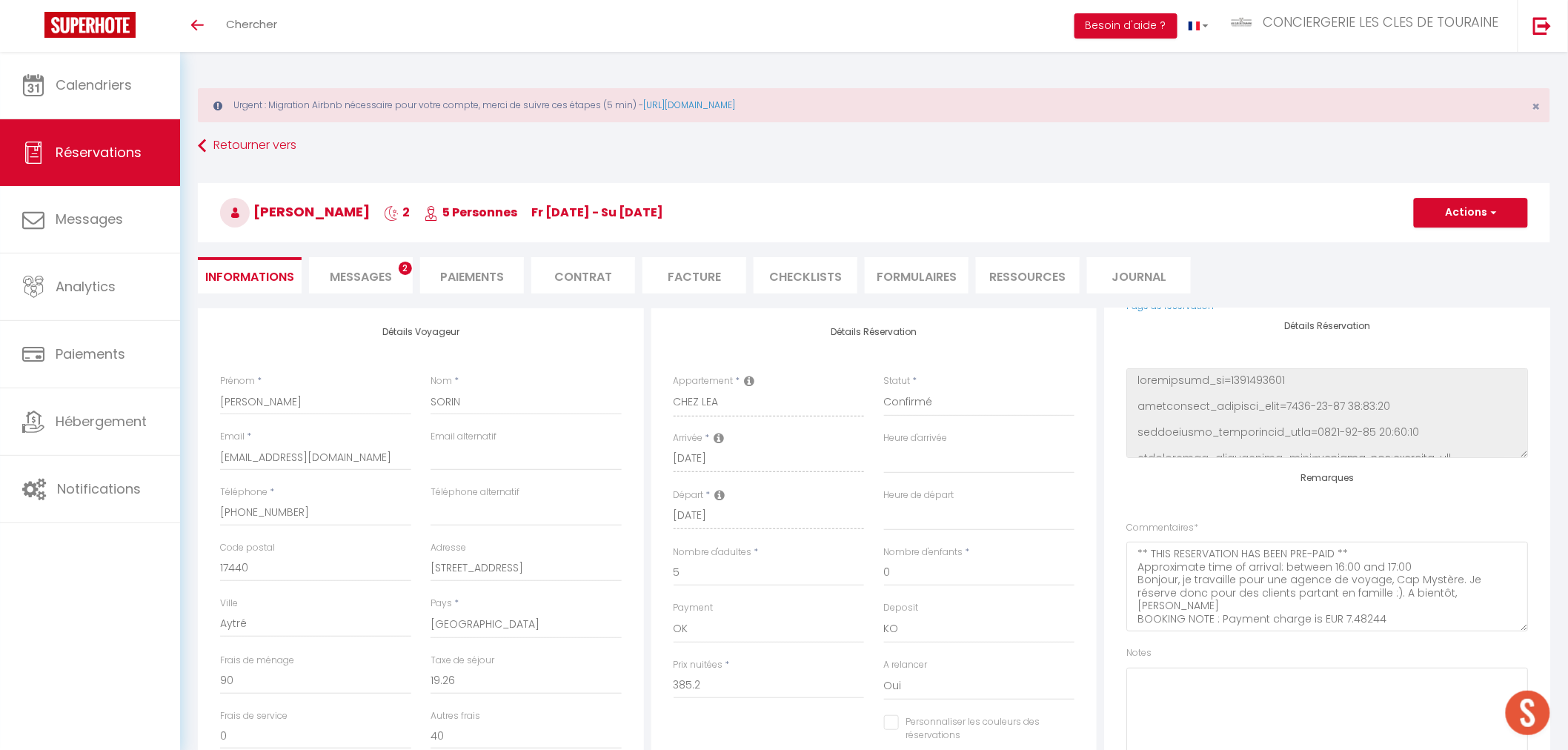
scroll to position [175, 0]
click at [1409, 612] on textarea "** THIS RESERVATION HAS BEEN PRE-PAID ** Approximate time of arrival: between 1…" at bounding box center [1327, 585] width 402 height 89
click at [1245, 683] on textarea at bounding box center [1327, 711] width 402 height 89
type textarea "Il s'agit d'un séjour mystere. [PERSON_NAME], ne pas les contacter avant l'arri…"
drag, startPoint x: 1398, startPoint y: 608, endPoint x: 1076, endPoint y: 538, distance: 329.5
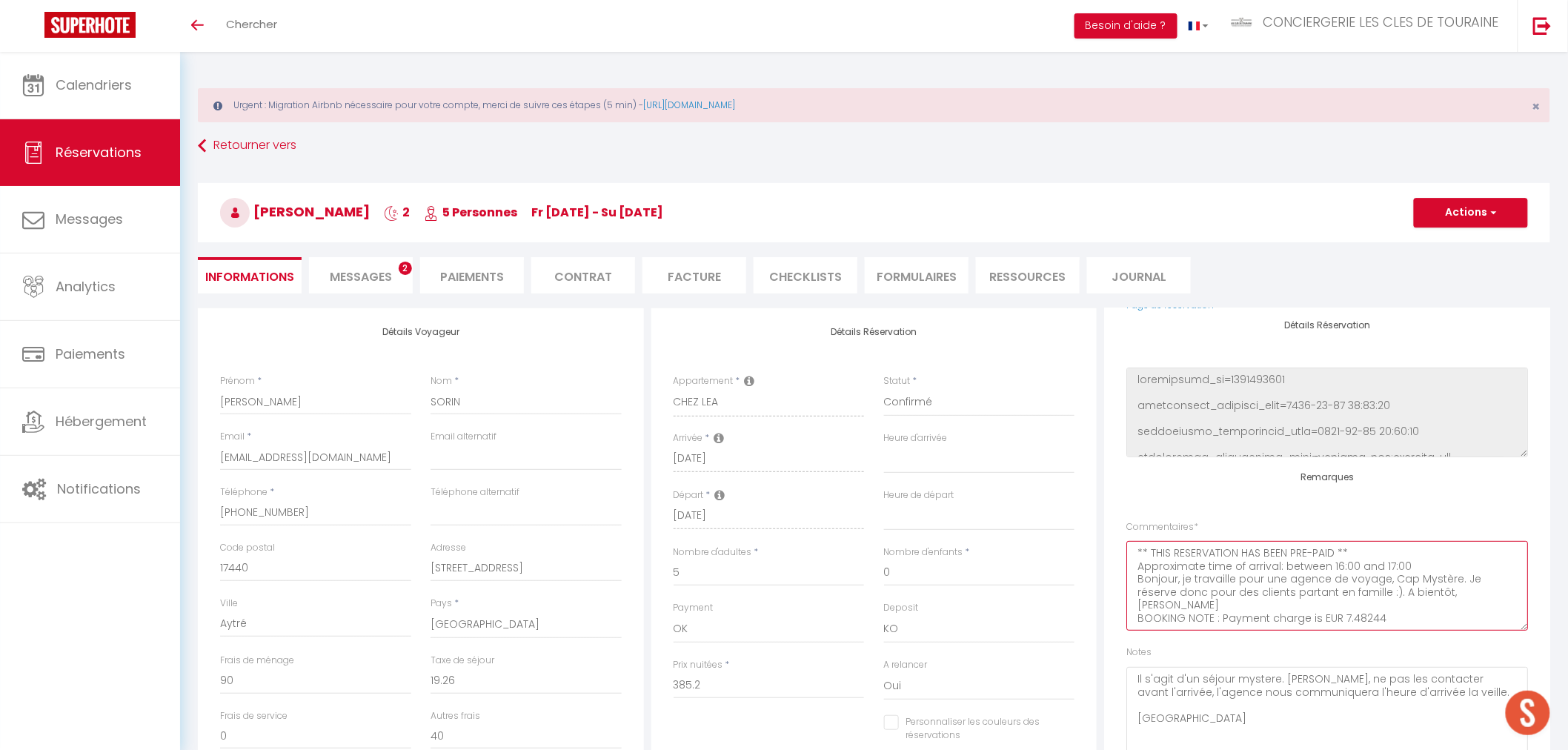
click at [1076, 538] on div "Détails Voyageur Prénom * [PERSON_NAME] * SORIN Email * [EMAIL_ADDRESS][DOMAIN_…" at bounding box center [873, 573] width 1360 height 530
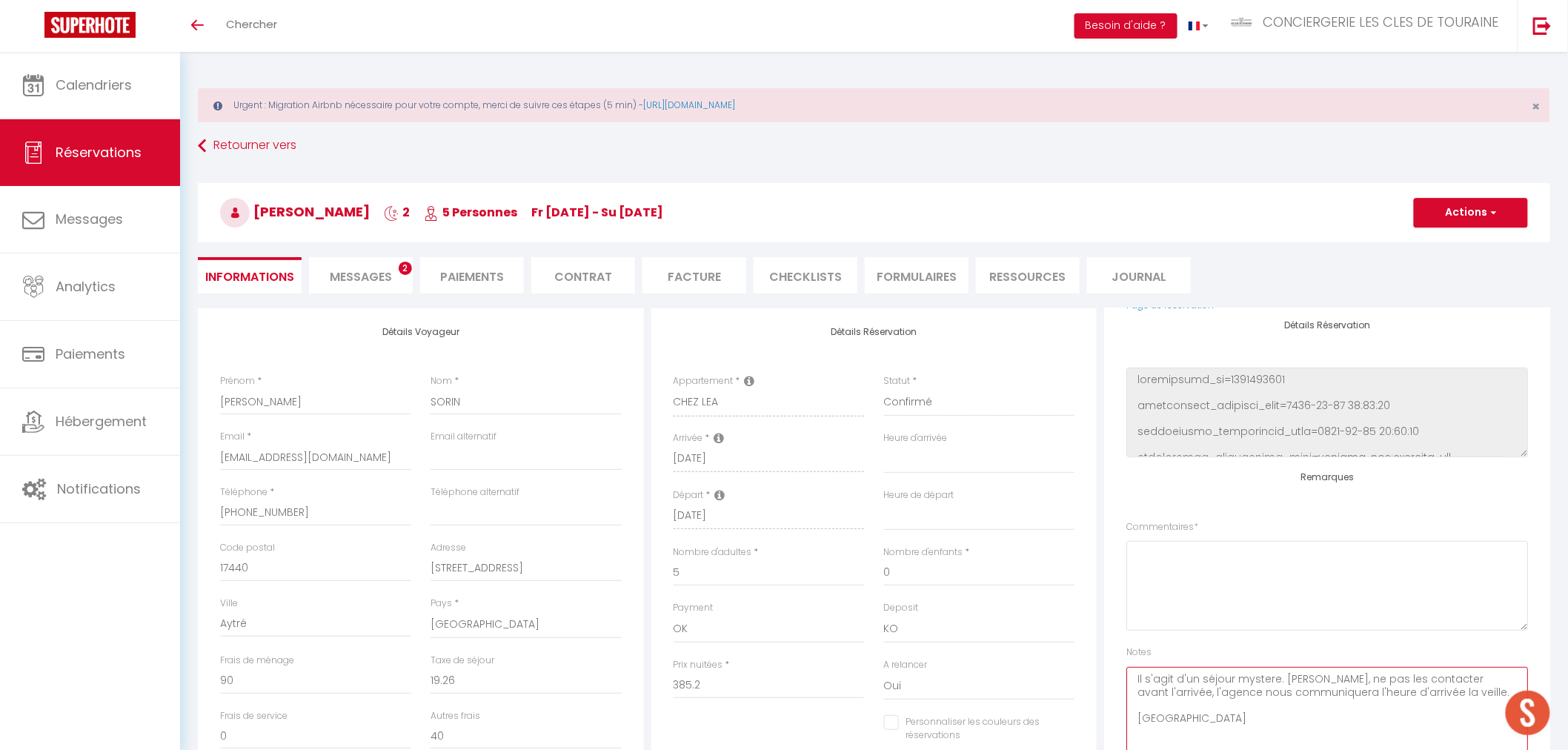
drag, startPoint x: 1450, startPoint y: 695, endPoint x: 1107, endPoint y: 661, distance: 344.7
click at [1107, 661] on div "Plateformes Source Direct [DOMAIN_NAME] [DOMAIN_NAME] Chalet montagne Expedia G…" at bounding box center [1327, 549] width 446 height 481
type textarea "prévoir"
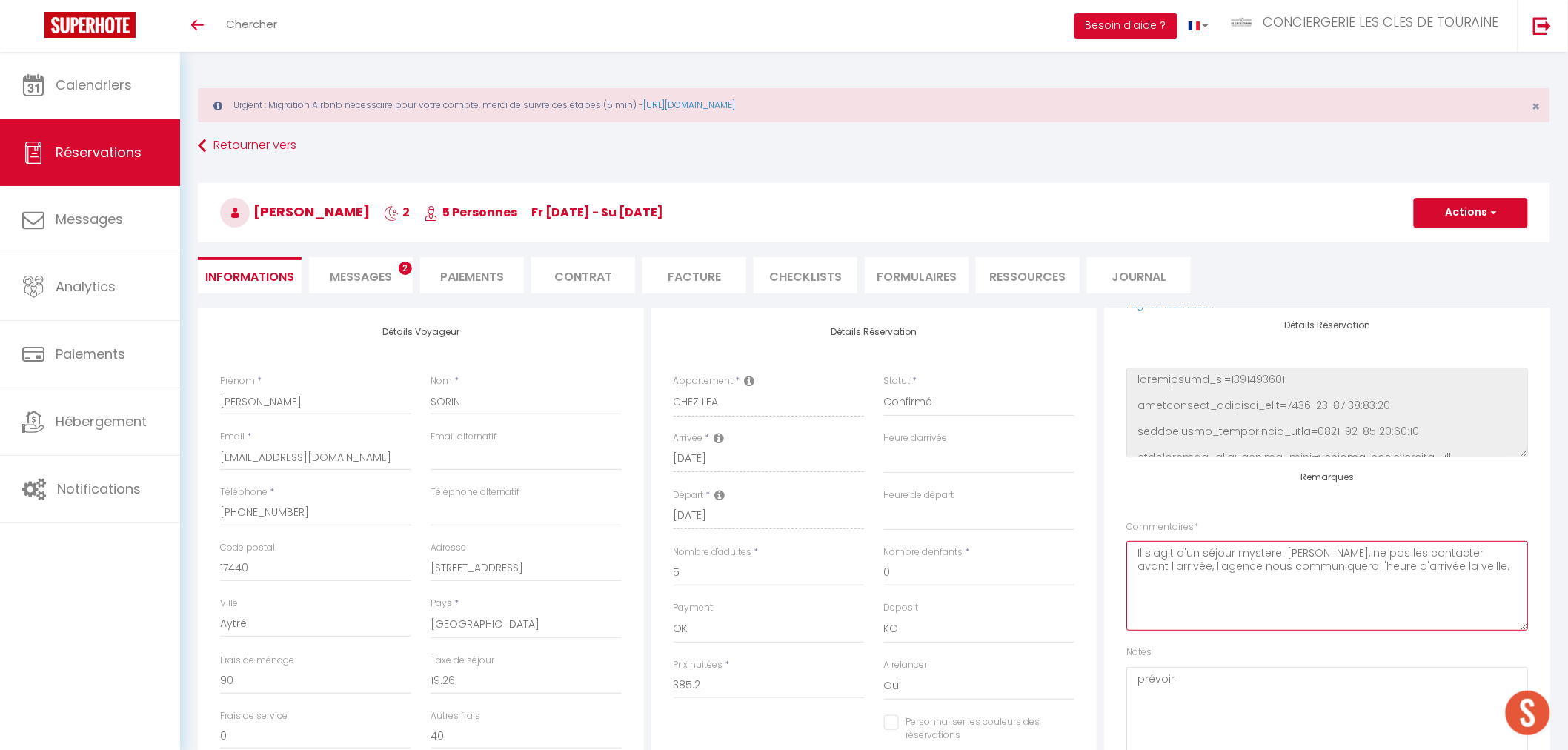
click at [1249, 575] on textarea "Il s'agit d'un séjour mystere. [PERSON_NAME], ne pas les contacter avant l'arri…" at bounding box center [1327, 585] width 402 height 89
click at [1488, 565] on textarea "Il s'agit d'un séjour mystere. [PERSON_NAME], ne pas les contacter avant l'arri…" at bounding box center [1327, 585] width 402 height 89
type textarea "Il s'agit d'un séjour mystere. [PERSON_NAME], ne pas les contacter avant l'arri…"
click at [1270, 703] on textarea "prévoir" at bounding box center [1327, 711] width 402 height 89
type textarea "prévoir un panier d'accueil pour 20 € (vouvray + biscuits) Lien de paiement à e…"
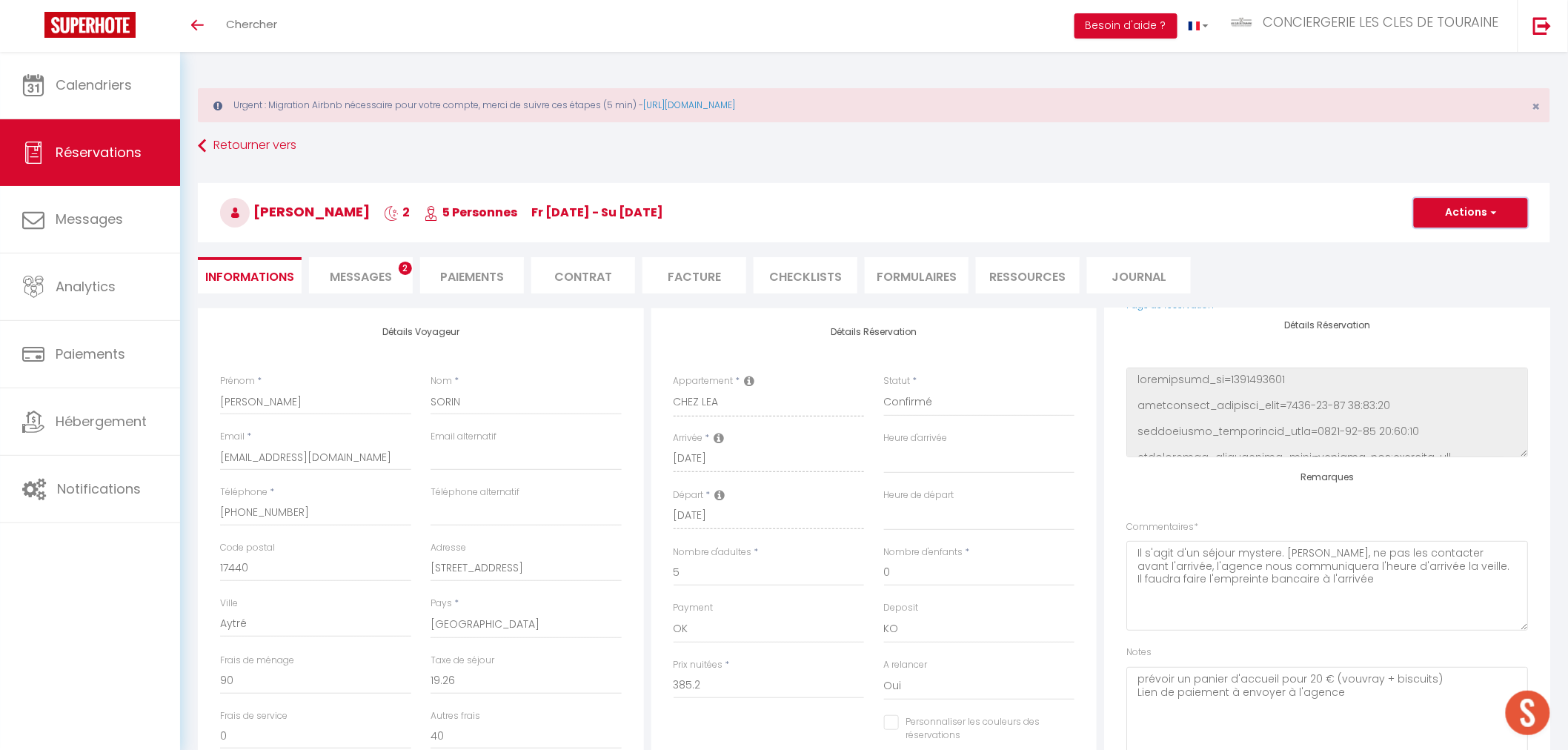
click at [1466, 216] on button "Actions" at bounding box center [1471, 212] width 114 height 30
click at [1438, 243] on link "Enregistrer" at bounding box center [1455, 245] width 117 height 19
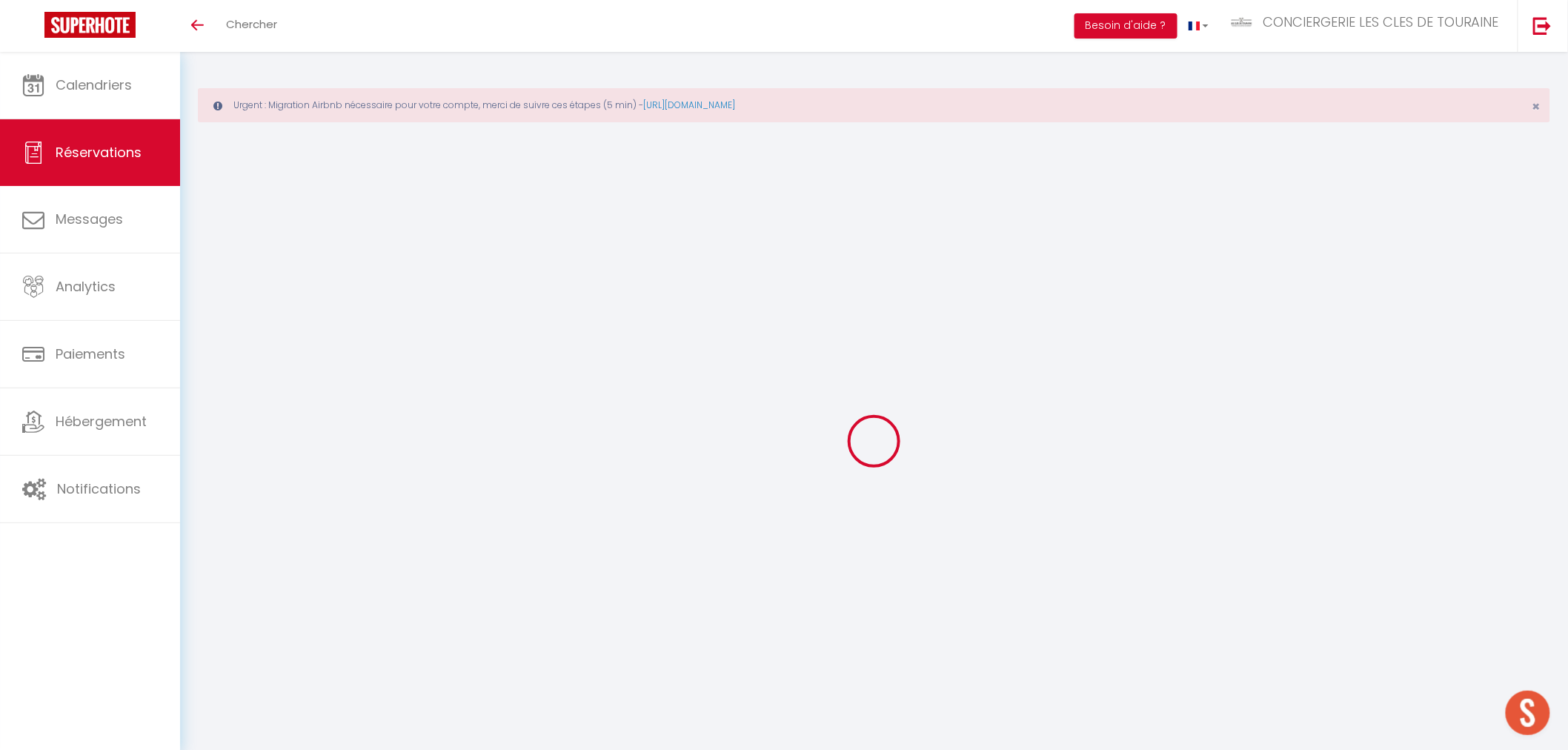
select select "not_cancelled"
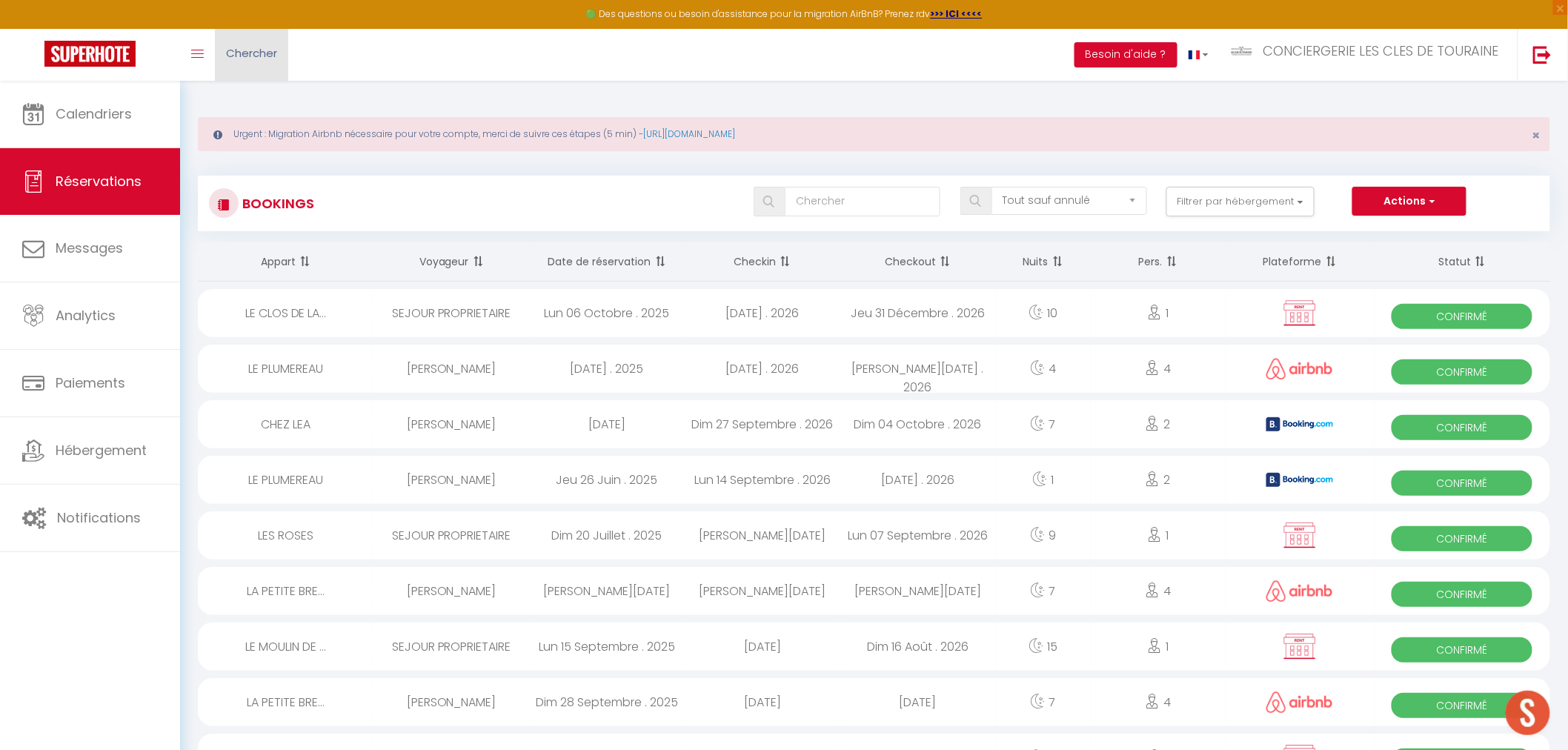
click at [279, 58] on link "Chercher" at bounding box center [251, 55] width 73 height 52
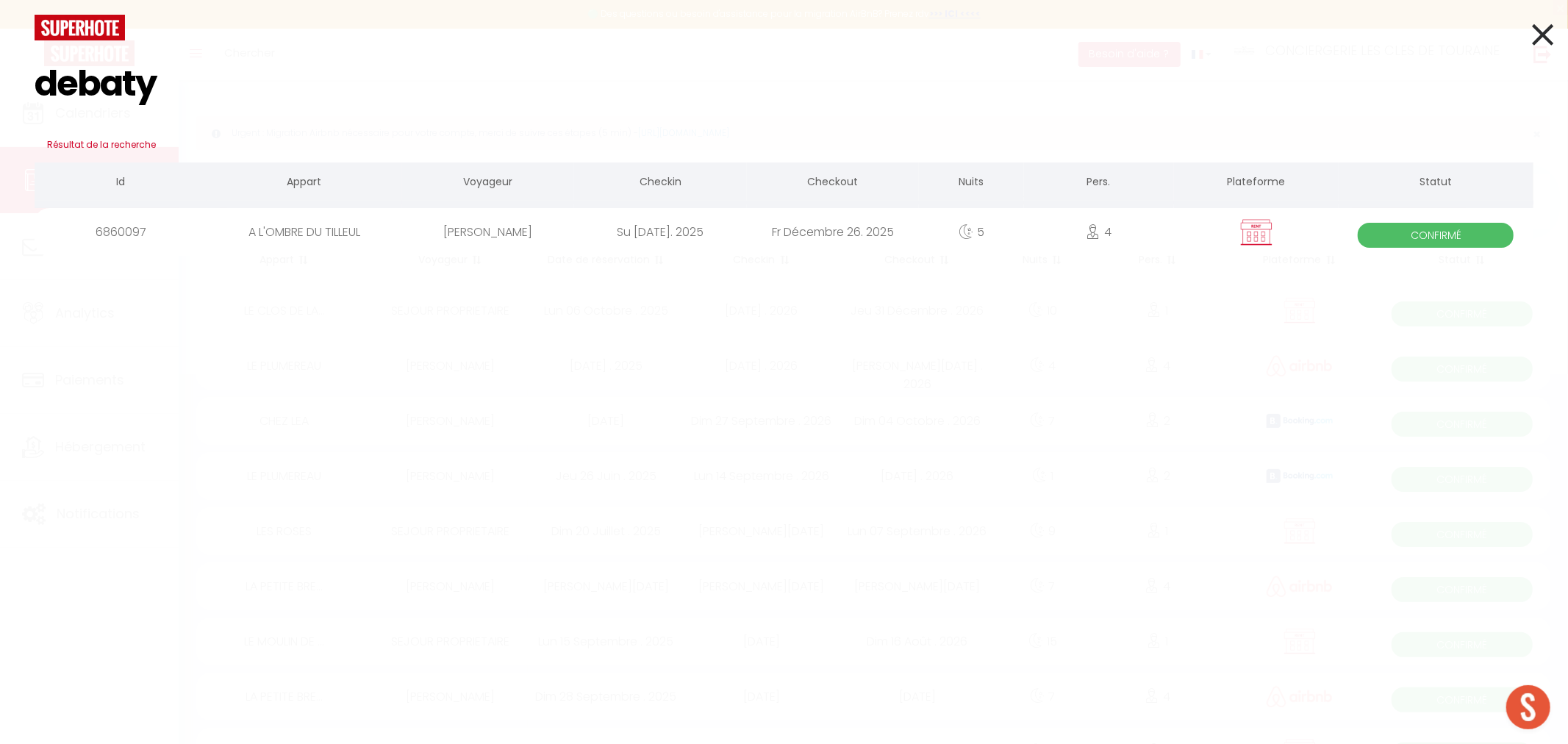
type input "debaty"
click at [461, 235] on div "[PERSON_NAME]" at bounding box center [488, 232] width 172 height 48
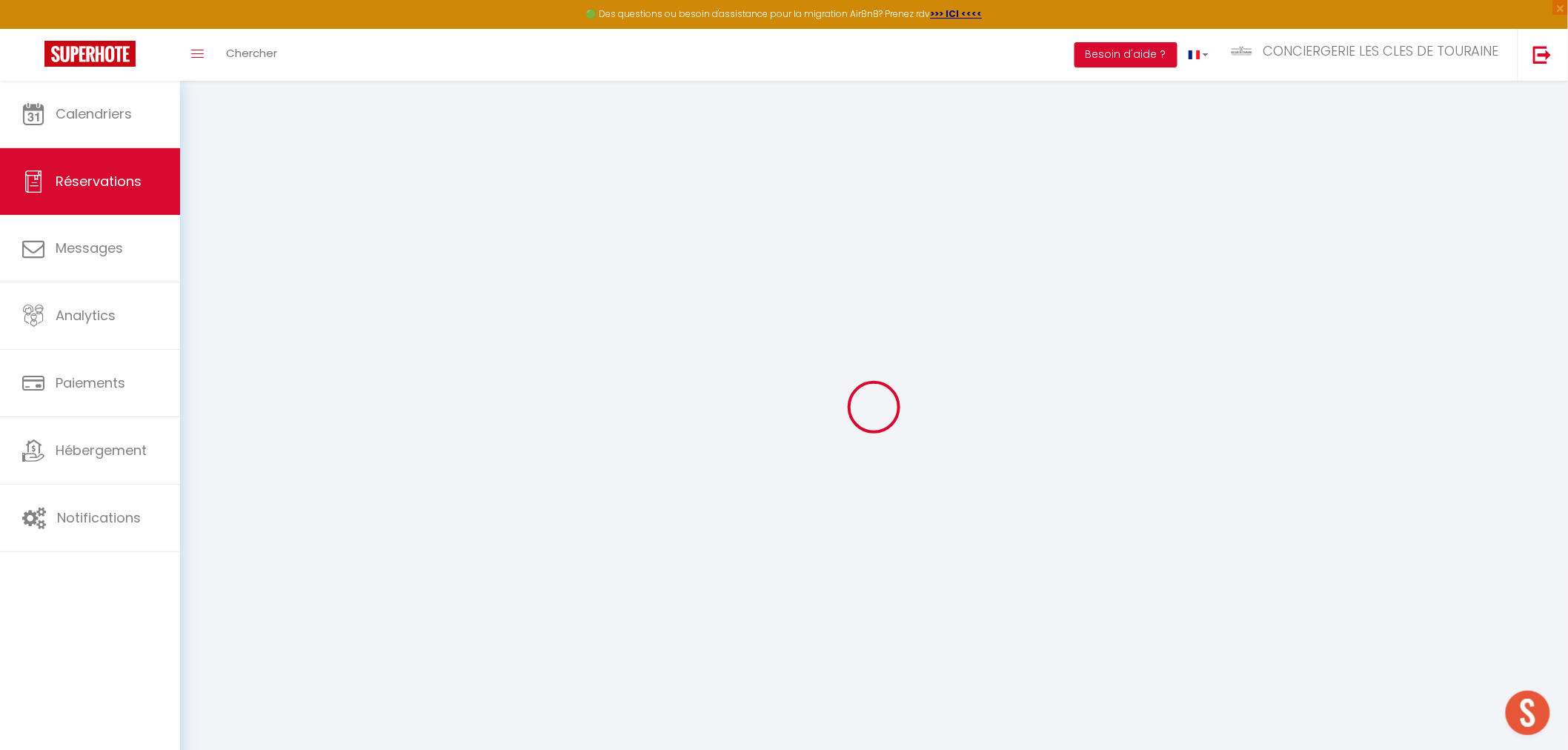
select select
checkbox input "false"
select select
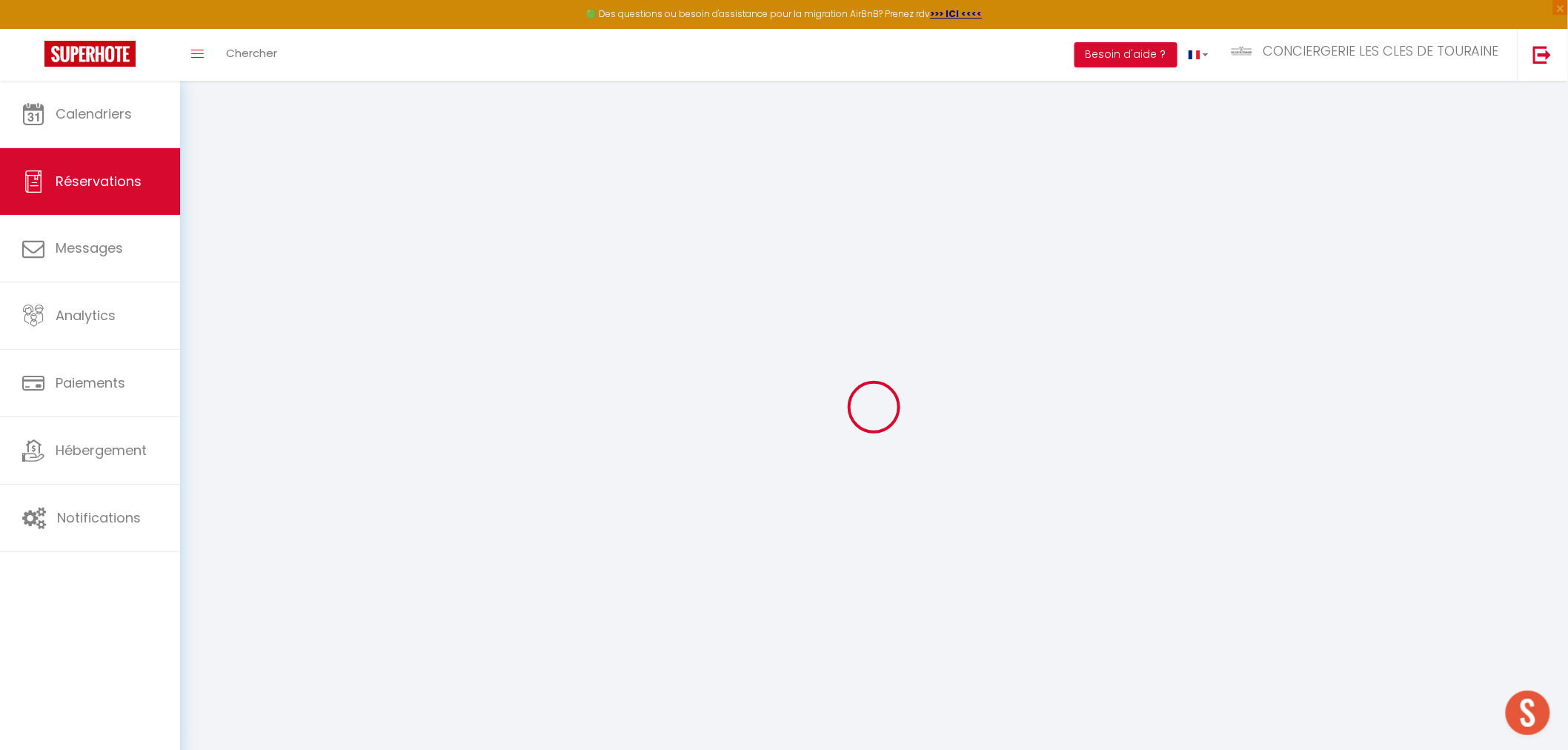
checkbox input "false"
type textarea "3 kits lit double / 5 kits toilette deja dans le contrat 1 chien"
type input "170"
type input "27.2"
select select
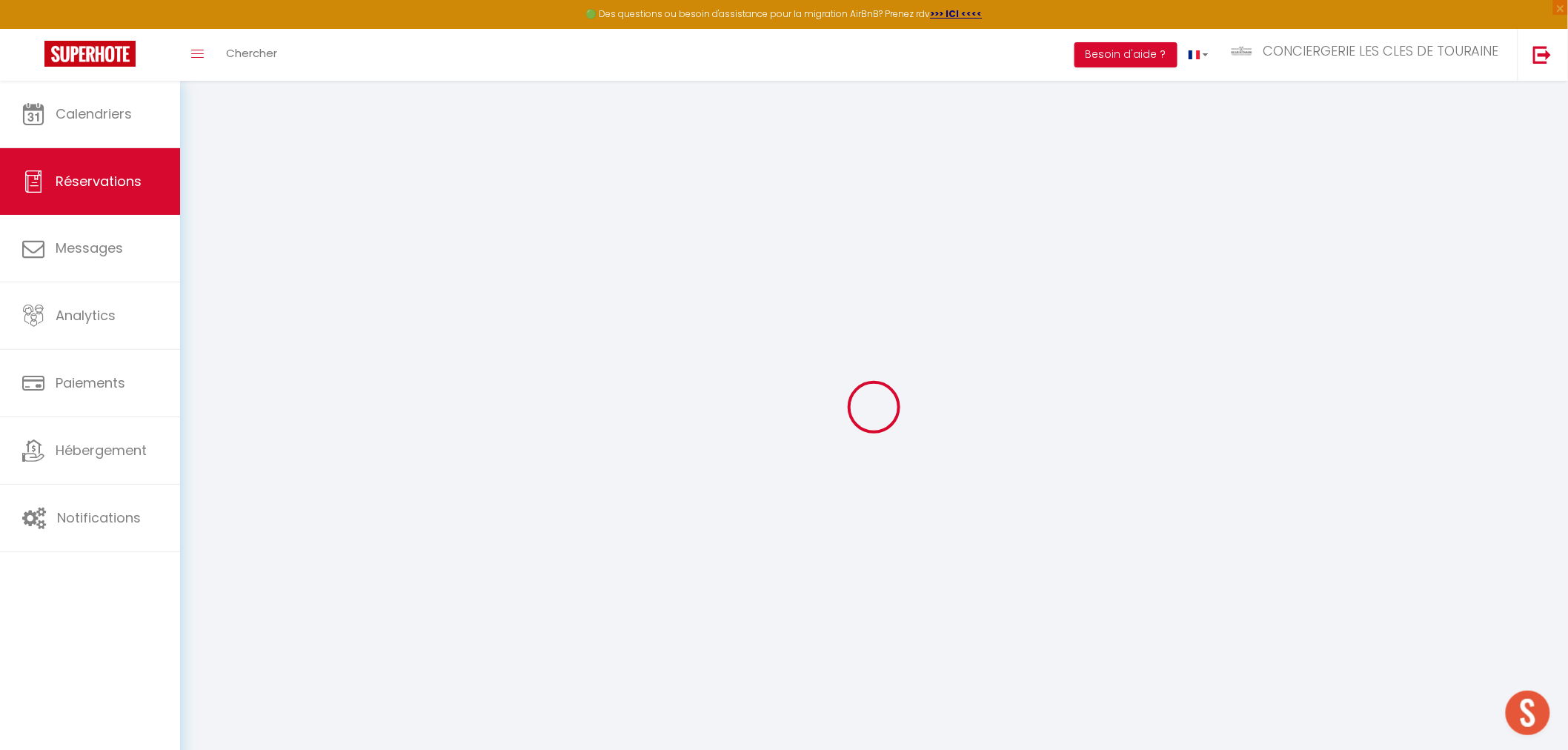
select select
checkbox input "false"
select select
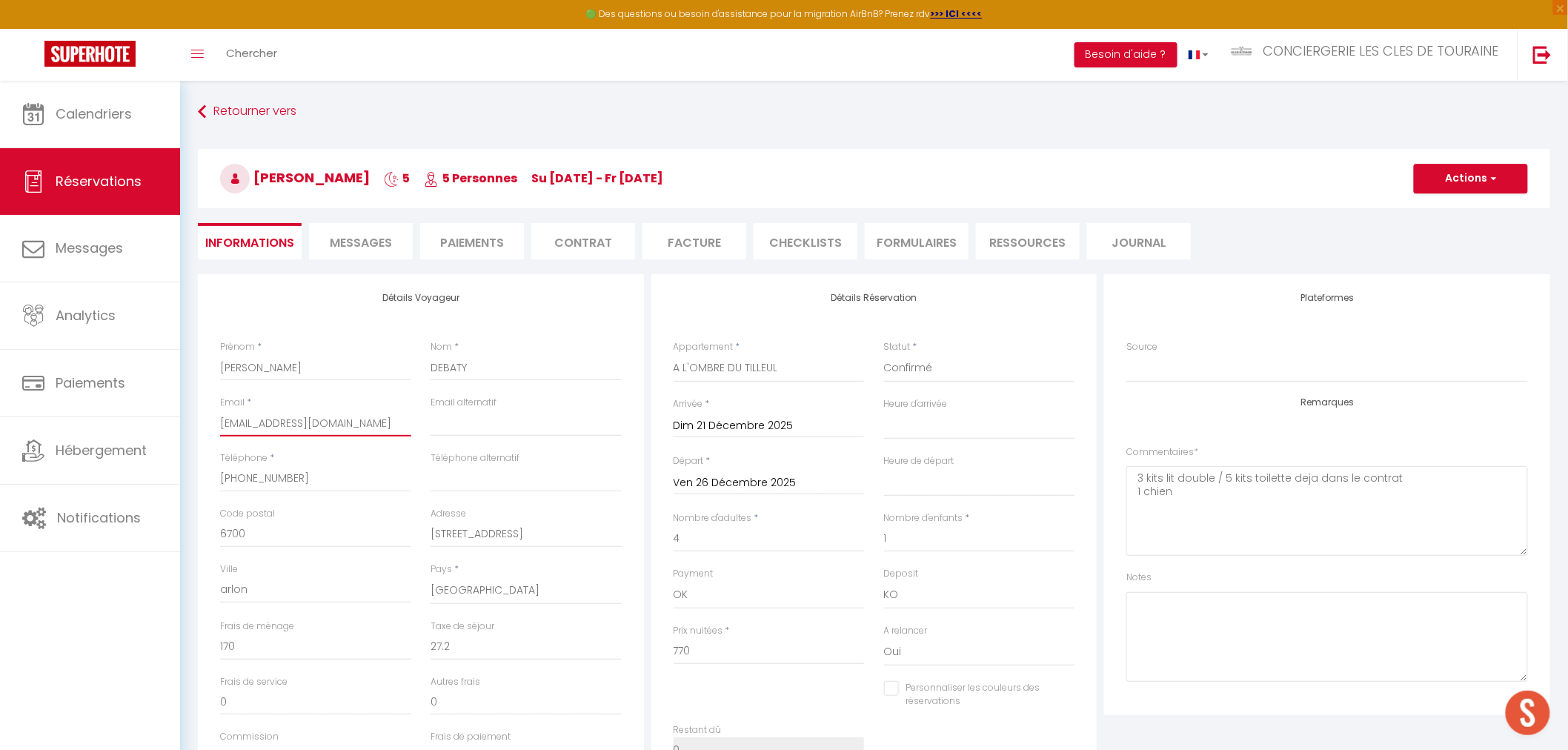
click at [277, 421] on input "[EMAIL_ADDRESS][DOMAIN_NAME]" at bounding box center [316, 422] width 192 height 27
type input "d"
select select
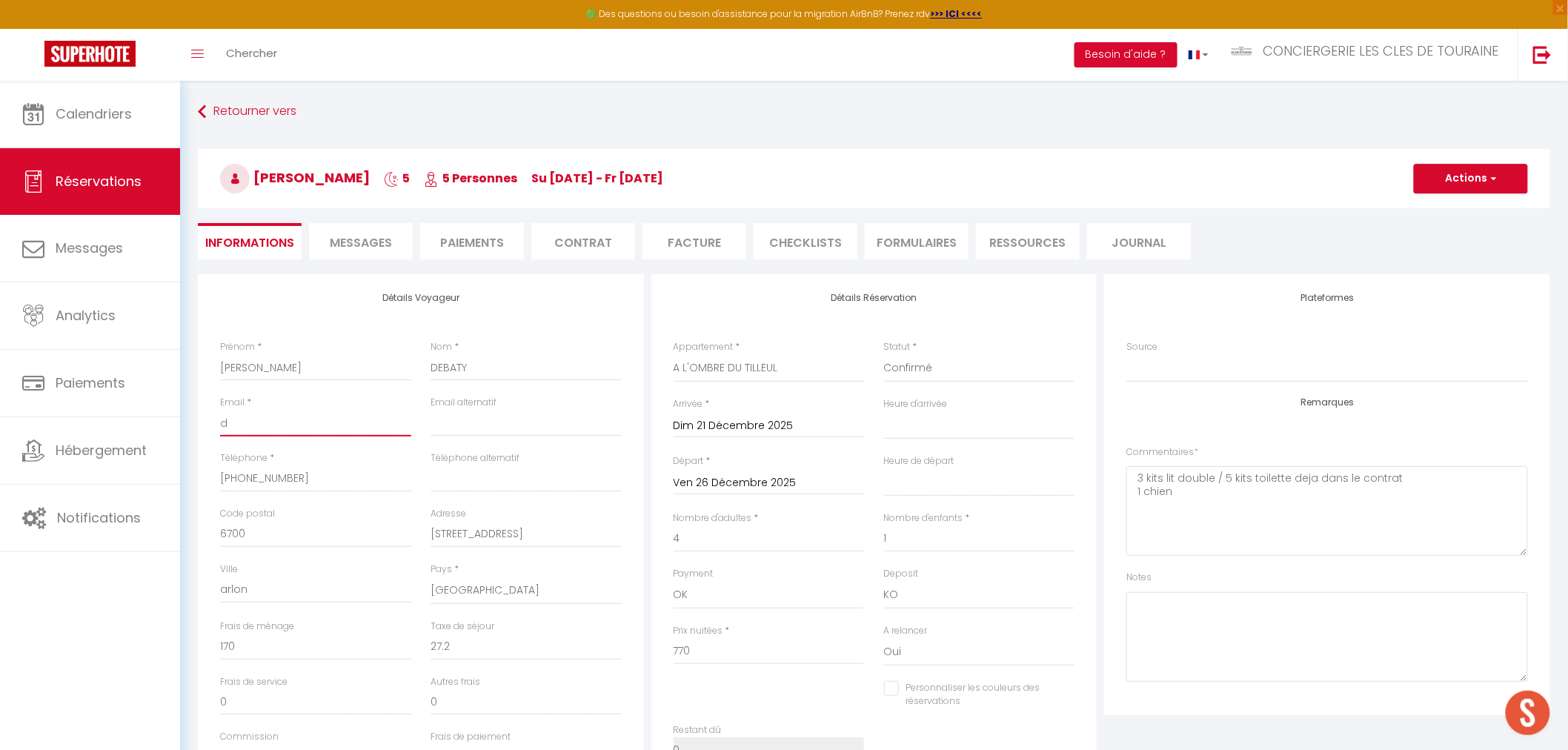
select select
checkbox input "false"
type input "de"
select select
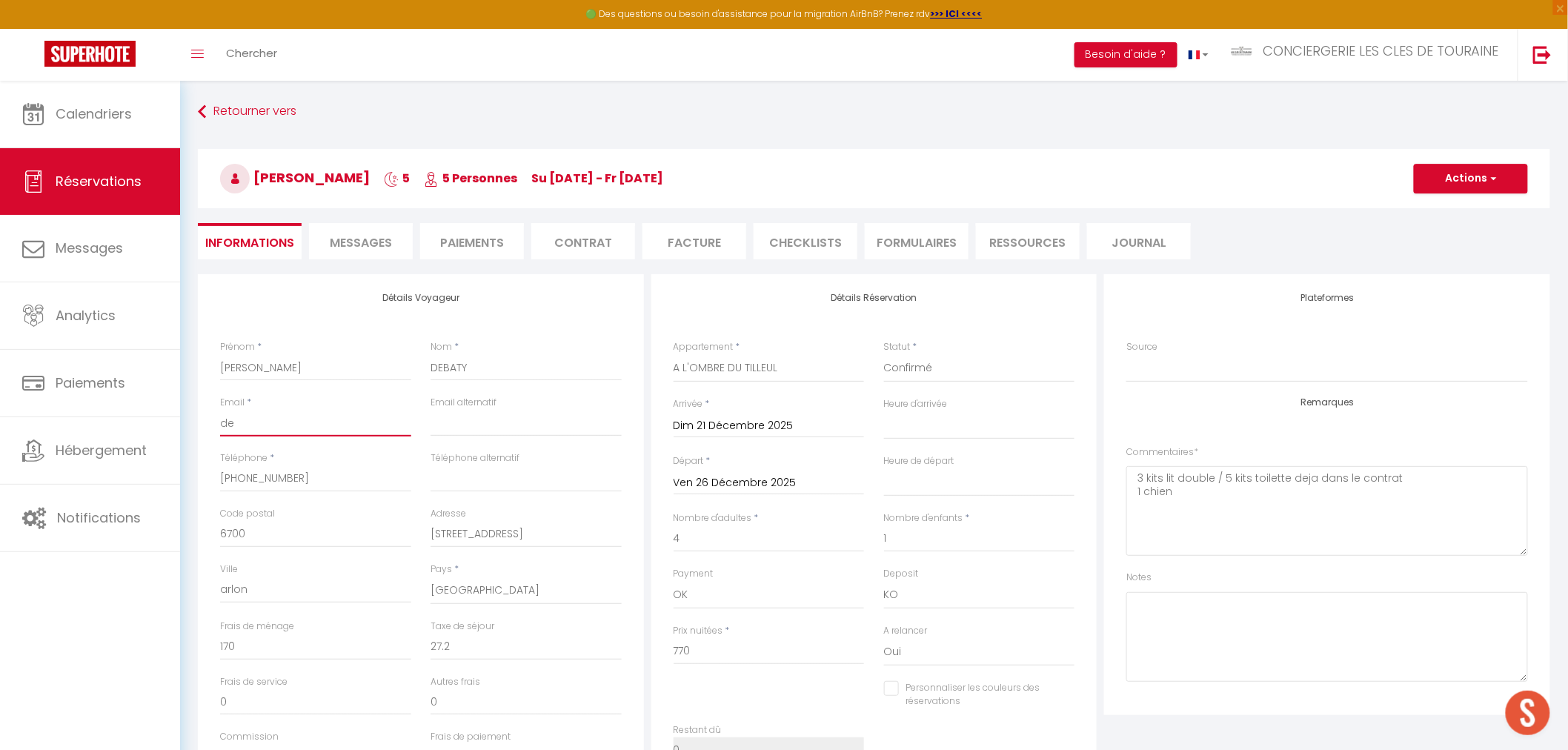
checkbox input "false"
type input "deb"
select select
checkbox input "false"
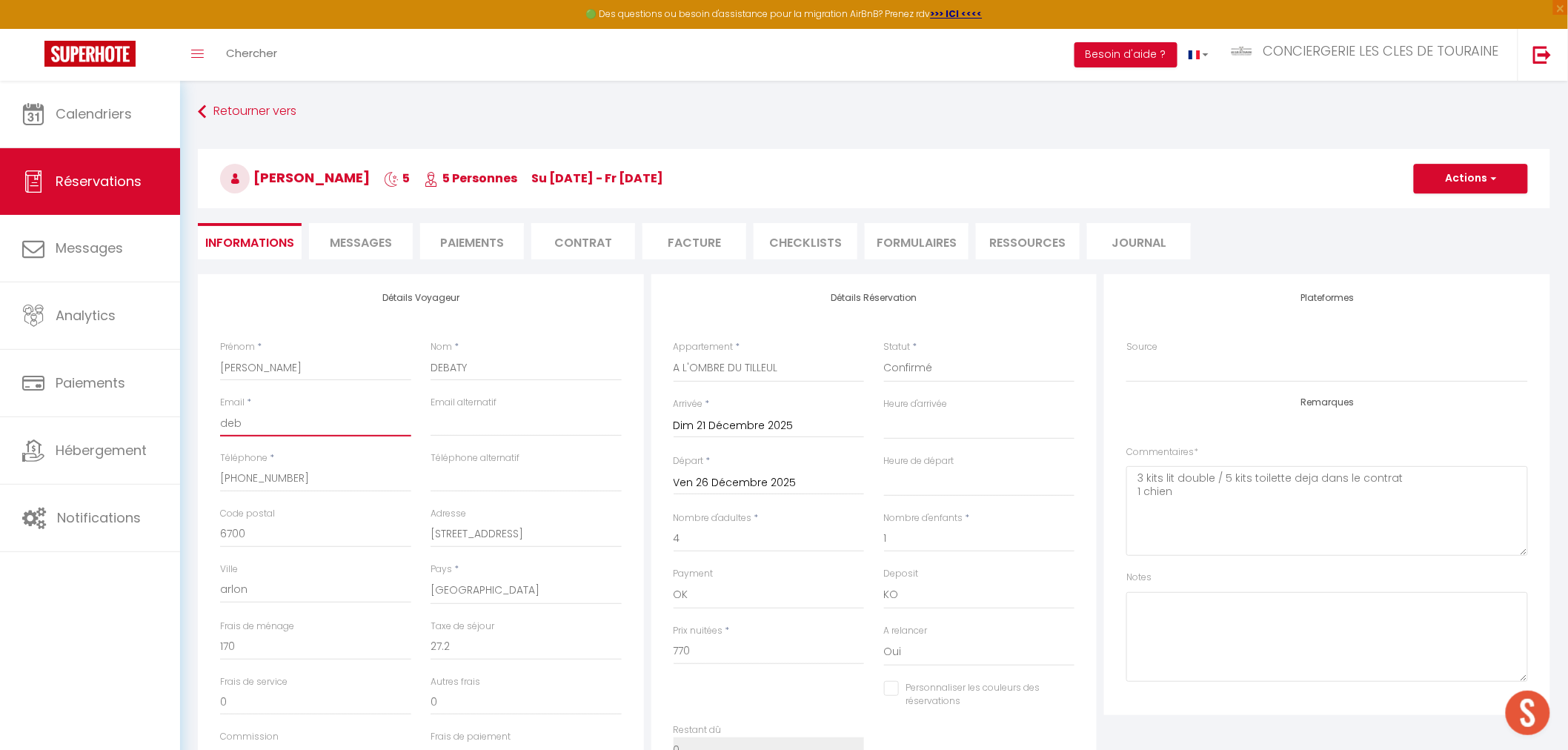
type input "deba"
select select
checkbox input "false"
type input "debat"
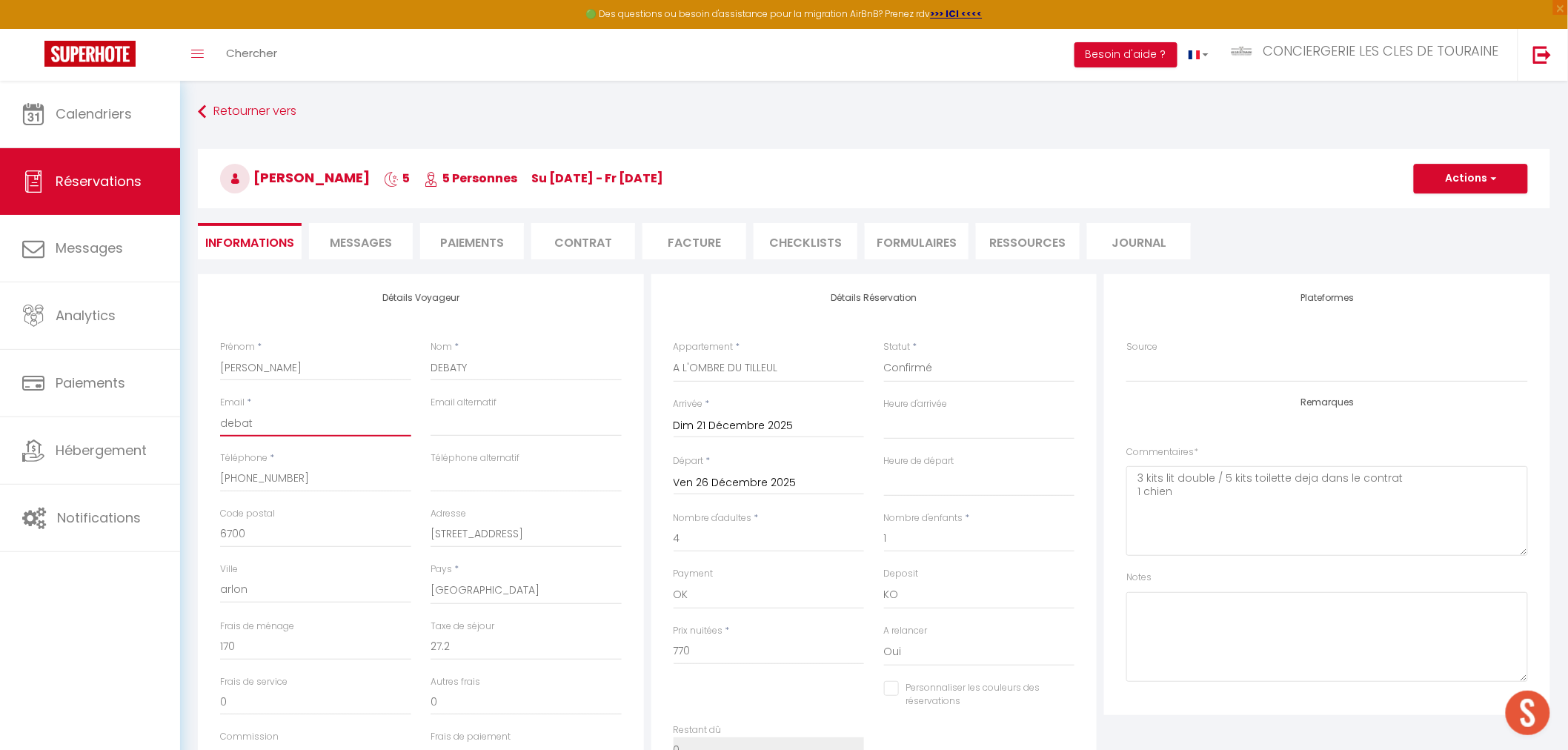
select select
checkbox input "false"
type input "debaty"
select select
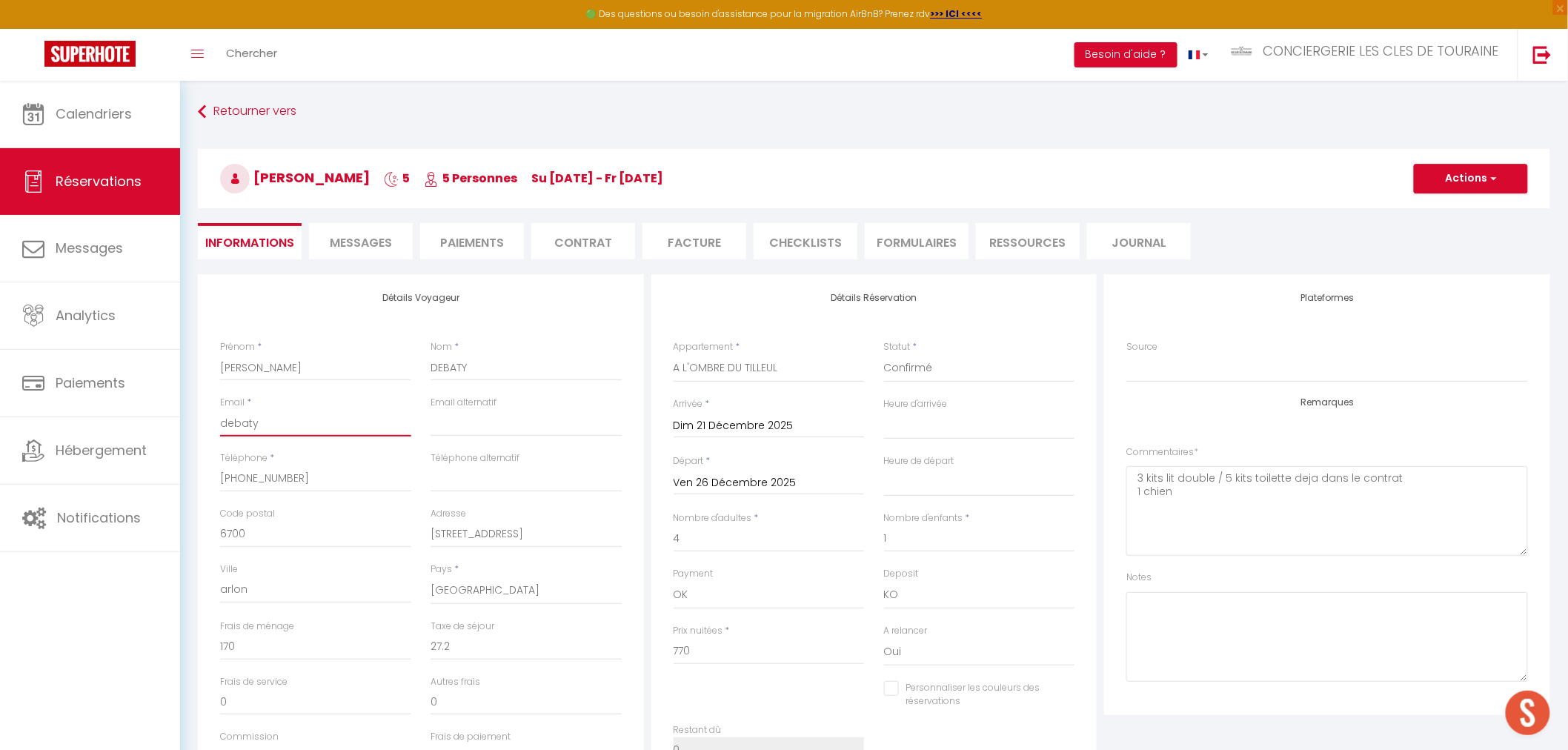
select select
checkbox input "false"
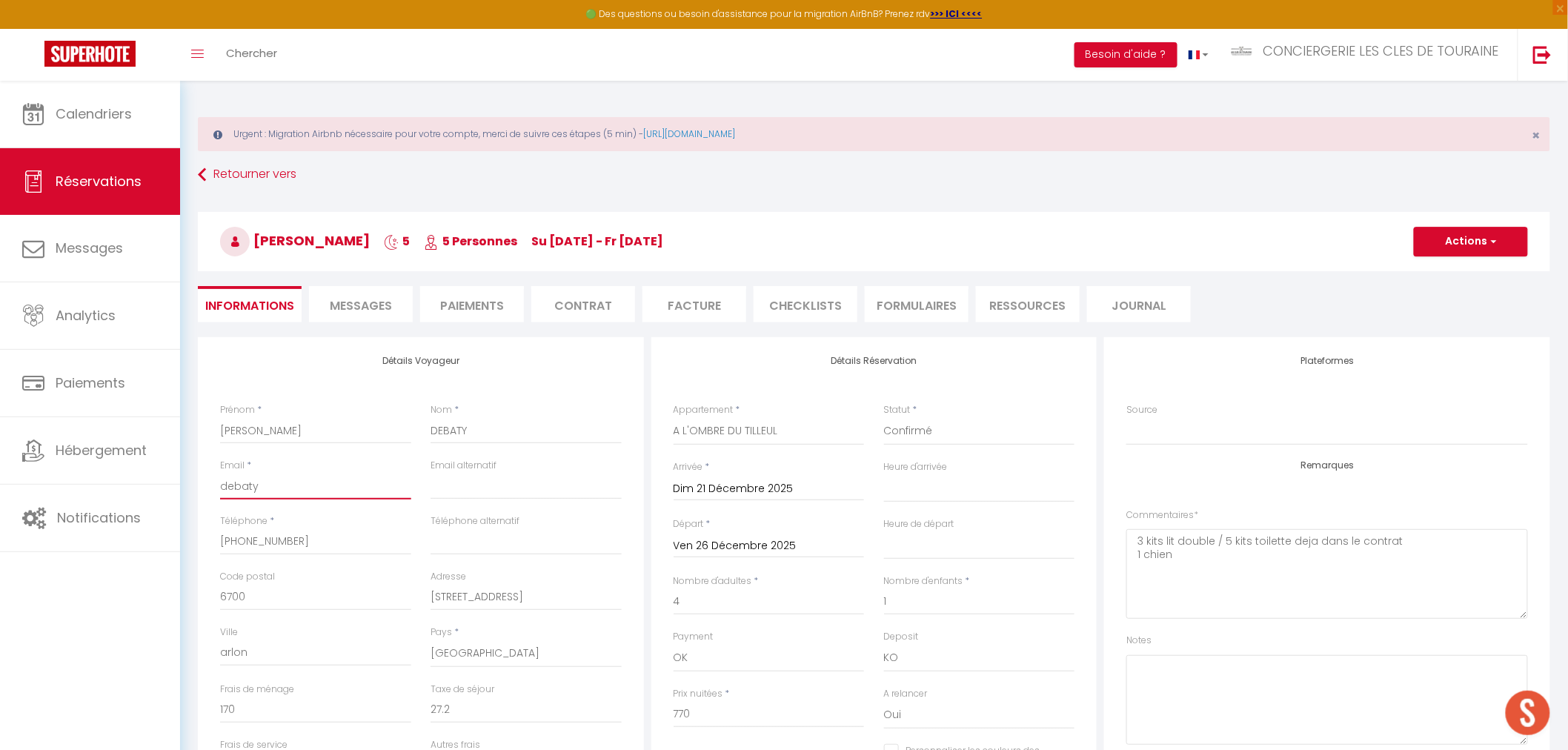
drag, startPoint x: 302, startPoint y: 487, endPoint x: 182, endPoint y: 485, distance: 120.0
click at [182, 485] on div "Urgent : Migration Airbnb nécessaire pour votre compte, merci de suivre ces éta…" at bounding box center [874, 625] width 1388 height 1090
paste input "j@[DOMAIN_NAME]"
type input "[EMAIL_ADDRESS][DOMAIN_NAME]"
select select
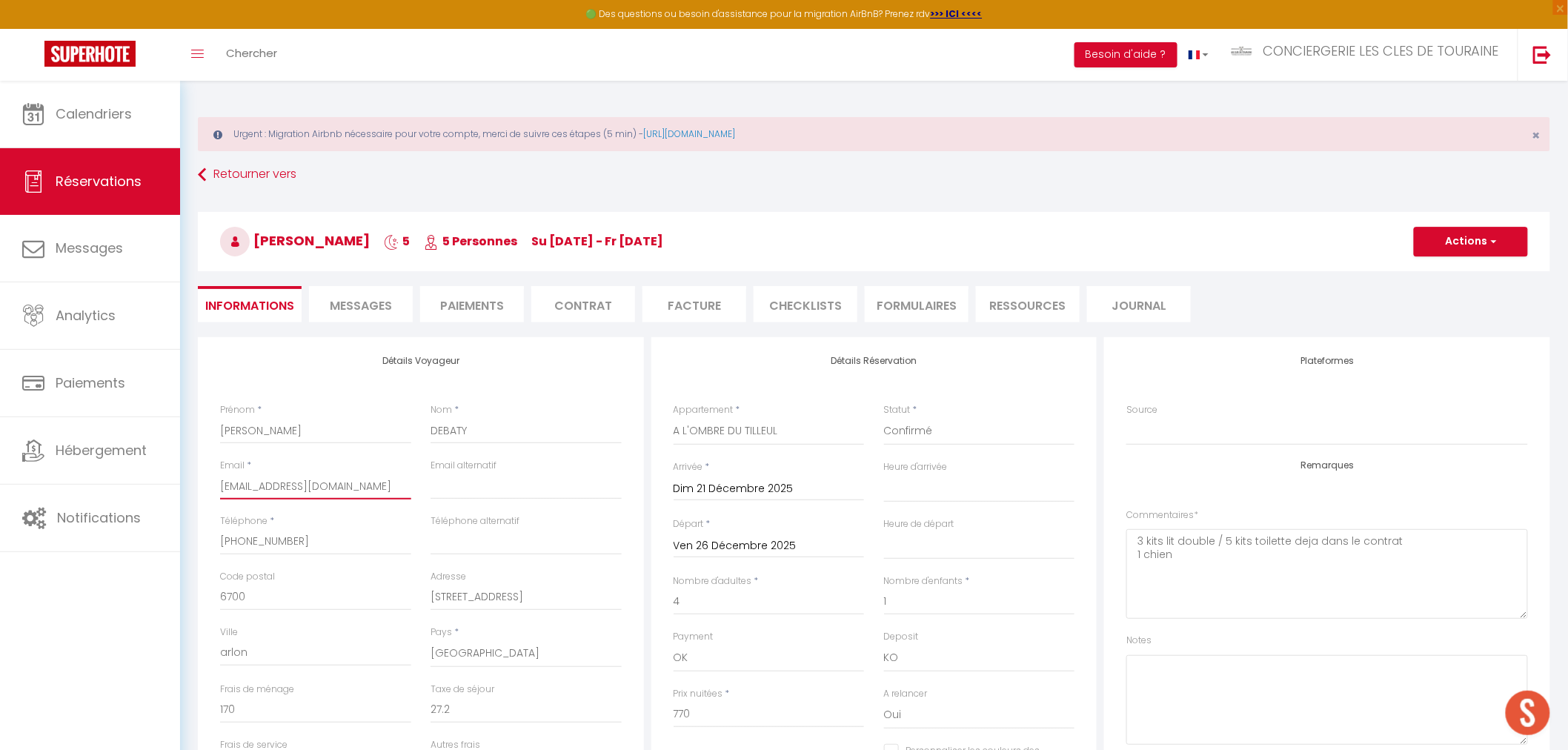
select select
checkbox input "false"
type input "[EMAIL_ADDRESS][DOMAIN_NAME]"
click at [1247, 585] on textarea "3 kits lit double / 5 kits toilette deja dans le contrat 1 chien" at bounding box center [1327, 573] width 402 height 89
type textarea "3 kits lit double / 5 kits toilette deja dans le contrat 1 chien acompte 295.50…"
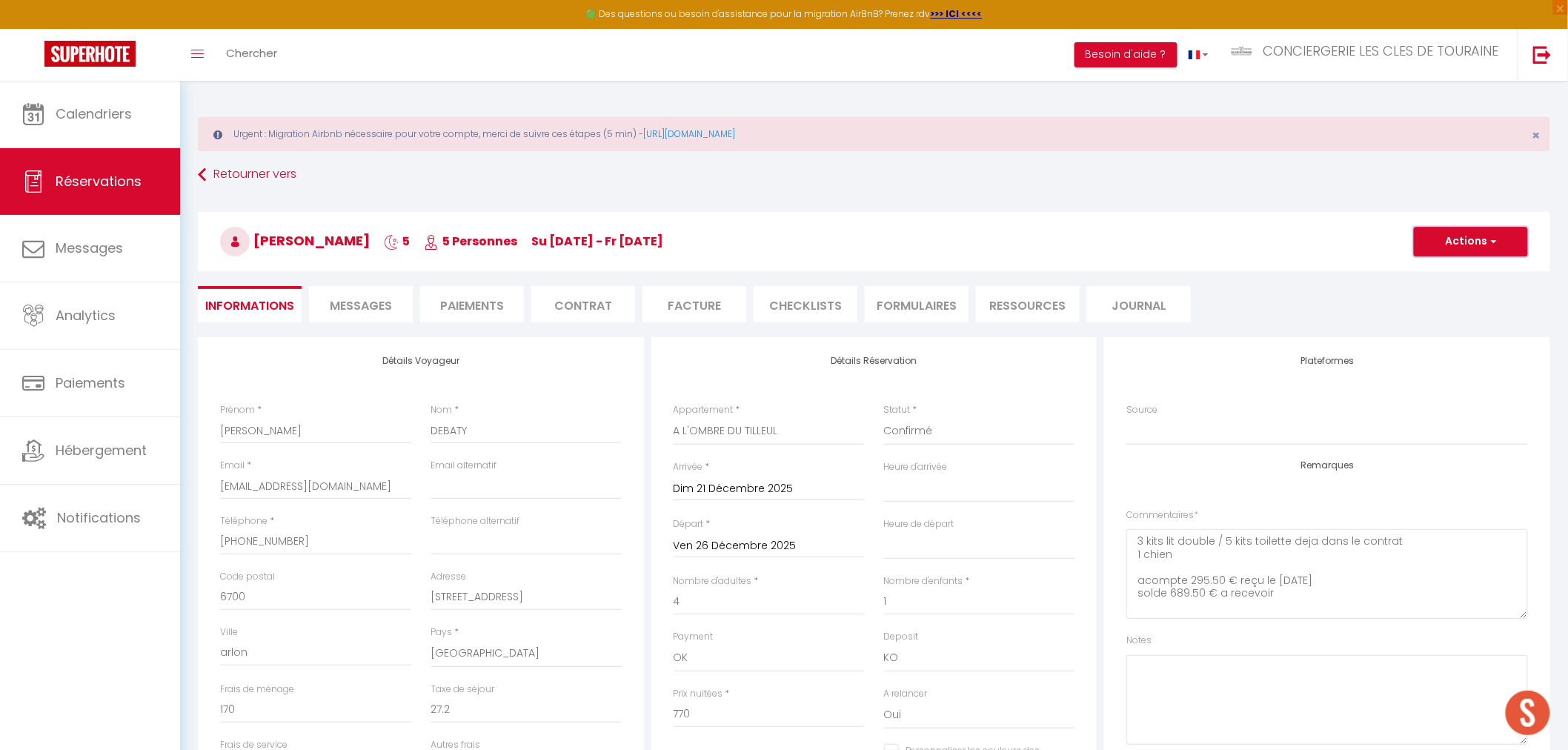
click at [1469, 241] on button "Actions" at bounding box center [1471, 241] width 114 height 30
click at [1442, 277] on link "Enregistrer" at bounding box center [1455, 274] width 117 height 19
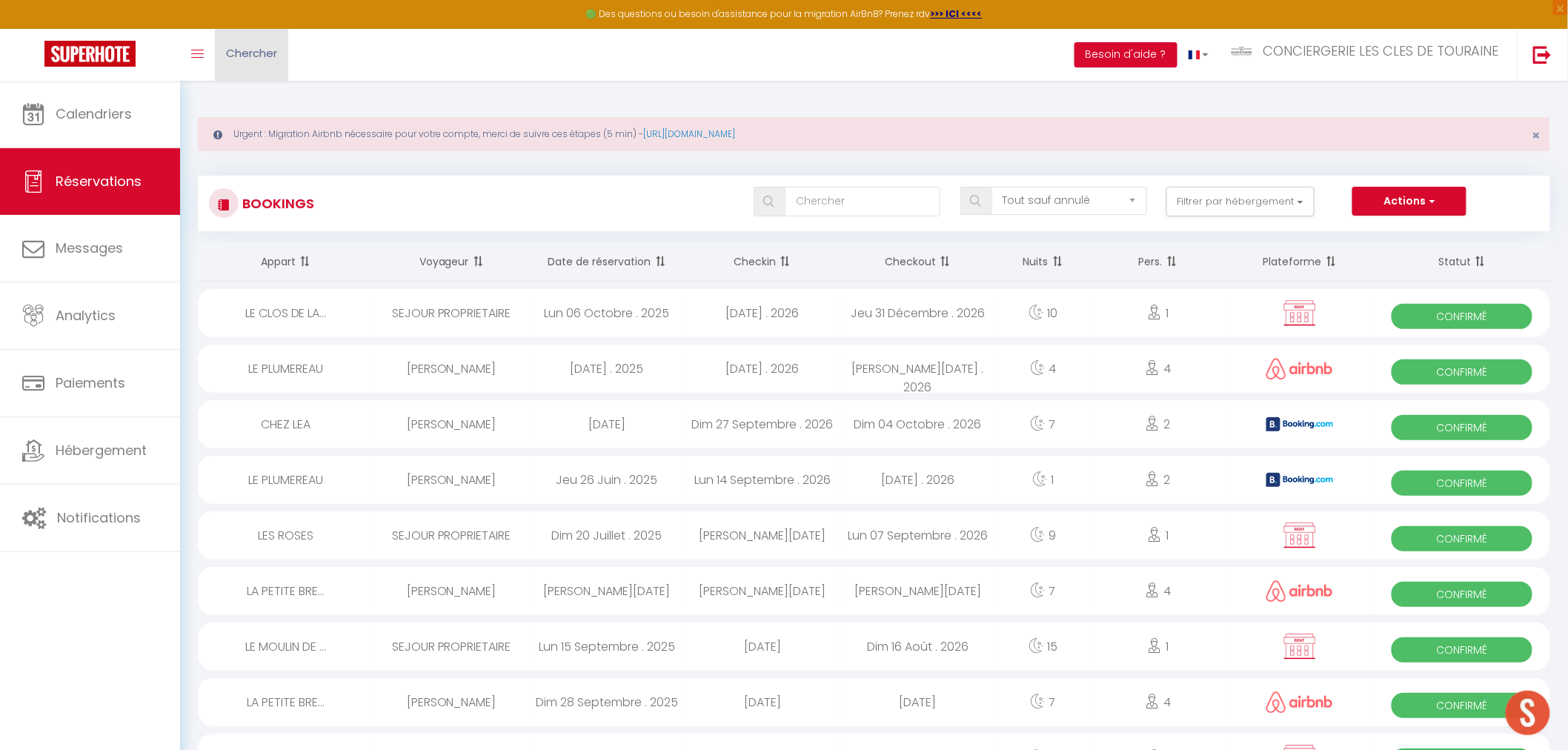
click at [255, 53] on span "Chercher" at bounding box center [252, 52] width 52 height 15
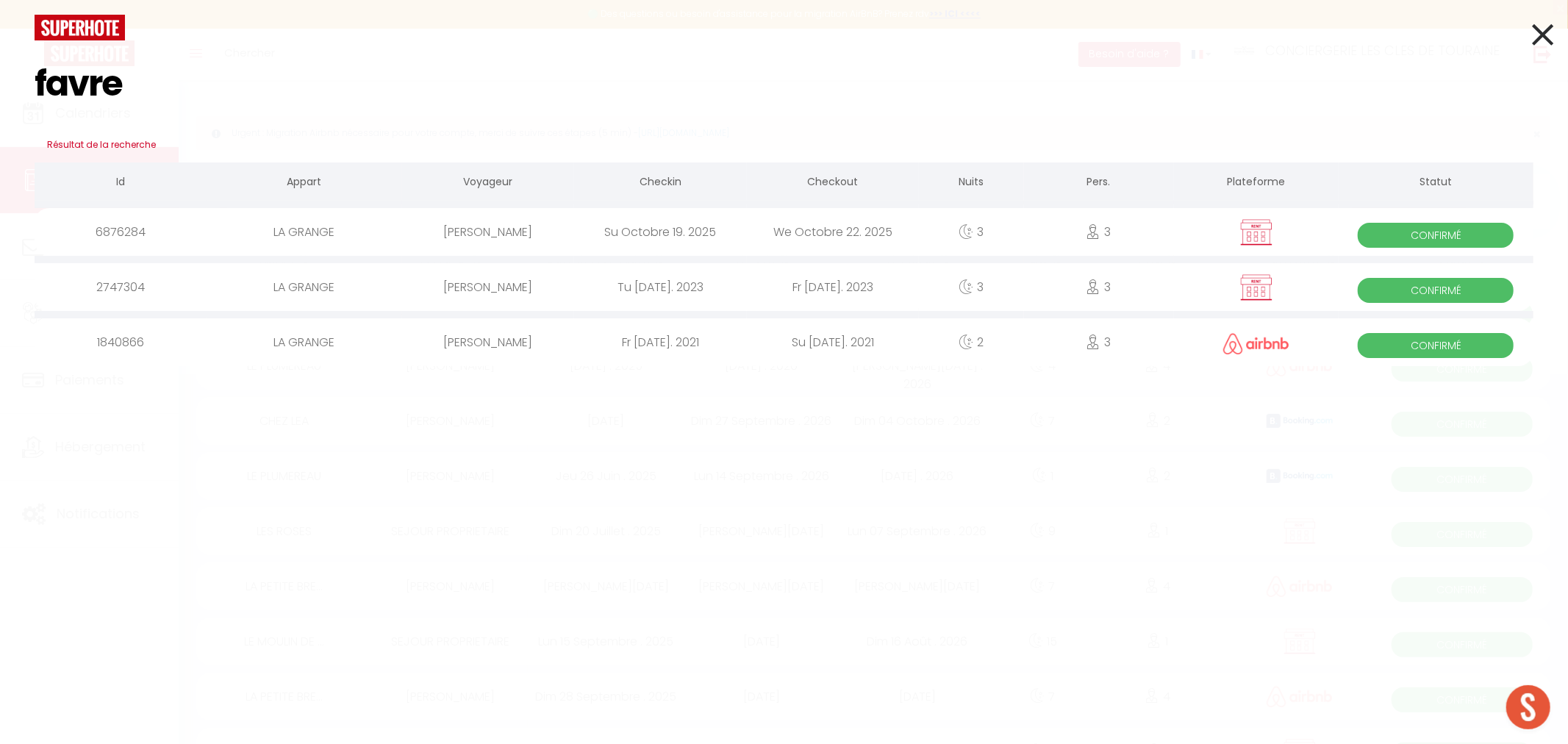
type input "favre"
click at [564, 236] on div "[PERSON_NAME]" at bounding box center [488, 232] width 172 height 48
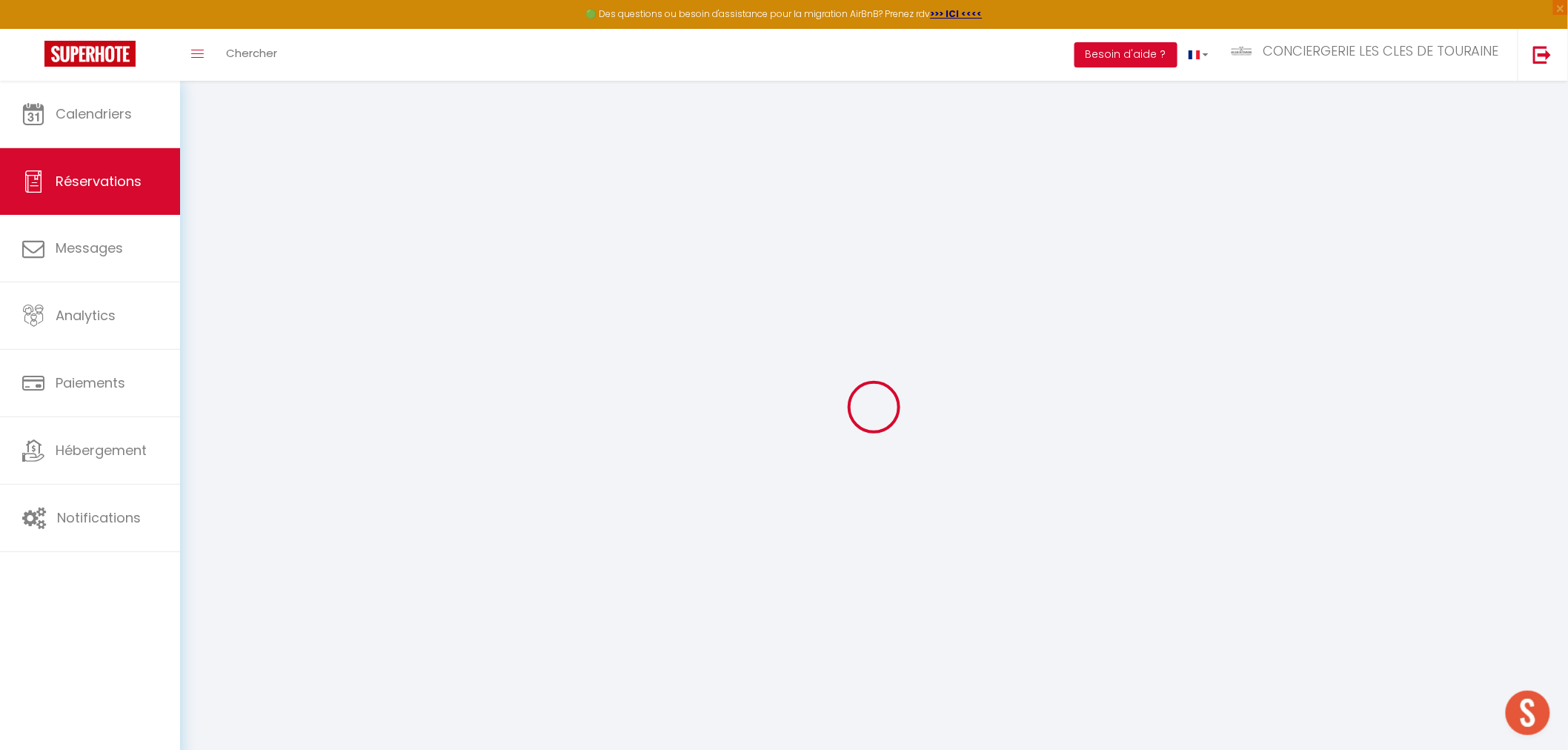
select select
checkbox input "false"
select select
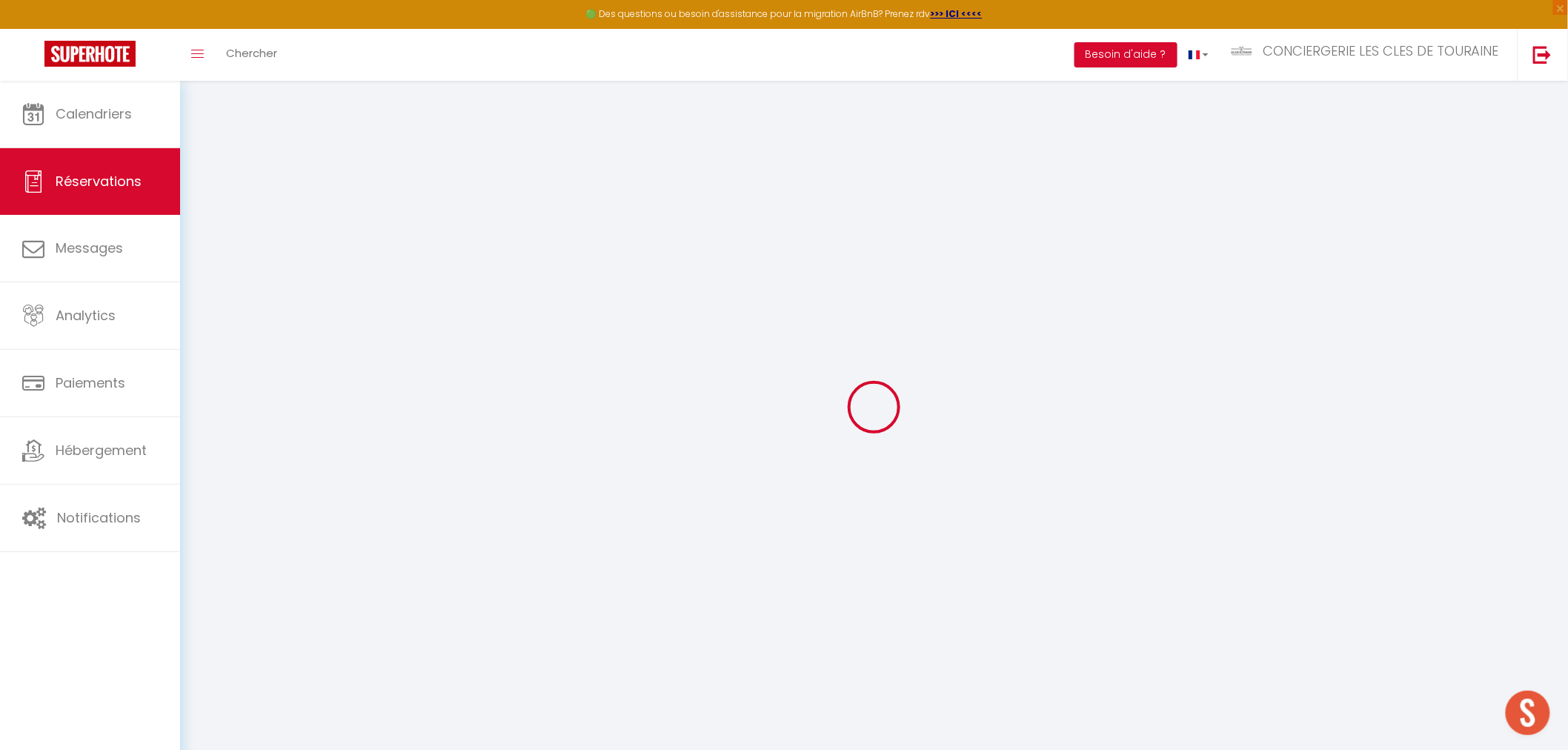
checkbox input "false"
select select
checkbox input "false"
type textarea "pas de linge commandé acompte reçu le 8/10/ 175.75 € solde a recevoir de 410.09…"
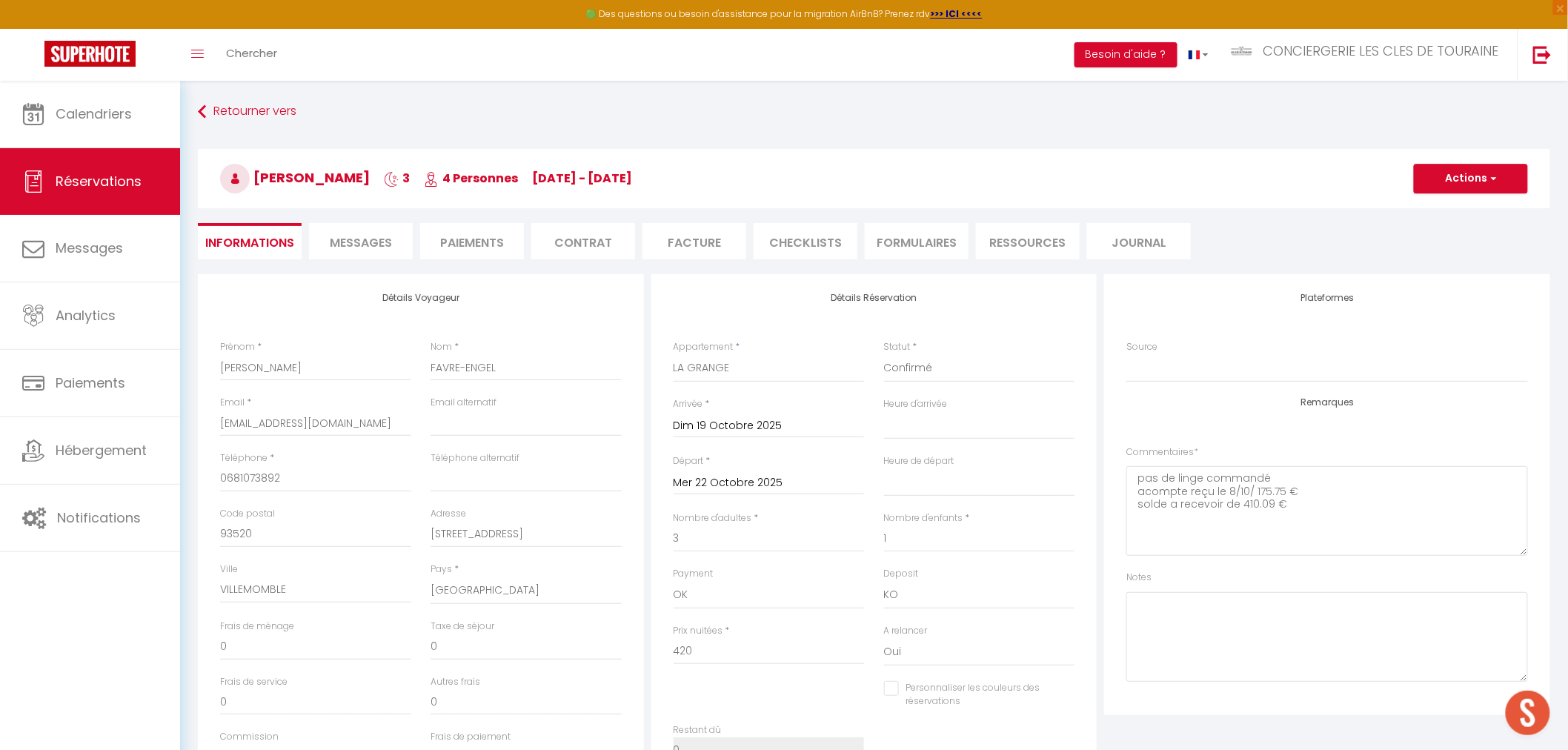
type input "90"
type input "13.86"
select select
checkbox input "false"
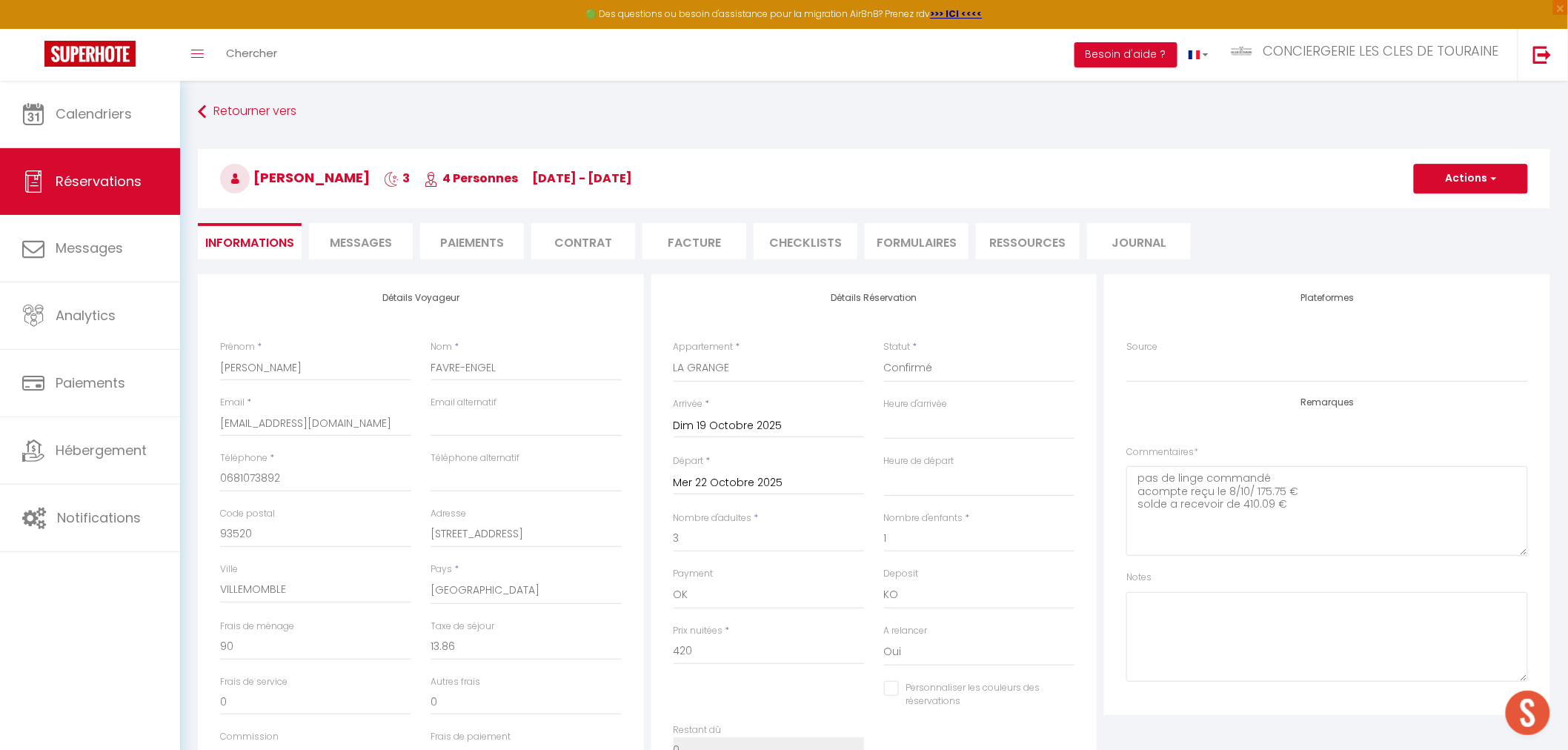
select select
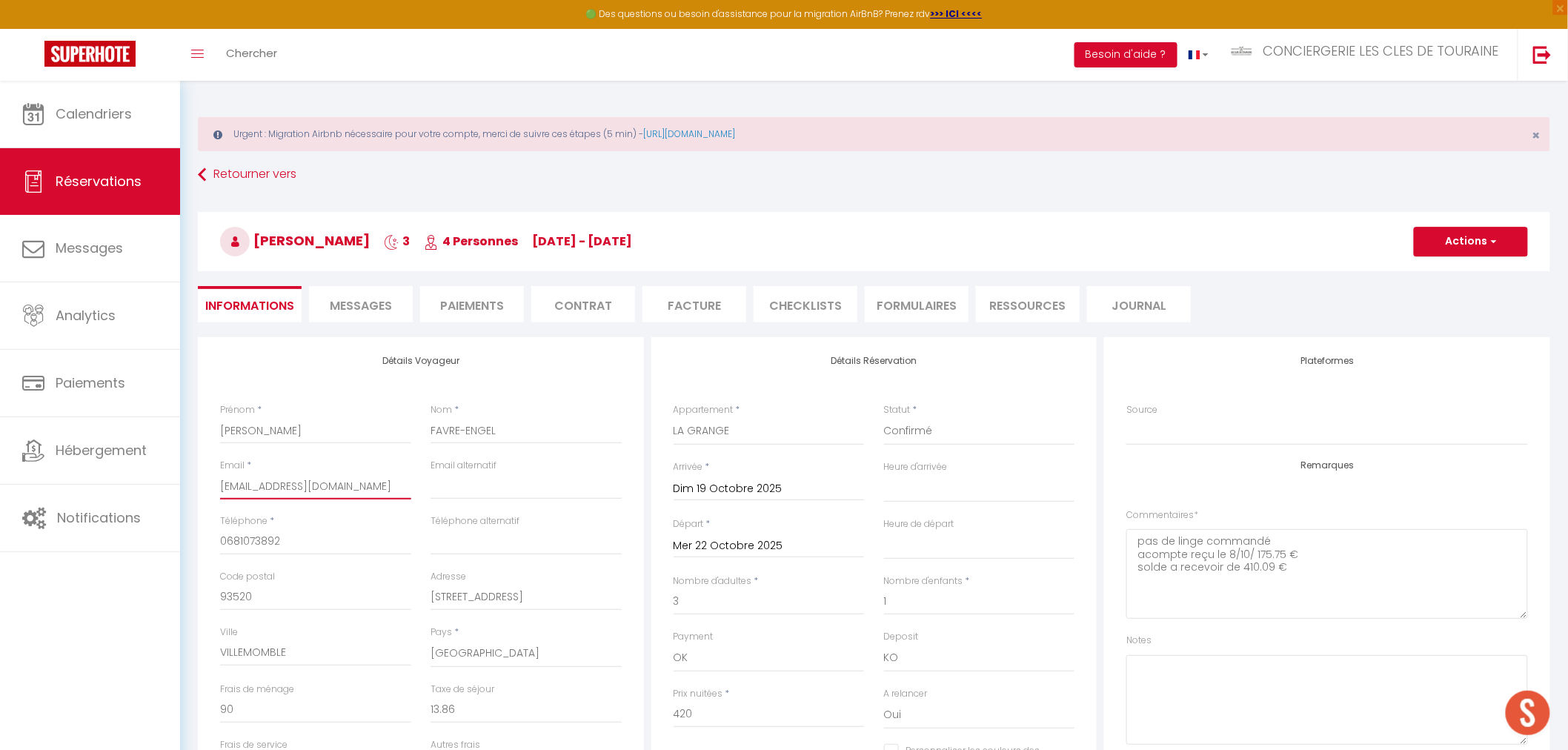
click at [303, 489] on input "[EMAIL_ADDRESS][DOMAIN_NAME]" at bounding box center [316, 485] width 192 height 27
paste input "[EMAIL_ADDRESS][PERSON_NAME]"
type input "[EMAIL_ADDRESS][PERSON_NAME][DOMAIN_NAME]"
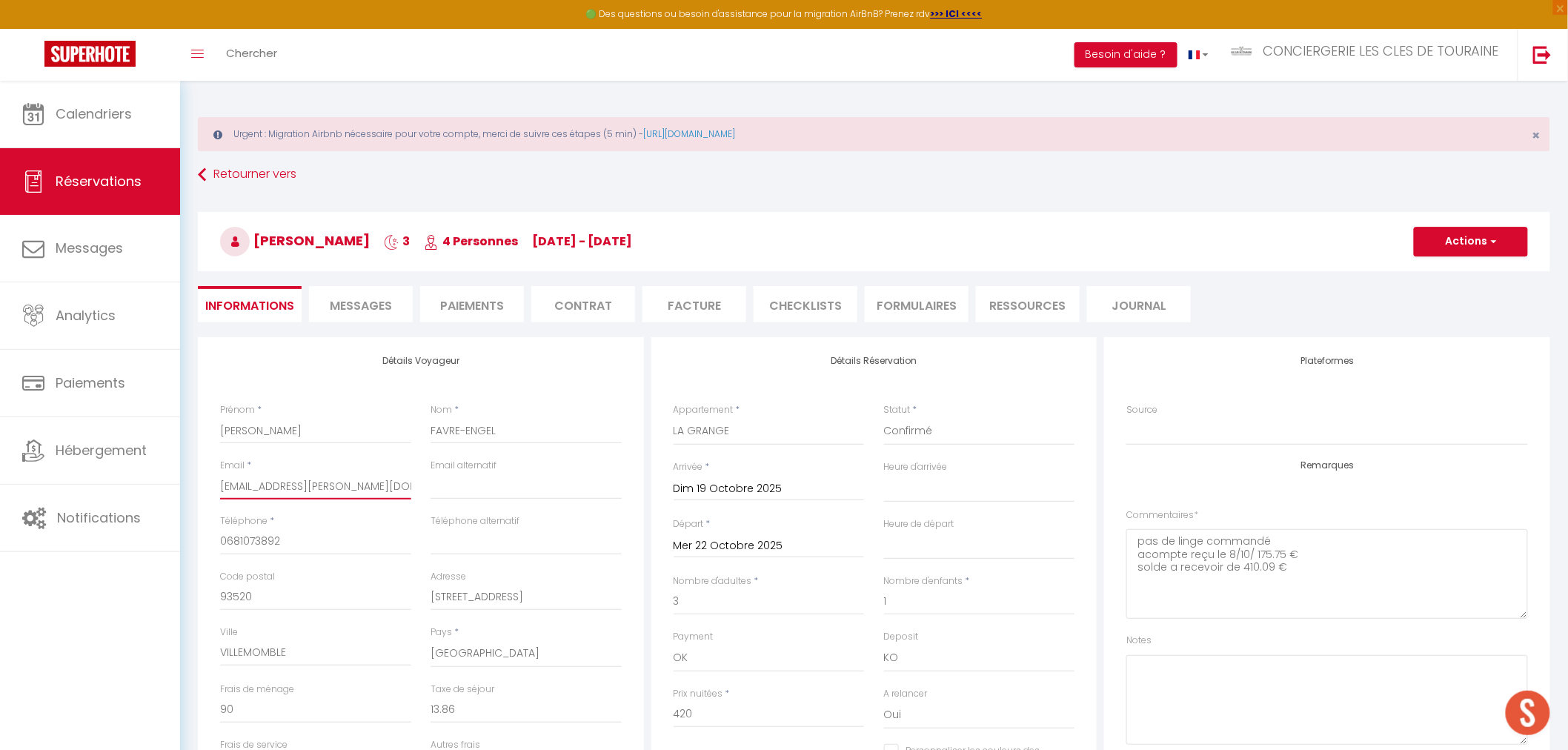
select select
checkbox input "false"
type input "[EMAIL_ADDRESS][PERSON_NAME][DOMAIN_NAME]"
click at [1456, 245] on button "Actions" at bounding box center [1471, 241] width 114 height 30
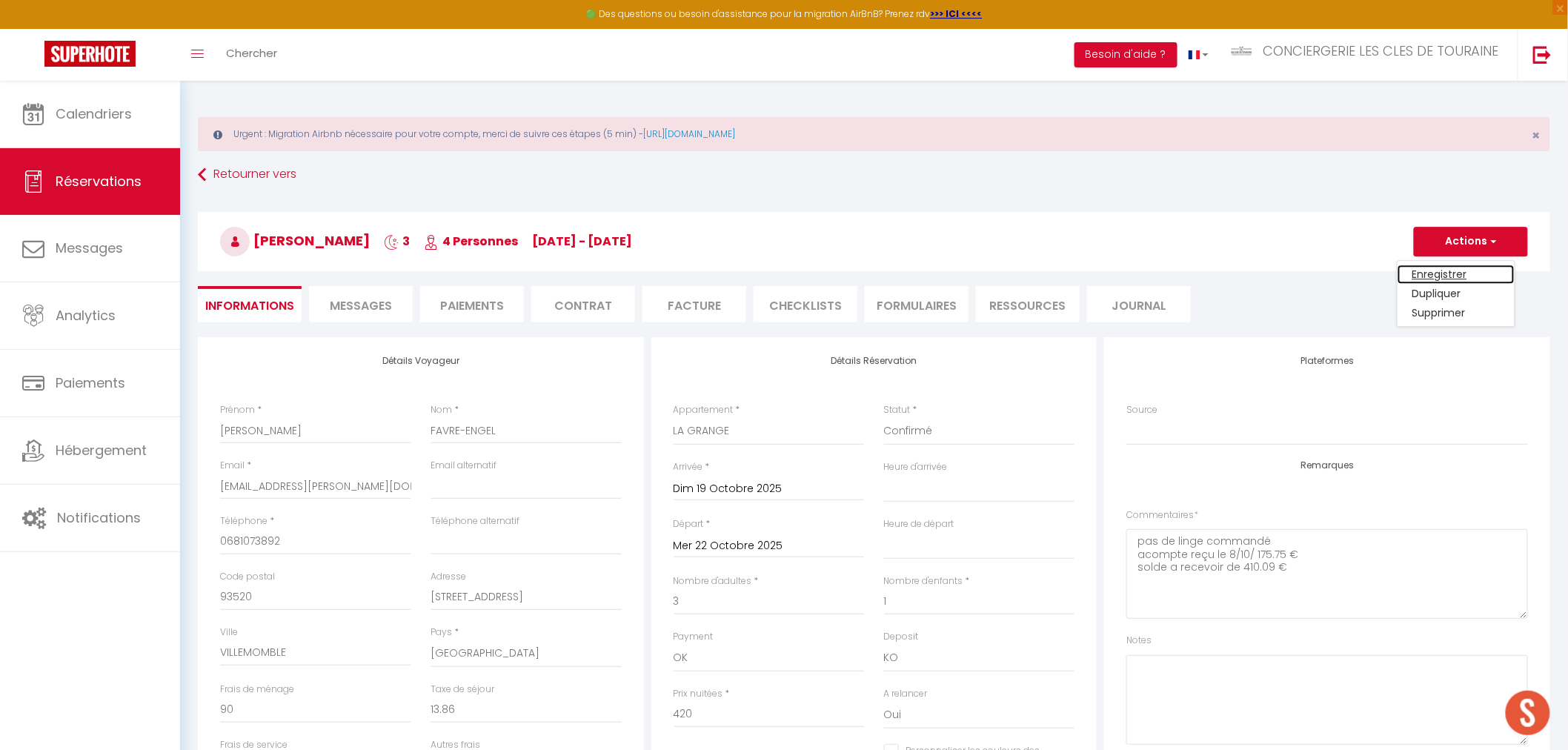
click at [1443, 269] on link "Enregistrer" at bounding box center [1455, 274] width 117 height 19
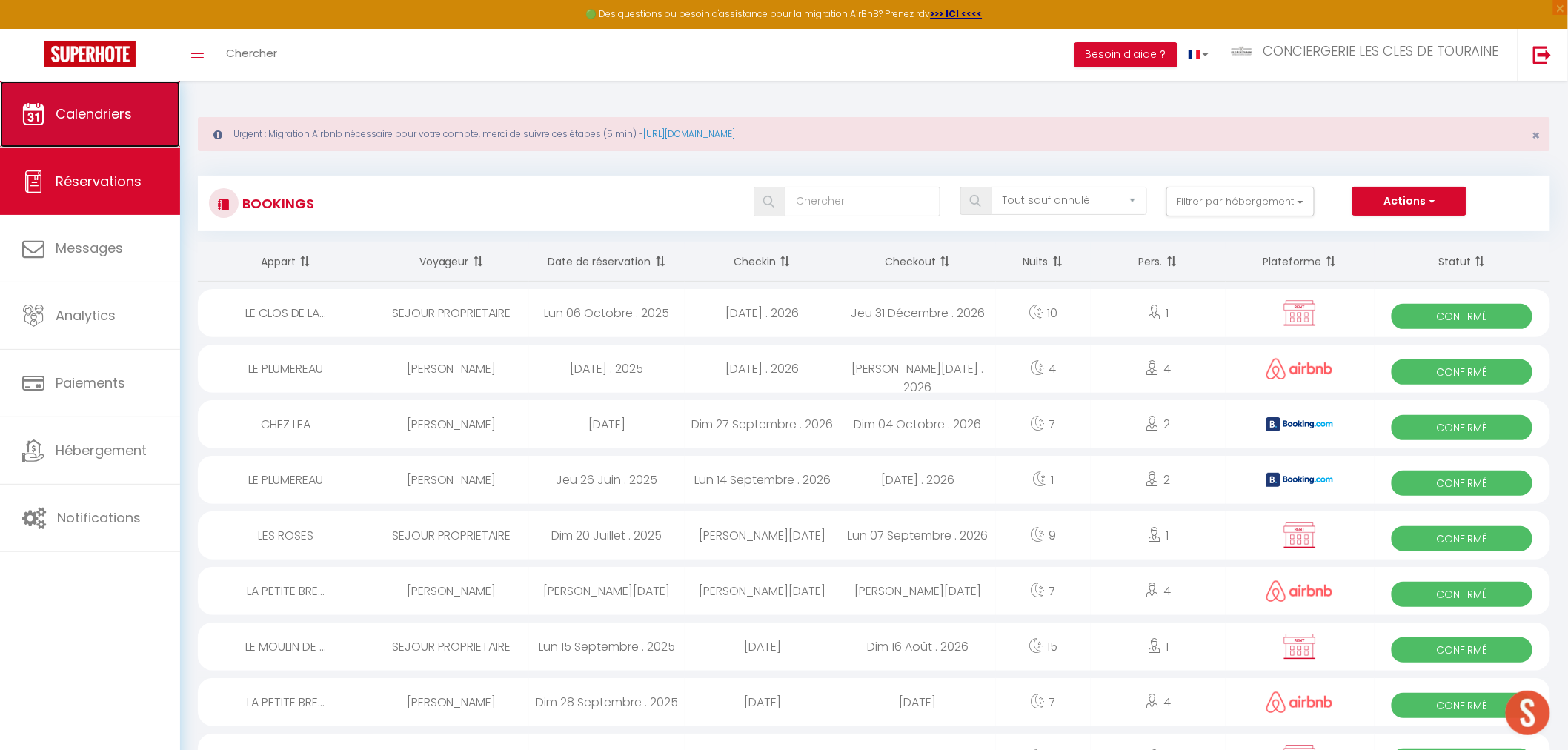
click at [78, 107] on span "Calendriers" at bounding box center [93, 113] width 76 height 19
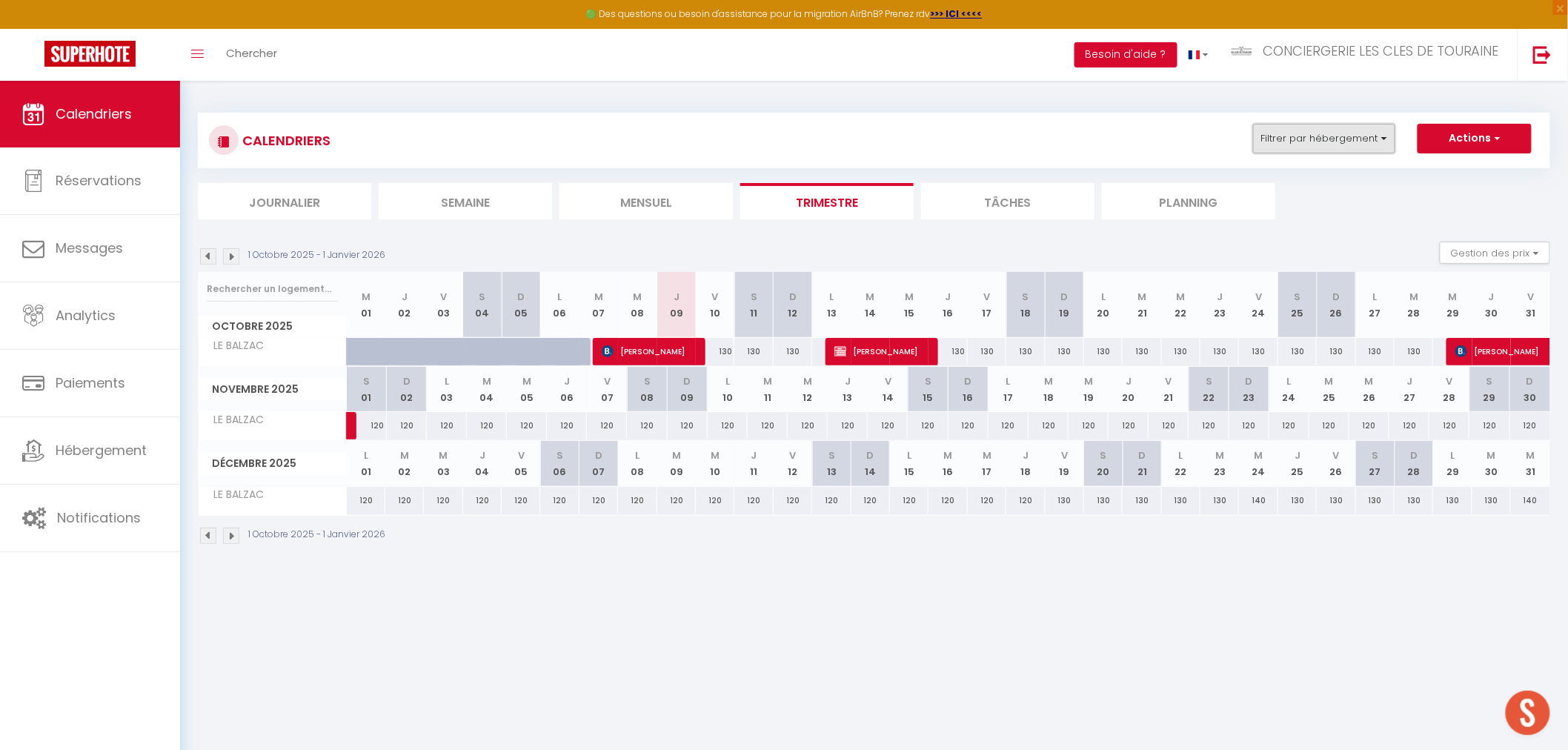
click at [1354, 145] on button "Filtrer par hébergement" at bounding box center [1324, 138] width 142 height 30
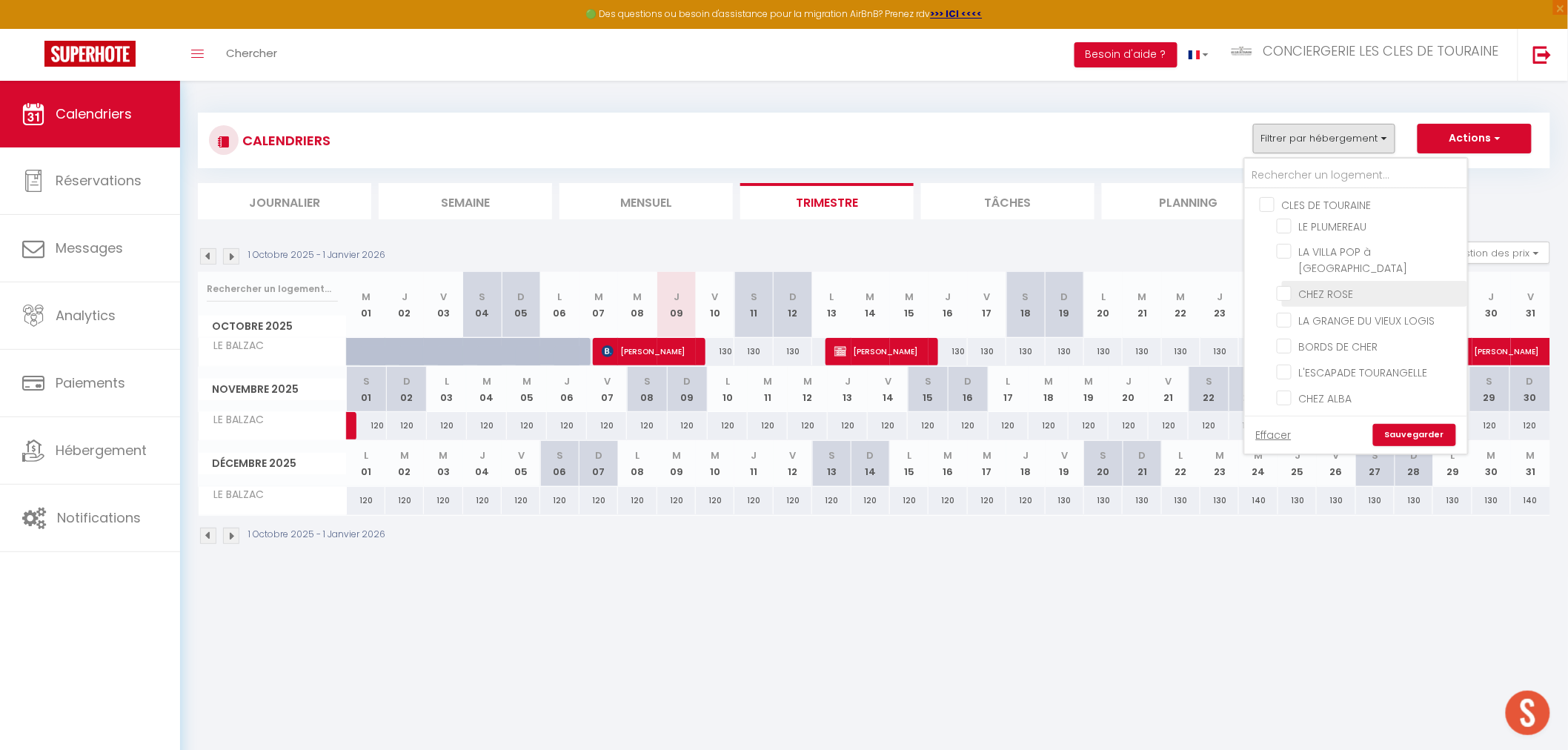
click at [1350, 285] on input "CHEZ ROSE" at bounding box center [1369, 292] width 185 height 14
checkbox input "true"
checkbox input "false"
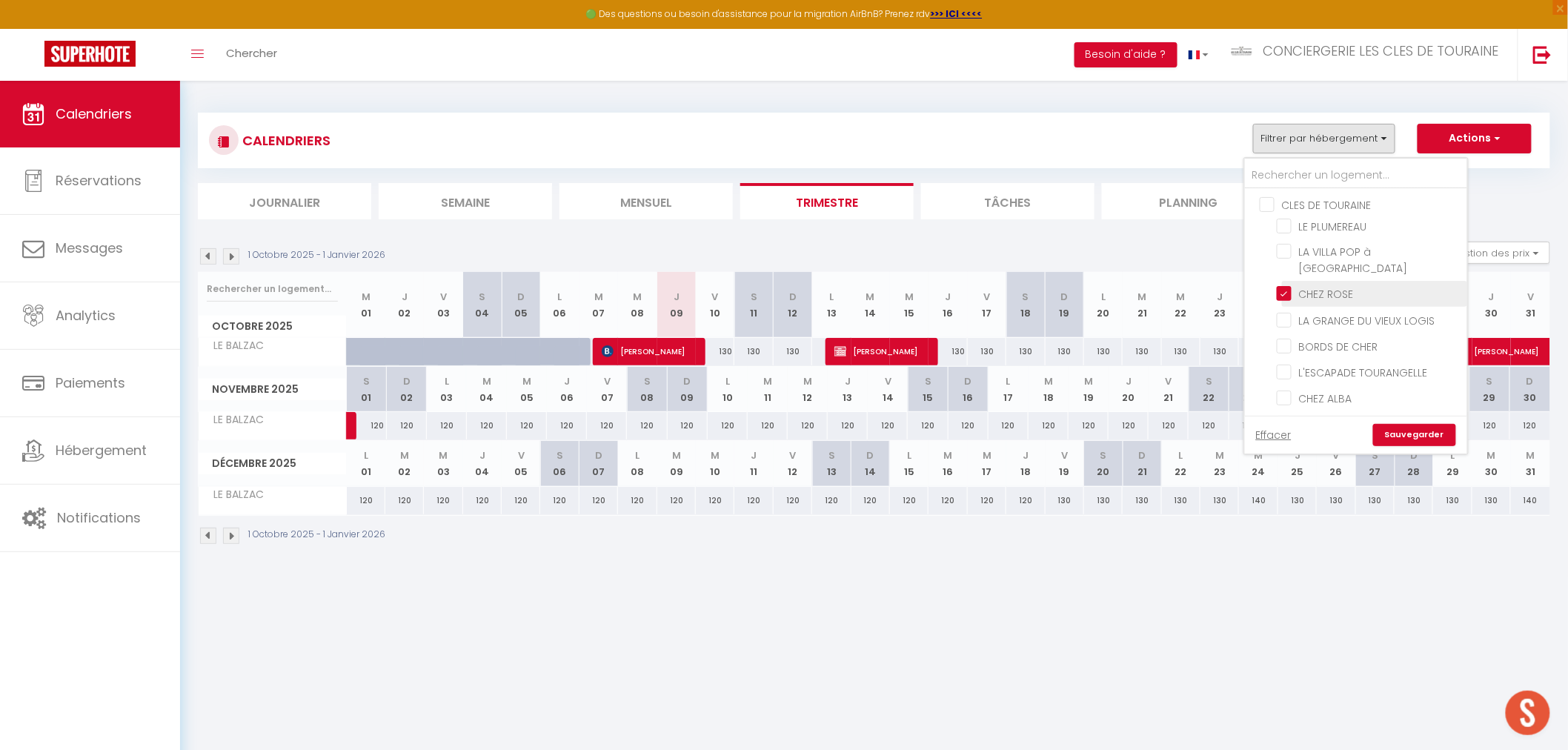
checkbox input "false"
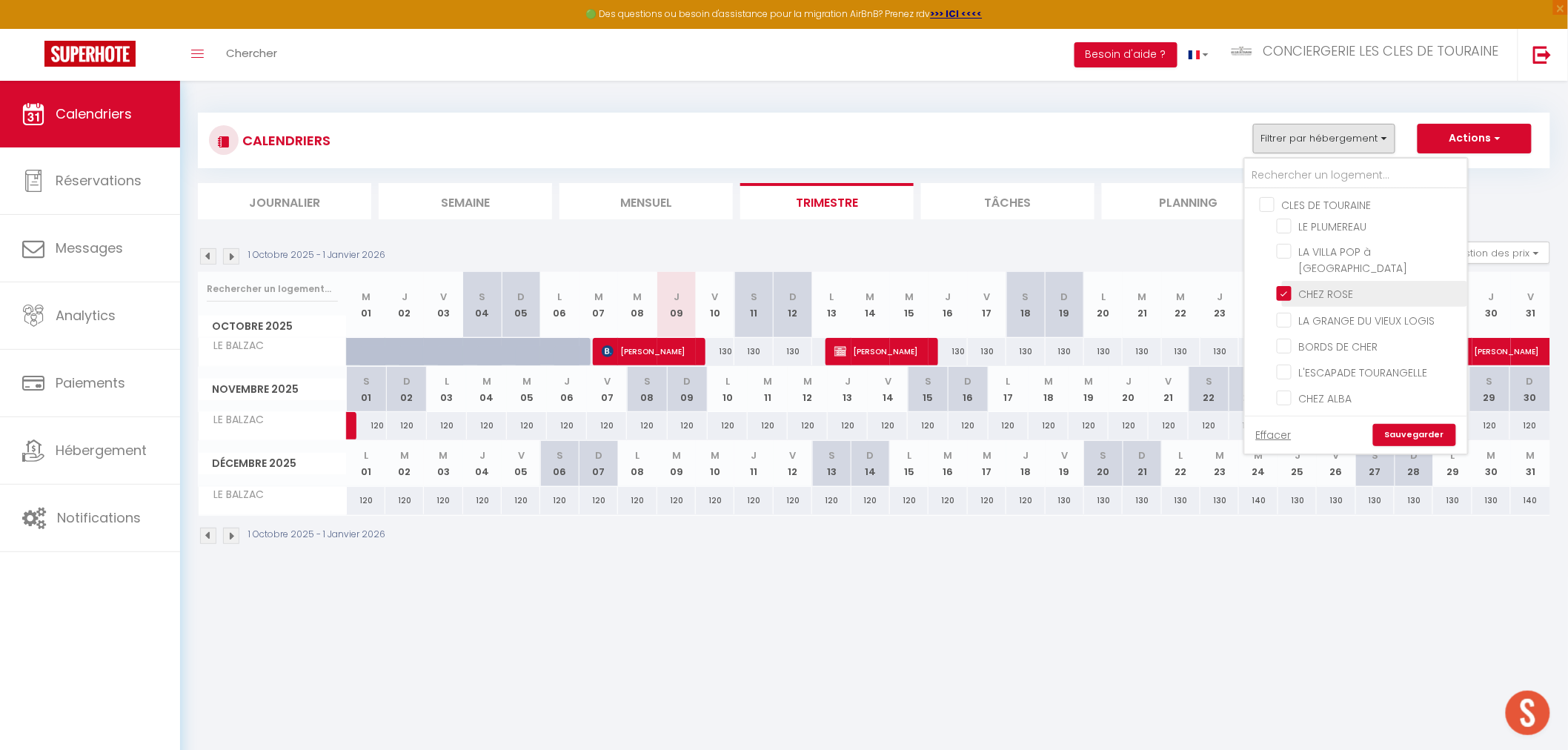
checkbox input "false"
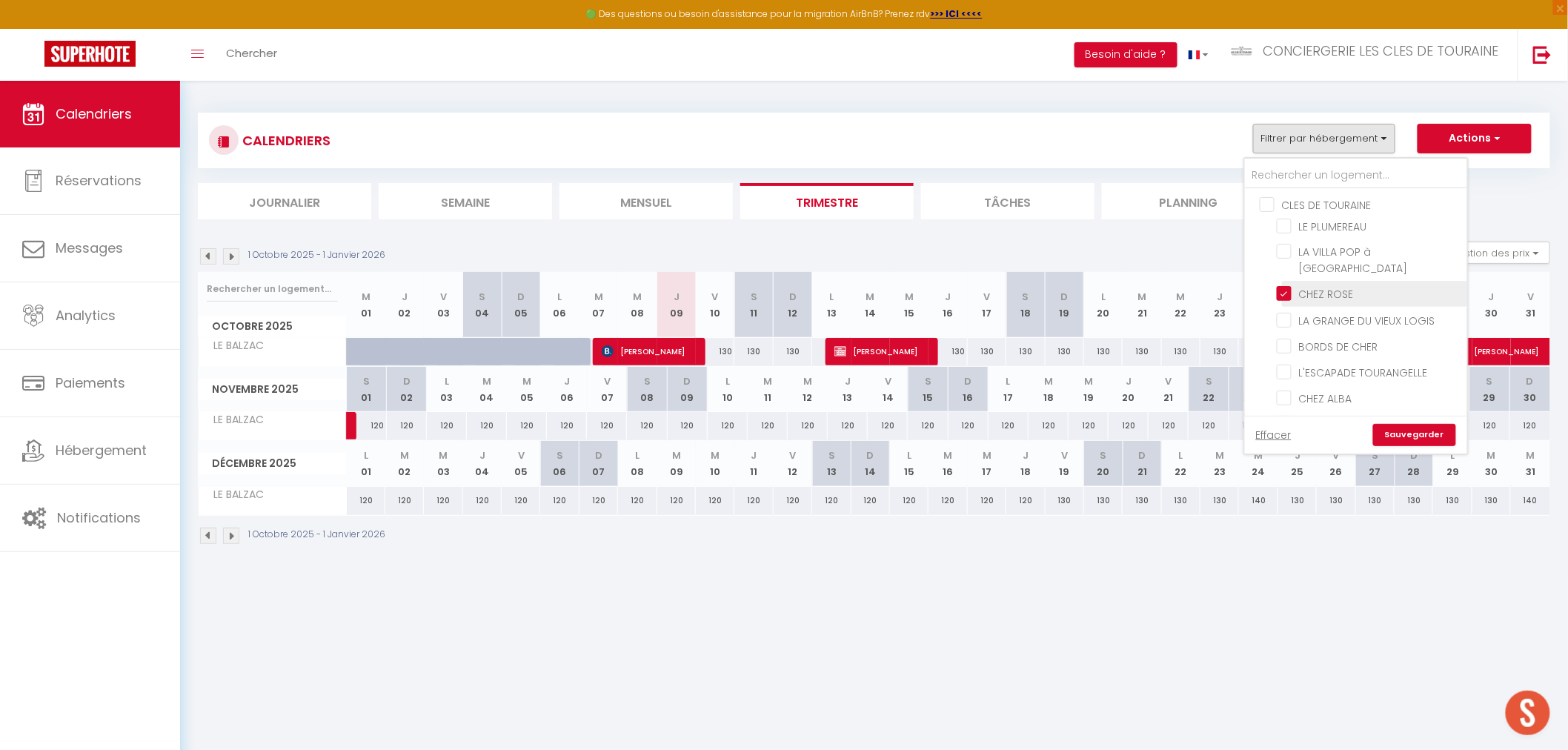
checkbox input "false"
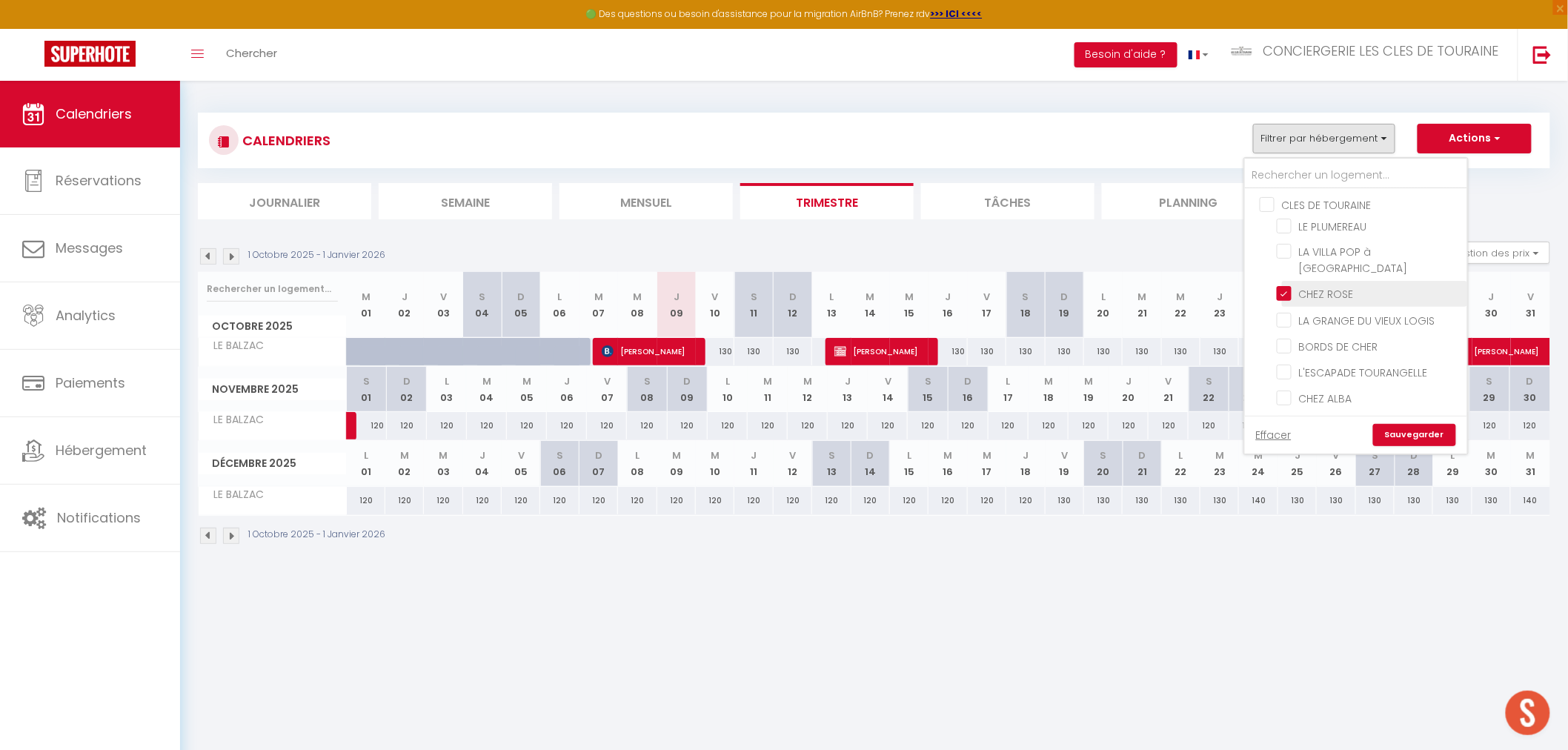
checkbox input "false"
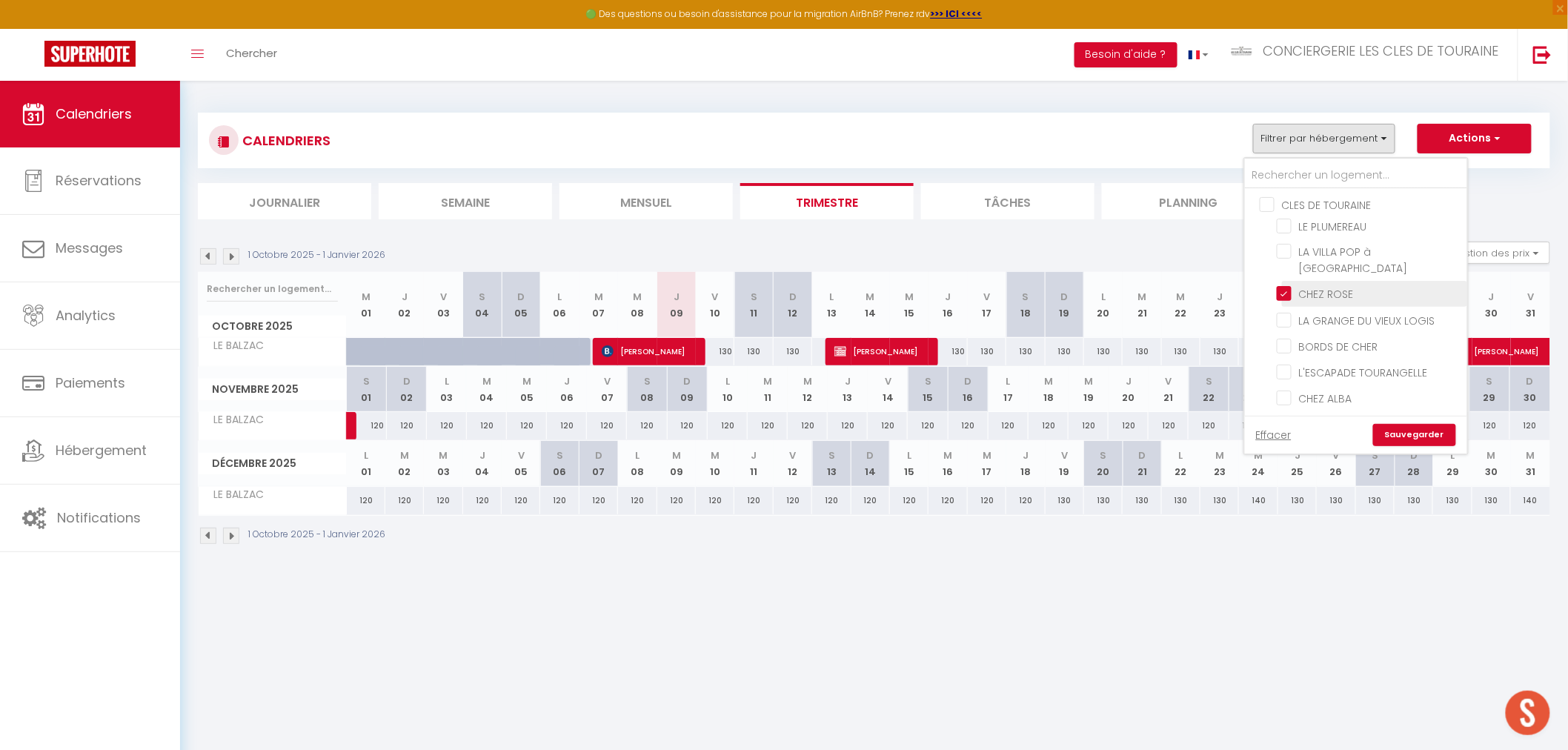
checkbox input "false"
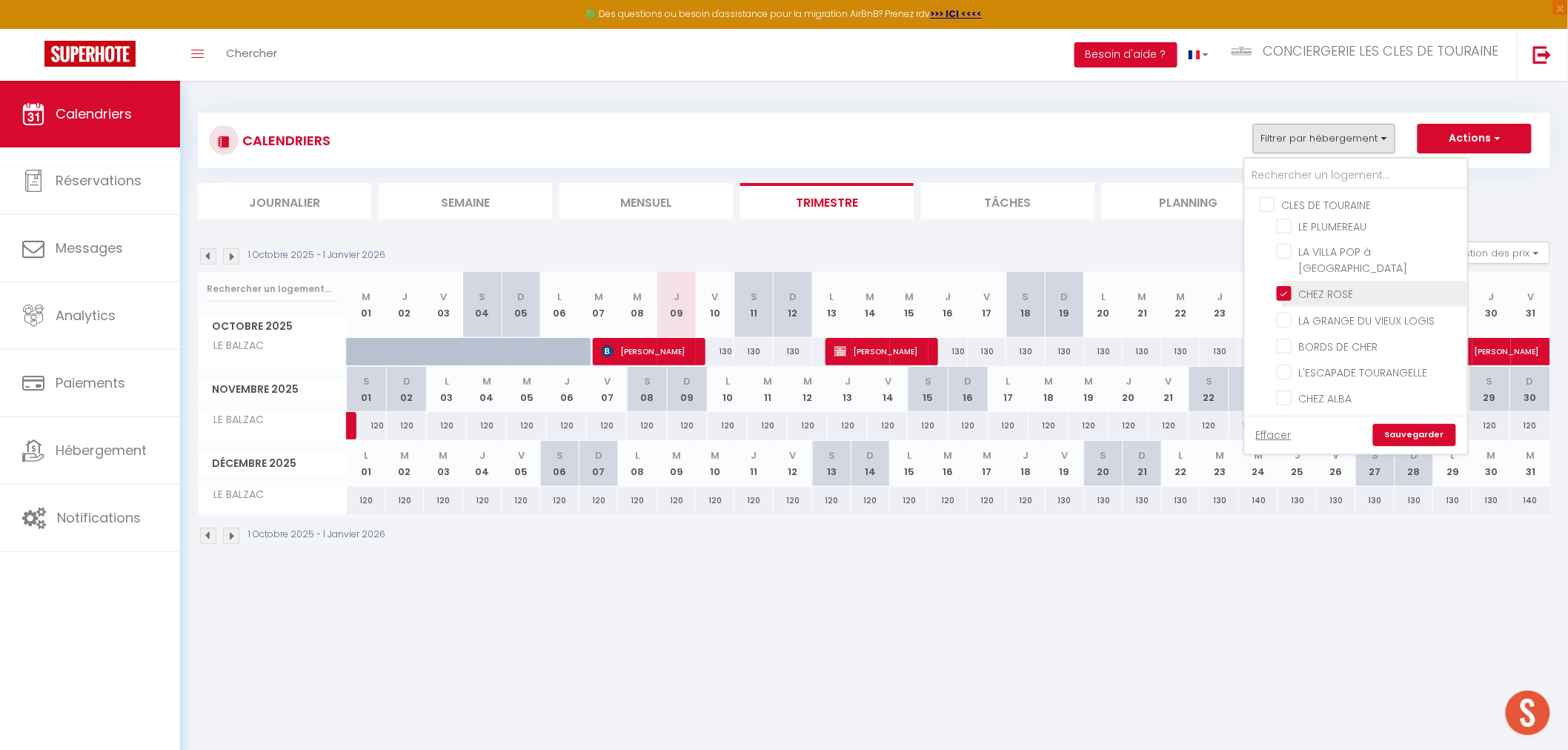
checkbox input "false"
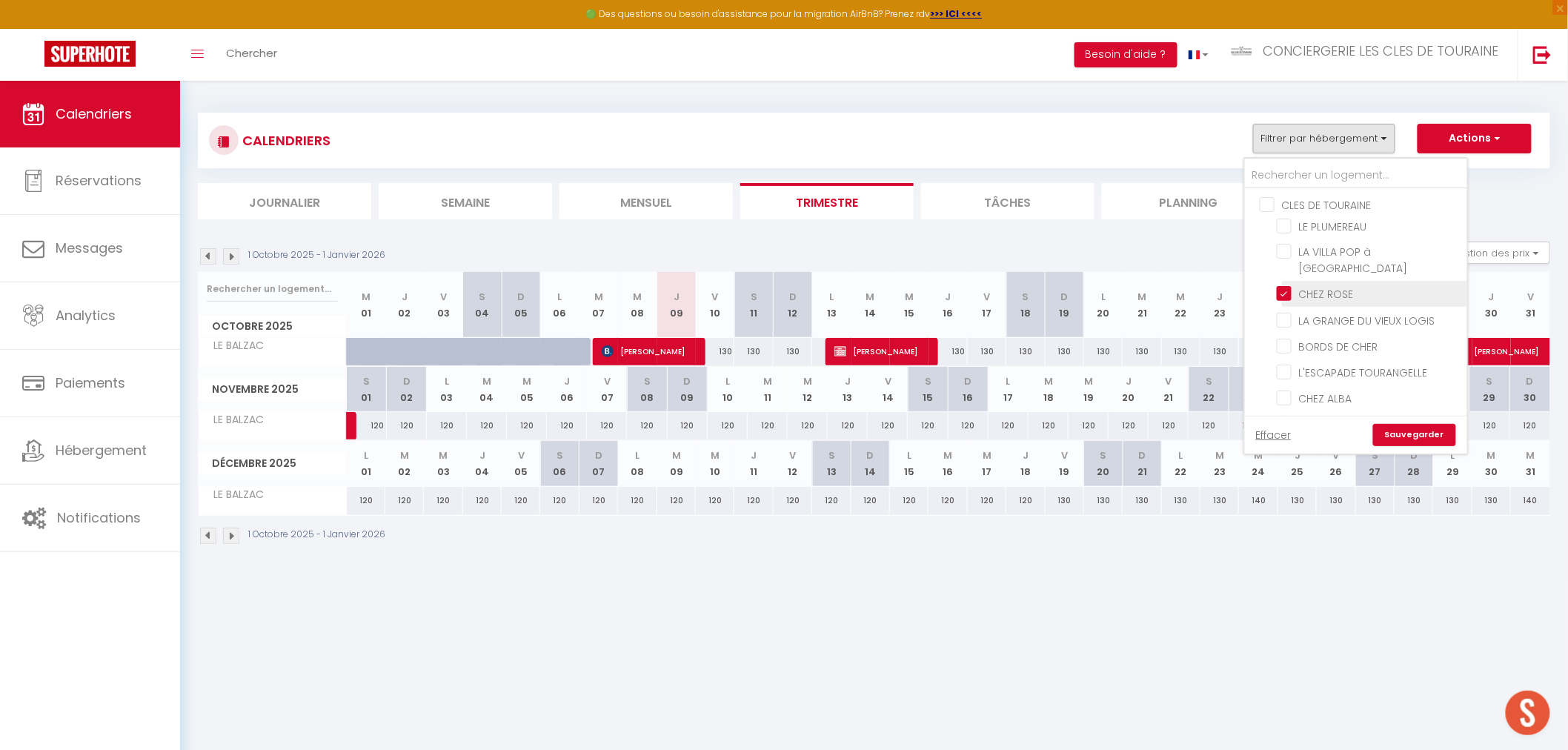
checkbox input "false"
click at [1397, 431] on link "Sauvegarder" at bounding box center [1414, 435] width 83 height 23
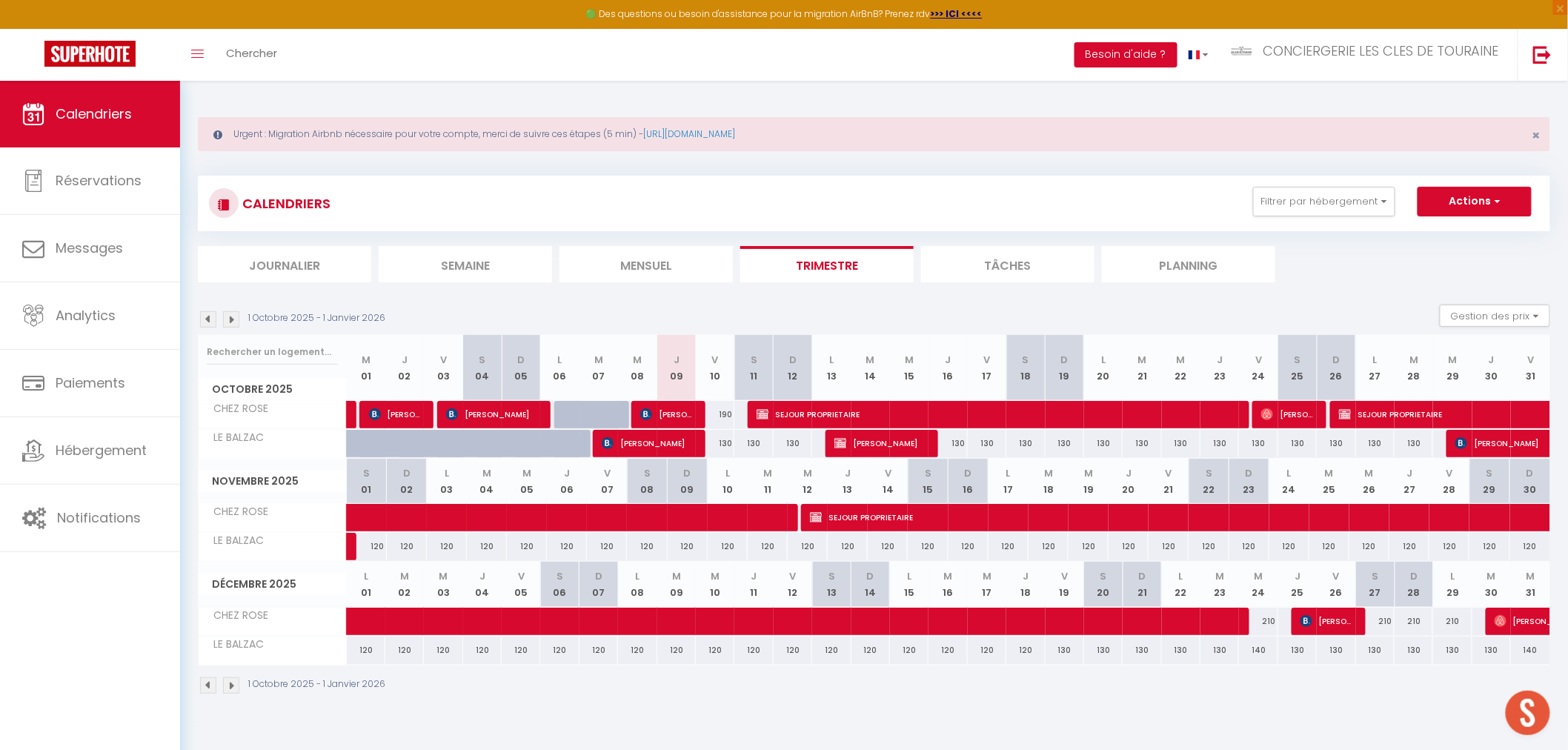
click at [332, 264] on li "Journalier" at bounding box center [284, 264] width 173 height 36
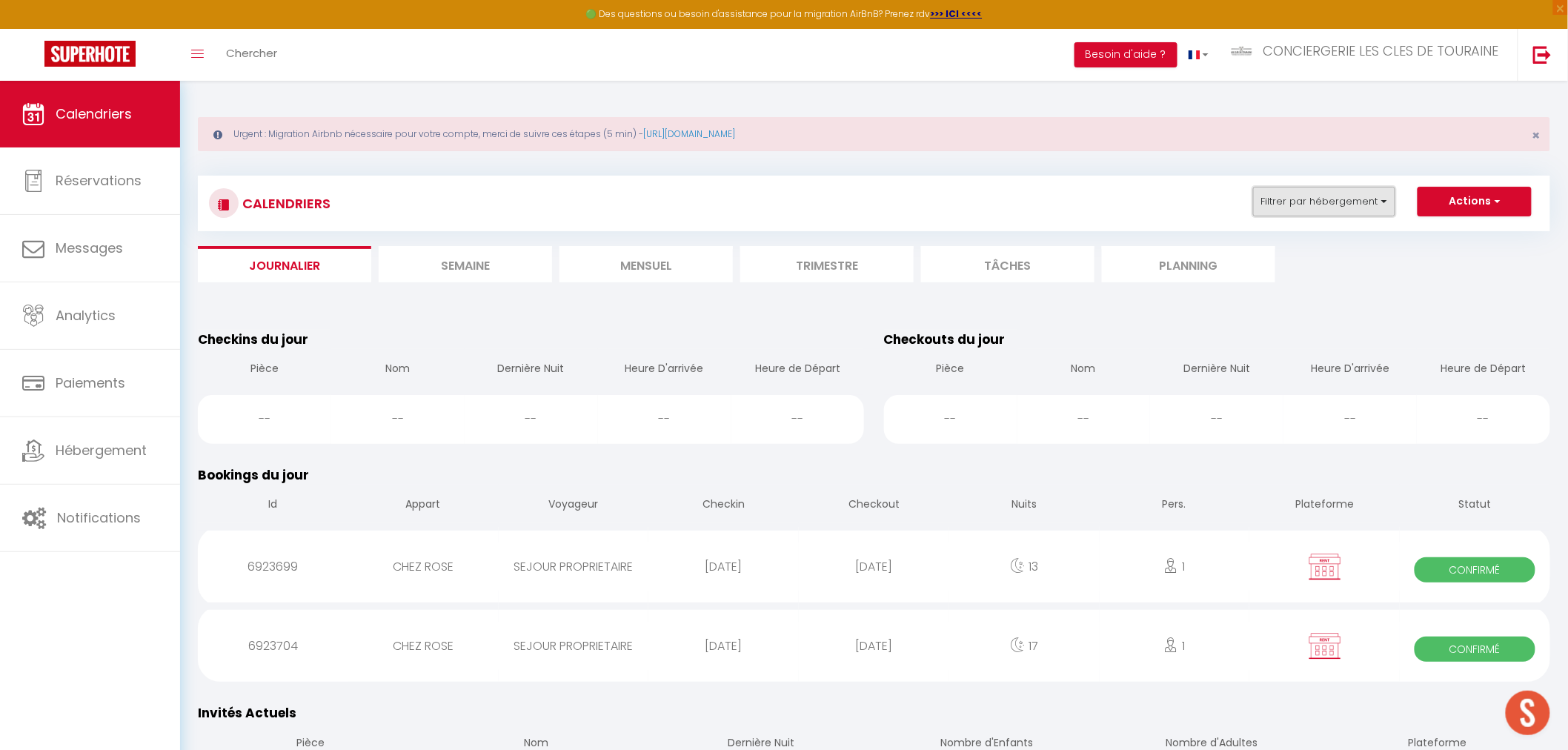
click at [1308, 210] on button "Filtrer par hébergement" at bounding box center [1324, 201] width 142 height 30
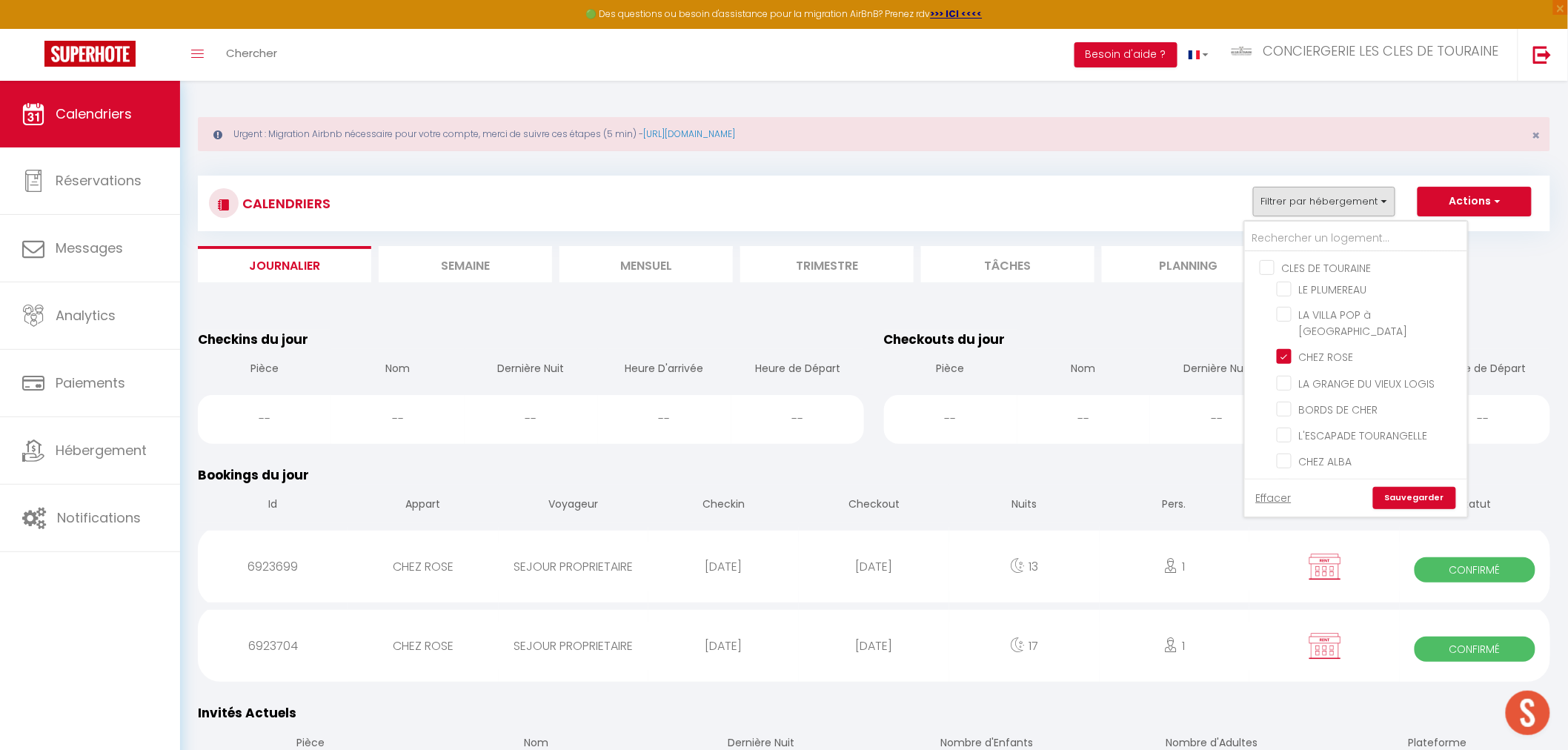
click at [1272, 266] on input "CLES DE TOURAINE" at bounding box center [1371, 266] width 222 height 14
checkbox input "true"
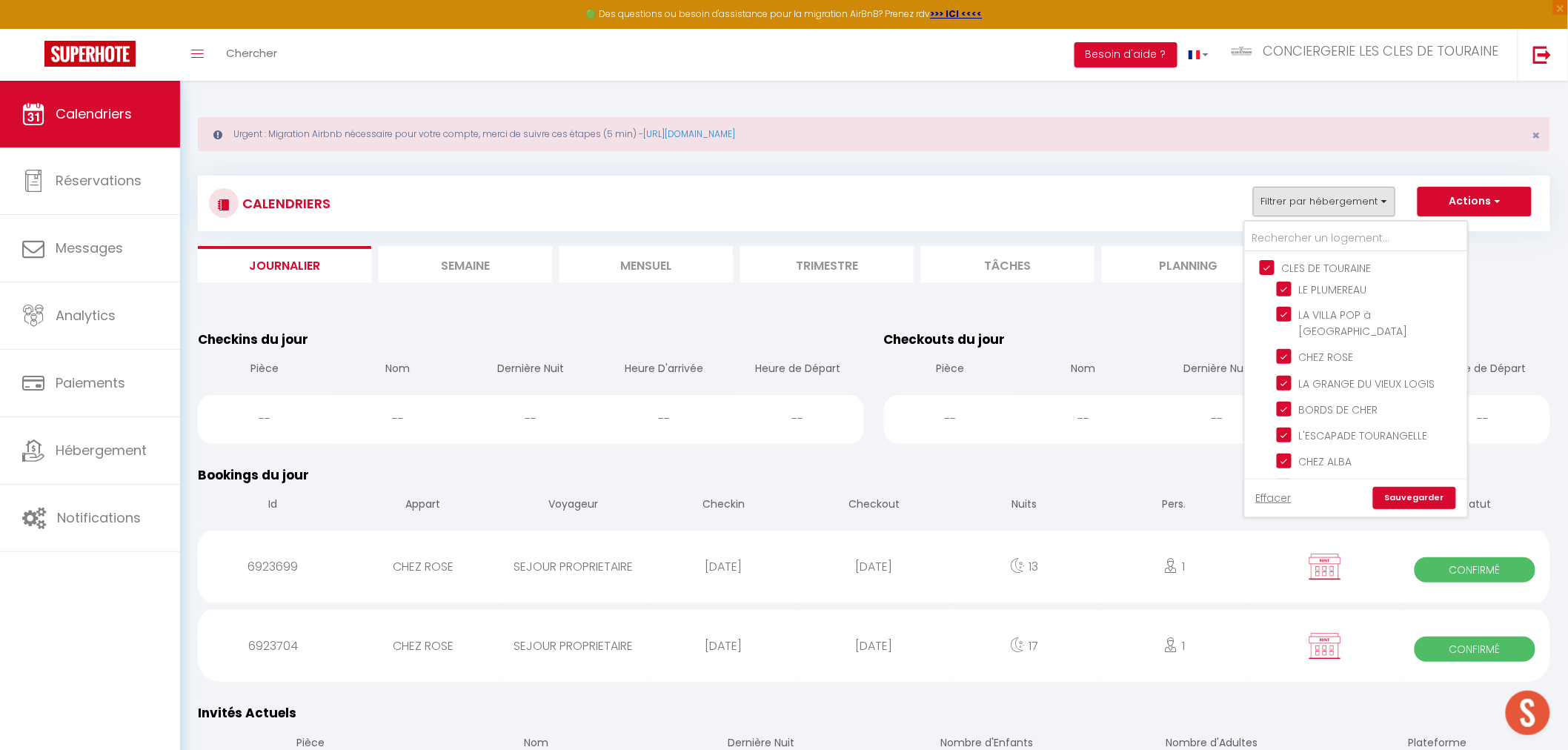
checkbox input "true"
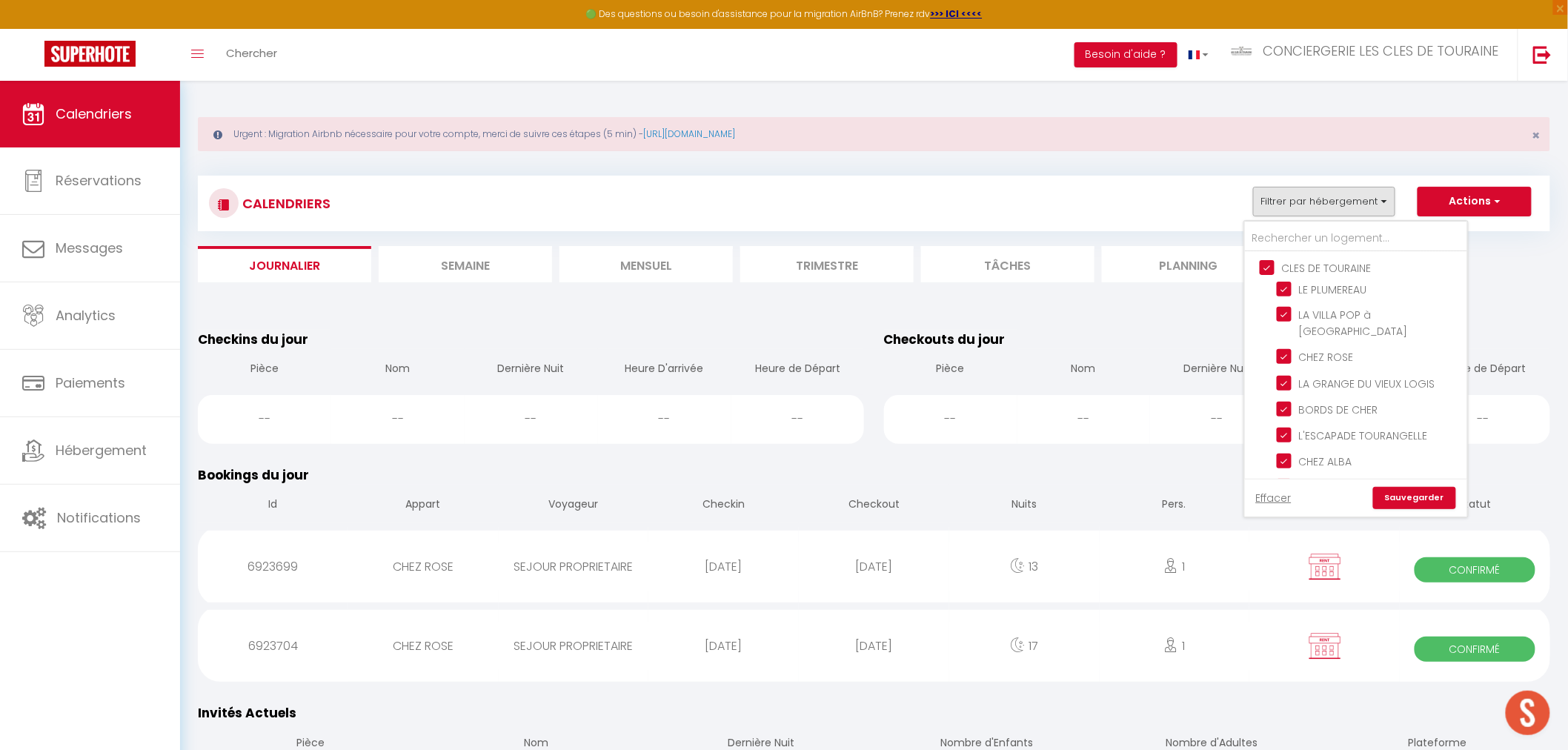
checkbox input "true"
checkbox input "false"
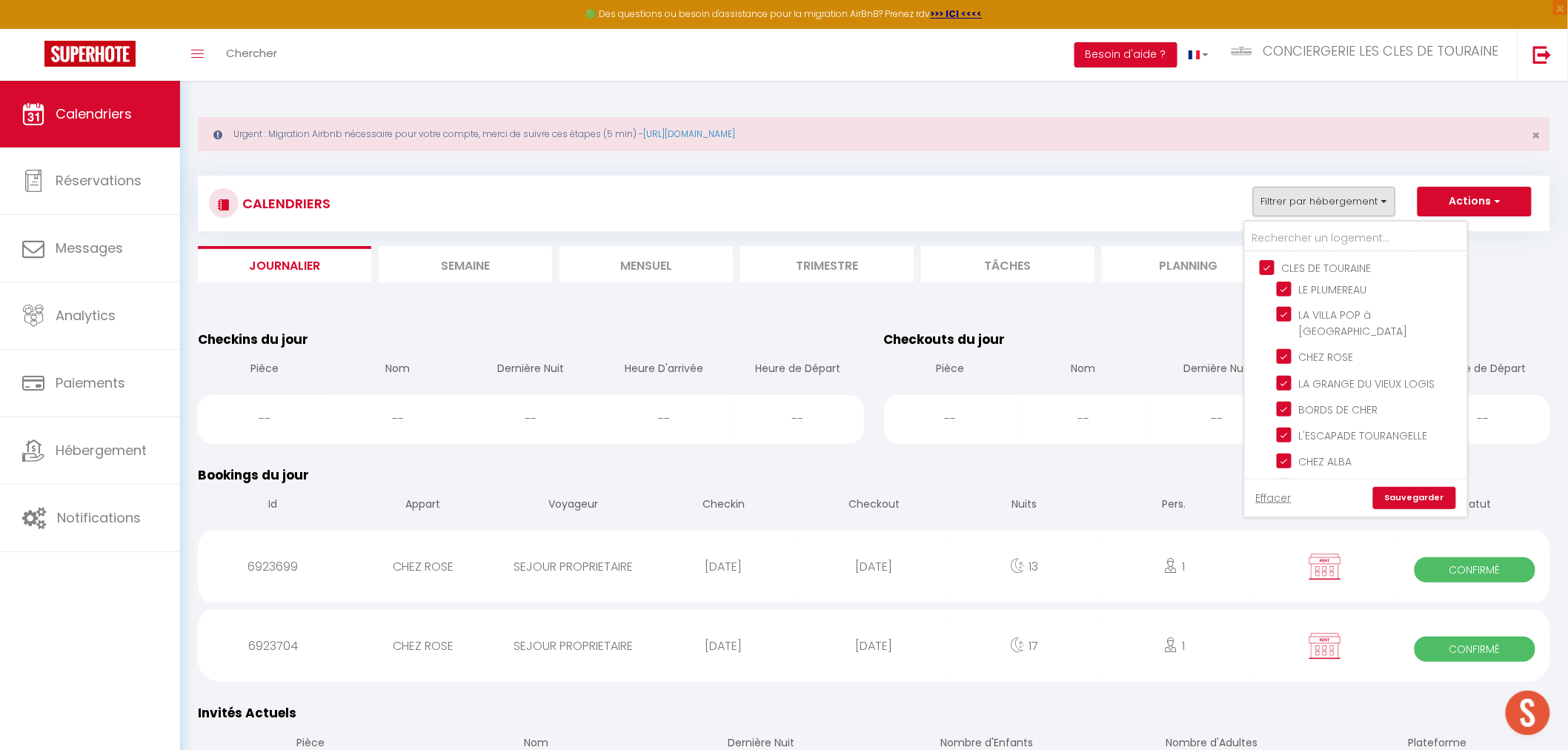
checkbox input "false"
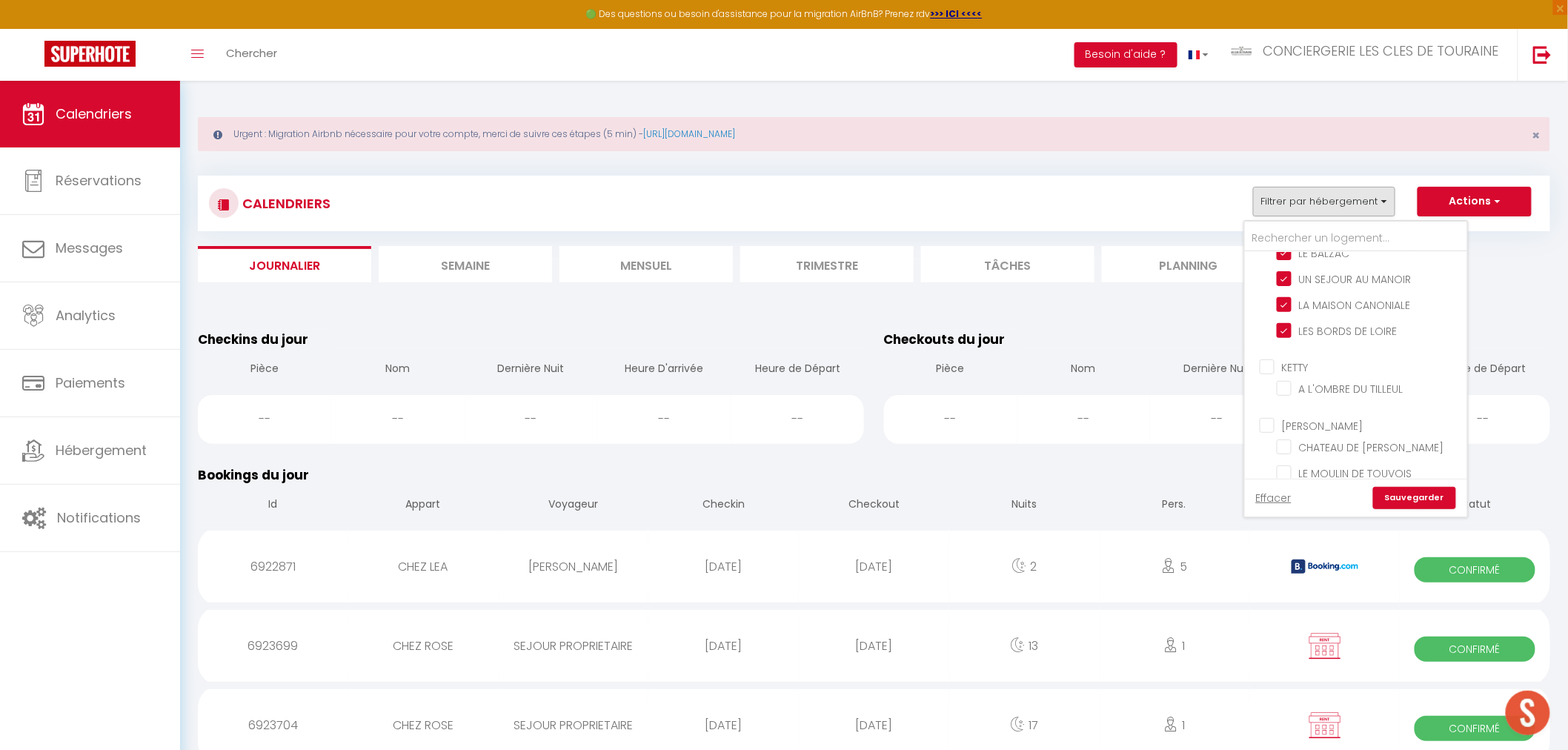
scroll to position [329, 0]
click at [1403, 497] on link "Sauvegarder" at bounding box center [1414, 498] width 83 height 23
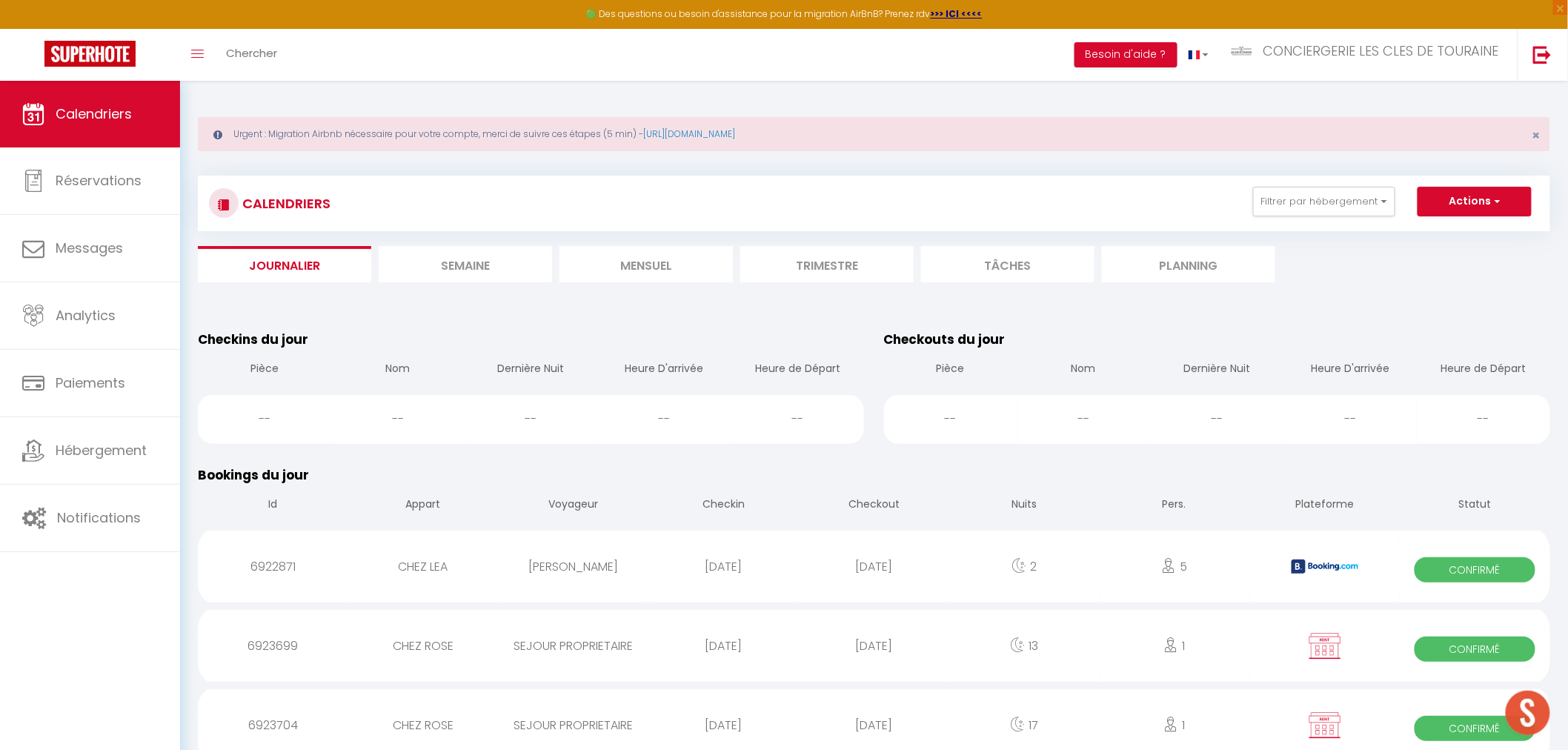
click at [501, 265] on li "Semaine" at bounding box center [464, 264] width 173 height 36
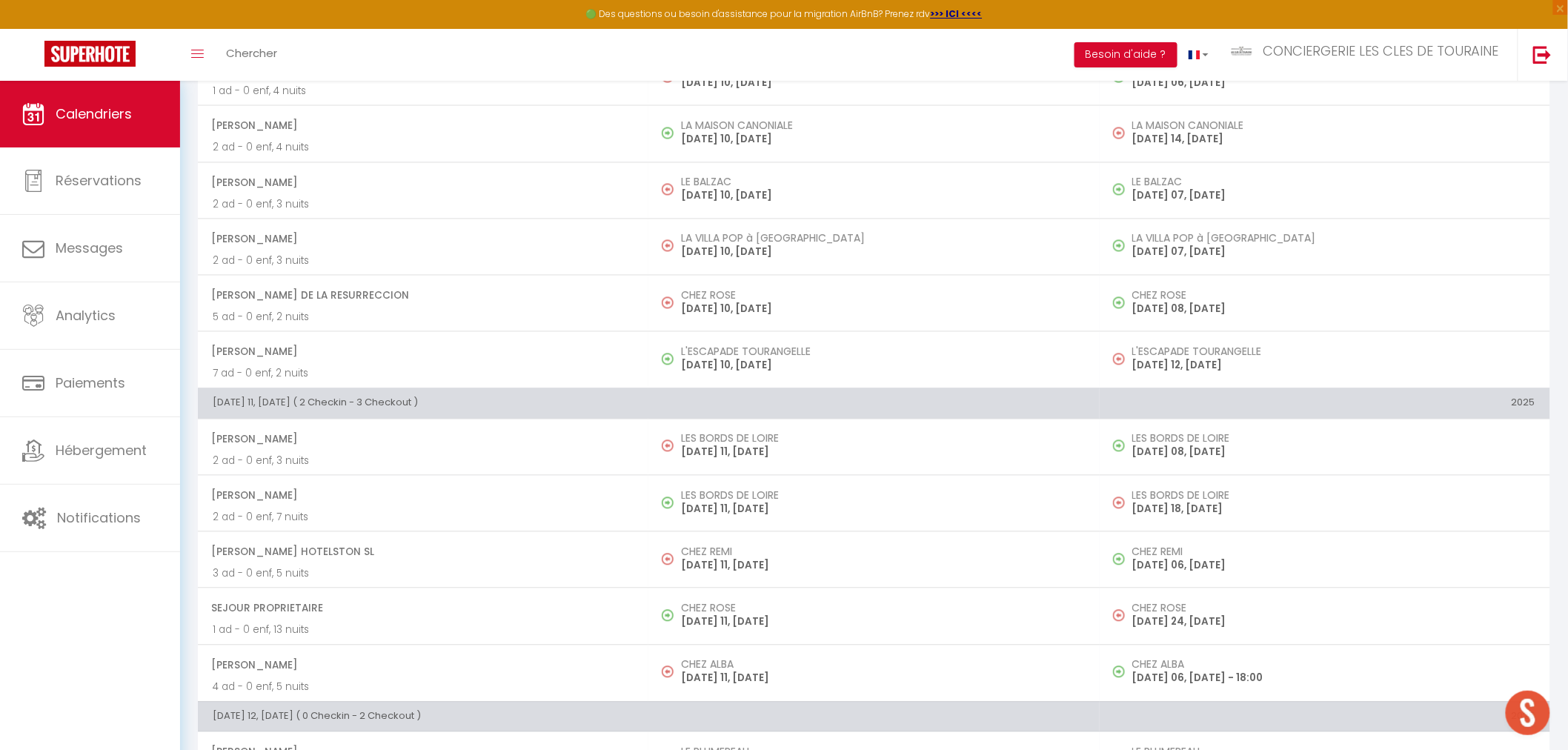
scroll to position [986, 0]
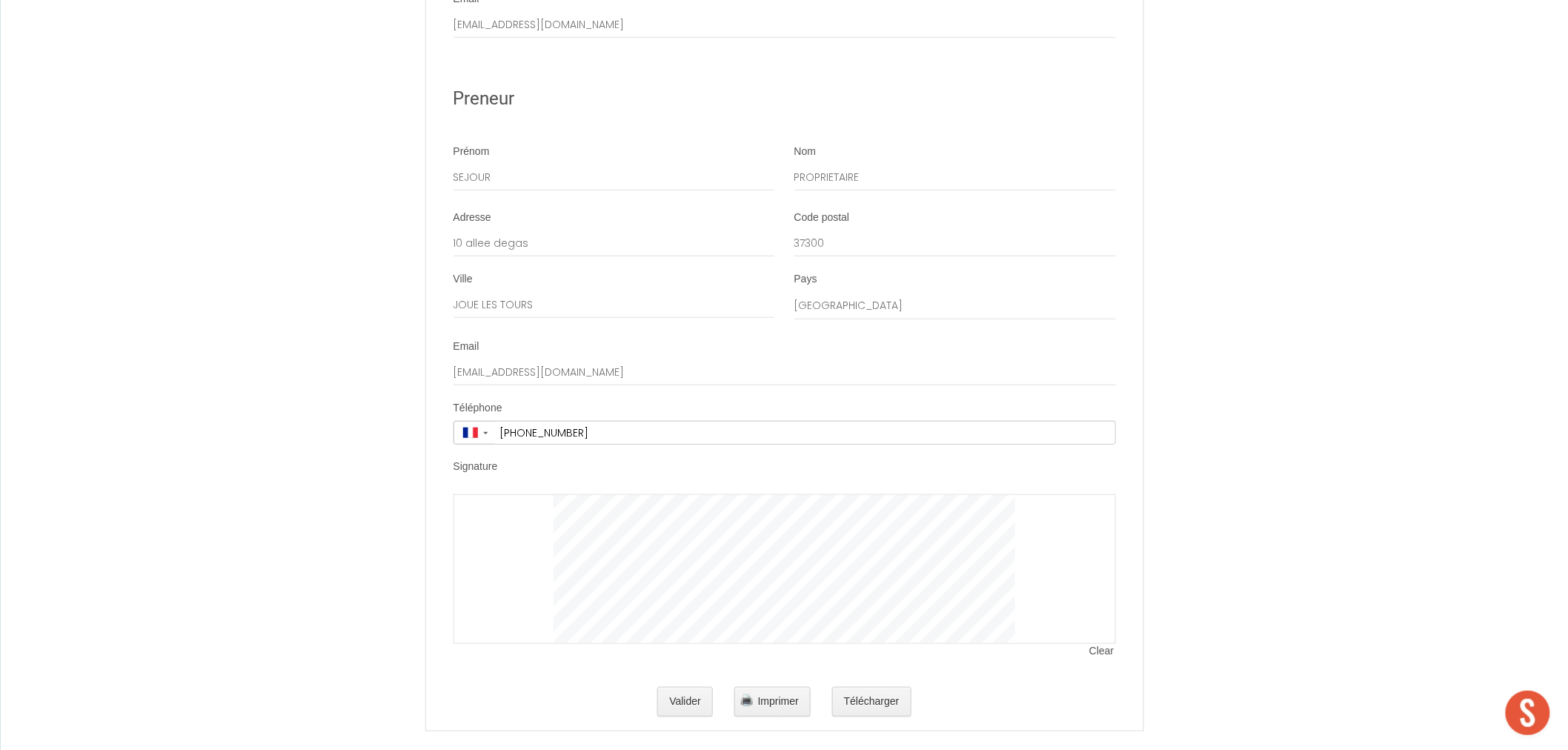
scroll to position [2769, 0]
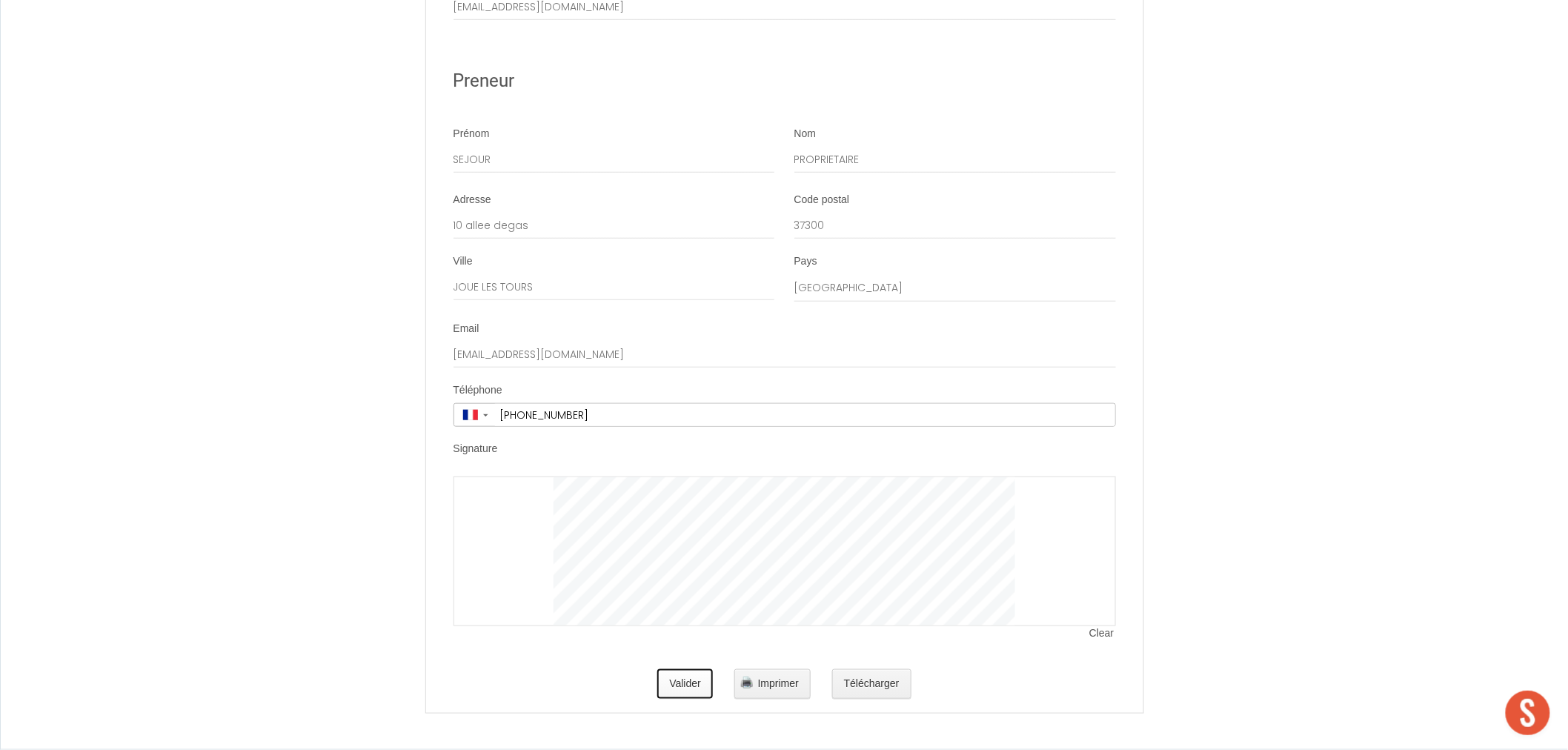
click at [695, 684] on button "Valider" at bounding box center [685, 683] width 56 height 30
click at [675, 683] on button "Valider" at bounding box center [685, 683] width 56 height 30
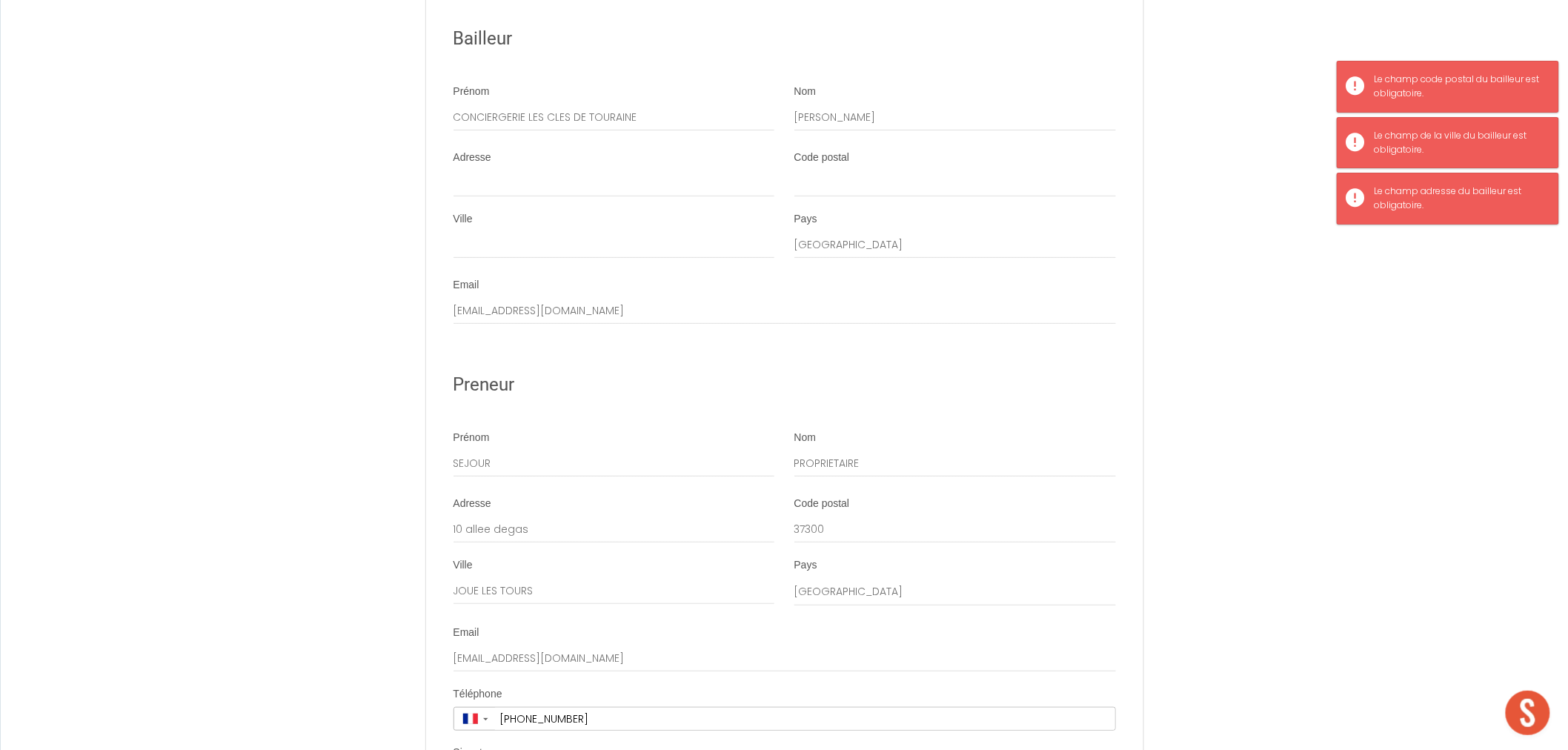
scroll to position [2358, 0]
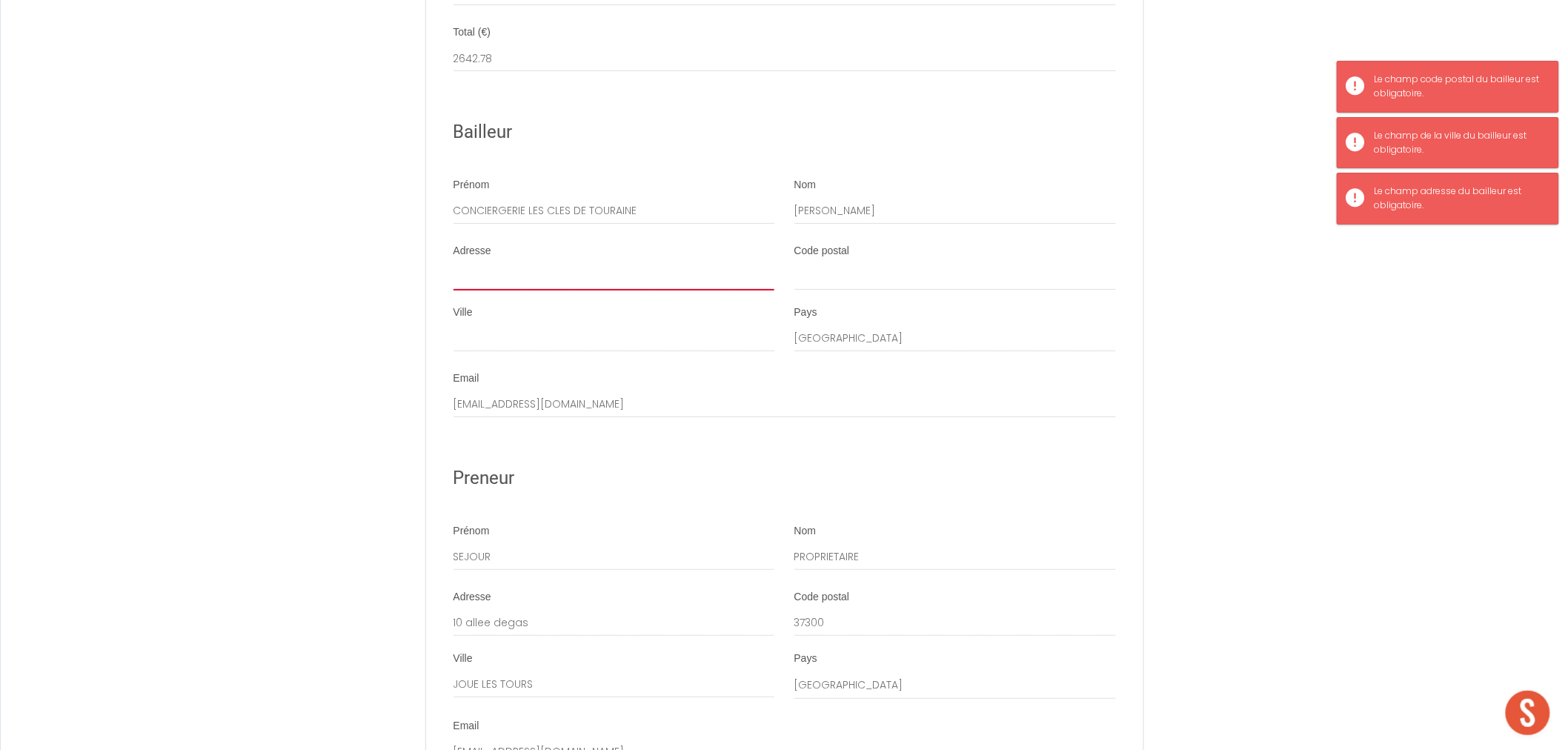
click at [559, 291] on input "Adresse" at bounding box center [614, 277] width 322 height 27
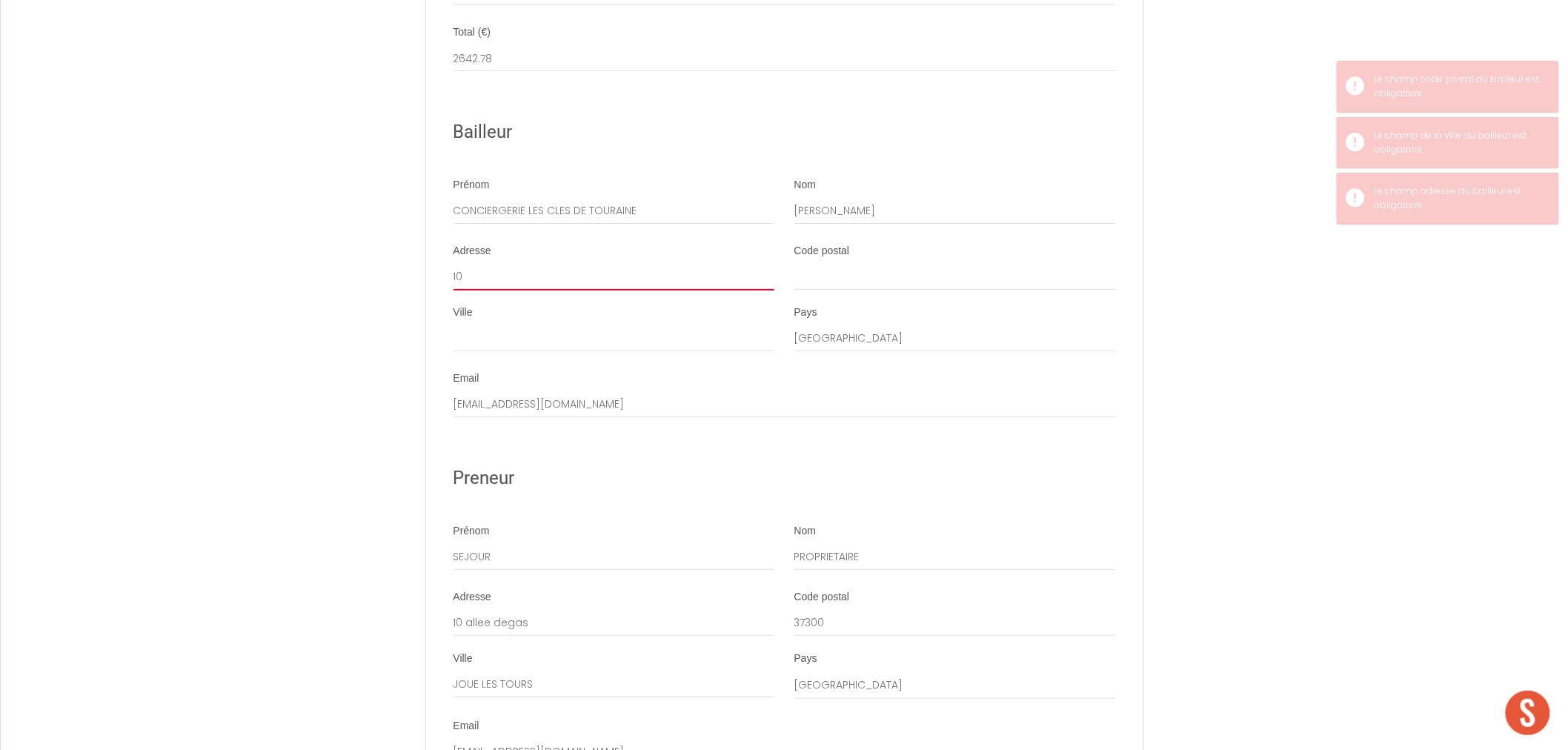
type input "10 allee Degas"
type input "Isabelle CALAFIORE"
type input "Isabelle"
type input "CALAFIORE"
type input "37300"
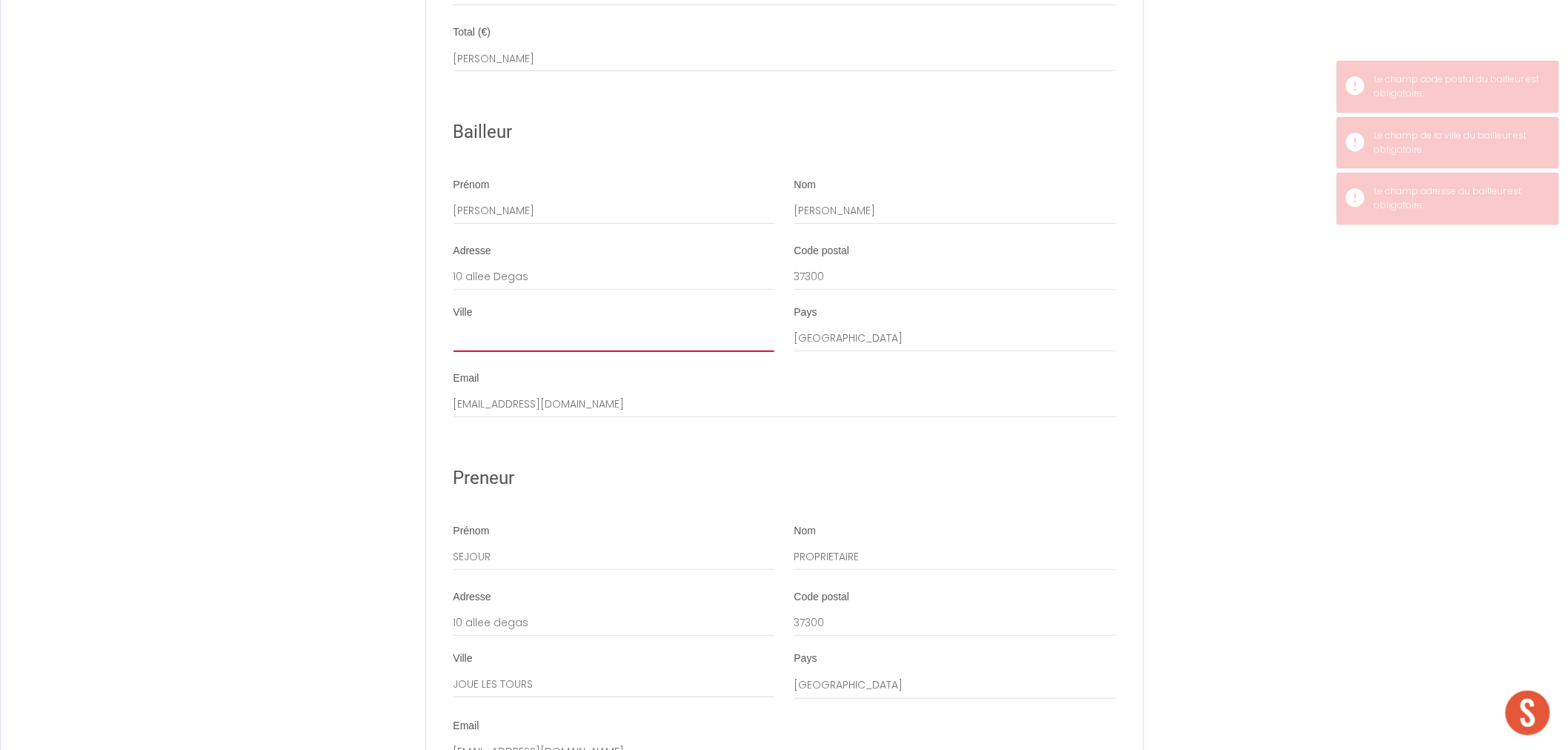
type input "JOUE LES TOURS"
type input "icalafiore@orange.fr"
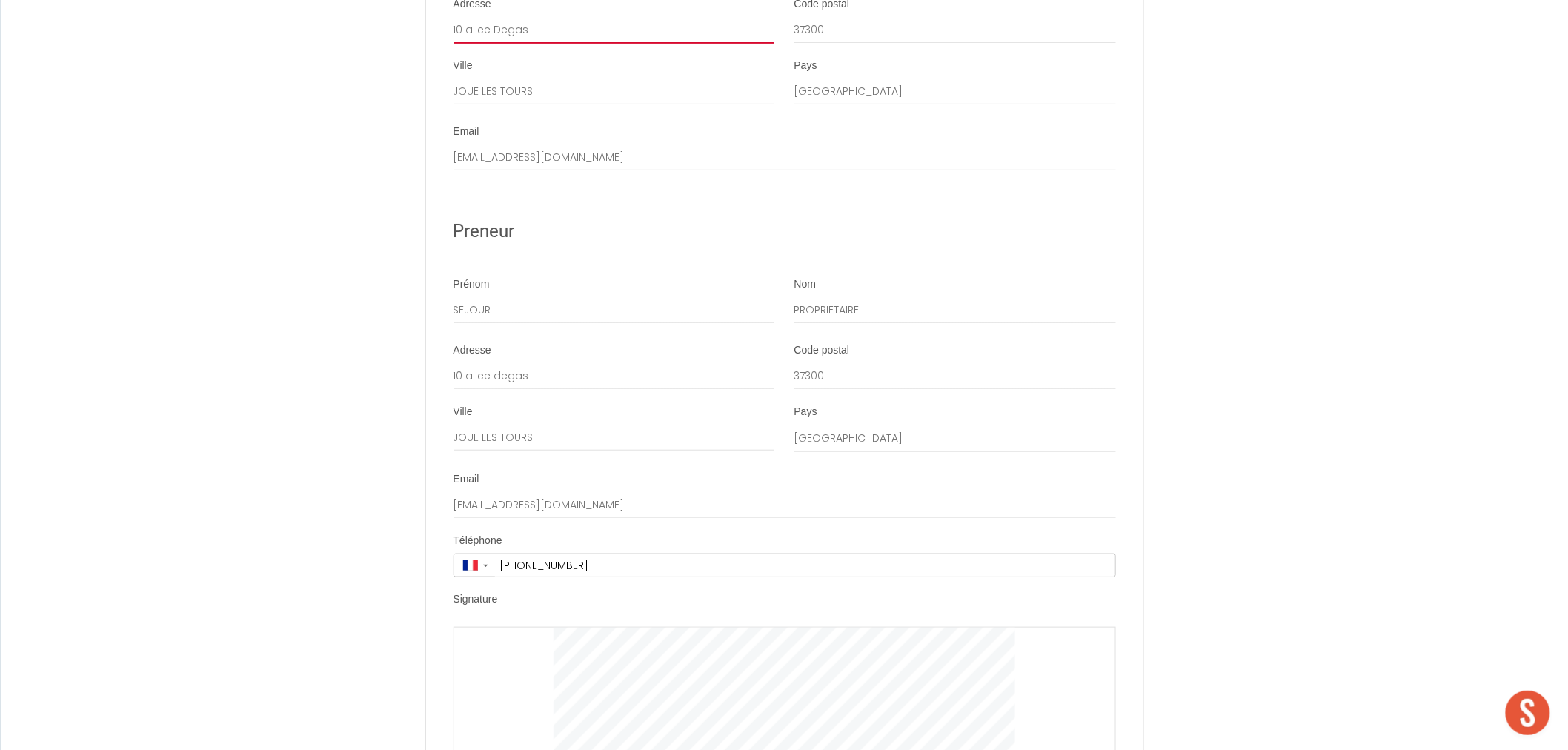
scroll to position [2769, 0]
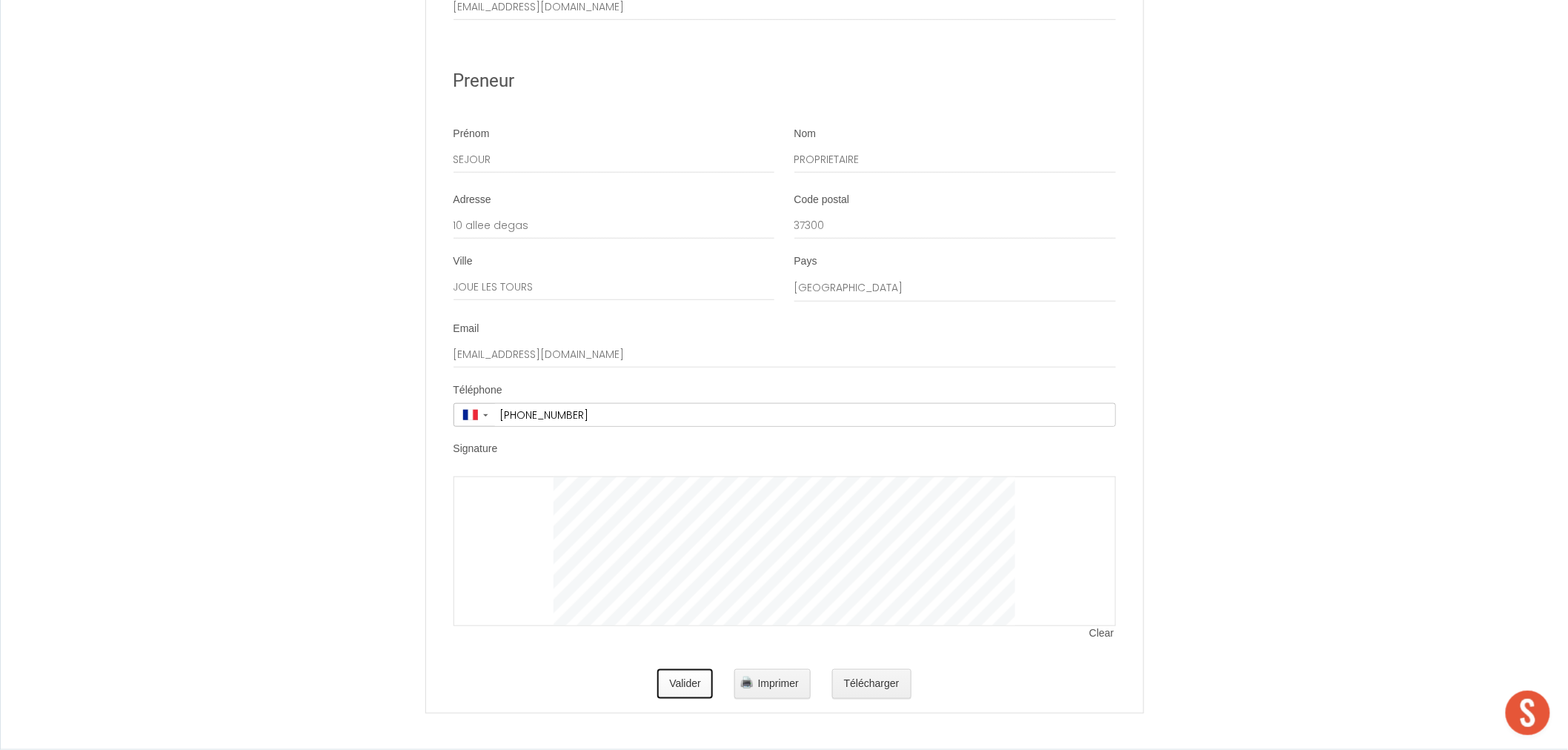
click at [687, 686] on button "Valider" at bounding box center [685, 683] width 56 height 30
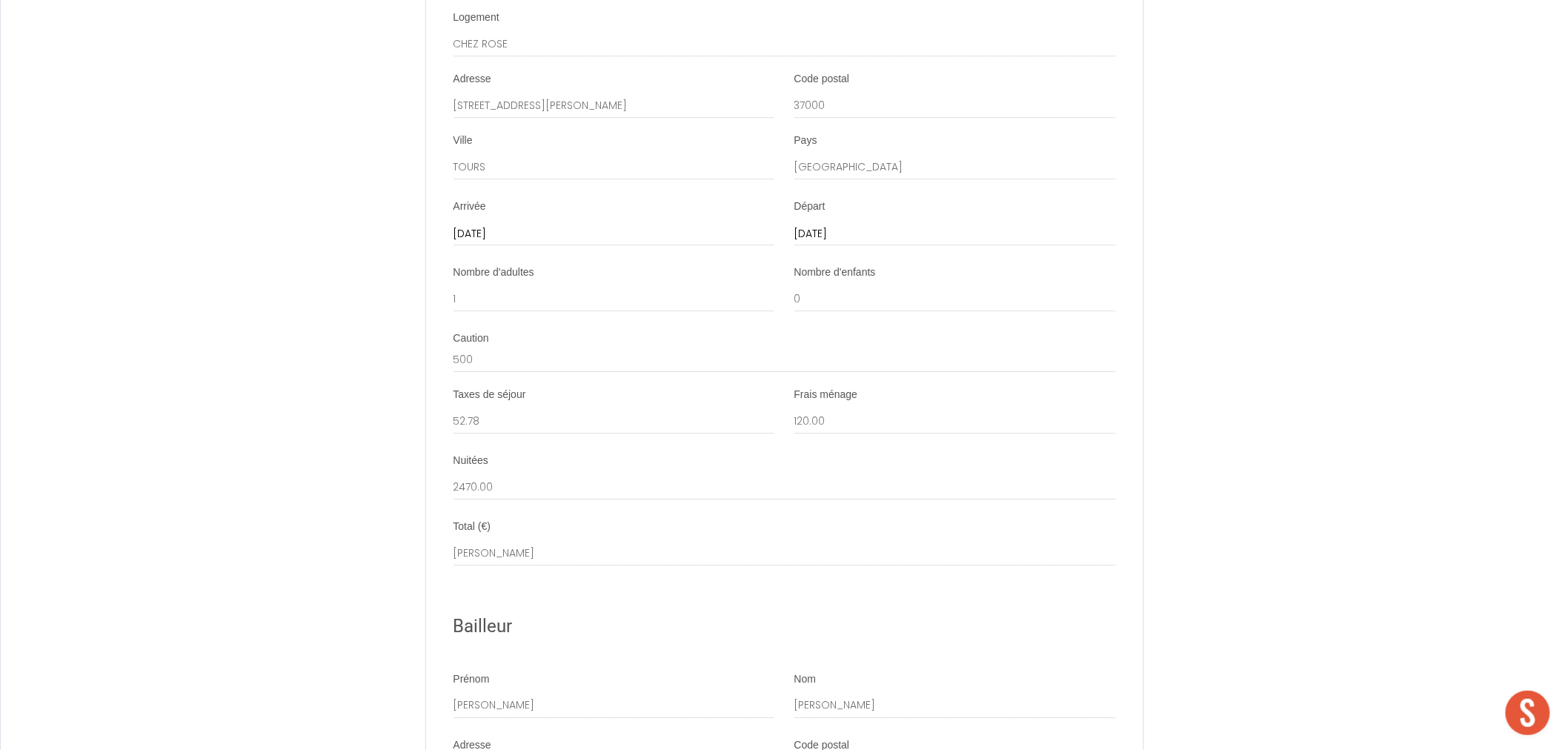
scroll to position [1946, 0]
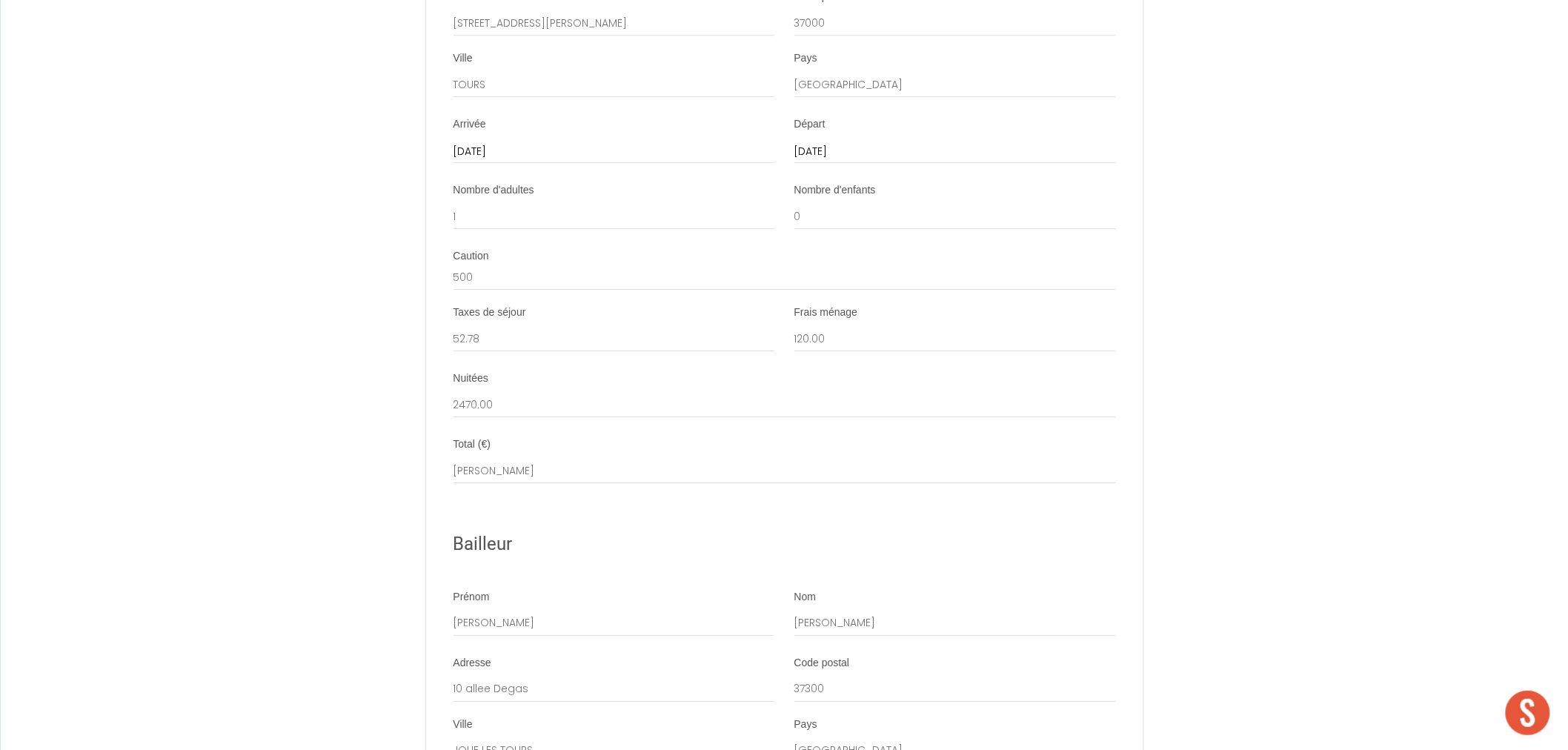
click at [515, 462] on div "Total (€) Isabelle CALAFIORE" at bounding box center [784, 460] width 662 height 47
click at [470, 452] on label "Total (€)" at bounding box center [472, 444] width 38 height 14
click at [470, 457] on input "Isabelle CALAFIORE" at bounding box center [784, 470] width 662 height 27
drag, startPoint x: 563, startPoint y: 490, endPoint x: 394, endPoint y: 499, distance: 169.2
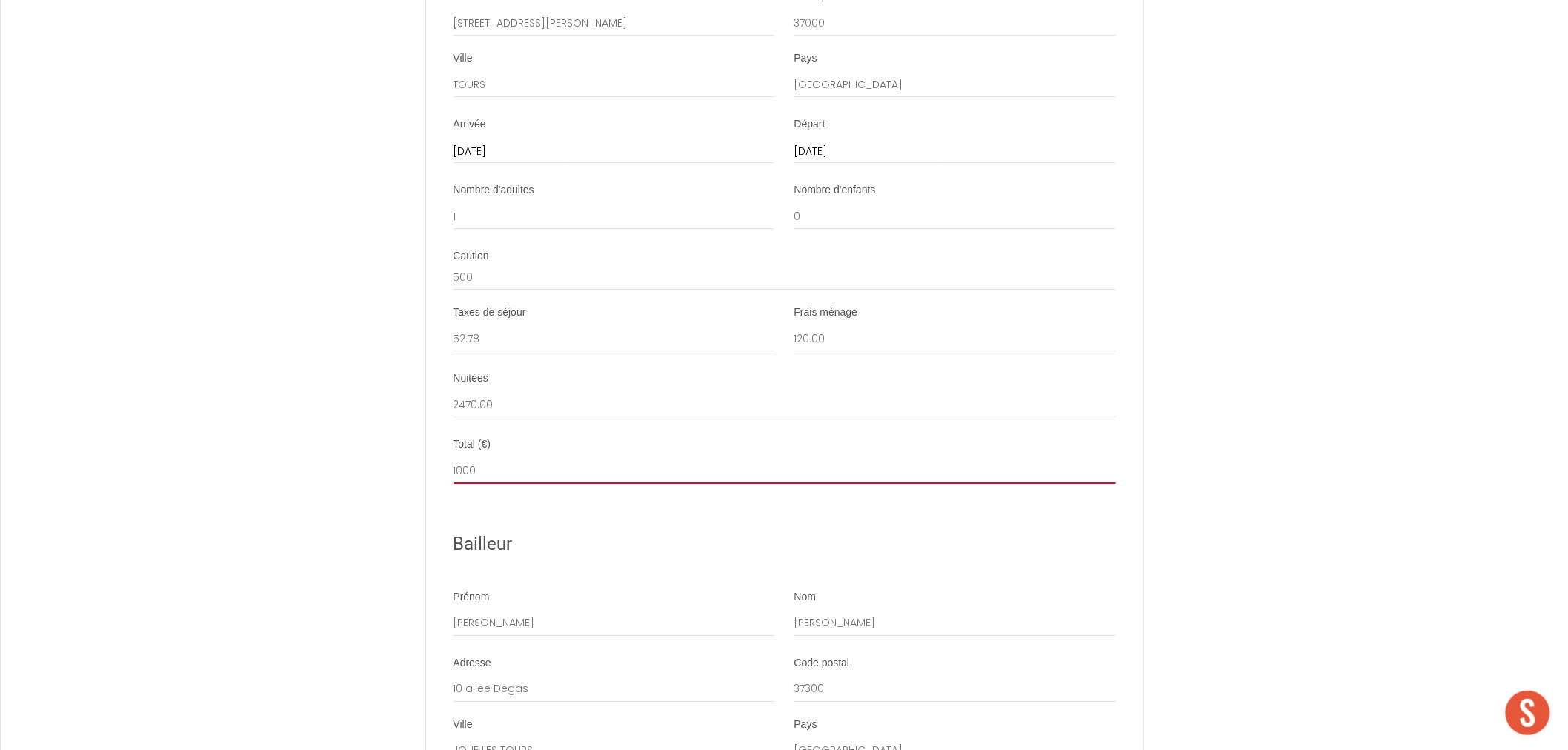
type input "1000"
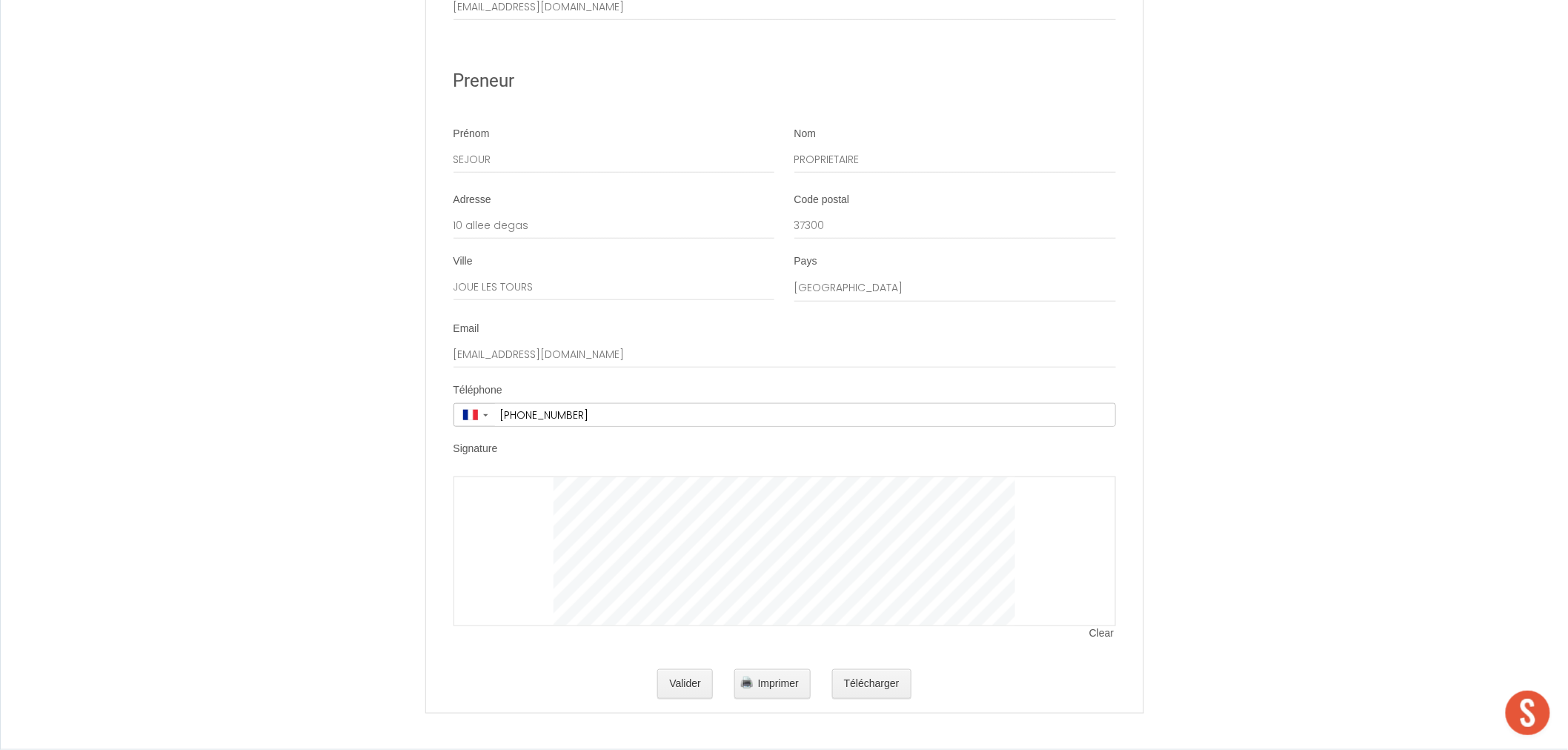
scroll to position [2769, 0]
click at [683, 678] on button "Valider" at bounding box center [685, 683] width 56 height 30
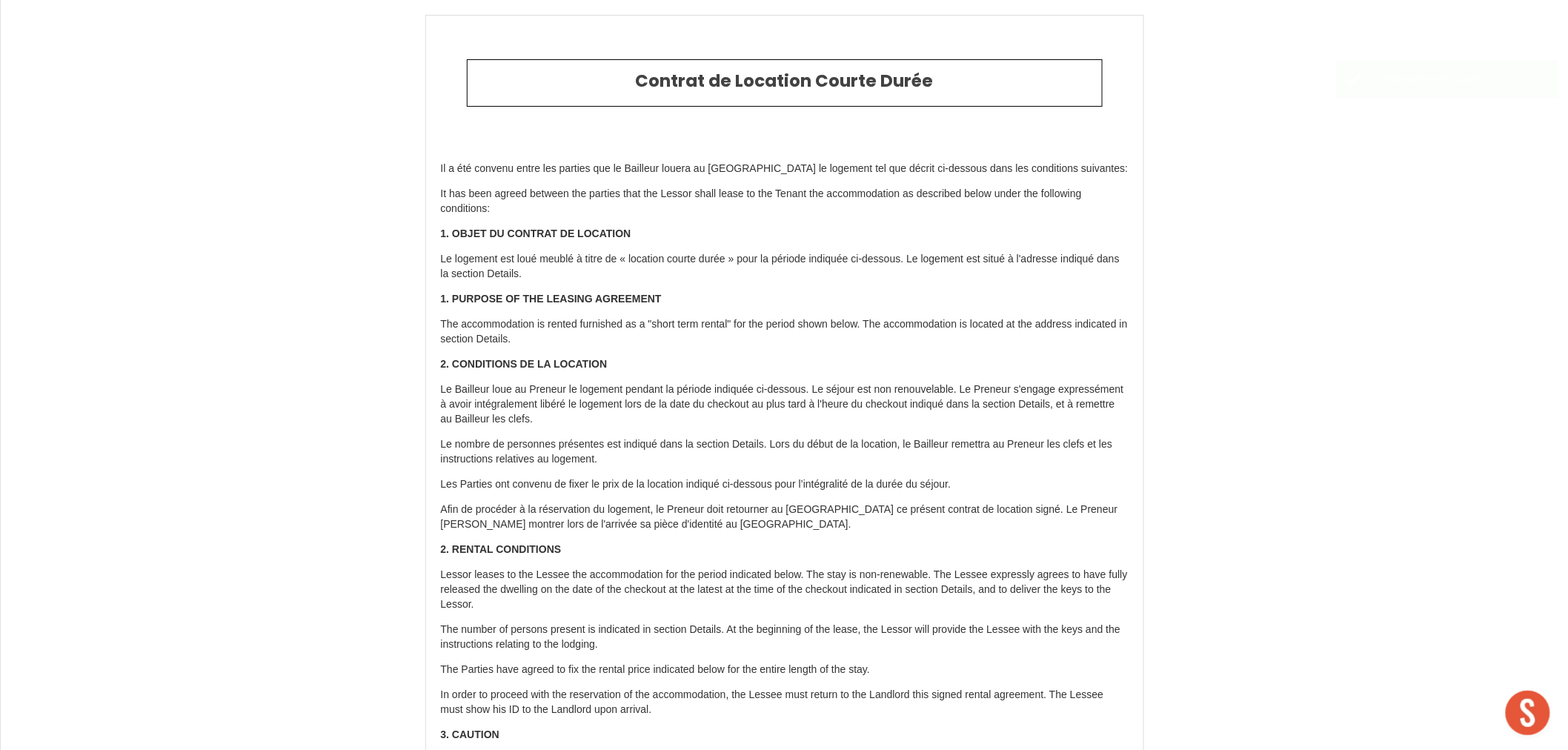
type input "120"
type input "2470"
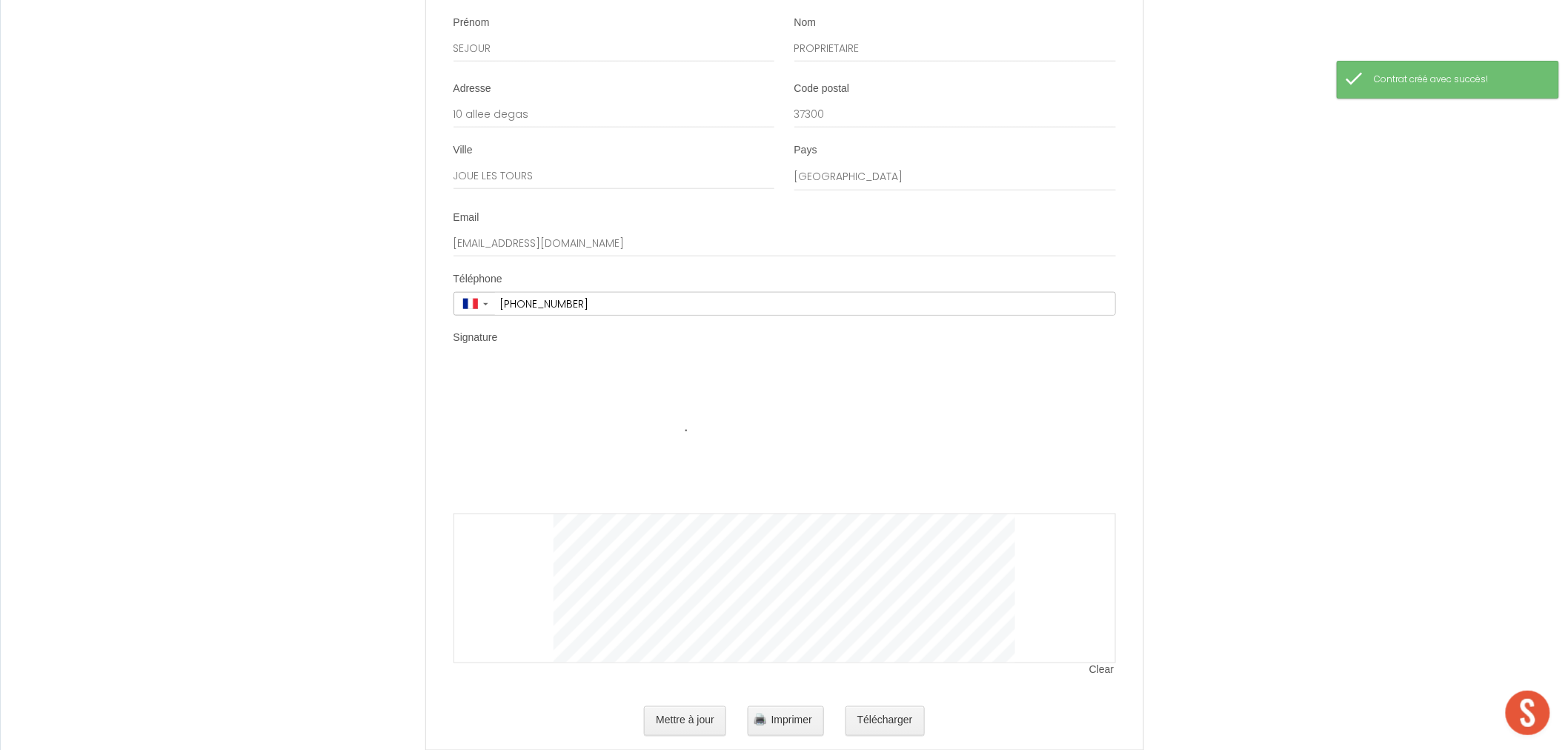
scroll to position [2917, 0]
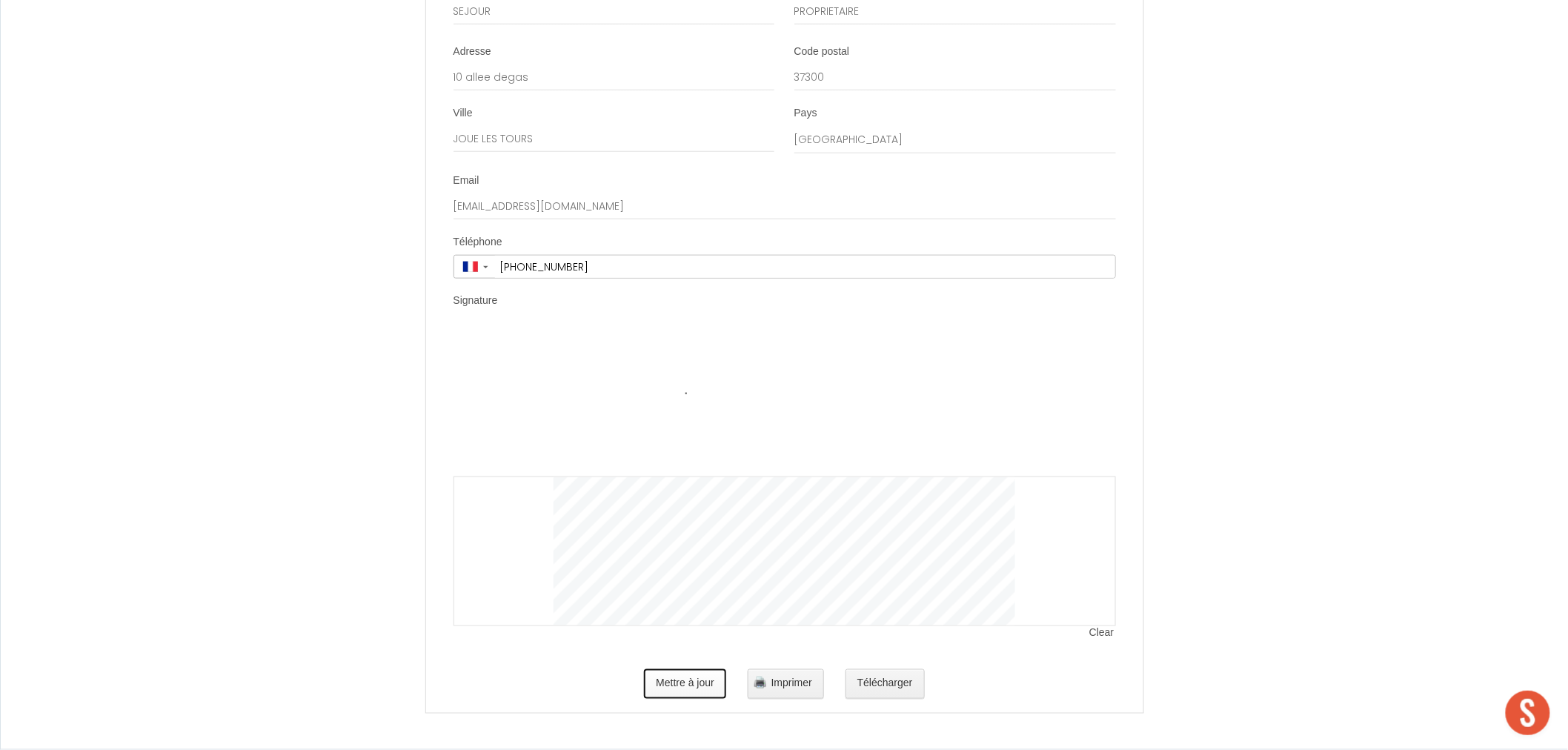
click at [704, 685] on button "Mettre à jour" at bounding box center [685, 683] width 82 height 30
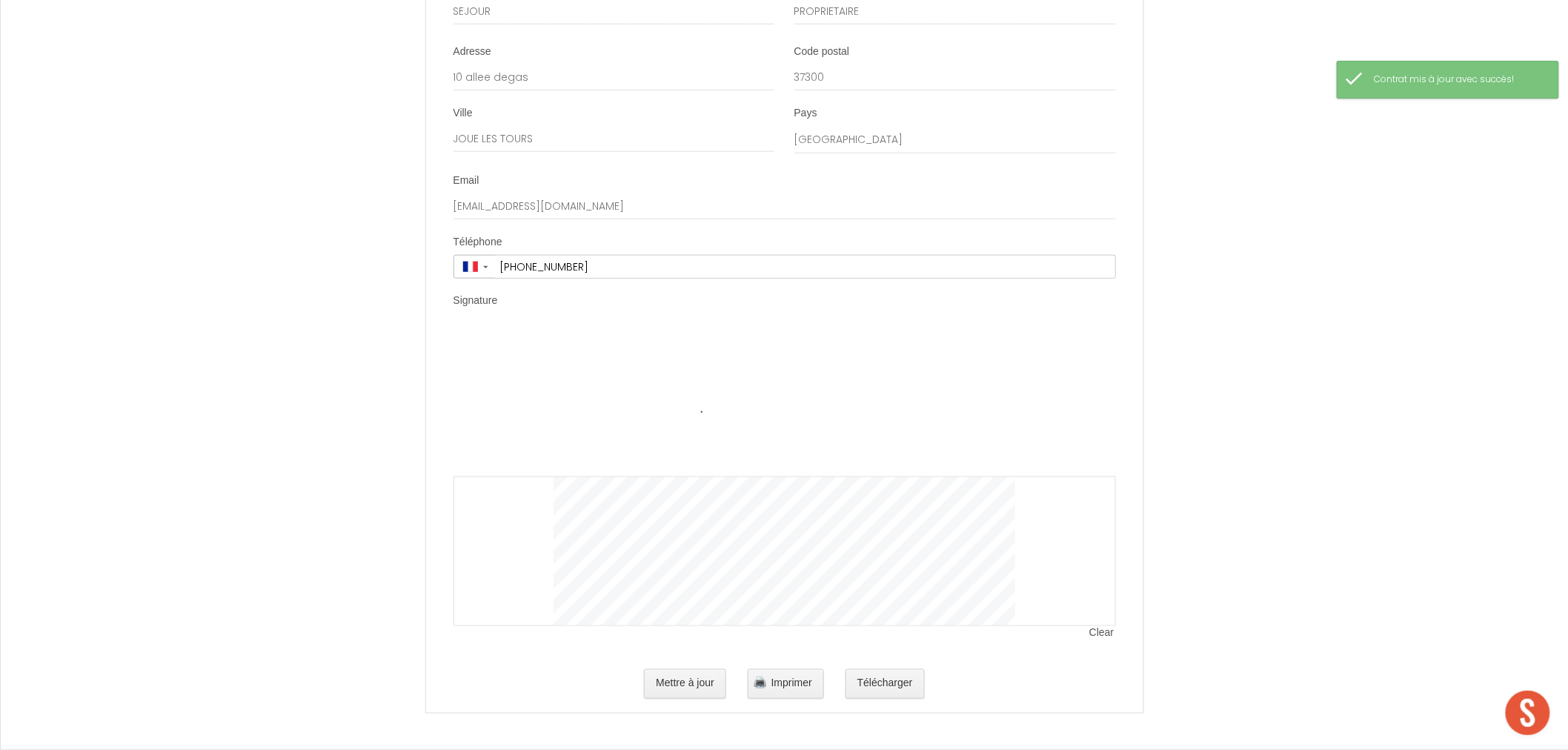
click at [566, 364] on img at bounding box center [785, 402] width 462 height 148
click at [1108, 631] on span "Clear" at bounding box center [1102, 633] width 26 height 14
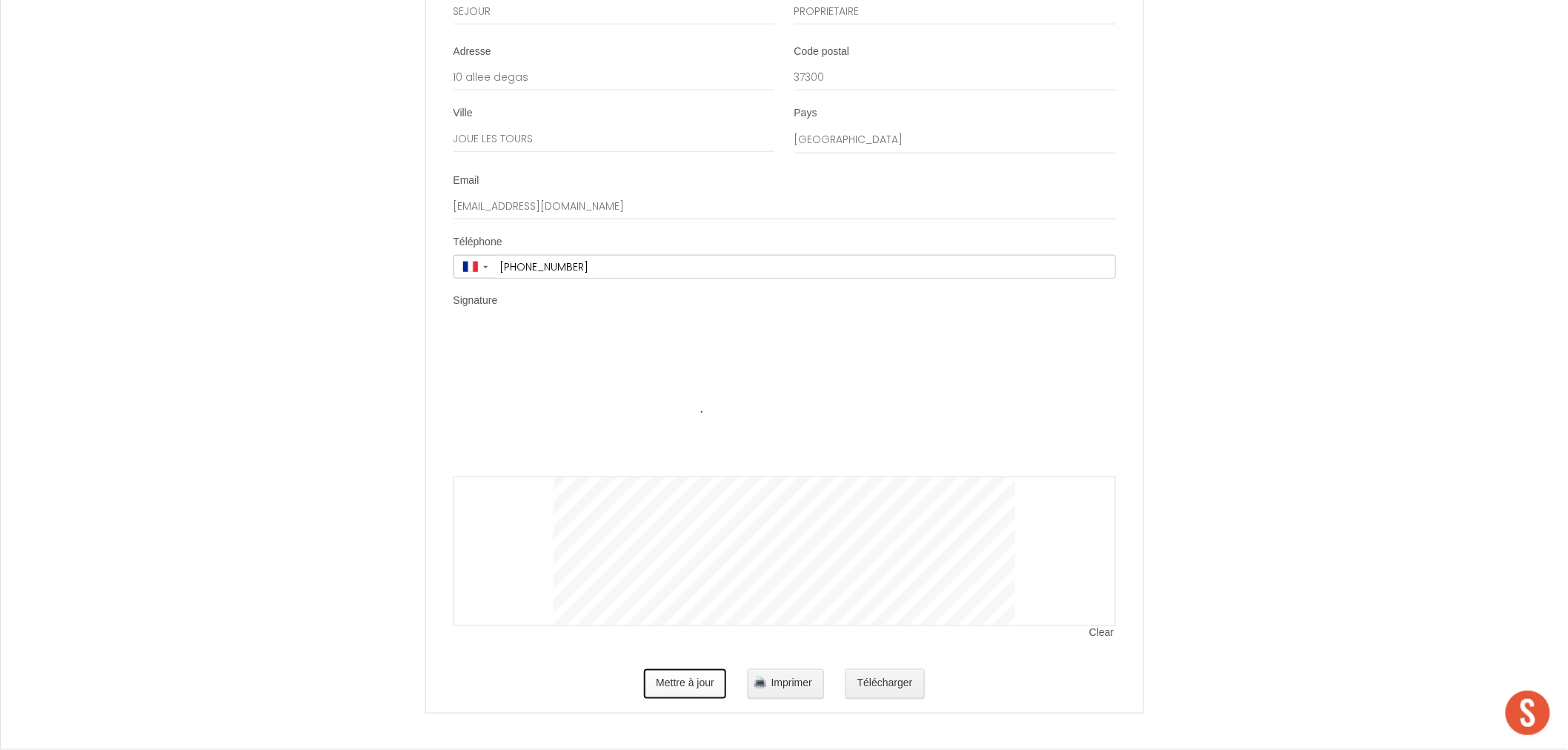
click at [708, 687] on button "Mettre à jour" at bounding box center [685, 683] width 82 height 30
